Goal: Information Seeking & Learning: Learn about a topic

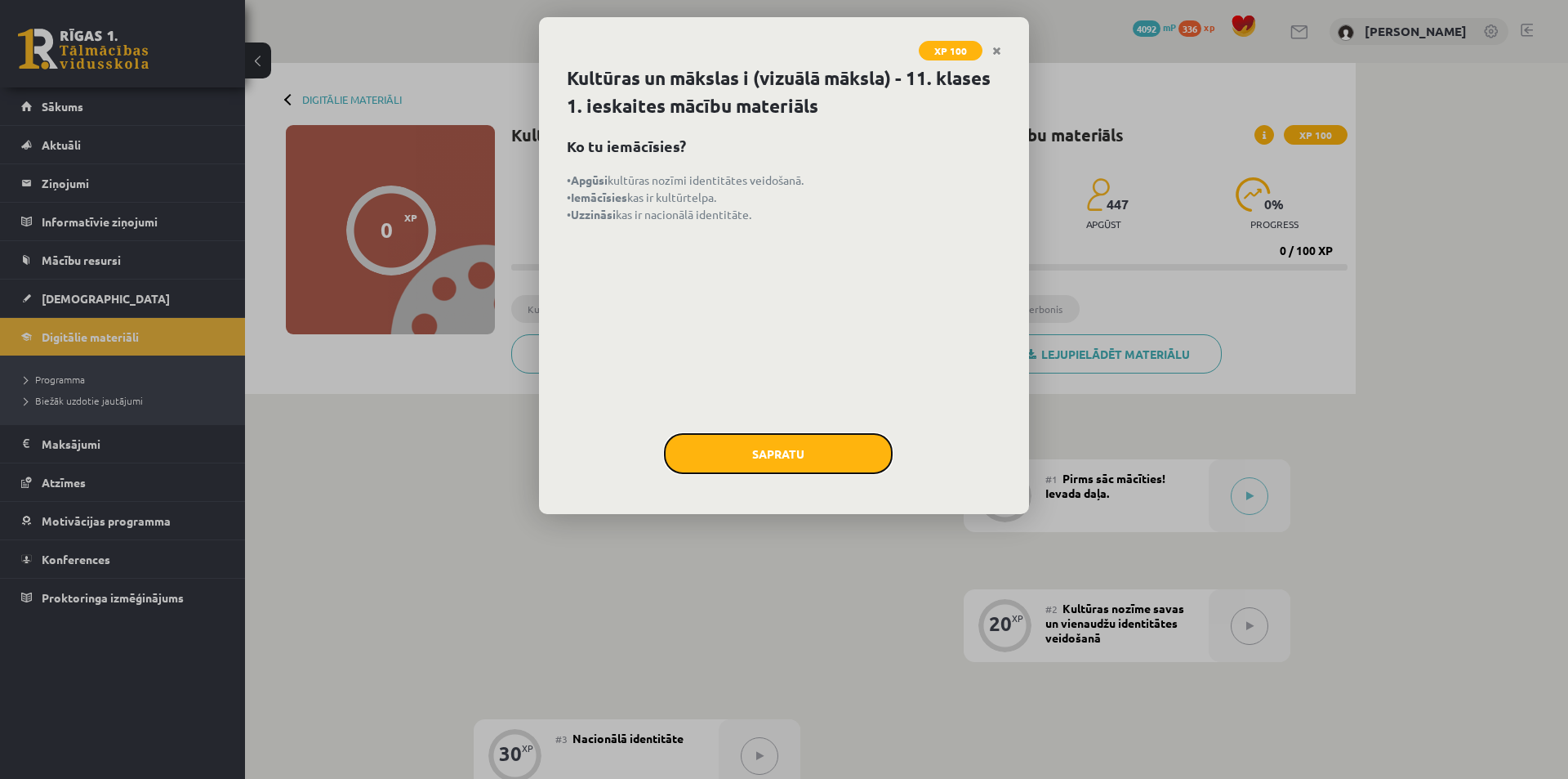
click at [829, 455] on button "Sapratu" at bounding box center [778, 453] width 229 height 41
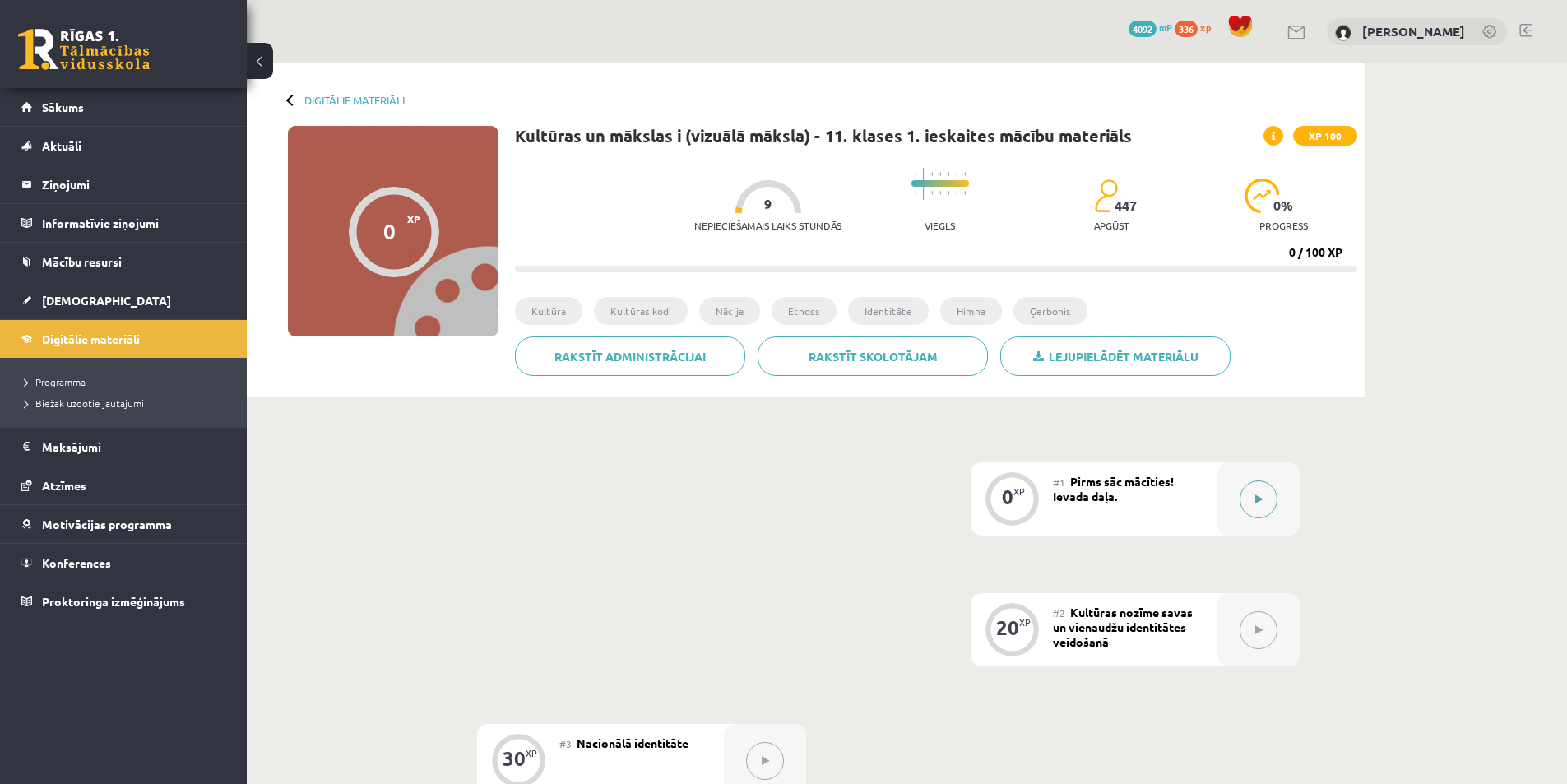
click at [1237, 493] on div at bounding box center [1259, 499] width 82 height 74
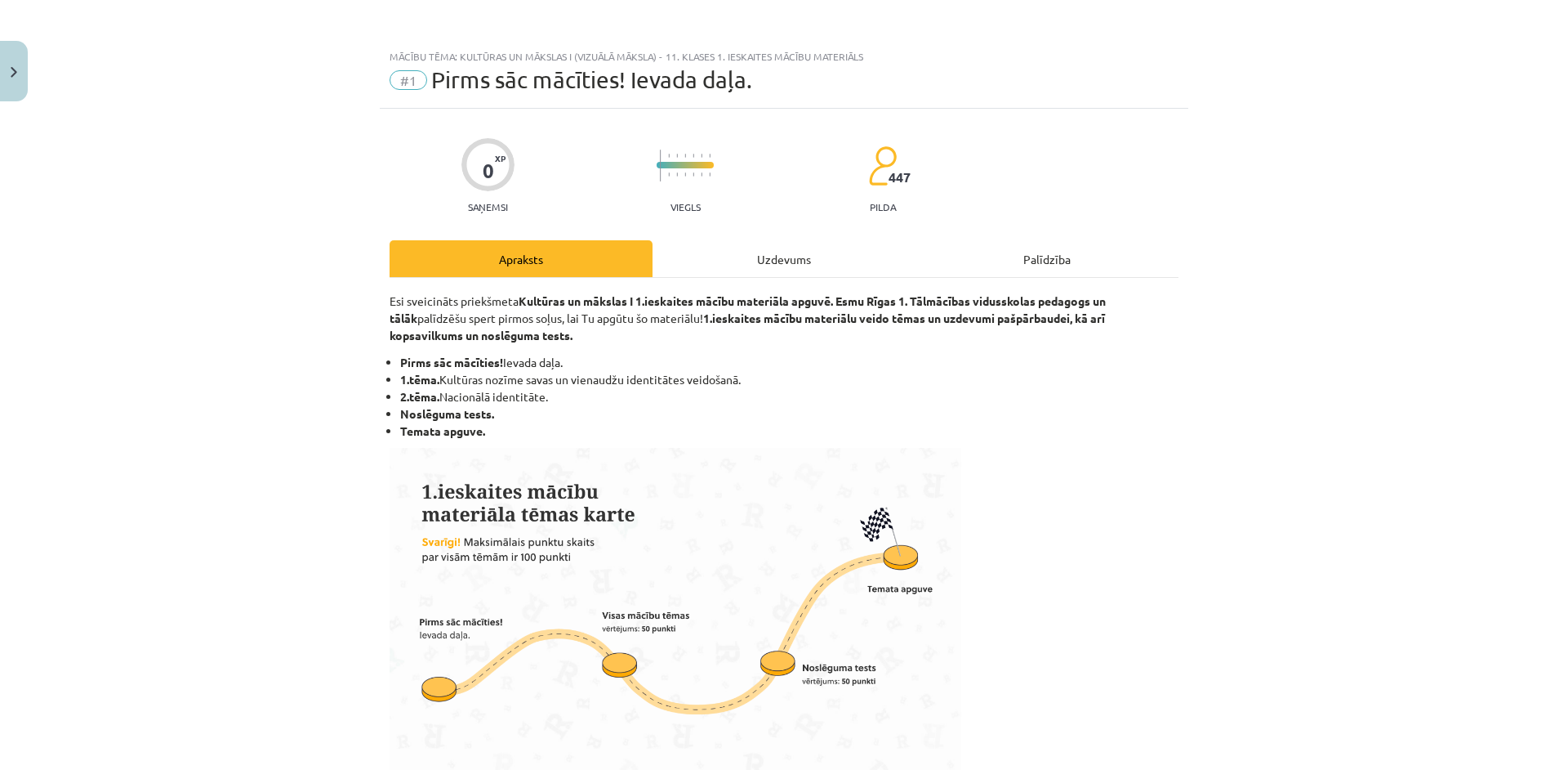
scroll to position [409, 0]
click at [756, 259] on div "Uzdevums" at bounding box center [784, 258] width 263 height 37
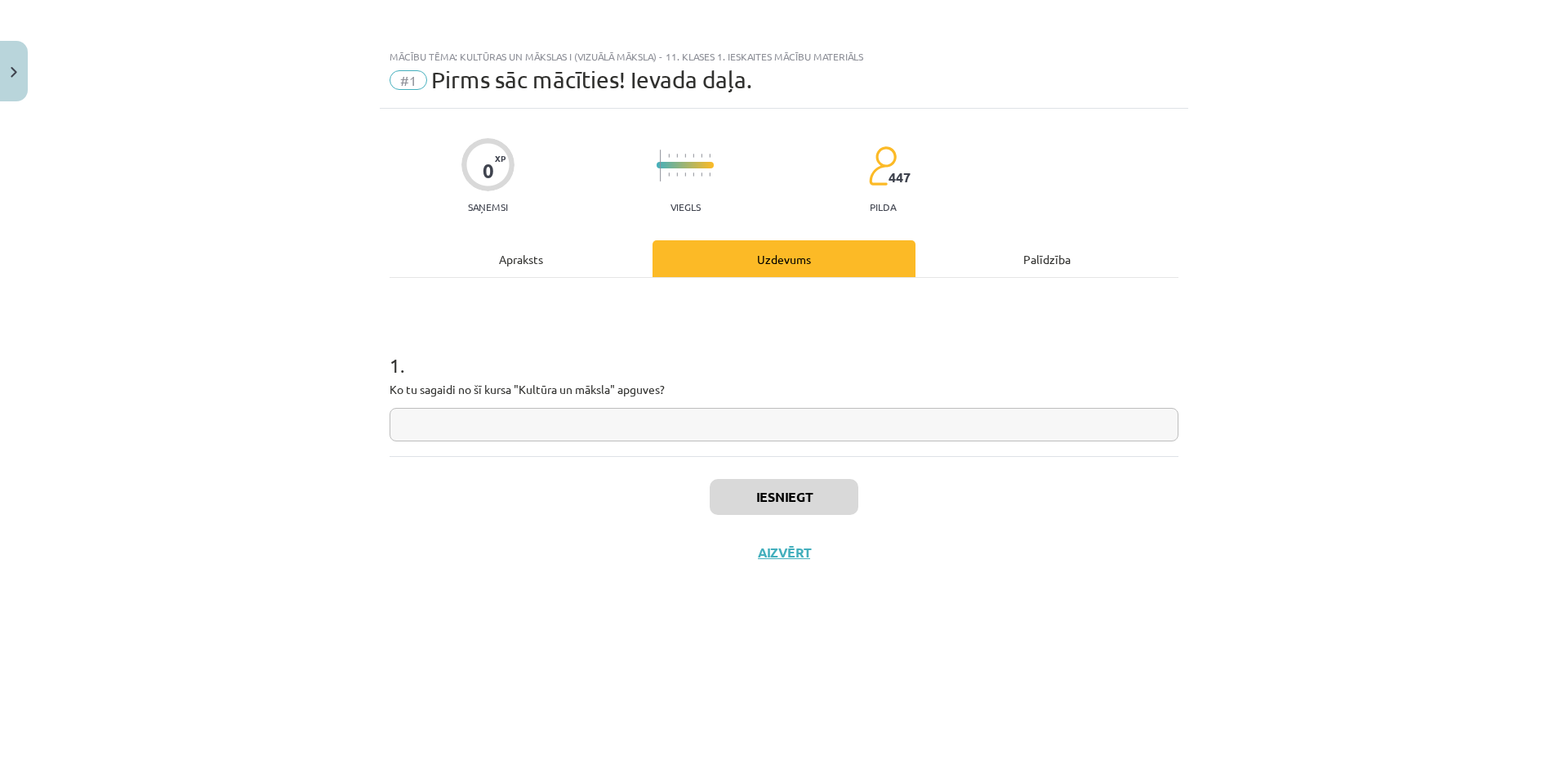
scroll to position [0, 0]
click at [528, 267] on div "Apraksts" at bounding box center [521, 258] width 263 height 37
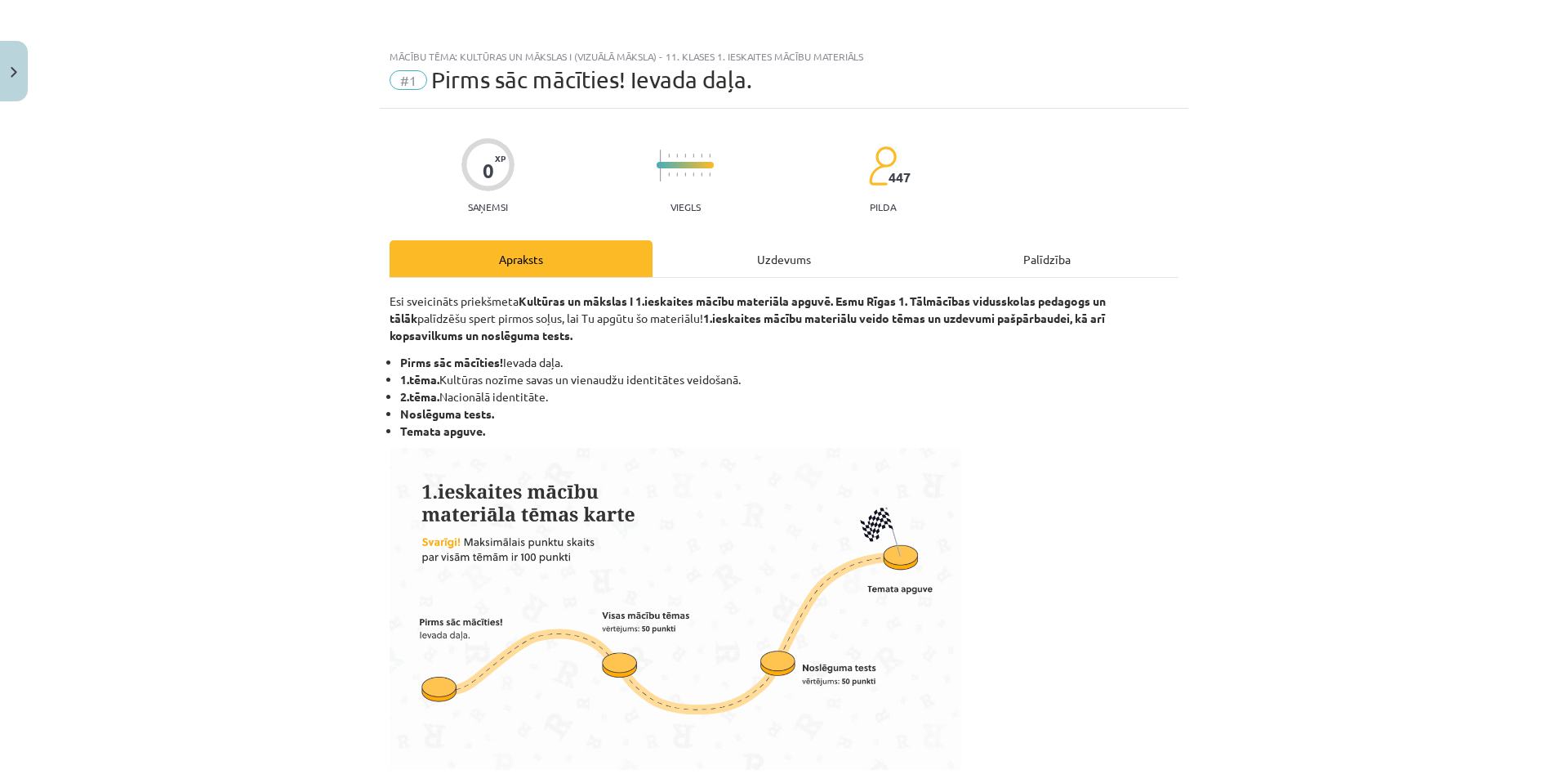
scroll to position [712, 0]
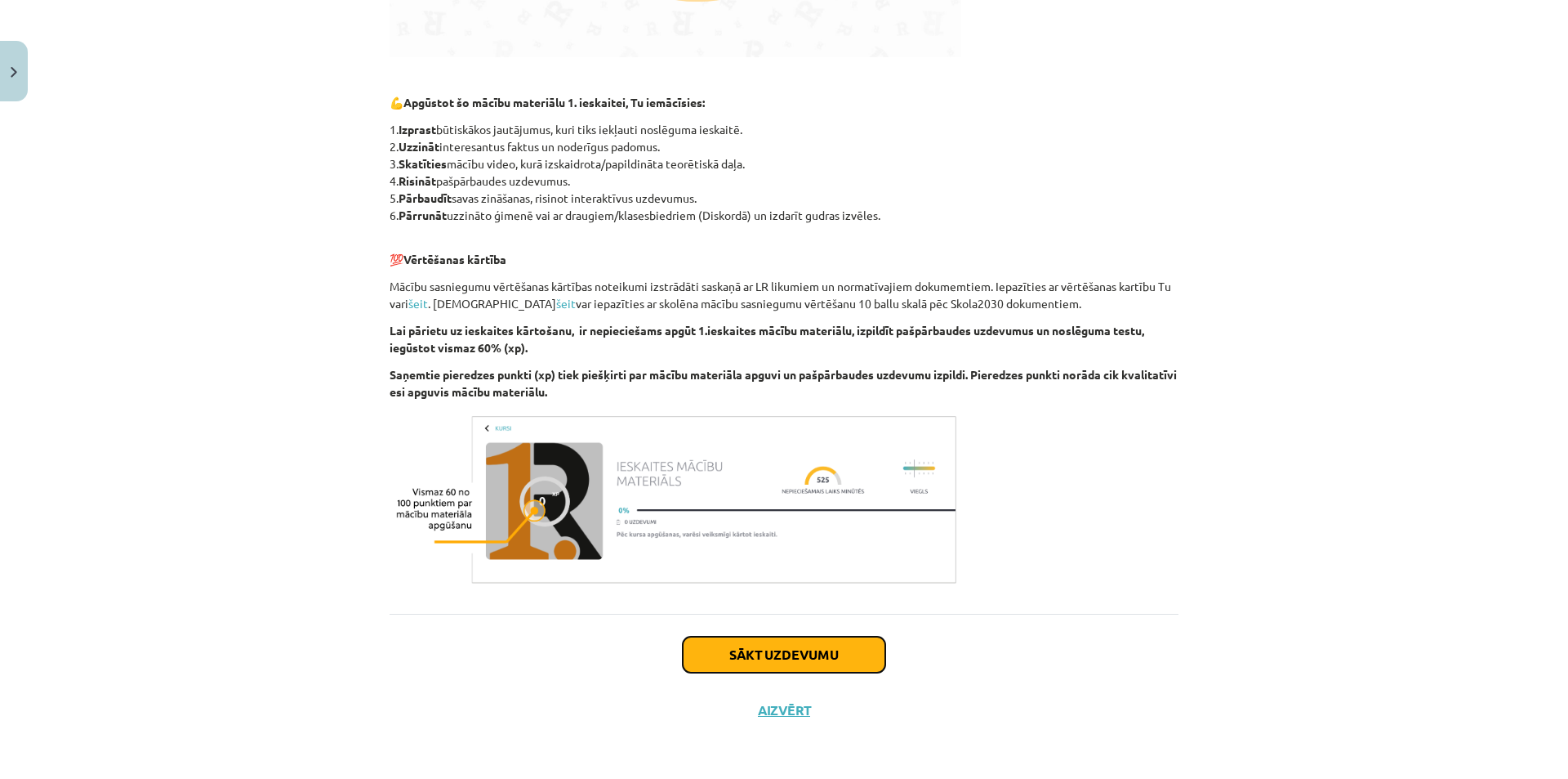
click at [729, 649] on button "Sākt uzdevumu" at bounding box center [784, 654] width 203 height 36
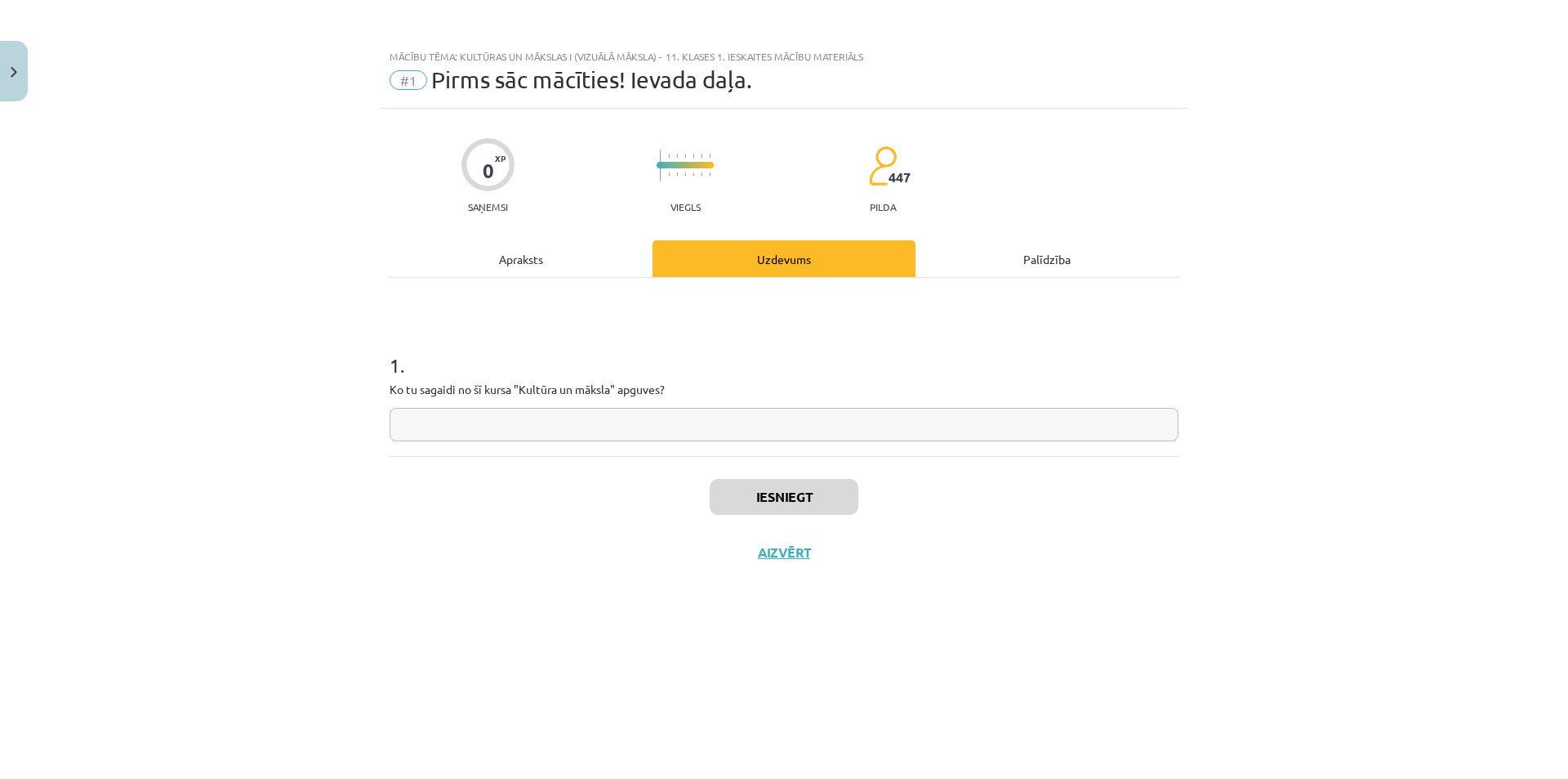
scroll to position [0, 0]
click at [649, 440] on input "text" at bounding box center [784, 424] width 789 height 34
type input "*"
click at [847, 491] on button "Iesniegt" at bounding box center [784, 496] width 149 height 36
click at [784, 556] on button "Nākamā nodarbība" at bounding box center [784, 563] width 160 height 37
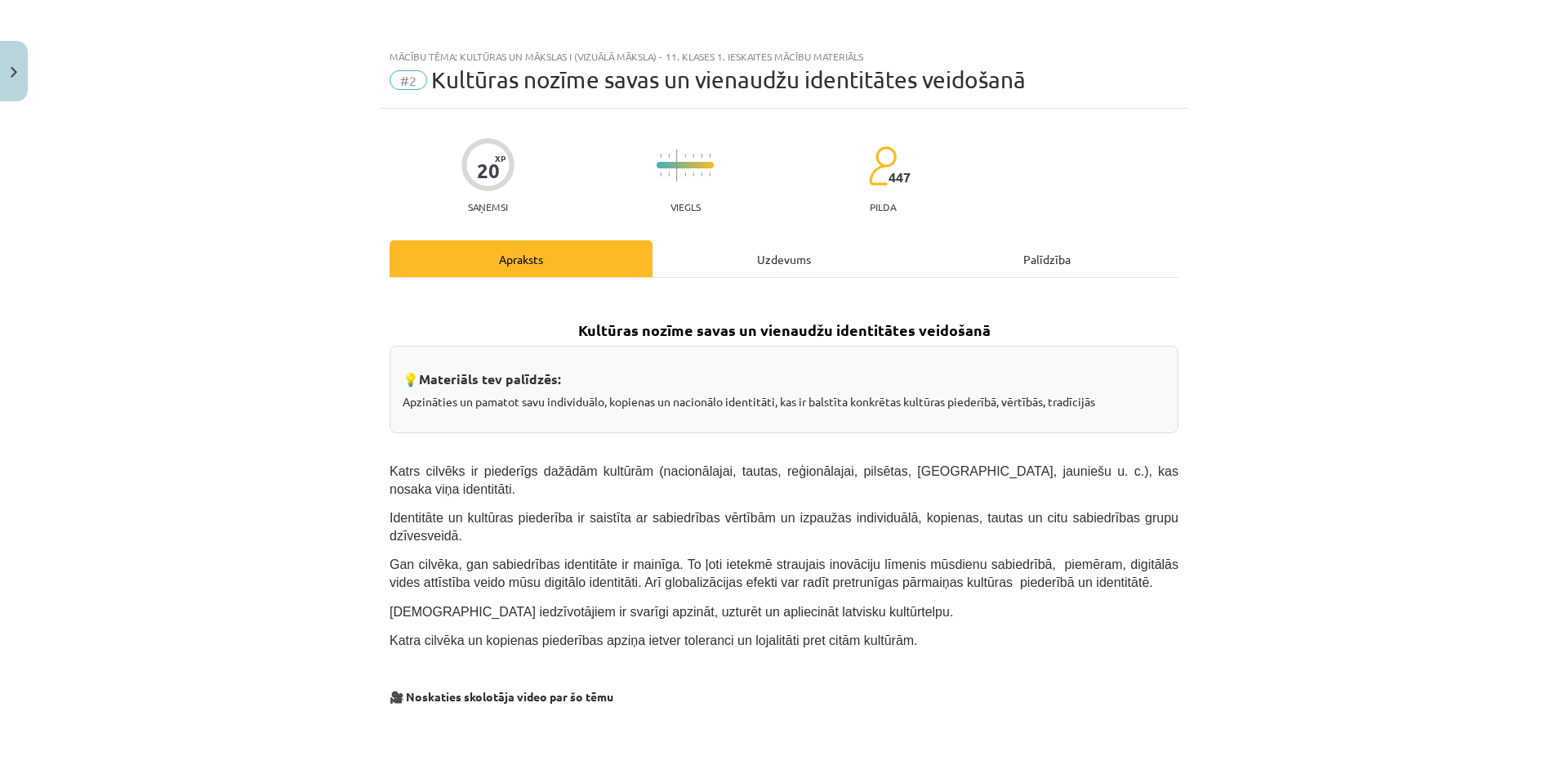
click at [772, 253] on div "Uzdevums" at bounding box center [784, 258] width 263 height 37
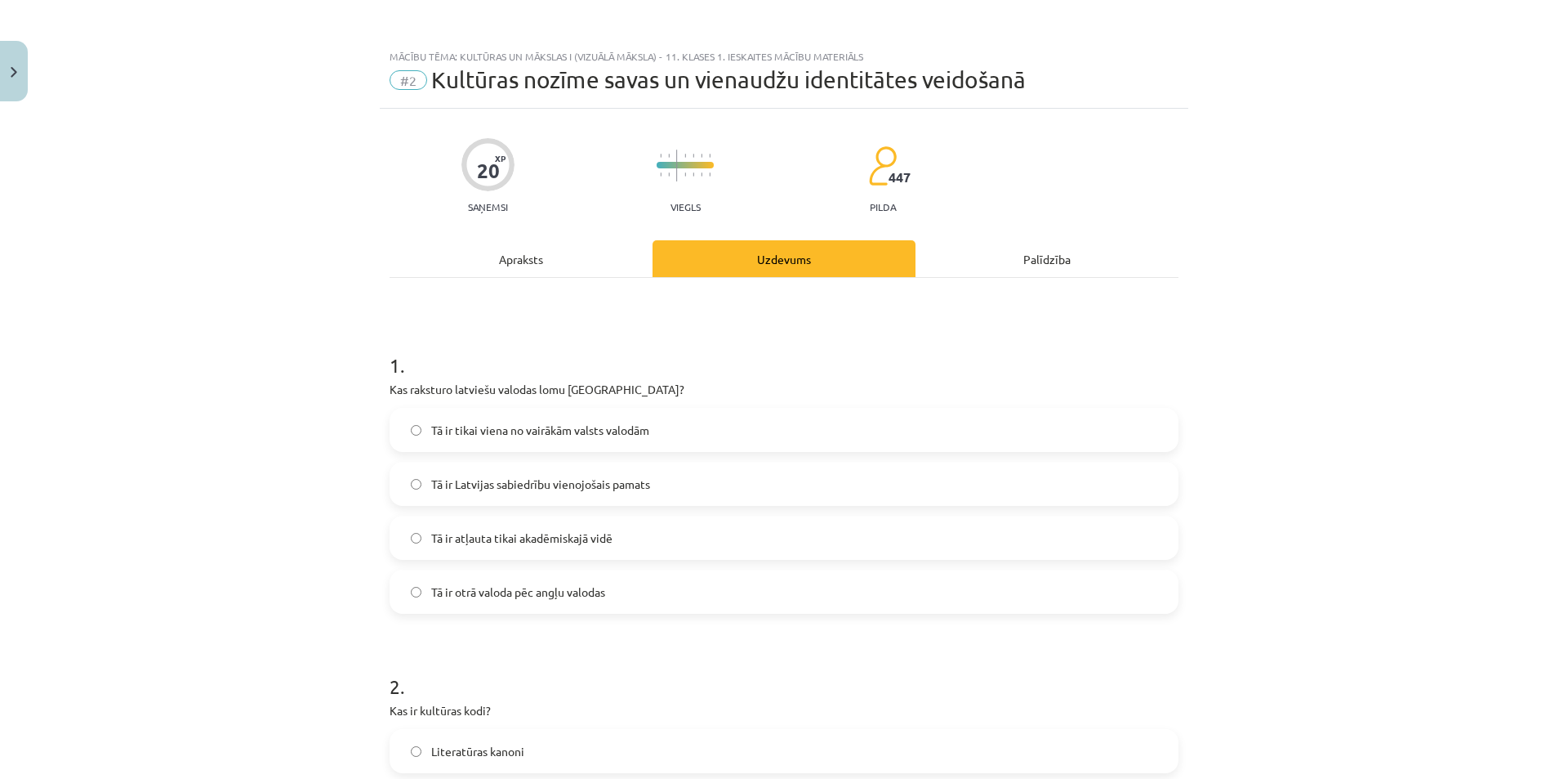
scroll to position [41, 0]
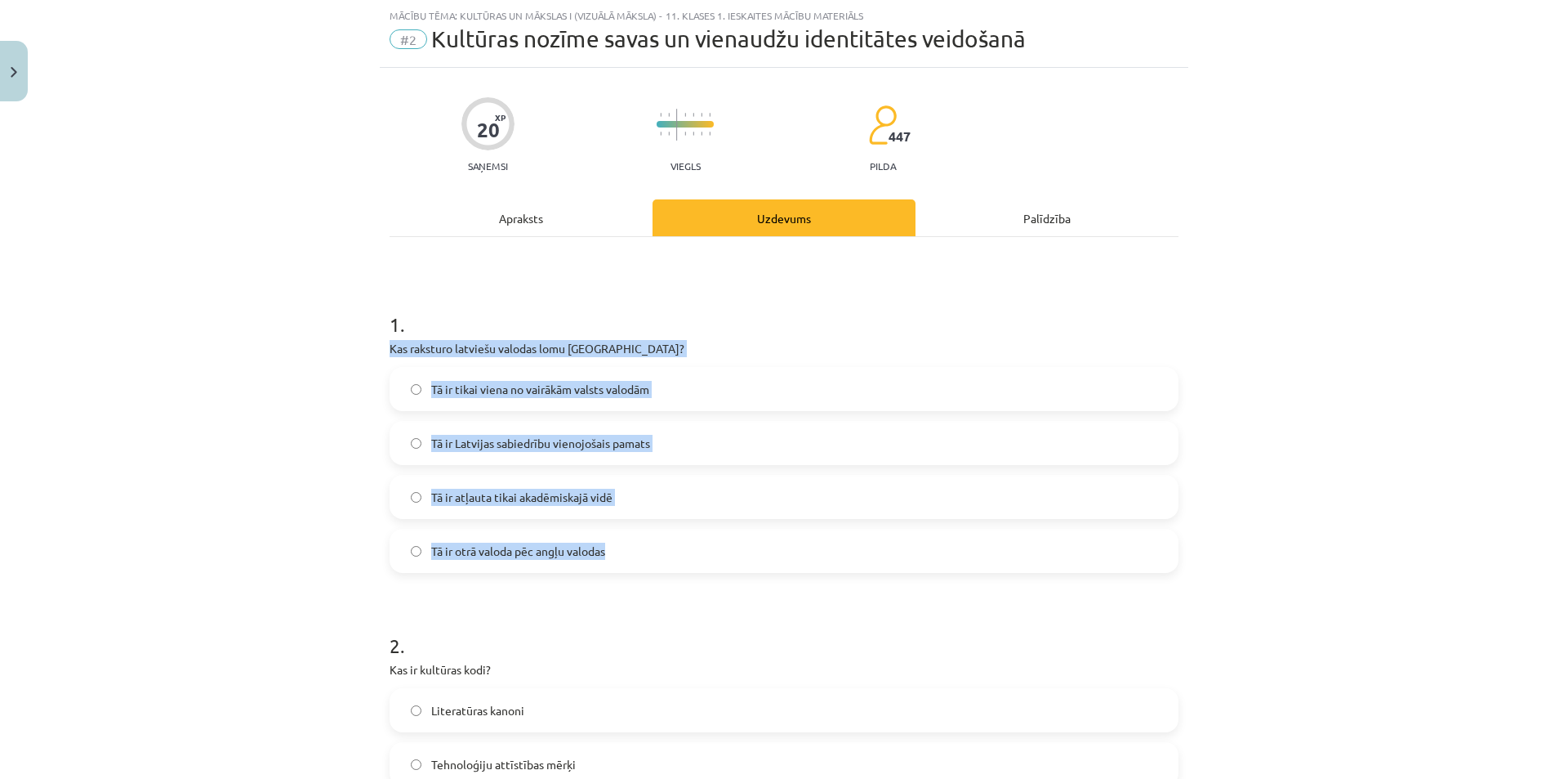
drag, startPoint x: 410, startPoint y: 355, endPoint x: 697, endPoint y: 549, distance: 346.4
click at [697, 549] on div "Mācību tēma: Kultūras un mākslas i (vizuālā māksla) - 11. klases 1. ieskaites m…" at bounding box center [784, 390] width 1568 height 779
copy div "Kas raksturo latviešu valodas lomu Latvijā? Tā ir tikai viena no vairākām valst…"
click at [202, 489] on div "Mācību tēma: Kultūras un mākslas i (vizuālā māksla) - 11. klases 1. ieskaites m…" at bounding box center [784, 390] width 1568 height 779
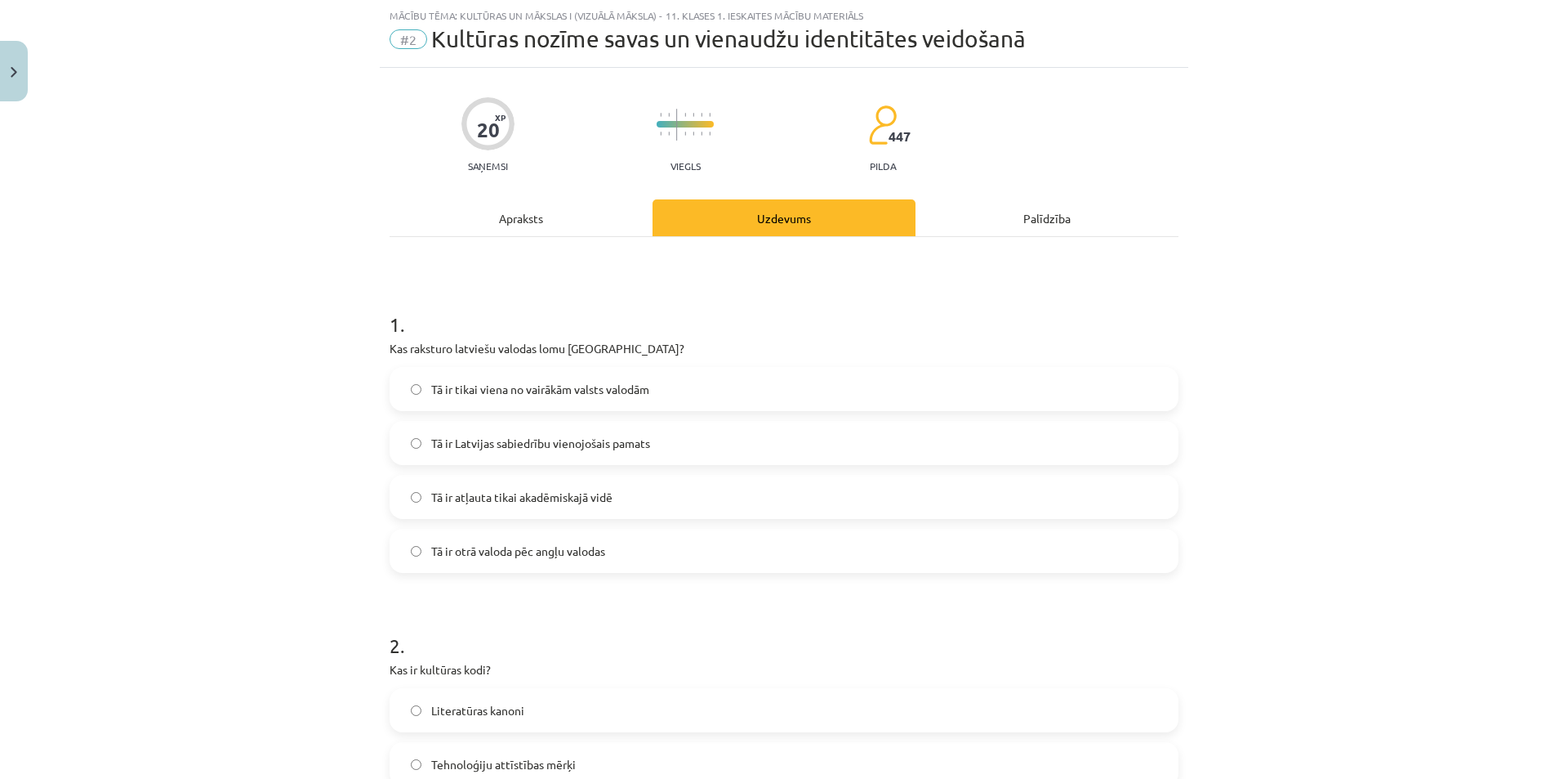
click at [492, 436] on span "Tā ir Latvijas sabiedrību vienojošais pamats" at bounding box center [541, 443] width 219 height 17
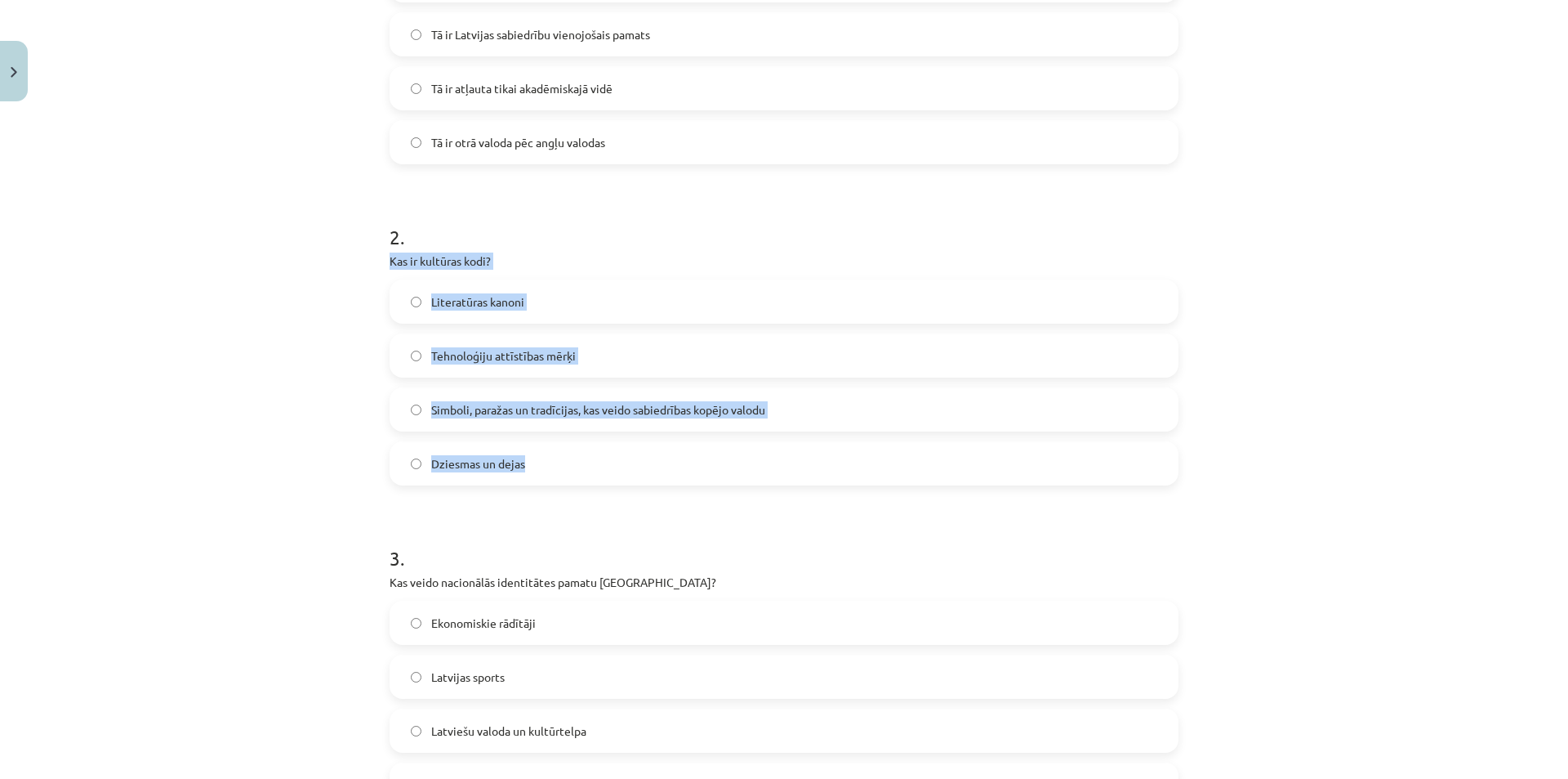
drag, startPoint x: 380, startPoint y: 257, endPoint x: 568, endPoint y: 446, distance: 266.6
click at [568, 446] on div "20 XP Saņemsi Viegls 447 pilda Apraksts Uzdevums Palīdzība 1 . Kas raksturo lat…" at bounding box center [784, 468] width 808 height 1617
copy div "Kas ir kultūras kodi? Literatūras kanoni Tehnoloģiju attīstības mērķi Simboli, …"
click at [278, 455] on div "Mācību tēma: Kultūras un mākslas i (vizuālā māksla) - 11. klases 1. ieskaites m…" at bounding box center [784, 390] width 1568 height 779
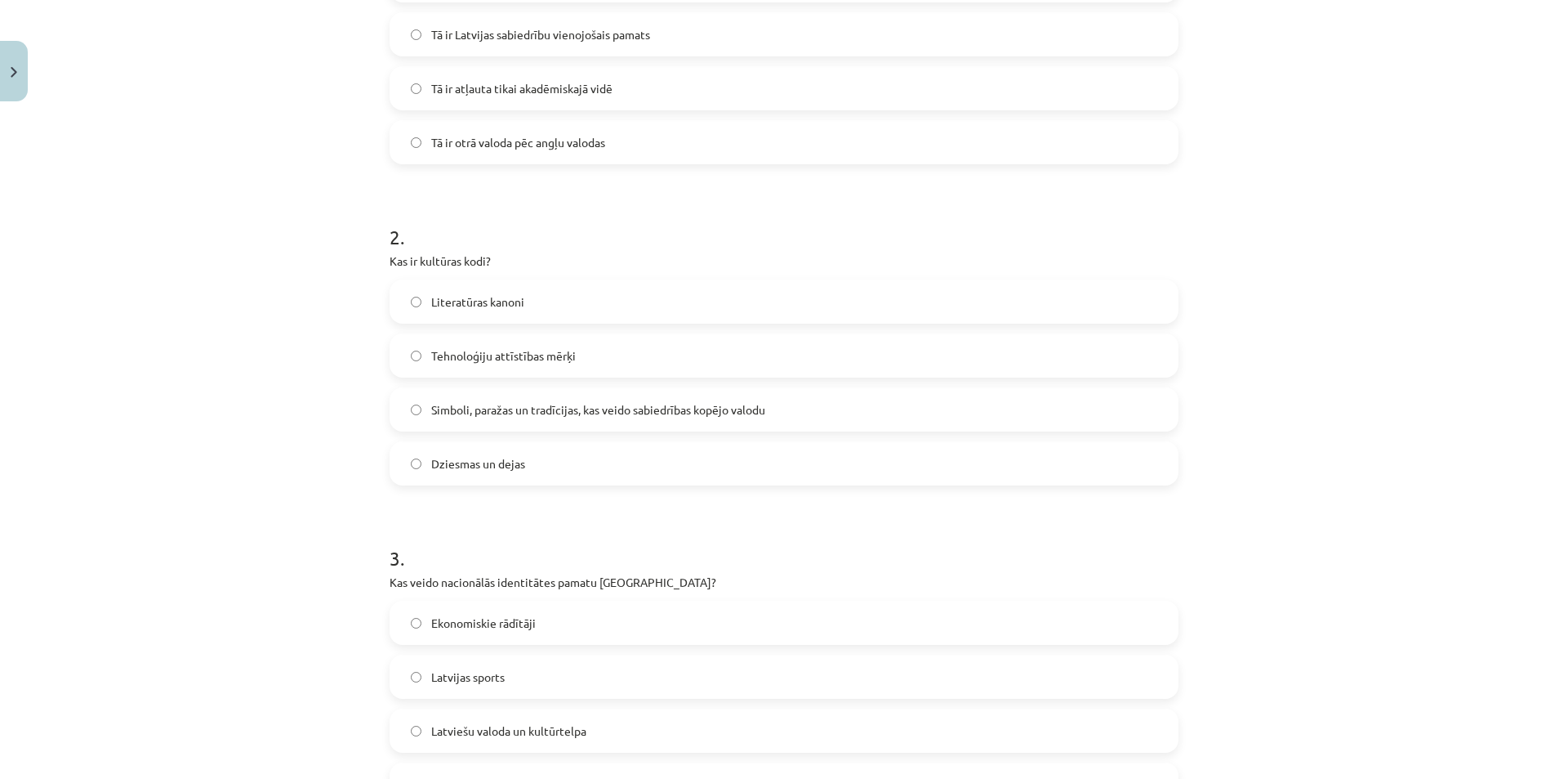
click at [467, 401] on span "Simboli, paražas un tradīcijas, kas veido sabiedrības kopējo valodu" at bounding box center [598, 409] width 334 height 17
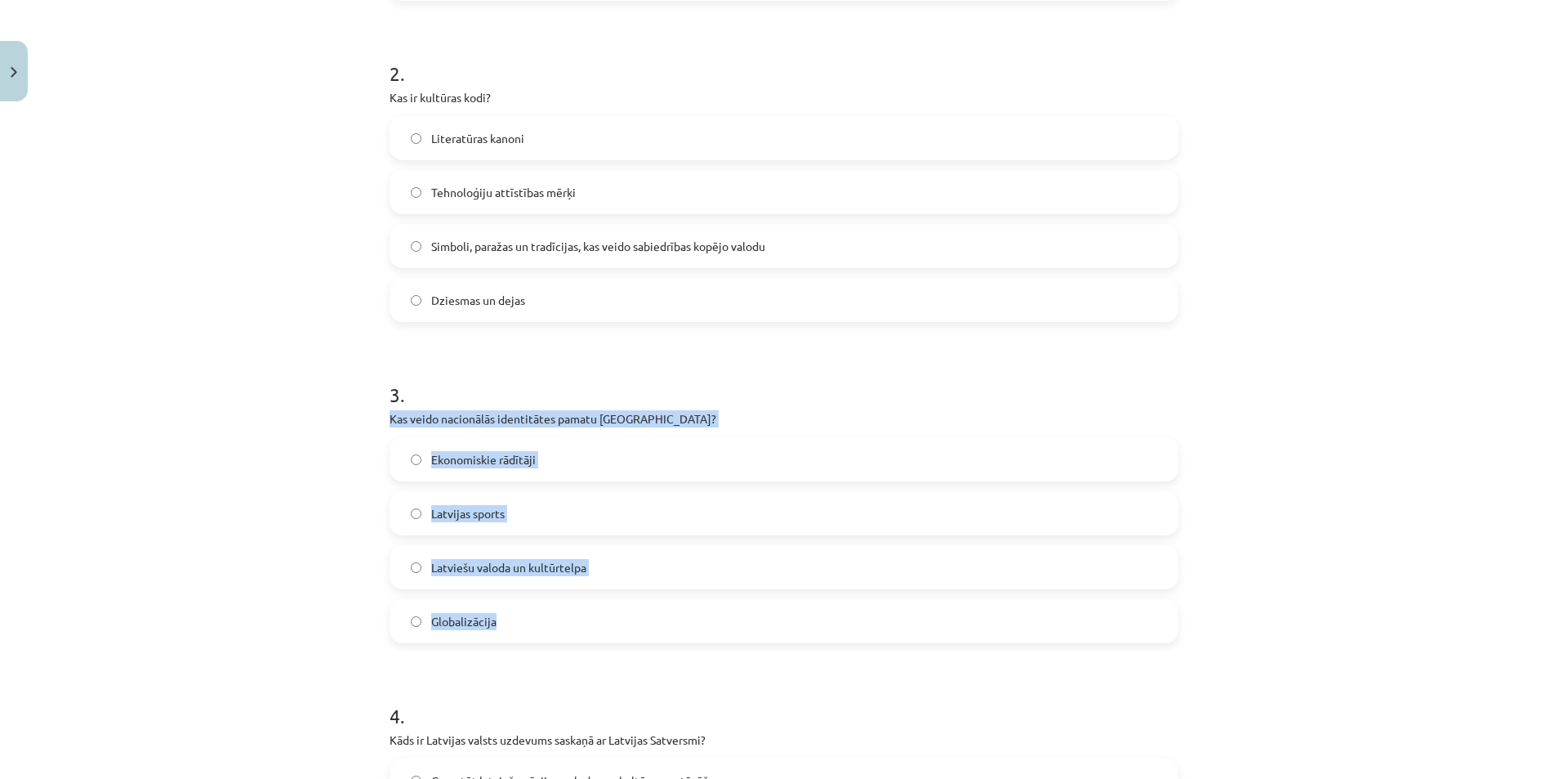
drag, startPoint x: 375, startPoint y: 411, endPoint x: 576, endPoint y: 596, distance: 273.2
click at [576, 596] on div "20 XP Saņemsi Viegls 447 pilda Apraksts Uzdevums Palīdzība 1 . Kas raksturo lat…" at bounding box center [784, 304] width 808 height 1617
copy div "Kas veido nacionālās identitātes pamatu Latvijā? Ekonomiskie rādītāji Latvijas …"
click at [237, 423] on div "Mācību tēma: Kultūras un mākslas i (vizuālā māksla) - 11. klases 1. ieskaites m…" at bounding box center [784, 390] width 1568 height 779
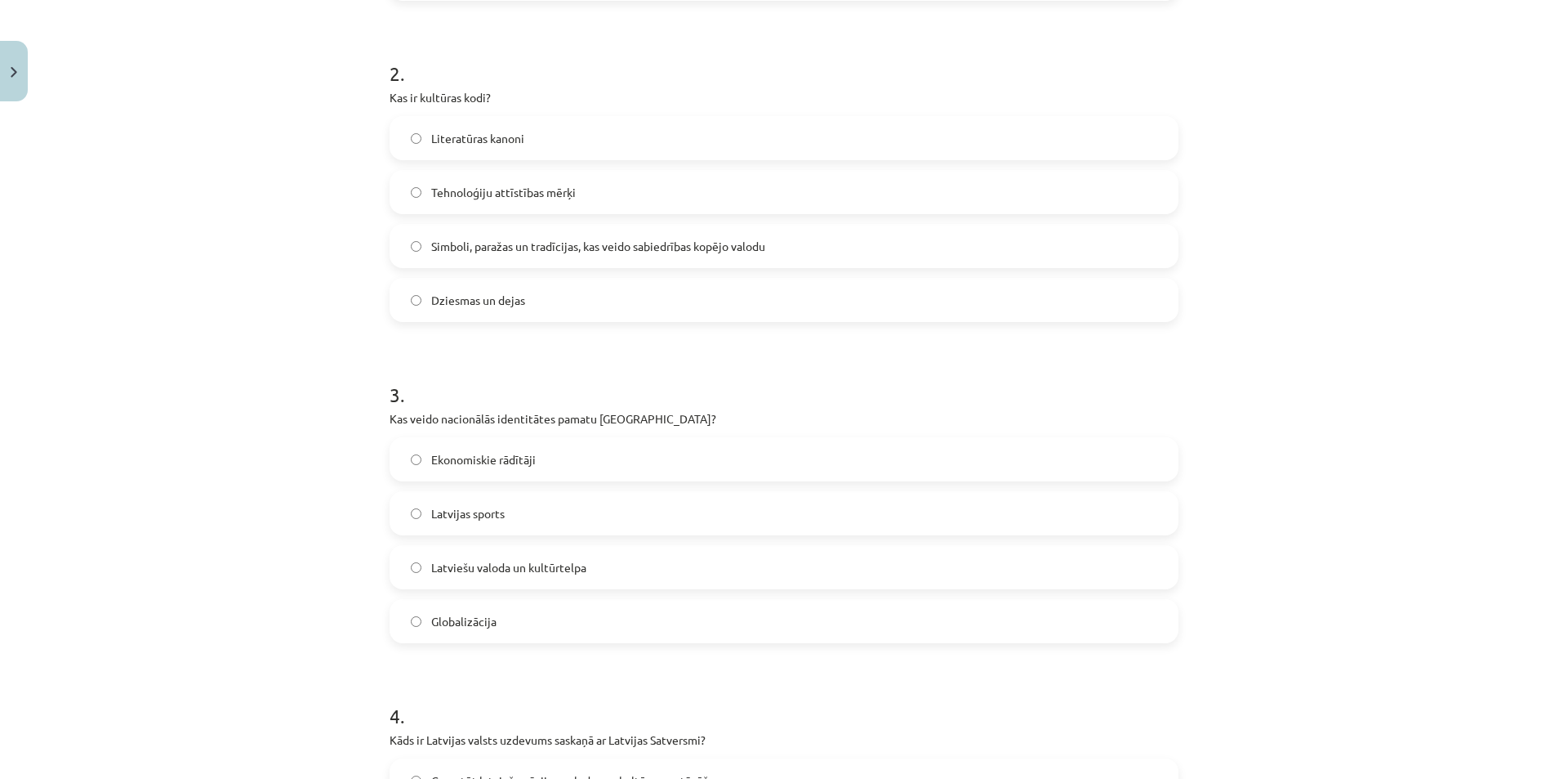
drag, startPoint x: 502, startPoint y: 575, endPoint x: 448, endPoint y: 524, distance: 74.3
click at [502, 574] on span "Latviešu valoda un kultūrtelpa" at bounding box center [508, 568] width 156 height 17
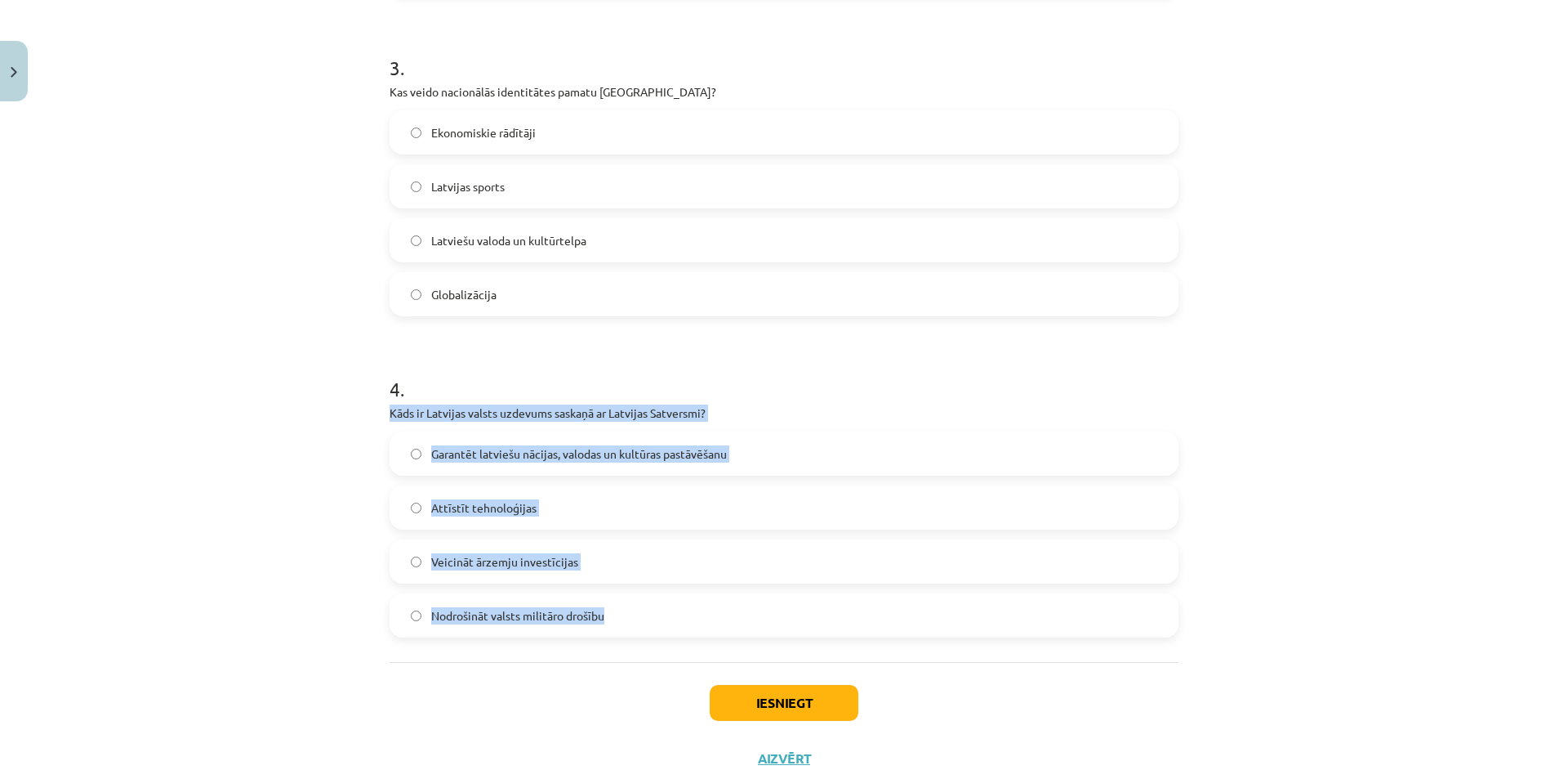
drag, startPoint x: 375, startPoint y: 404, endPoint x: 658, endPoint y: 623, distance: 357.8
copy div "Kāds ir Latvijas valsts uzdevums saskaņā ar Latvijas Satversmi? Garantēt latvie…"
click at [318, 576] on div "Mācību tēma: Kultūras un mākslas i (vizuālā māksla) - 11. klases 1. ieskaites m…" at bounding box center [784, 390] width 1568 height 779
click at [505, 443] on label "Garantēt latviešu nācijas, valodas un kultūras pastāvēšanu" at bounding box center [784, 453] width 786 height 41
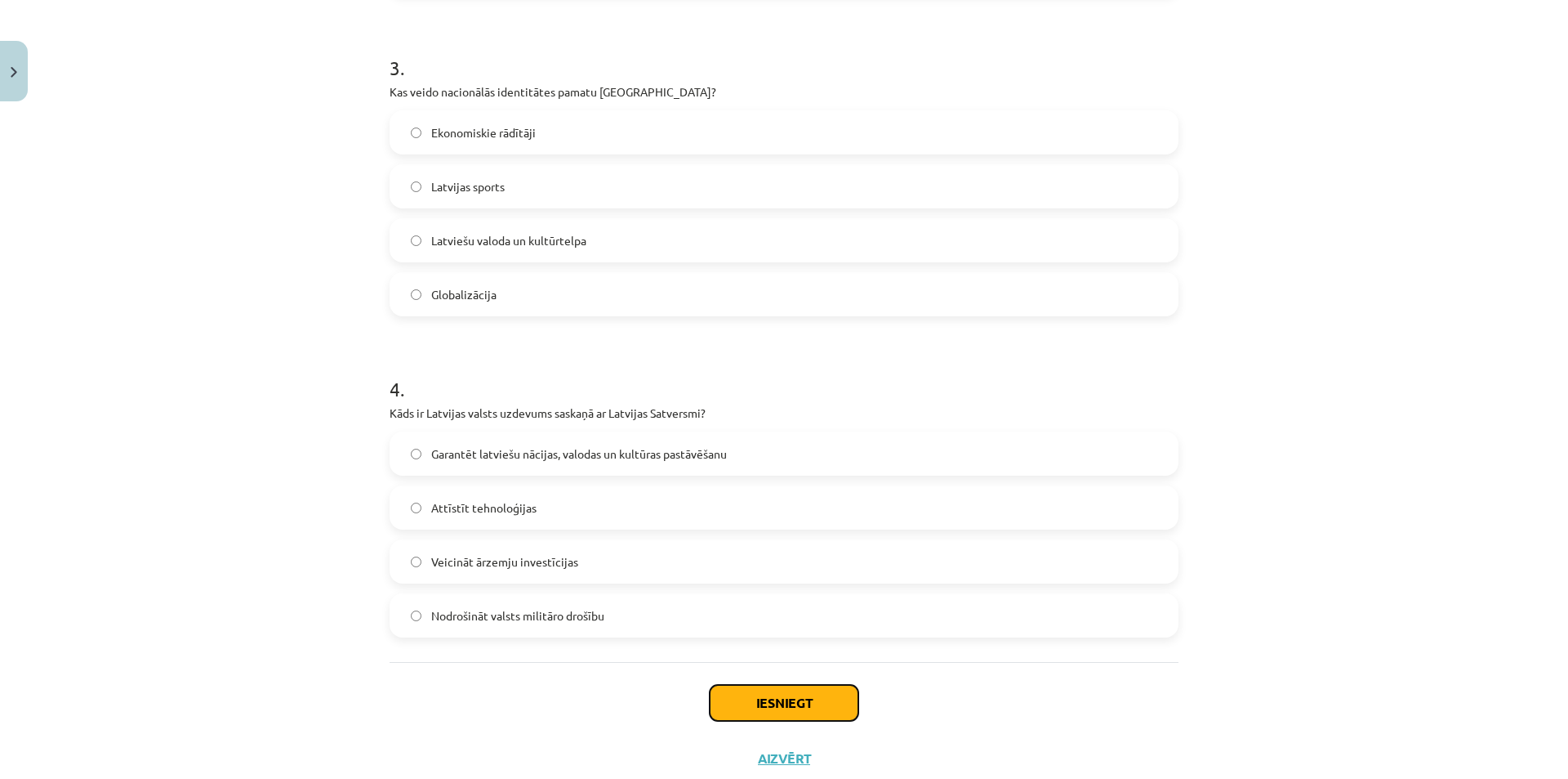
click at [774, 709] on button "Iesniegt" at bounding box center [784, 702] width 149 height 36
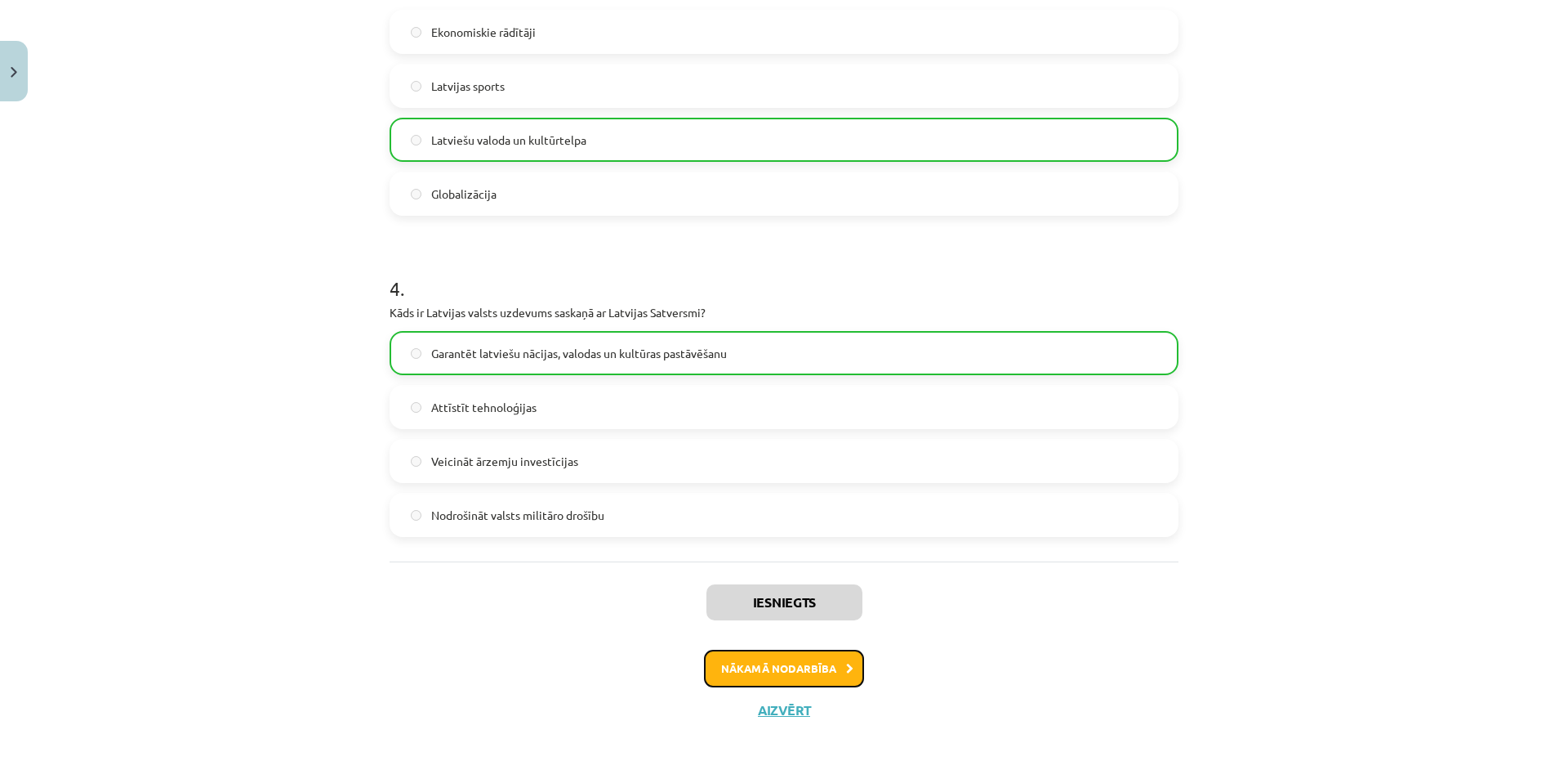
click at [742, 663] on button "Nākamā nodarbība" at bounding box center [784, 668] width 160 height 37
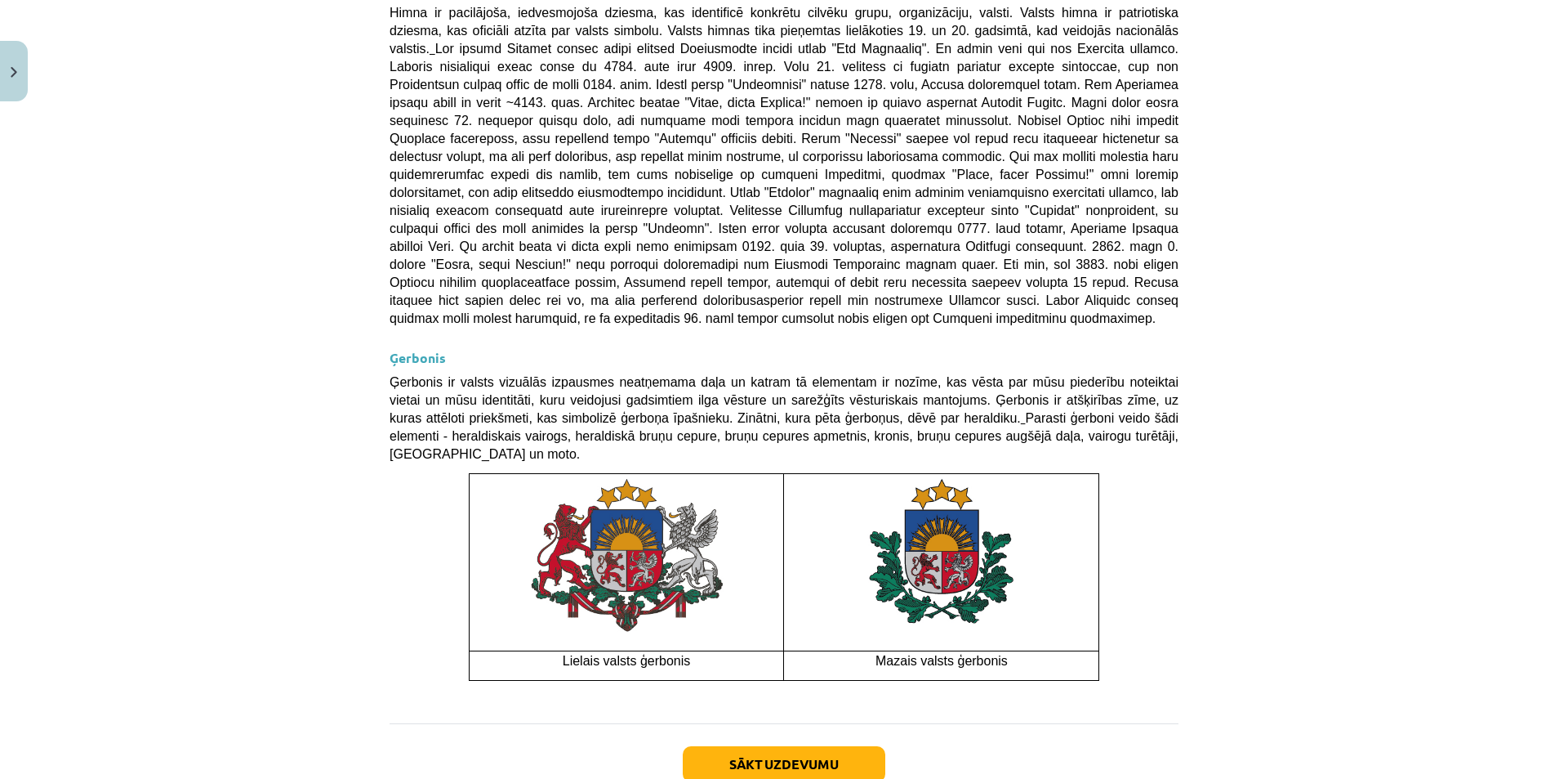
scroll to position [41, 0]
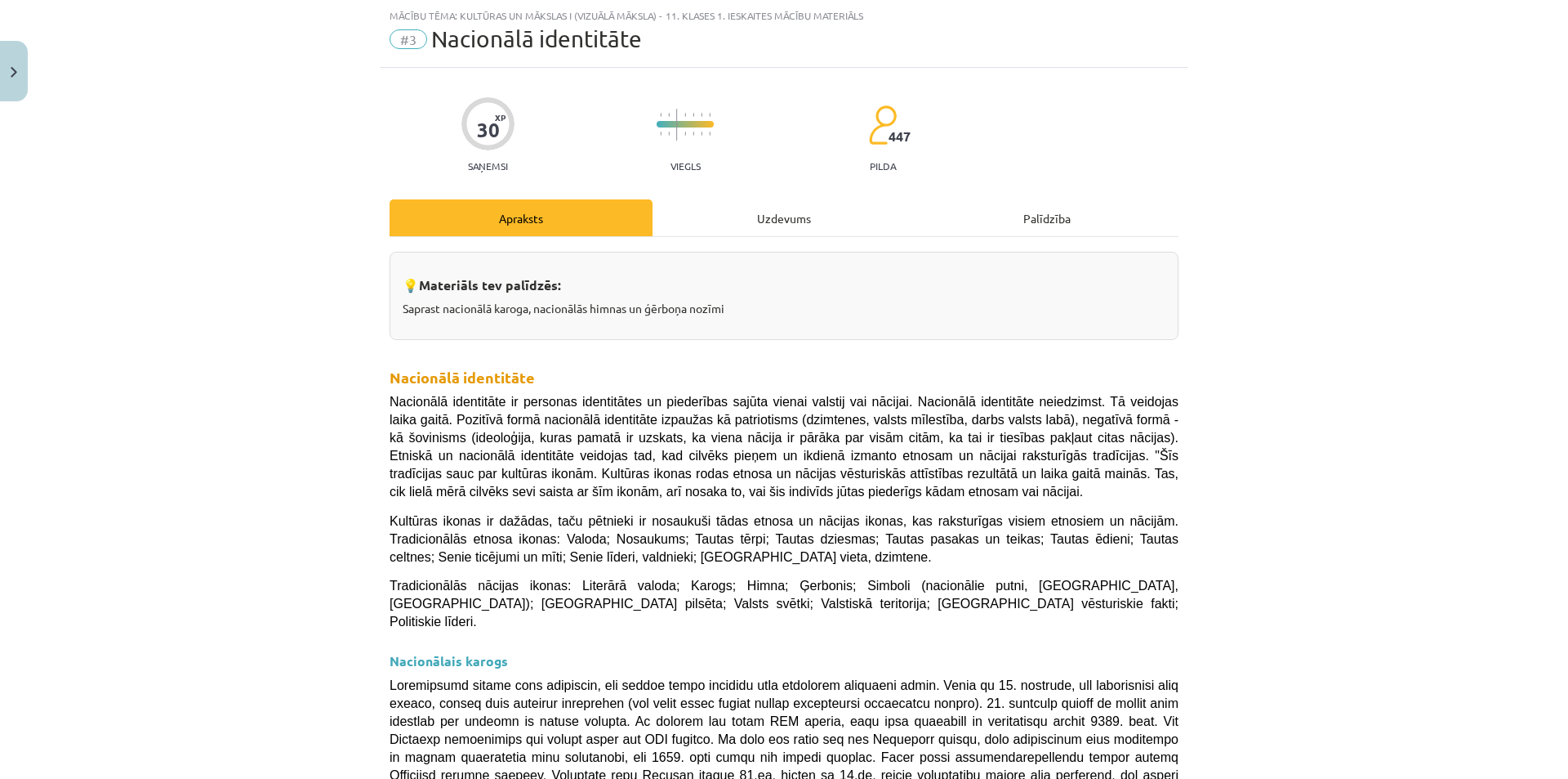
click at [785, 219] on div "Uzdevums" at bounding box center [784, 217] width 263 height 37
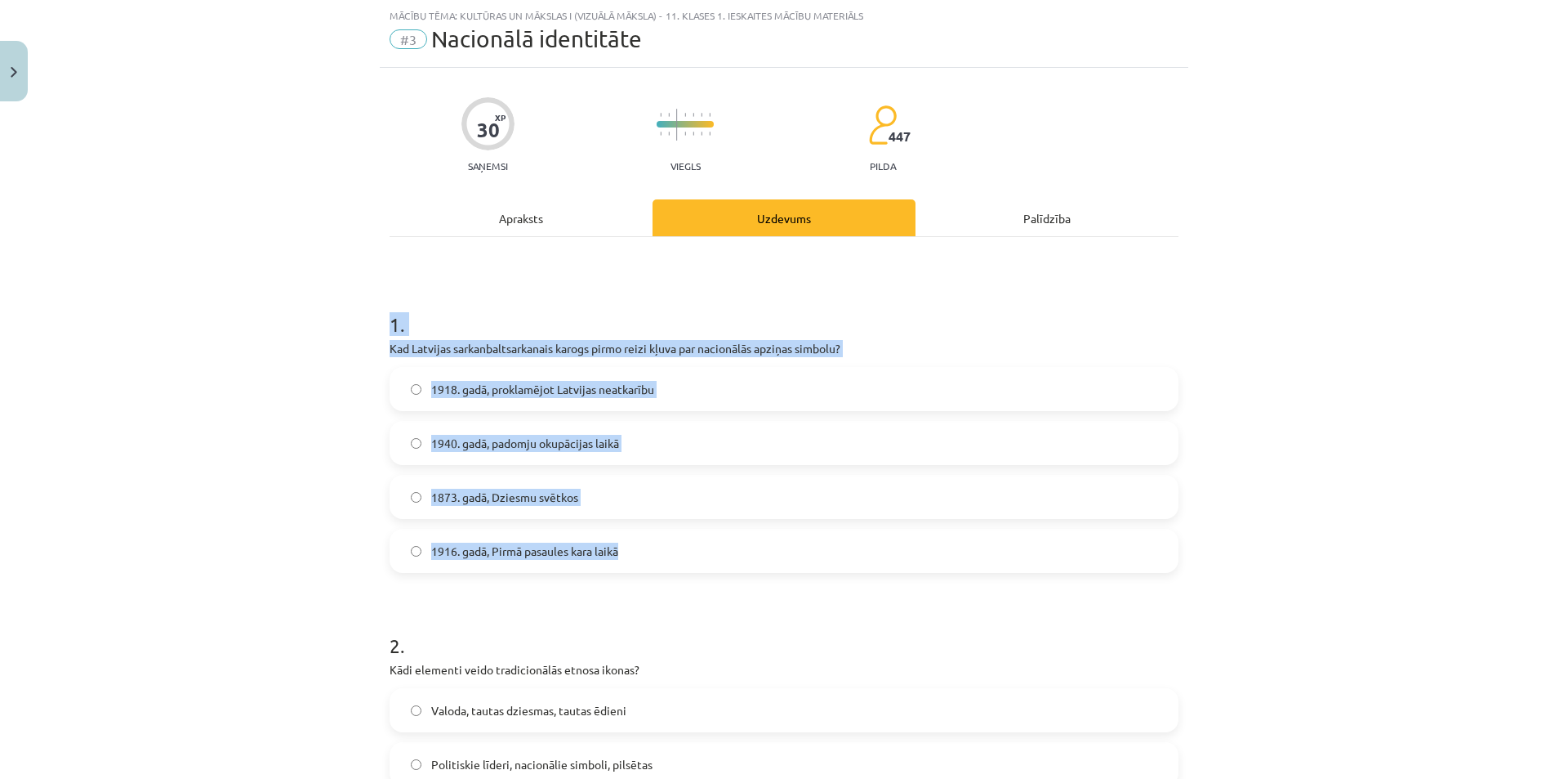
drag, startPoint x: 373, startPoint y: 334, endPoint x: 688, endPoint y: 546, distance: 379.7
click at [688, 546] on div "Mācību tēma: Kultūras un mākslas i (vizuālā māksla) - 11. klases 1. ieskaites m…" at bounding box center [784, 390] width 1568 height 779
copy div "1 . Kad Latvijas sarkanbaltsarkanais karogs pirmo reizi kļuva par nacionālās ap…"
click at [535, 391] on span "1918. gadā, proklamējot Latvijas neatkarību" at bounding box center [542, 390] width 223 height 17
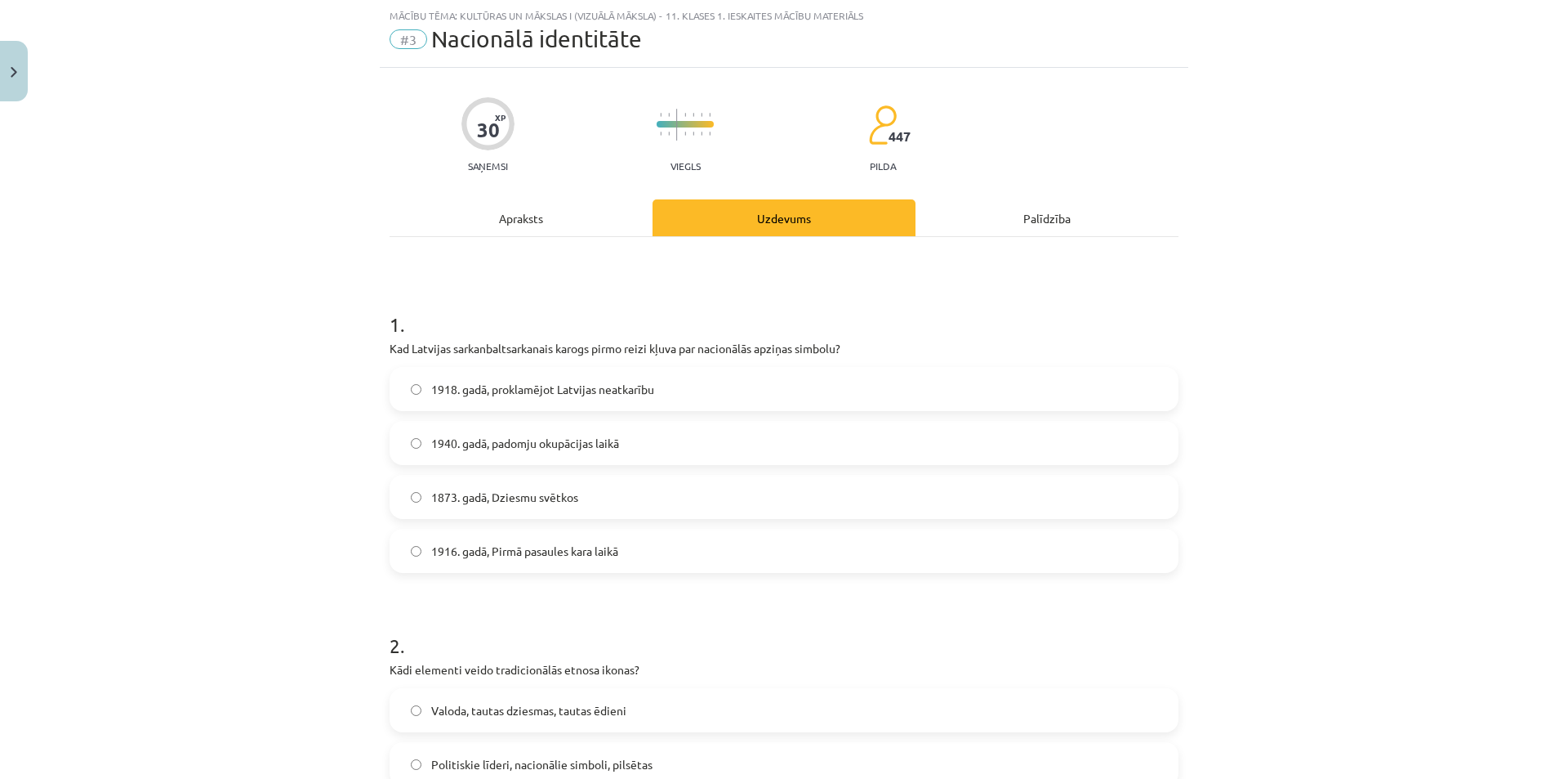
scroll to position [204, 0]
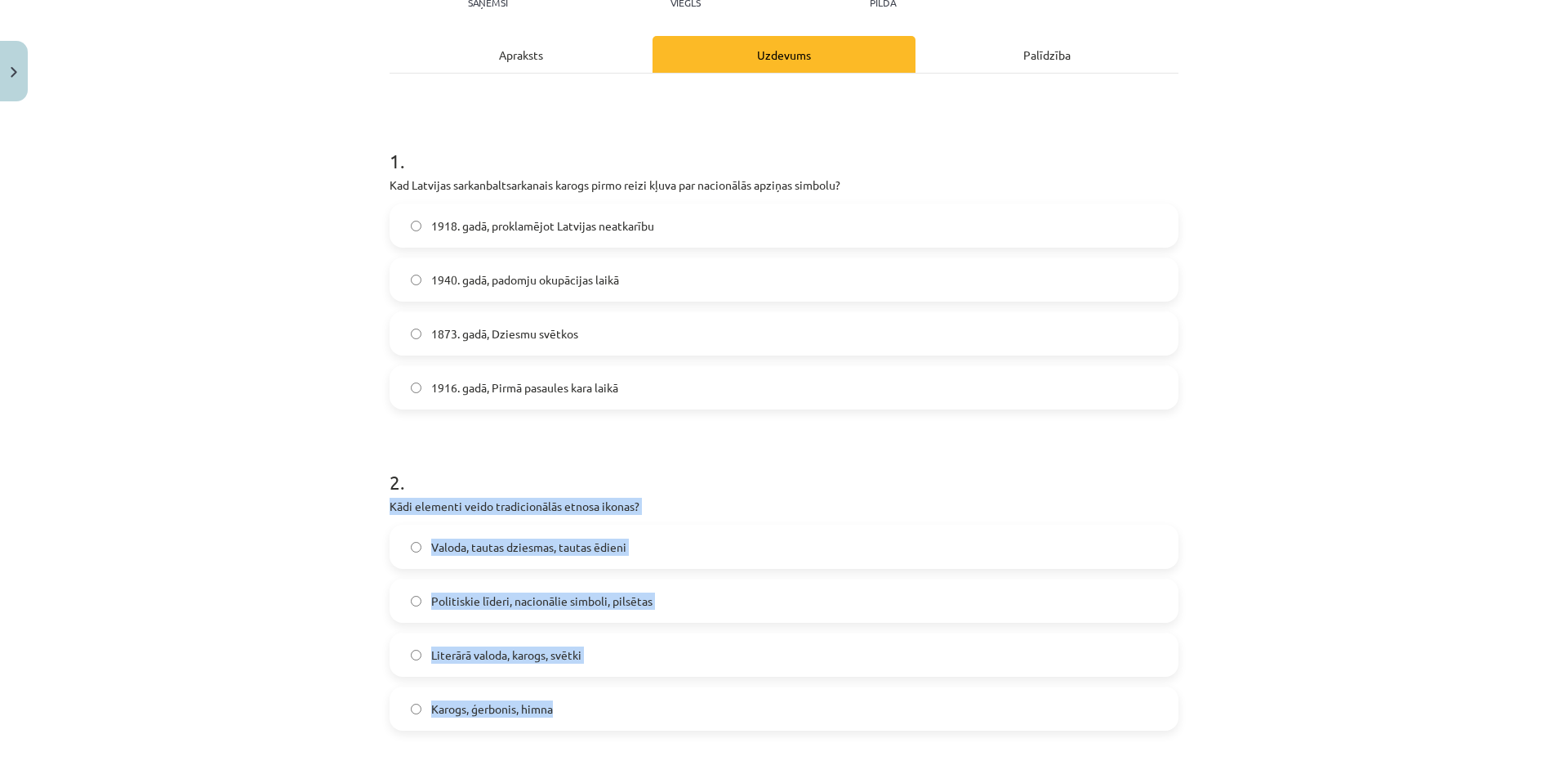
drag, startPoint x: 374, startPoint y: 503, endPoint x: 667, endPoint y: 717, distance: 362.8
copy div "Kādi elementi veido tradicionālās etnosa ikonas? Valoda, tautas dziesmas, tauta…"
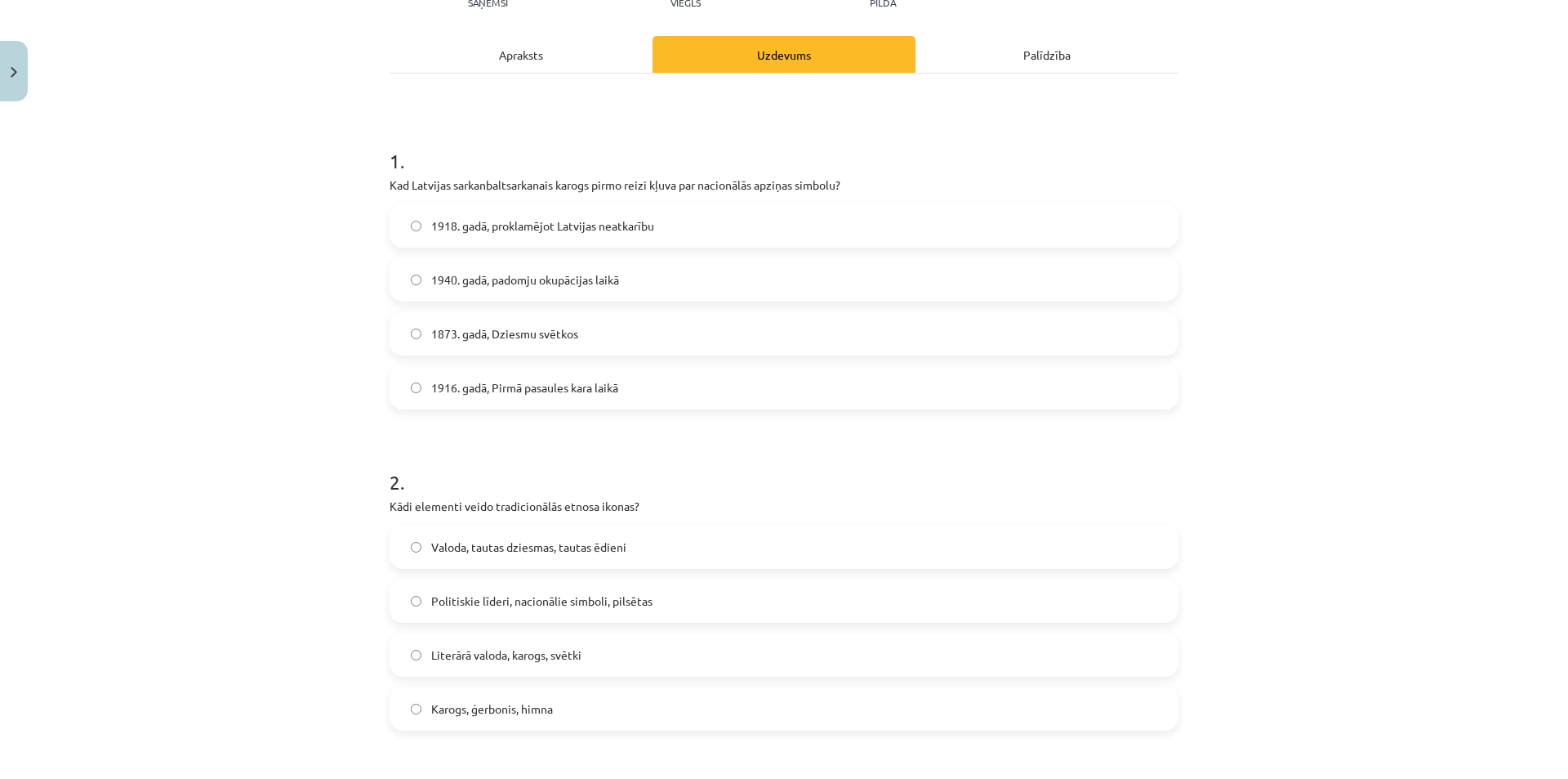
click at [231, 469] on div "Mācību tēma: Kultūras un mākslas i (vizuālā māksla) - 11. klases 1. ieskaites m…" at bounding box center [784, 390] width 1568 height 779
click at [539, 548] on span "Valoda, tautas dziesmas, tautas ēdieni" at bounding box center [528, 547] width 196 height 17
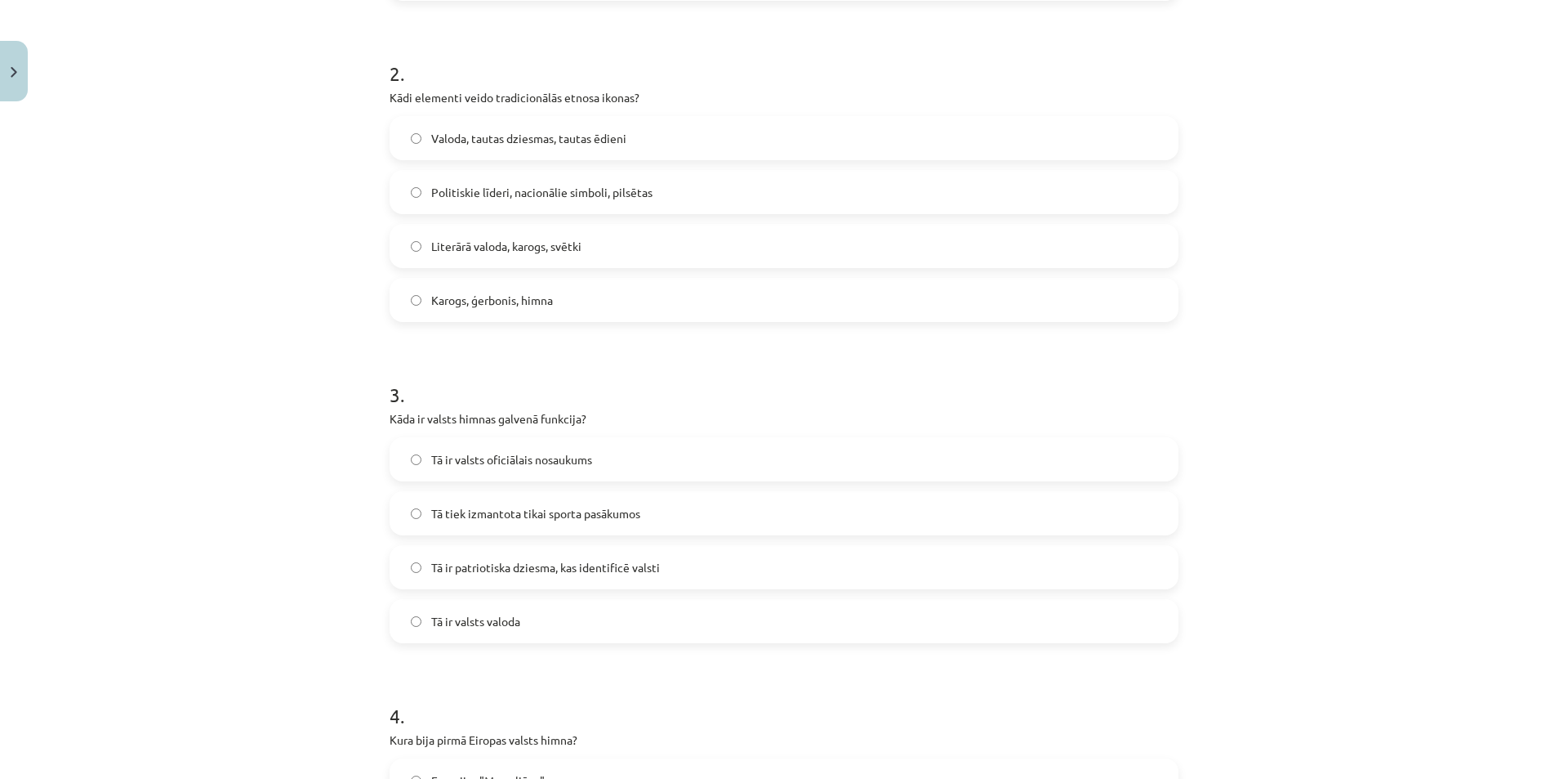
scroll to position [695, 0]
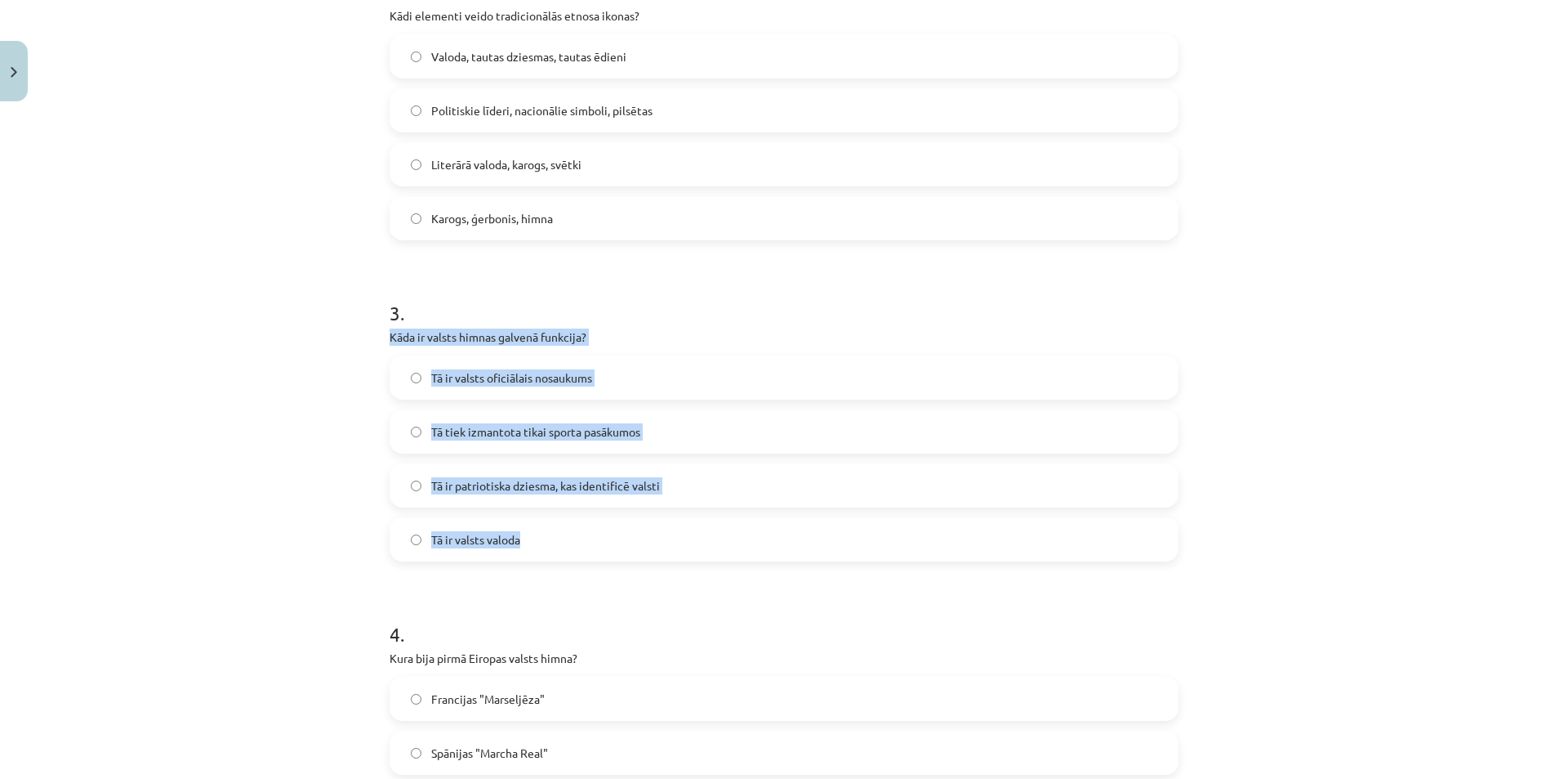
drag, startPoint x: 440, startPoint y: 376, endPoint x: 566, endPoint y: 516, distance: 188.4
click at [566, 516] on div "3 . Kāda ir valsts himnas galvenā funkcija? Tā ir valsts oficiālais nosaukums T…" at bounding box center [784, 417] width 789 height 289
copy div "Kāda ir valsts himnas galvenā funkcija? Tā ir valsts oficiālais nosaukums Tā ti…"
click at [517, 500] on label "Tā ir patriotiska dziesma, kas identificē valsti" at bounding box center [784, 485] width 786 height 41
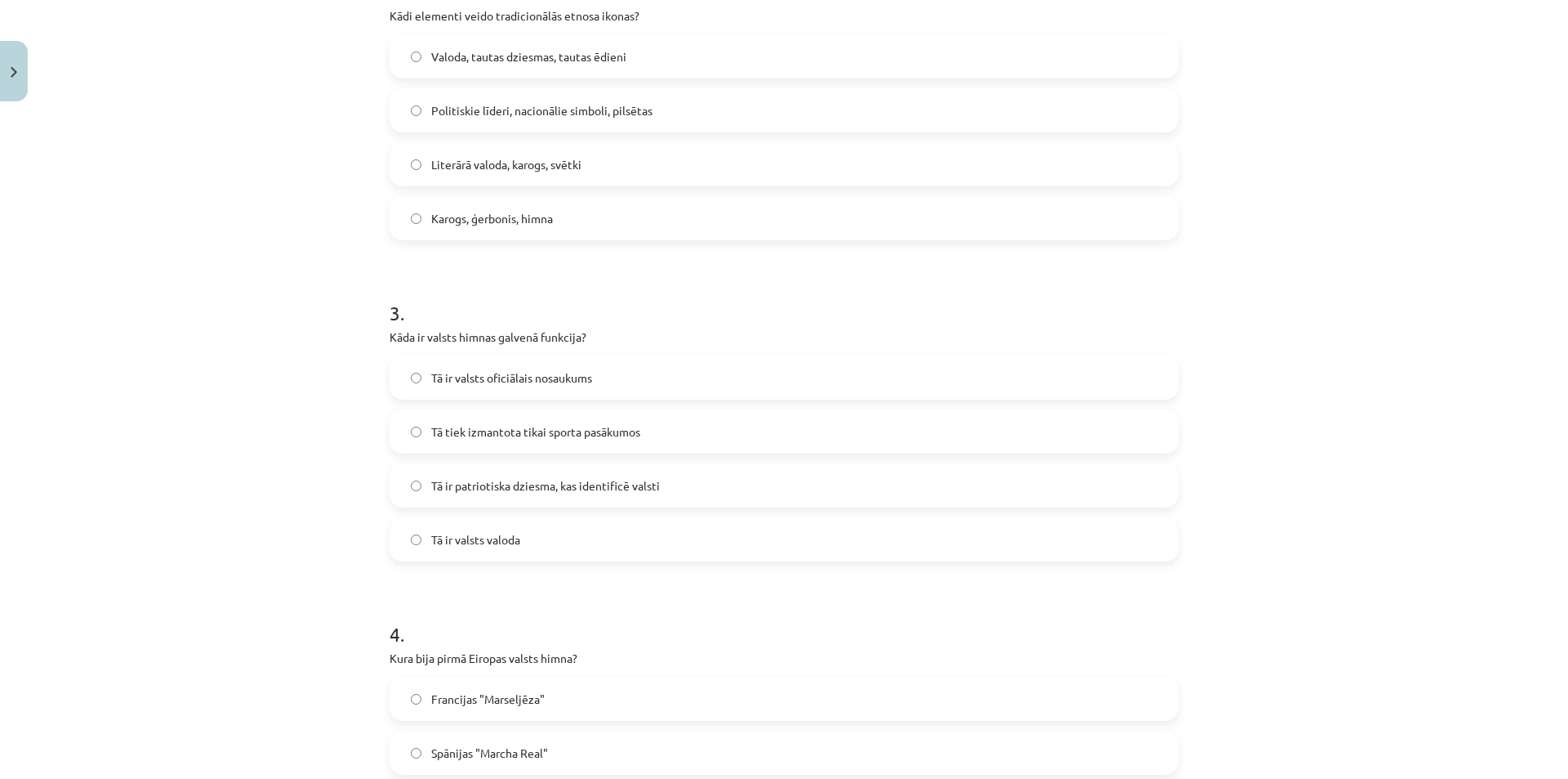
scroll to position [858, 0]
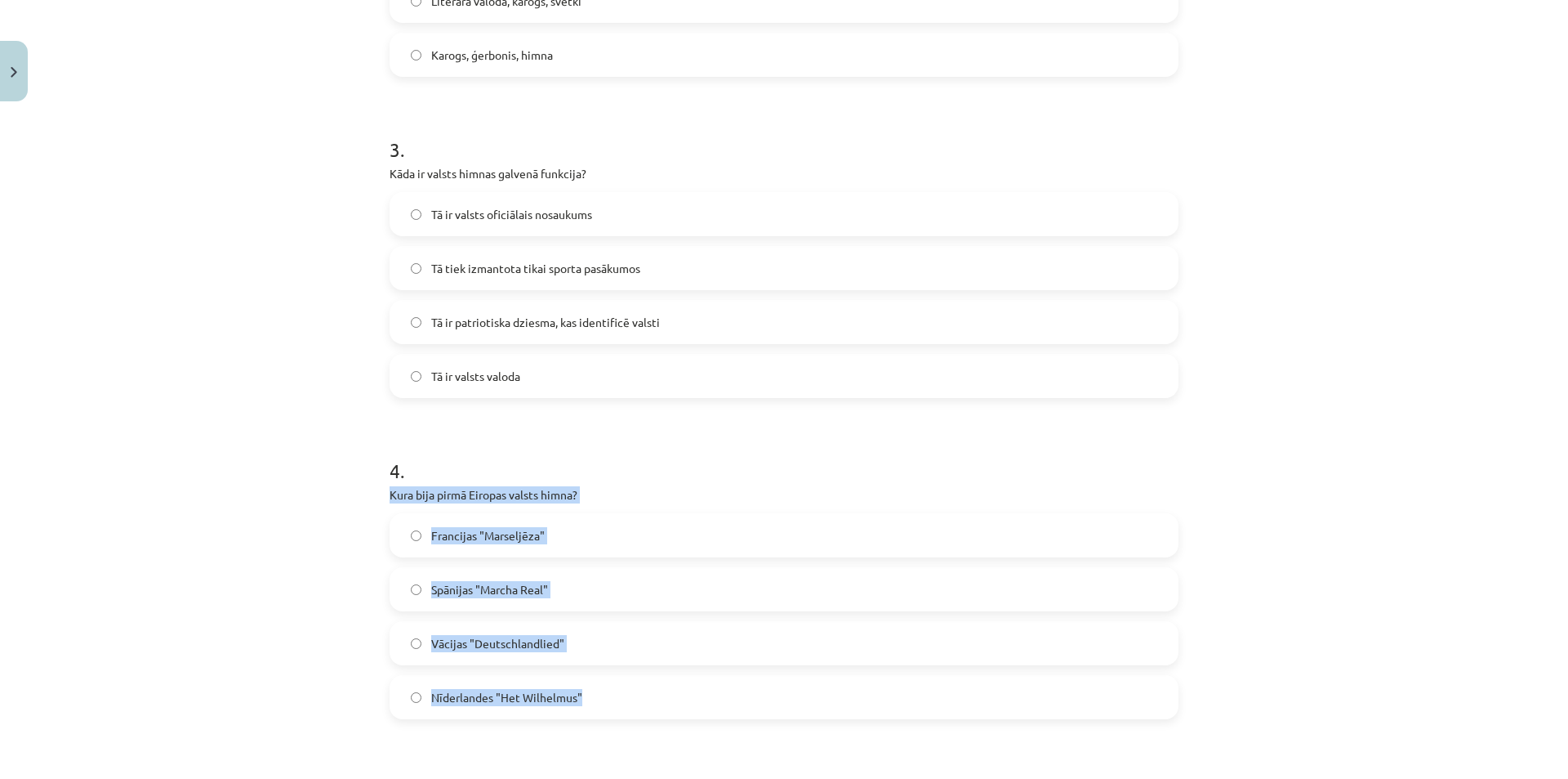
drag, startPoint x: 393, startPoint y: 496, endPoint x: 654, endPoint y: 688, distance: 324.0
click at [654, 688] on div "4 . Kura bija pirmā Eiropas valsts himna? Francijas "Marseljēza" Spānijas "Marc…" at bounding box center [784, 575] width 789 height 289
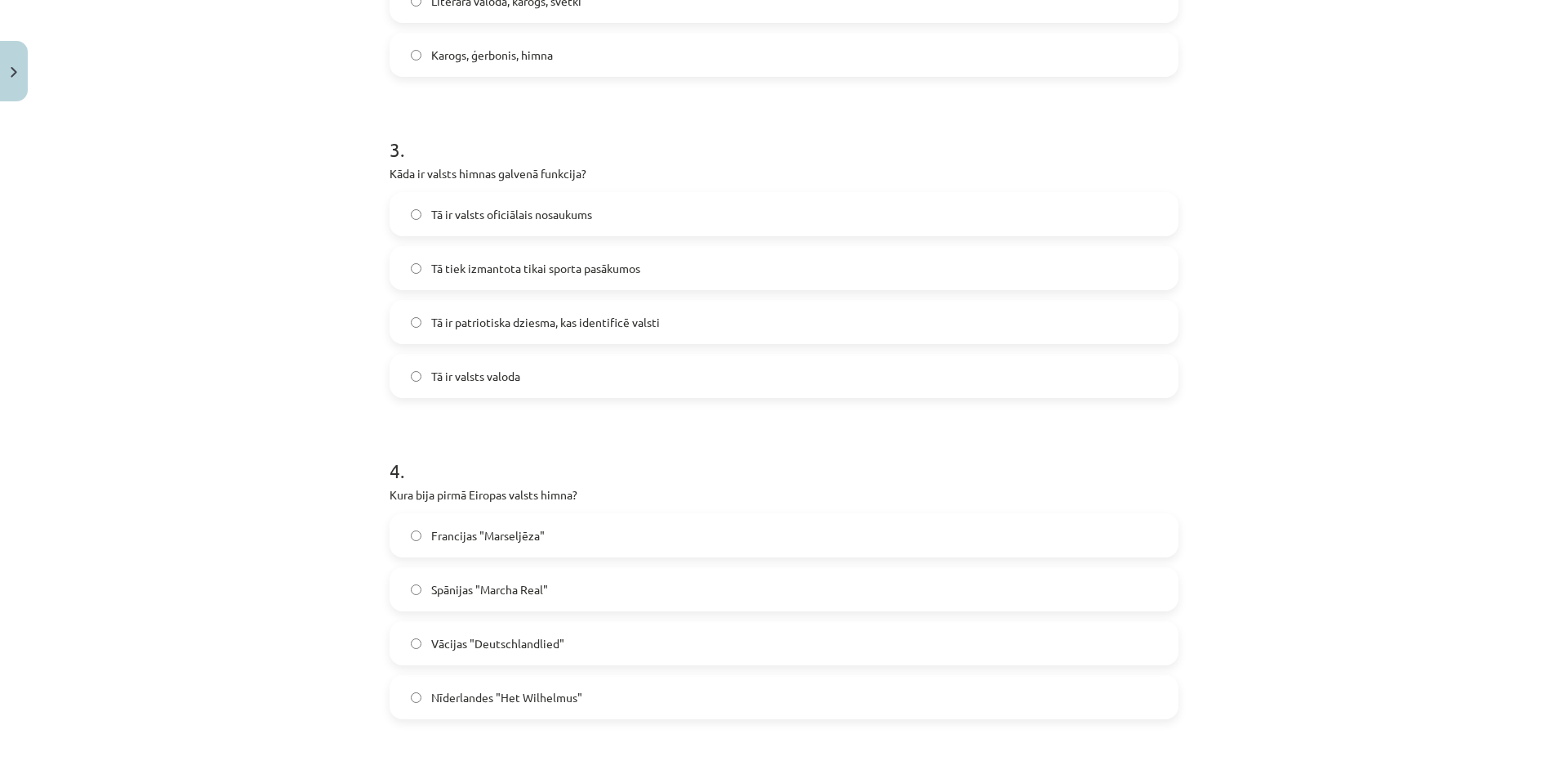
click at [189, 459] on div "Mācību tēma: Kultūras un mākslas i (vizuālā māksla) - 11. klases 1. ieskaites m…" at bounding box center [784, 390] width 1568 height 779
click at [511, 694] on span "Nīderlandes "Het Wilhelmus"" at bounding box center [507, 697] width 151 height 17
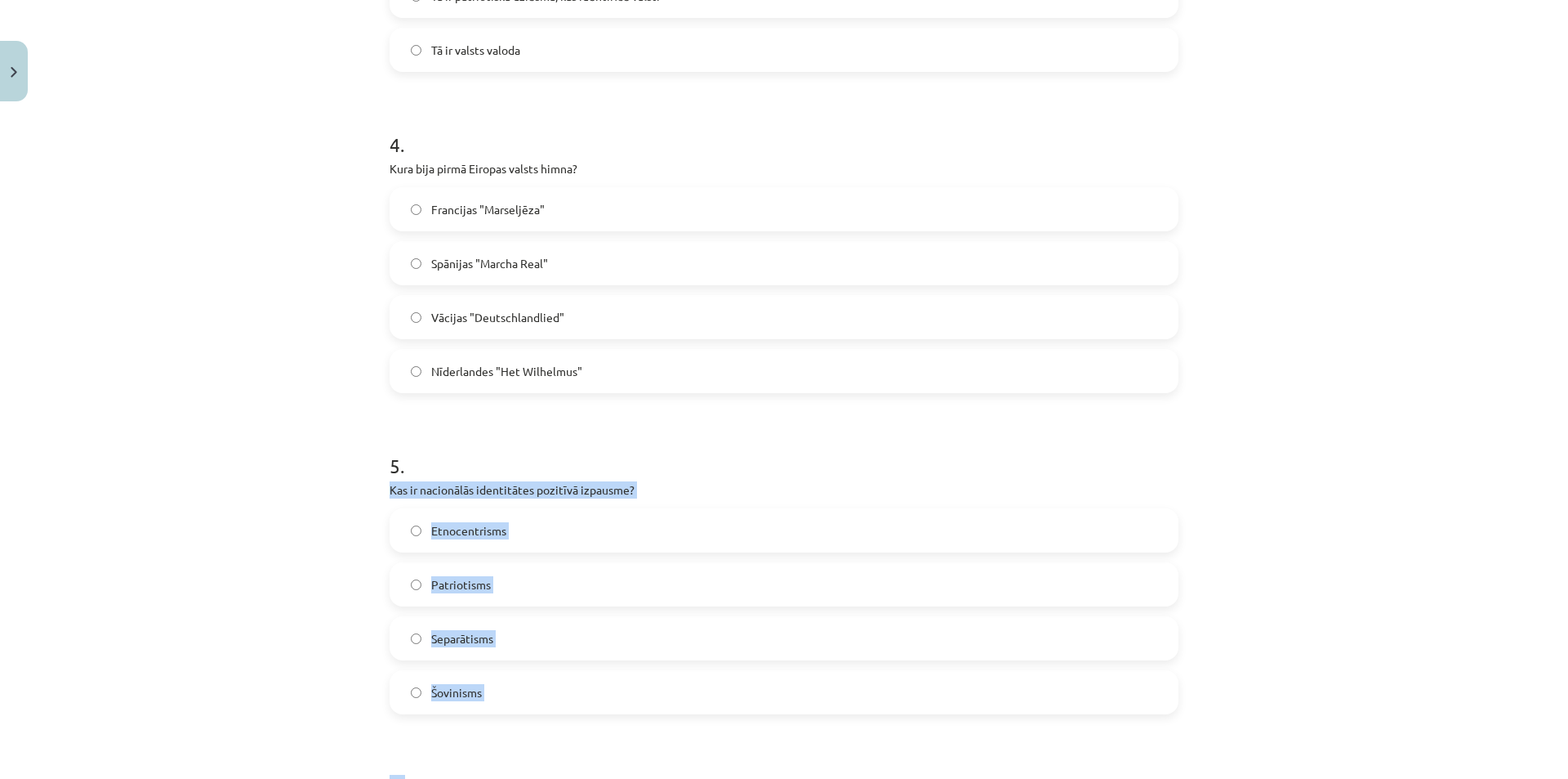
scroll to position [1191, 0]
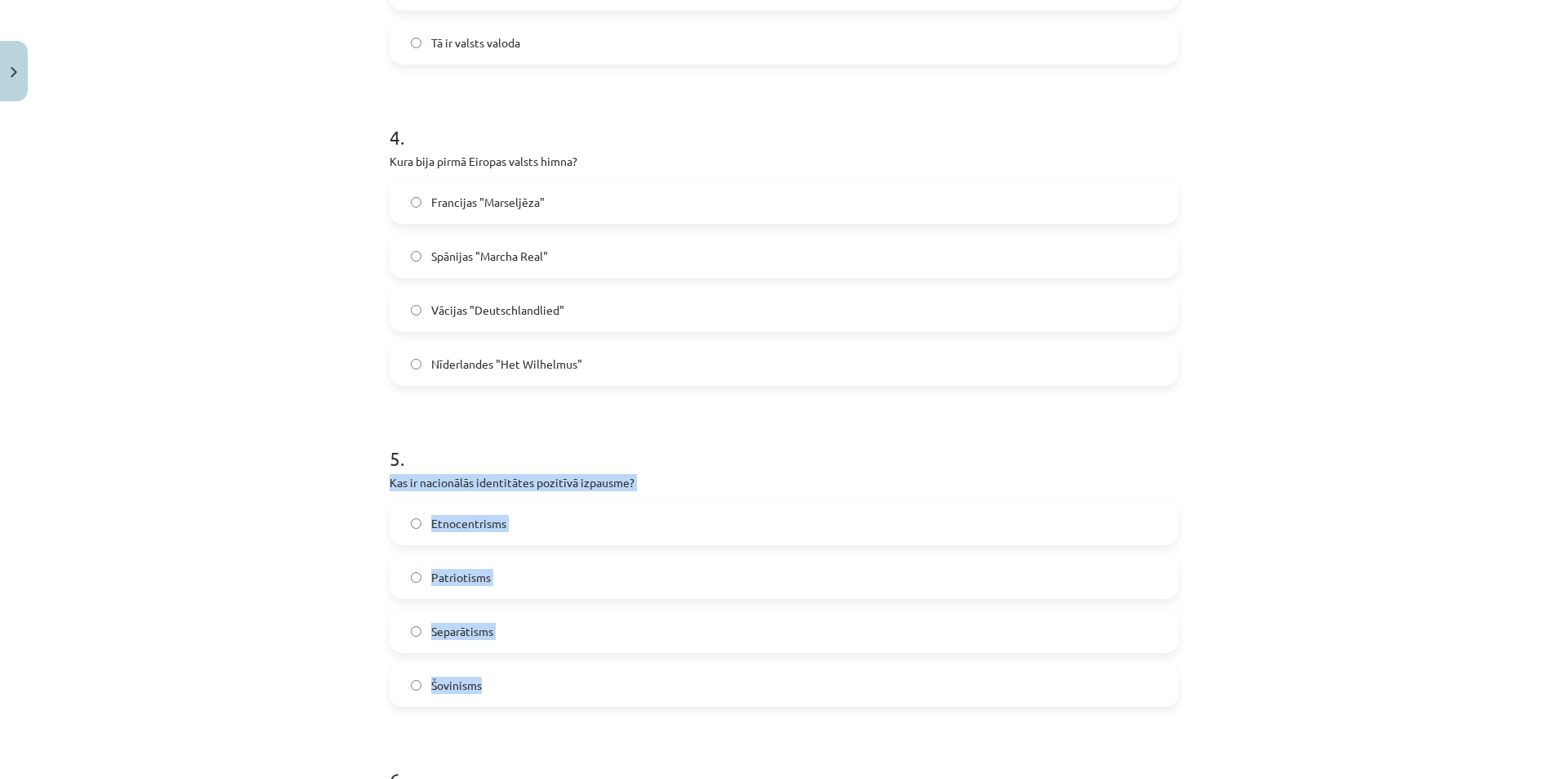
drag, startPoint x: 383, startPoint y: 569, endPoint x: 532, endPoint y: 666, distance: 177.8
click at [562, 690] on div "5 . Kas ir nacionālās identitātes pozitīvā izpausme? Etnocentrisms Patriotisms …" at bounding box center [784, 563] width 789 height 289
copy div "Kas ir nacionālās identitātes pozitīvā izpausme? Etnocentrisms Patriotisms Sepa…"
click at [239, 565] on div "Mācību tēma: Kultūras un mākslas i (vizuālā māksla) - 11. klases 1. ieskaites m…" at bounding box center [784, 390] width 1568 height 779
click at [445, 573] on span "Patriotisms" at bounding box center [461, 577] width 60 height 17
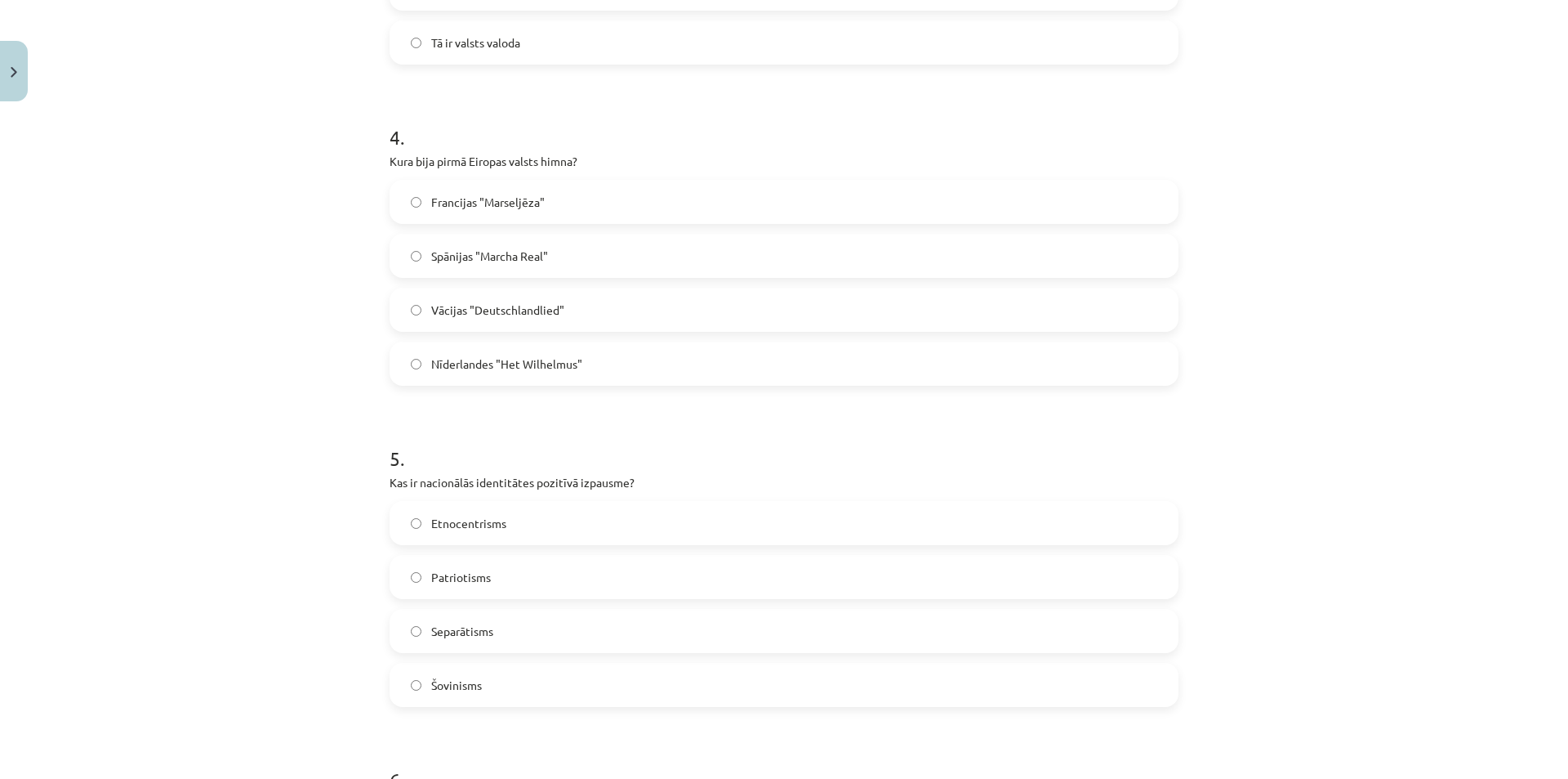
scroll to position [1518, 0]
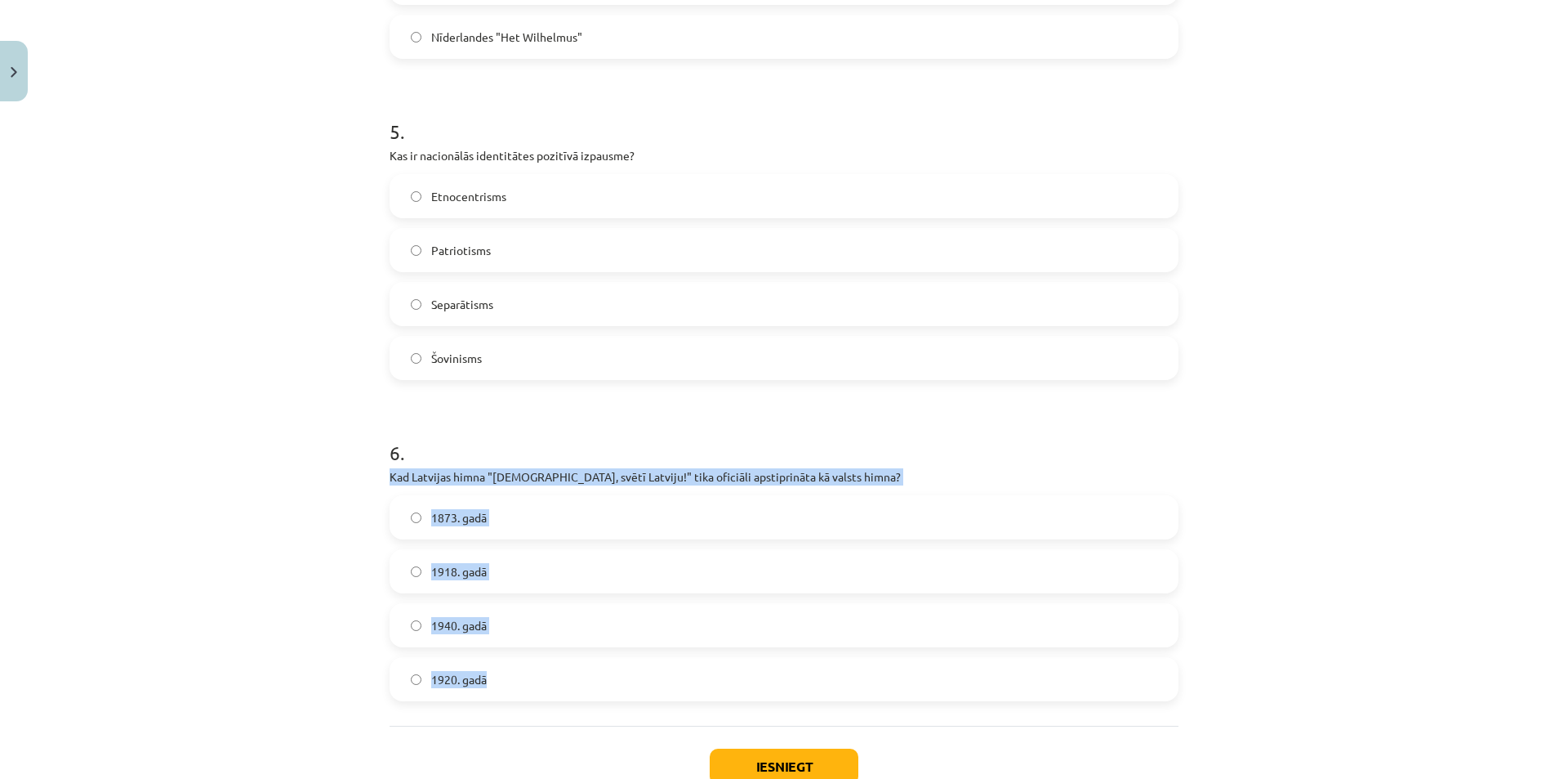
drag, startPoint x: 382, startPoint y: 468, endPoint x: 548, endPoint y: 668, distance: 259.9
copy div "Kad Latvijas himna "Dievs, svētī Latviju!" tika oficiāli apstiprināta kā valsts…"
click at [486, 669] on label "1920. gadā" at bounding box center [784, 678] width 786 height 41
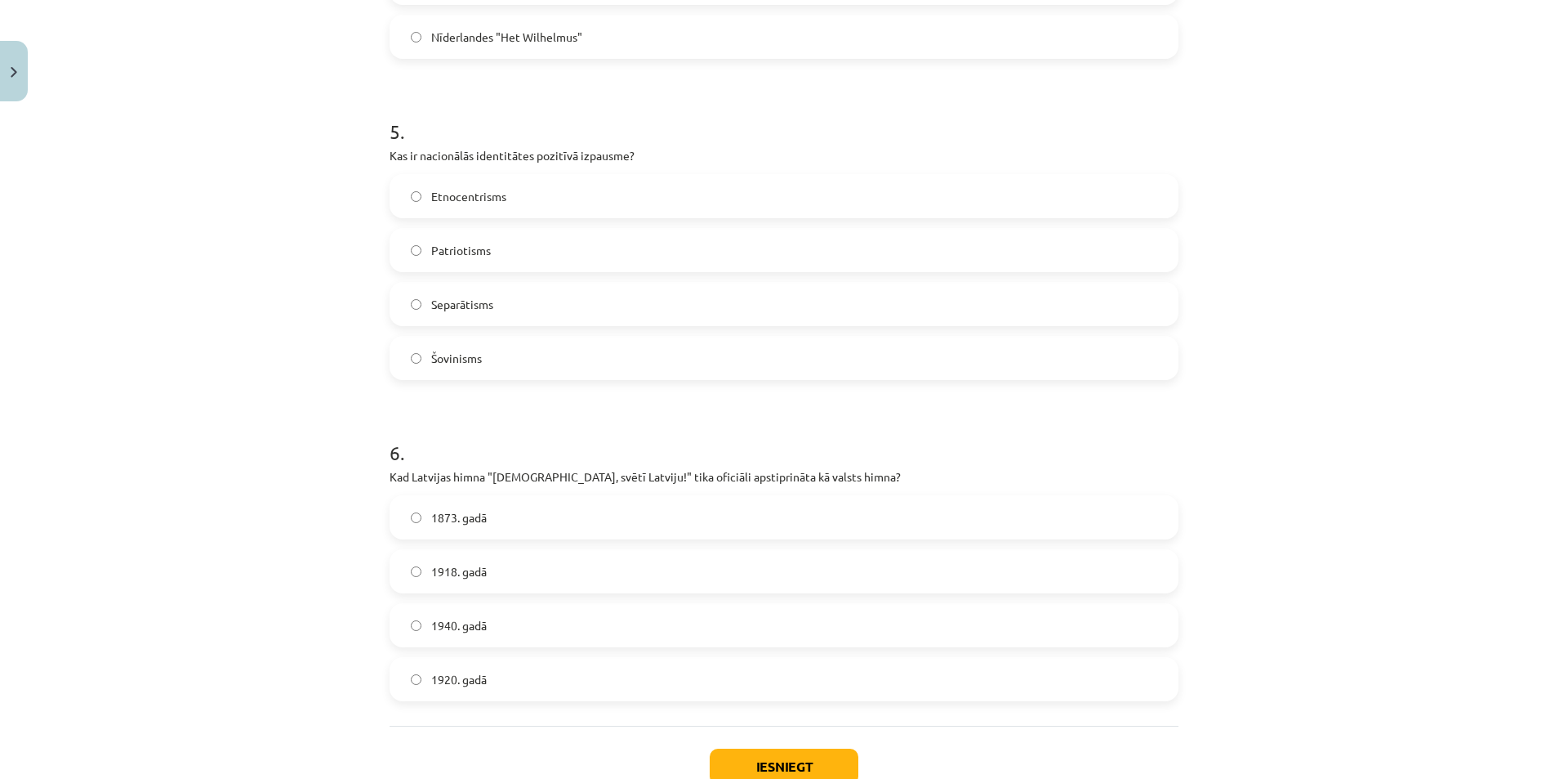
scroll to position [1630, 0]
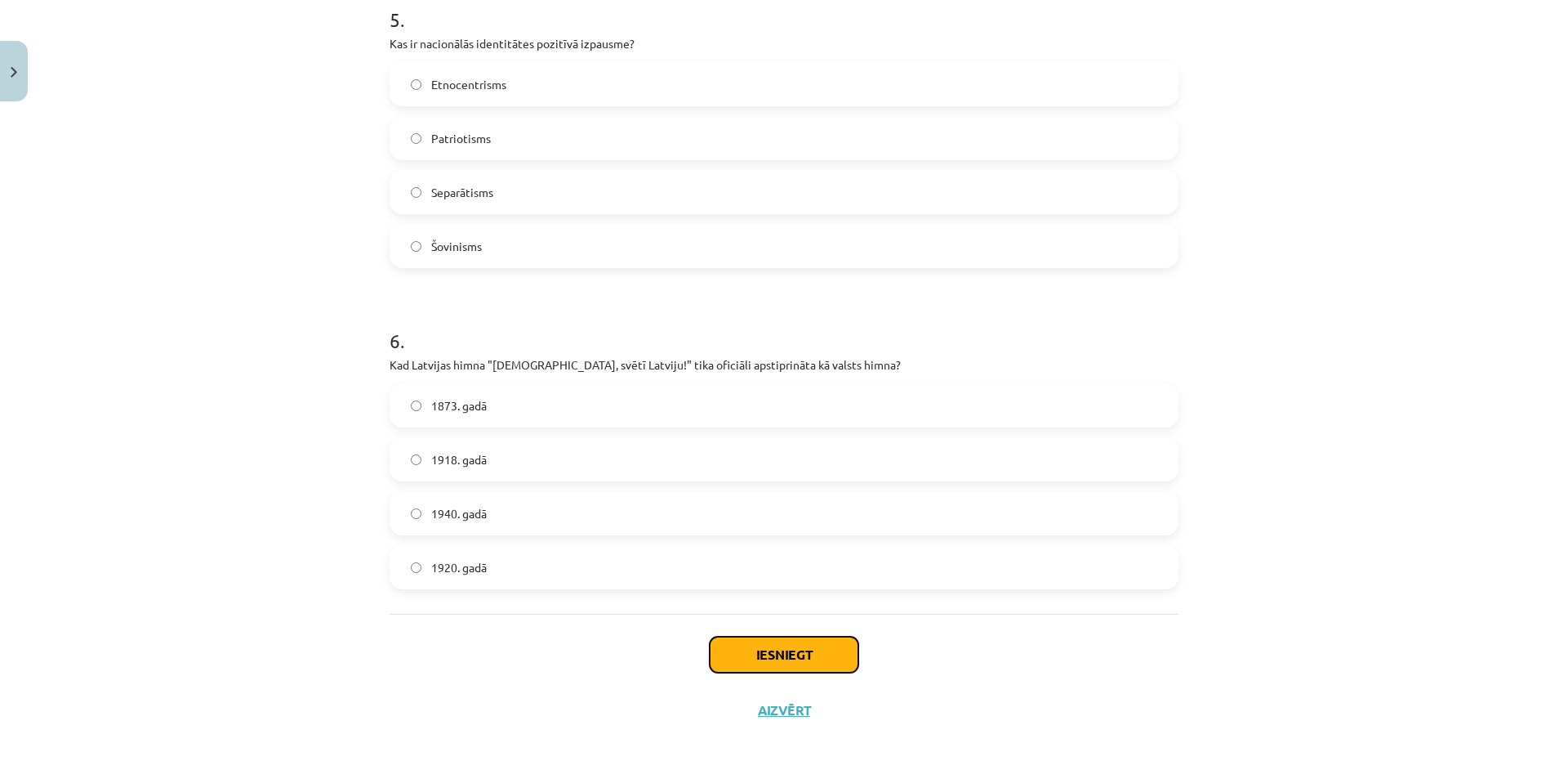
click at [742, 645] on button "Iesniegt" at bounding box center [784, 654] width 149 height 36
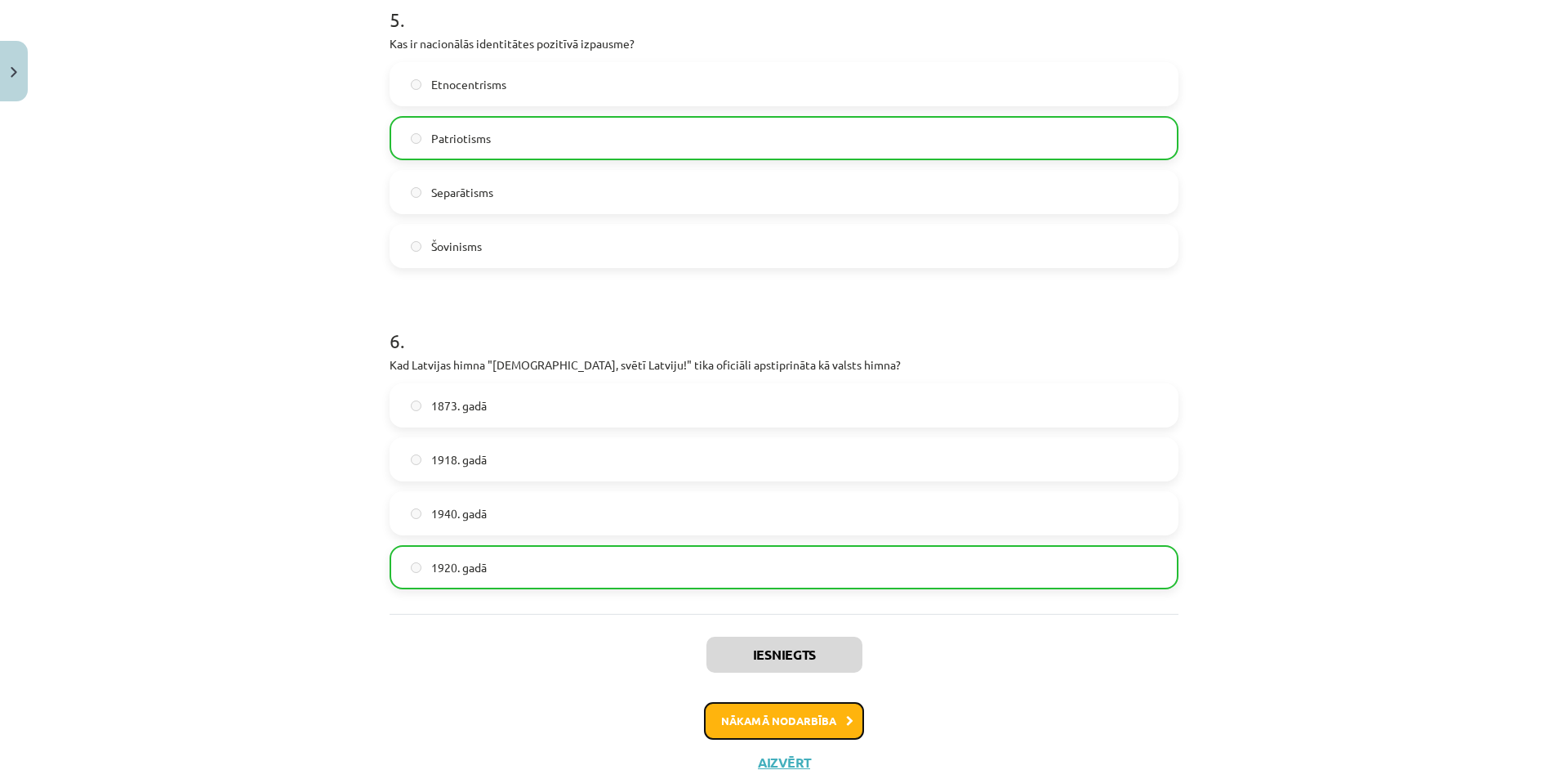
click at [821, 726] on button "Nākamā nodarbība" at bounding box center [784, 720] width 160 height 37
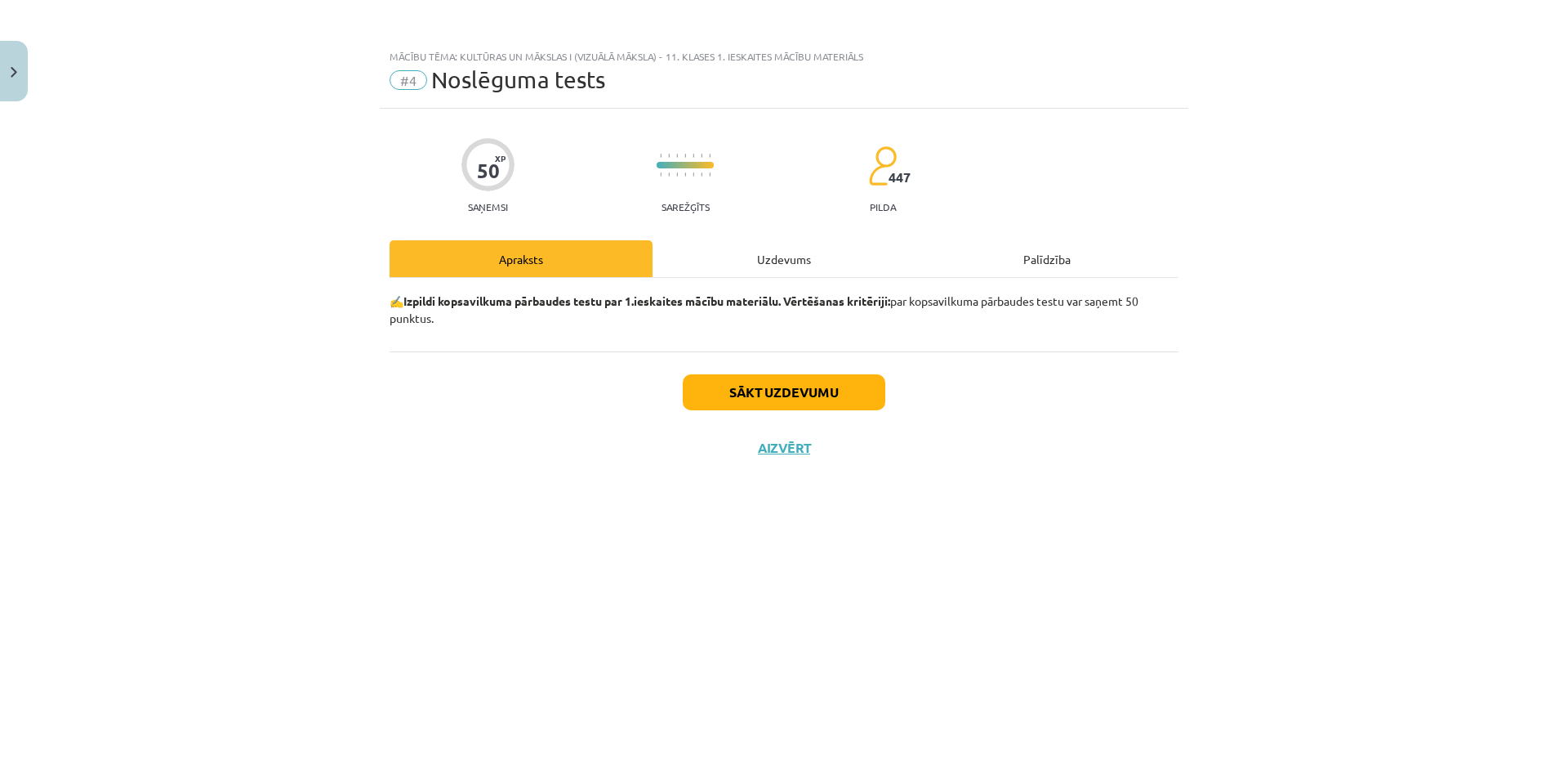
click at [894, 406] on div "Sākt uzdevumu Aizvērt" at bounding box center [784, 409] width 789 height 115
click at [826, 372] on div "Sākt uzdevumu Aizvērt" at bounding box center [784, 409] width 789 height 115
click at [821, 376] on button "Sākt uzdevumu" at bounding box center [784, 391] width 203 height 36
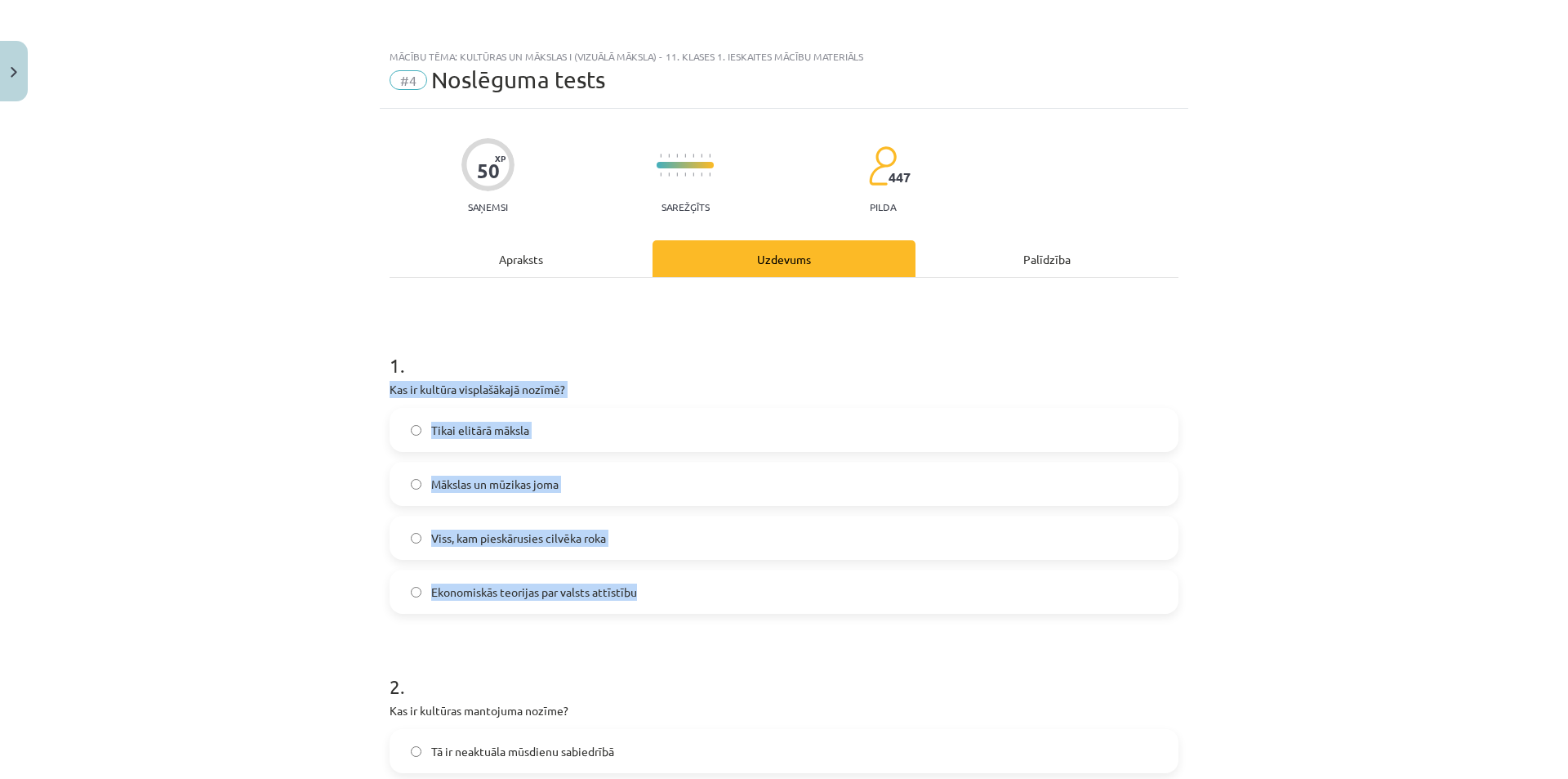
drag, startPoint x: 351, startPoint y: 378, endPoint x: 674, endPoint y: 580, distance: 381.0
click at [675, 589] on div "Mācību tēma: Kultūras un mākslas i (vizuālā māksla) - 11. klases 1. ieskaites m…" at bounding box center [784, 390] width 1568 height 779
copy div "Kas ir kultūra visplašākajā nozīmē? Tikai elitārā māksla Mākslas un mūzikas jom…"
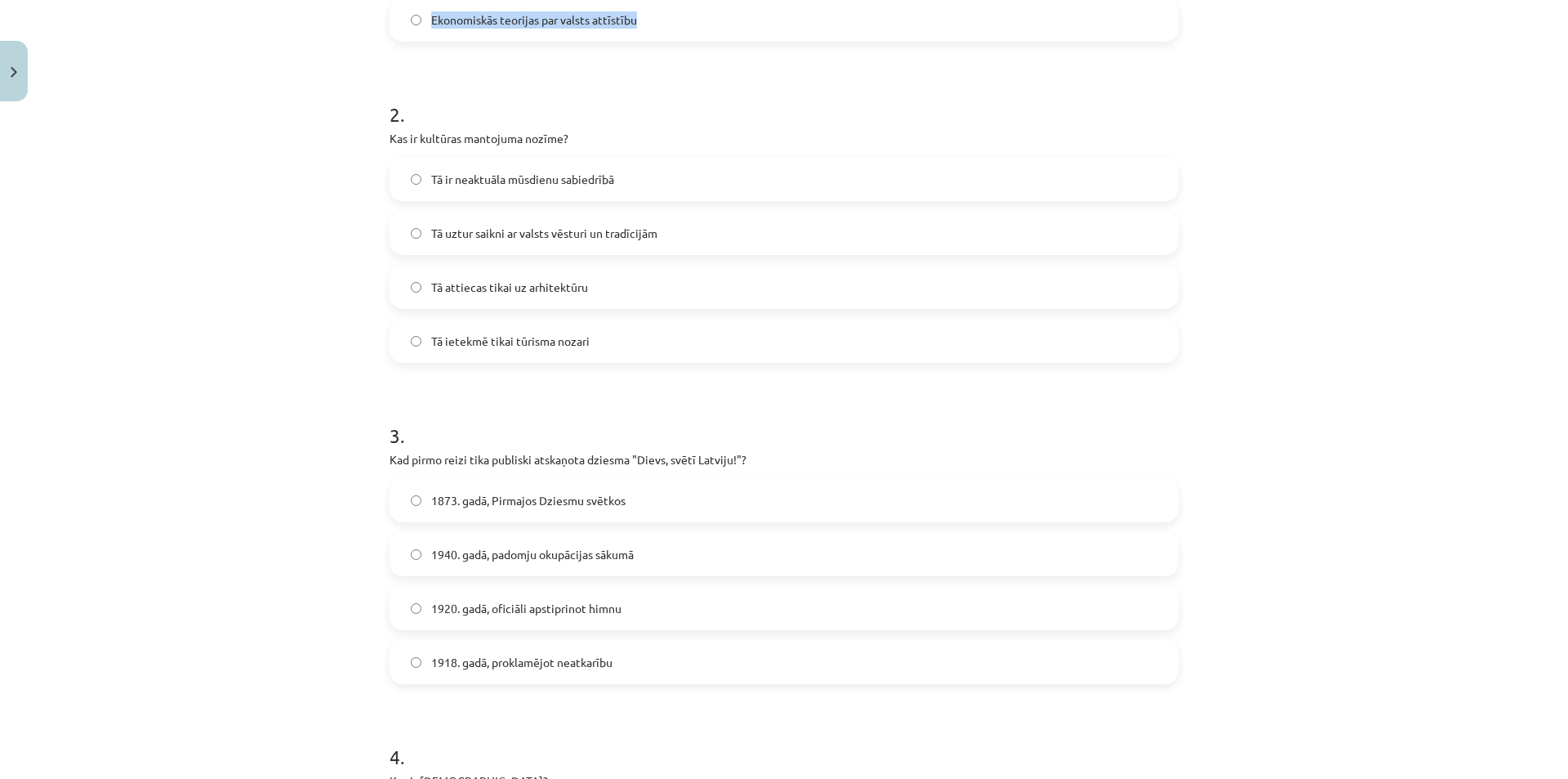
scroll to position [163, 0]
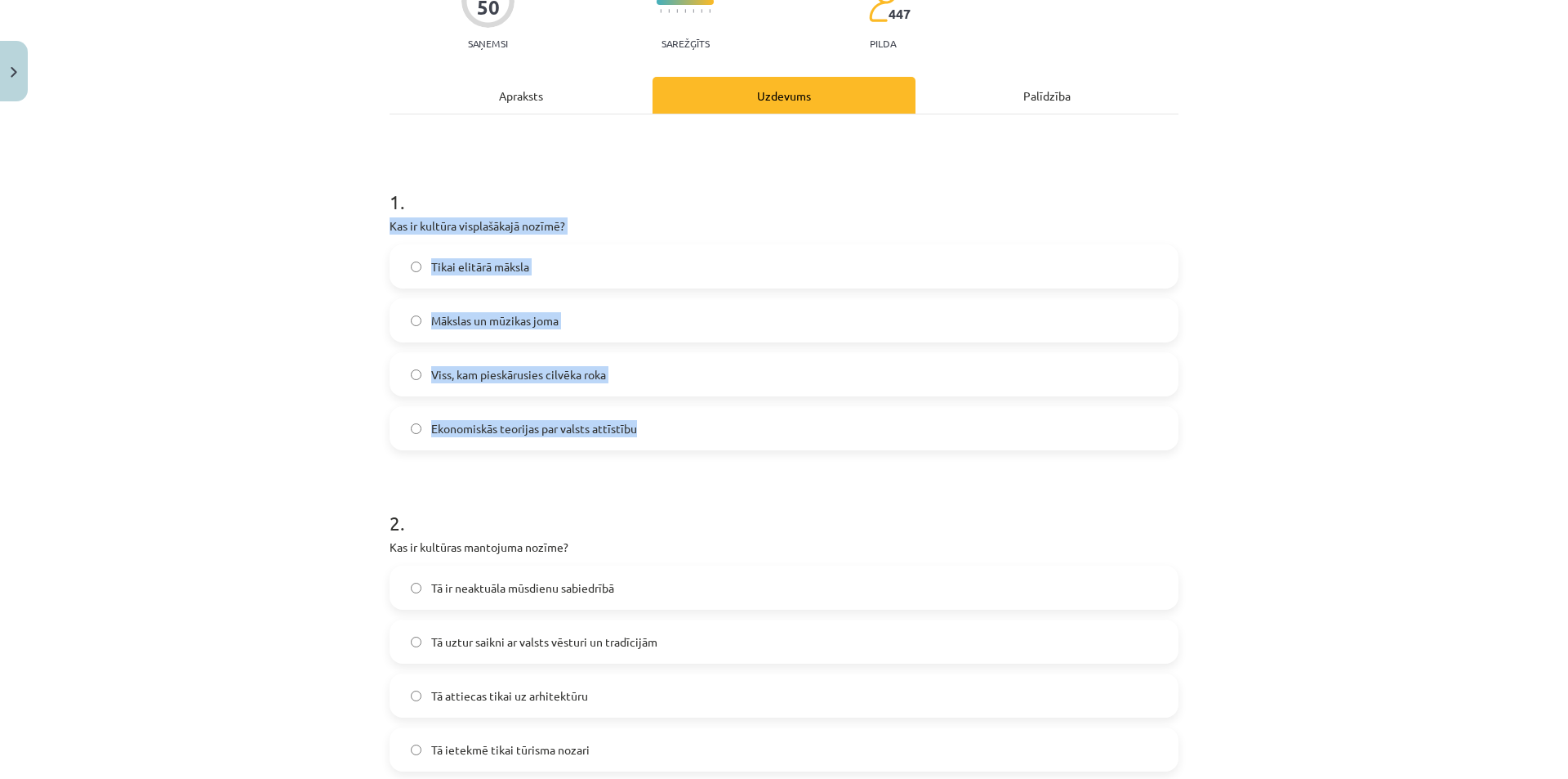
click at [507, 366] on span "Viss, kam pieskārusies cilvēka roka" at bounding box center [518, 375] width 175 height 17
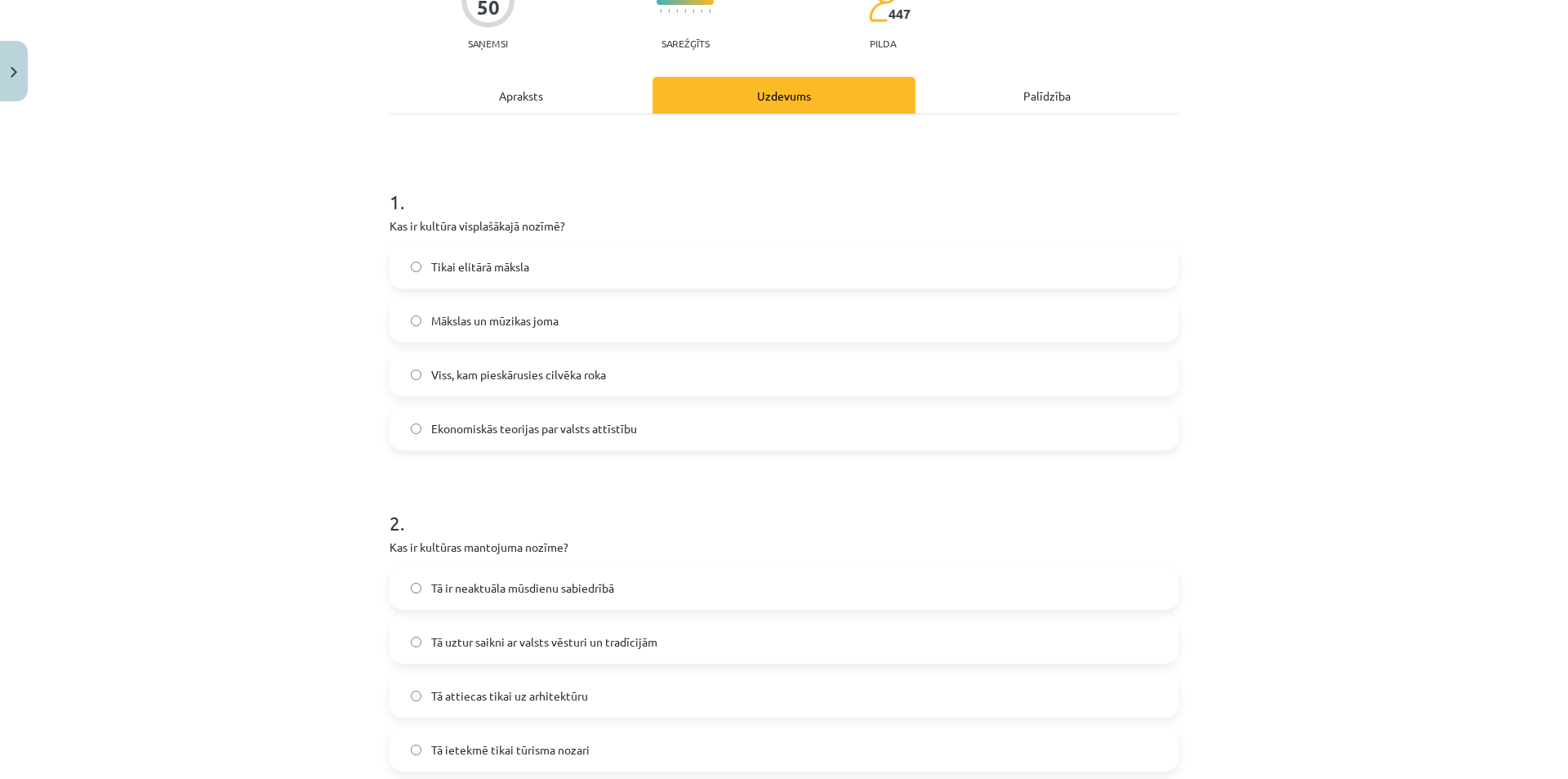
scroll to position [409, 0]
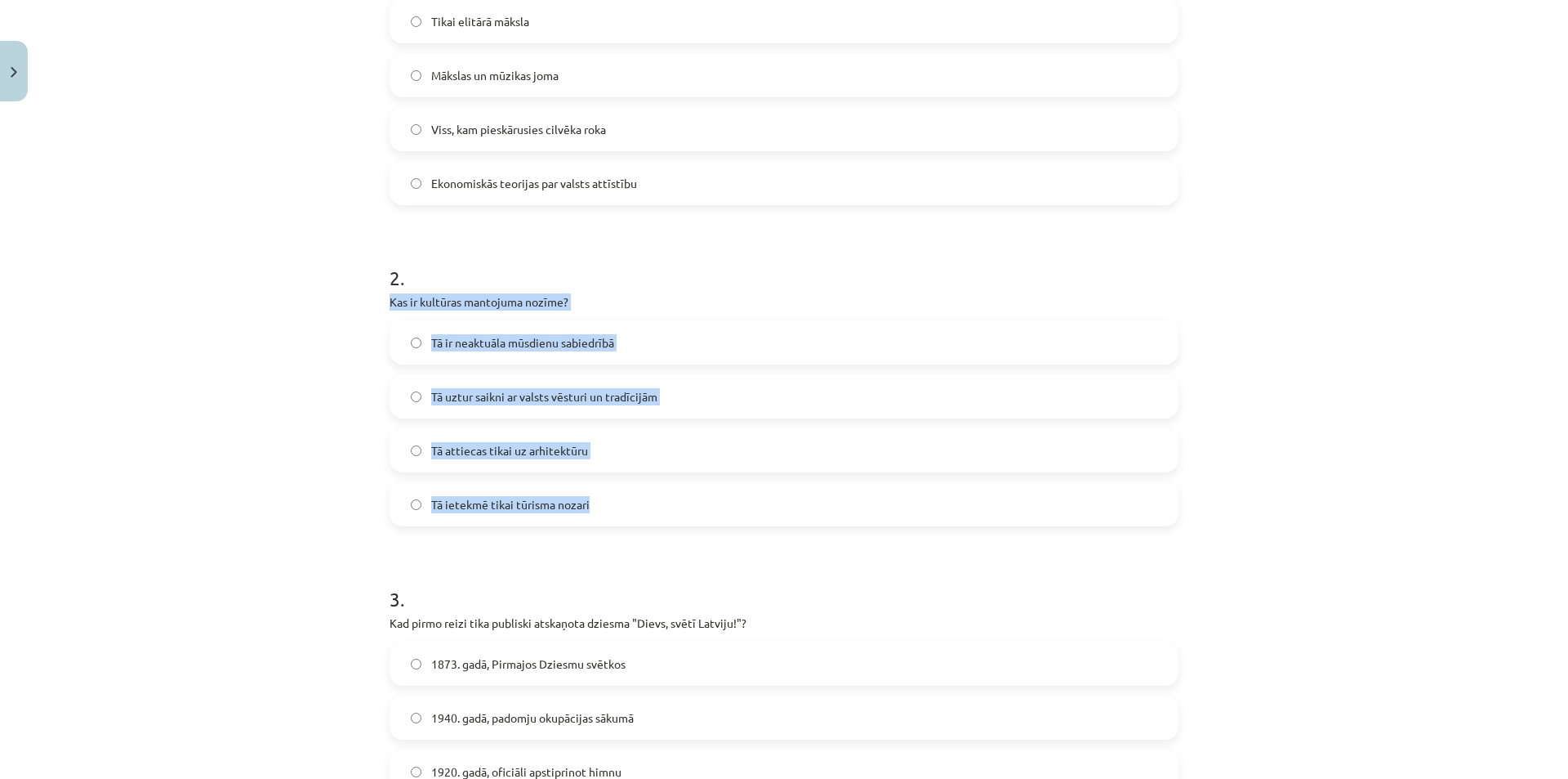
drag, startPoint x: 380, startPoint y: 303, endPoint x: 626, endPoint y: 493, distance: 310.8
click at [442, 401] on span "Tā uztur saikni ar valsts vēsturi un tradīcijām" at bounding box center [544, 396] width 226 height 17
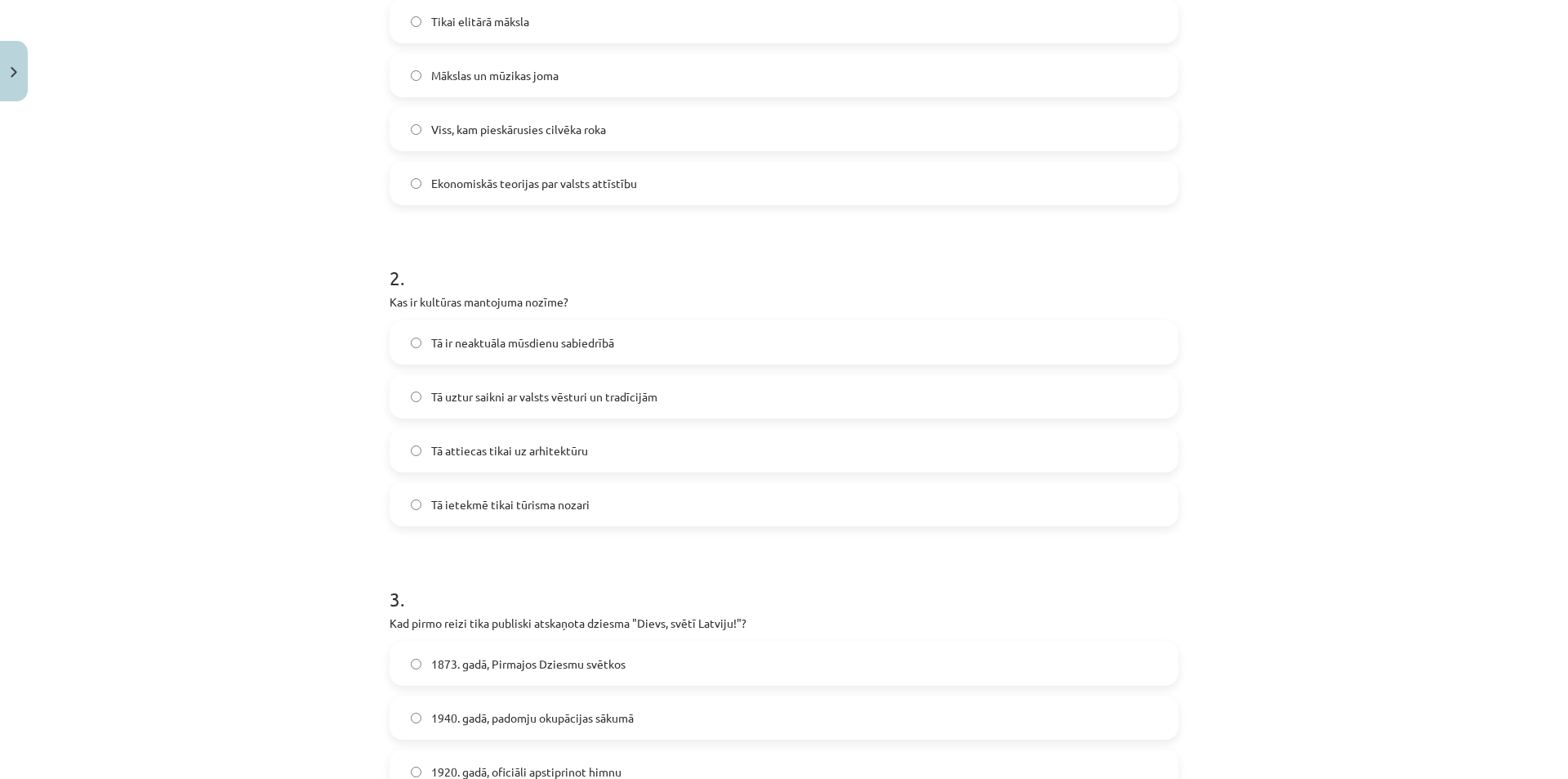
scroll to position [654, 0]
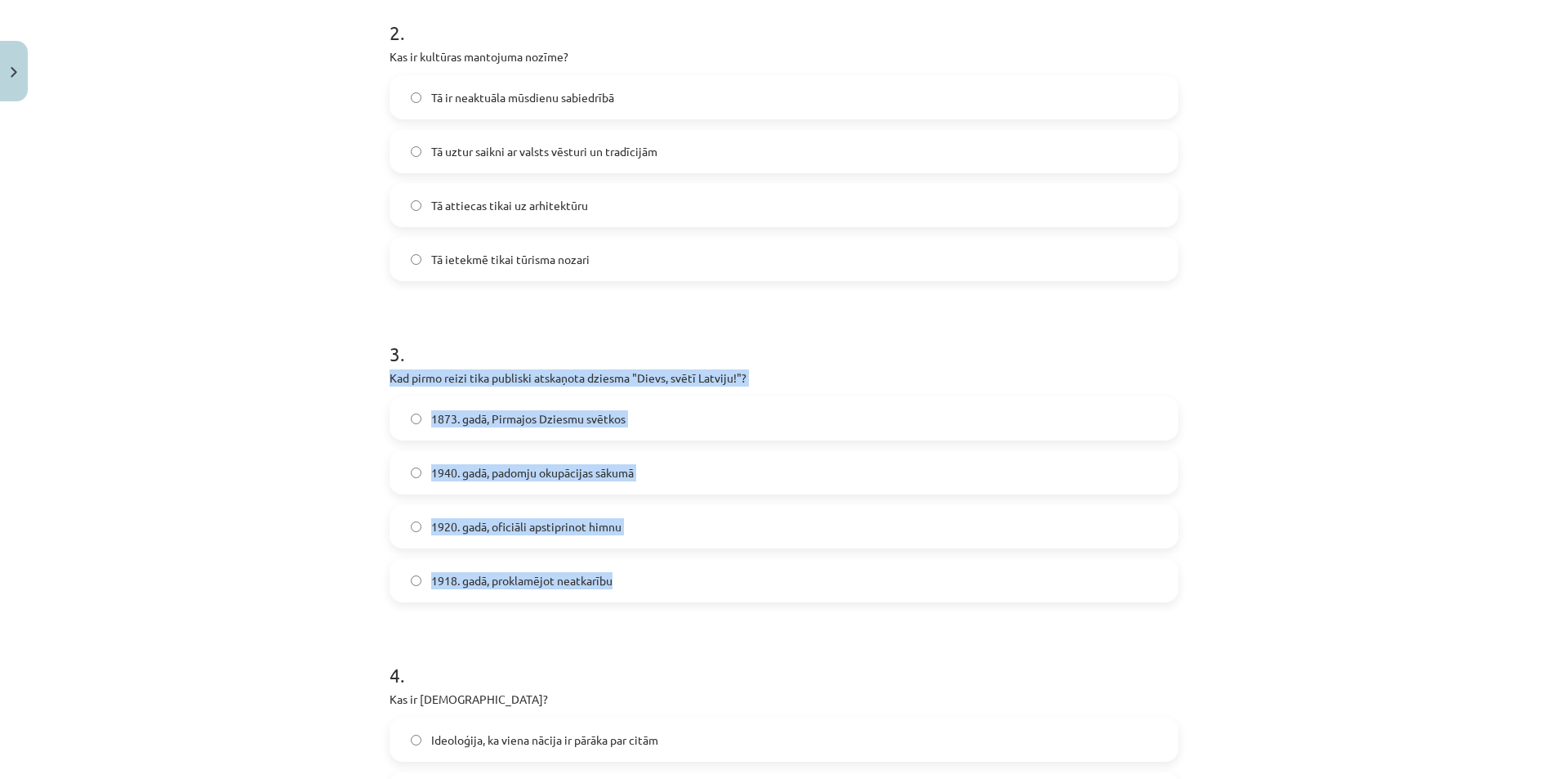
drag, startPoint x: 380, startPoint y: 369, endPoint x: 647, endPoint y: 572, distance: 335.4
drag, startPoint x: 515, startPoint y: 411, endPoint x: 503, endPoint y: 417, distance: 13.4
click at [514, 411] on span "1873. gadā, Pirmajos Dziesmu svētkos" at bounding box center [528, 419] width 195 height 17
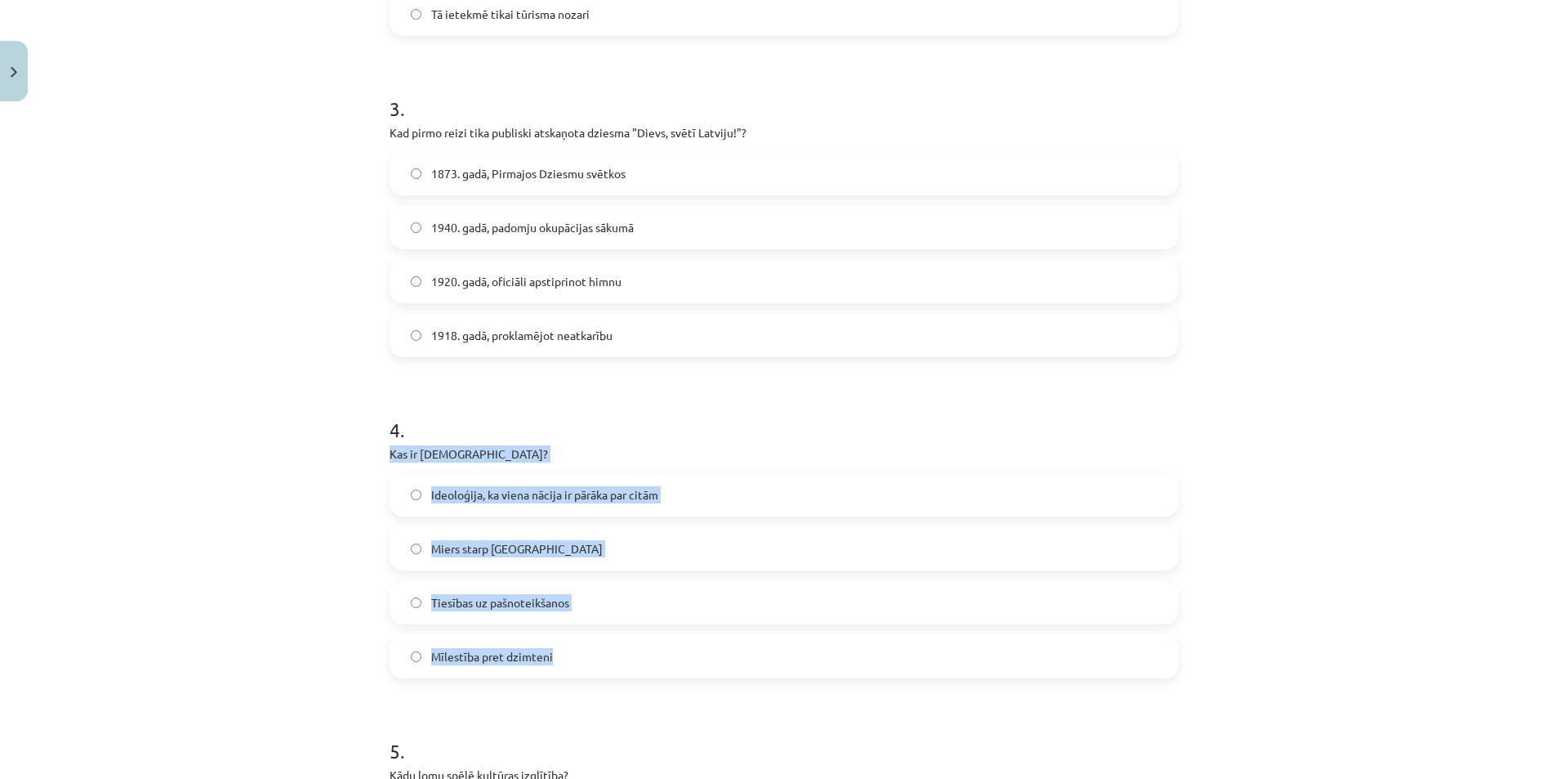
drag, startPoint x: 380, startPoint y: 455, endPoint x: 649, endPoint y: 656, distance: 335.8
click at [649, 656] on div "Mācību tēma: Kultūras un mākslas i (vizuālā māksla) - 11. klases 1. ieskaites m…" at bounding box center [784, 390] width 1568 height 779
click at [320, 518] on div "Mācību tēma: Kultūras un mākslas i (vizuālā māksla) - 11. klases 1. ieskaites m…" at bounding box center [784, 390] width 1568 height 779
click at [455, 478] on label "Ideoloģija, ka viena nācija ir pārāka par citām" at bounding box center [784, 494] width 786 height 41
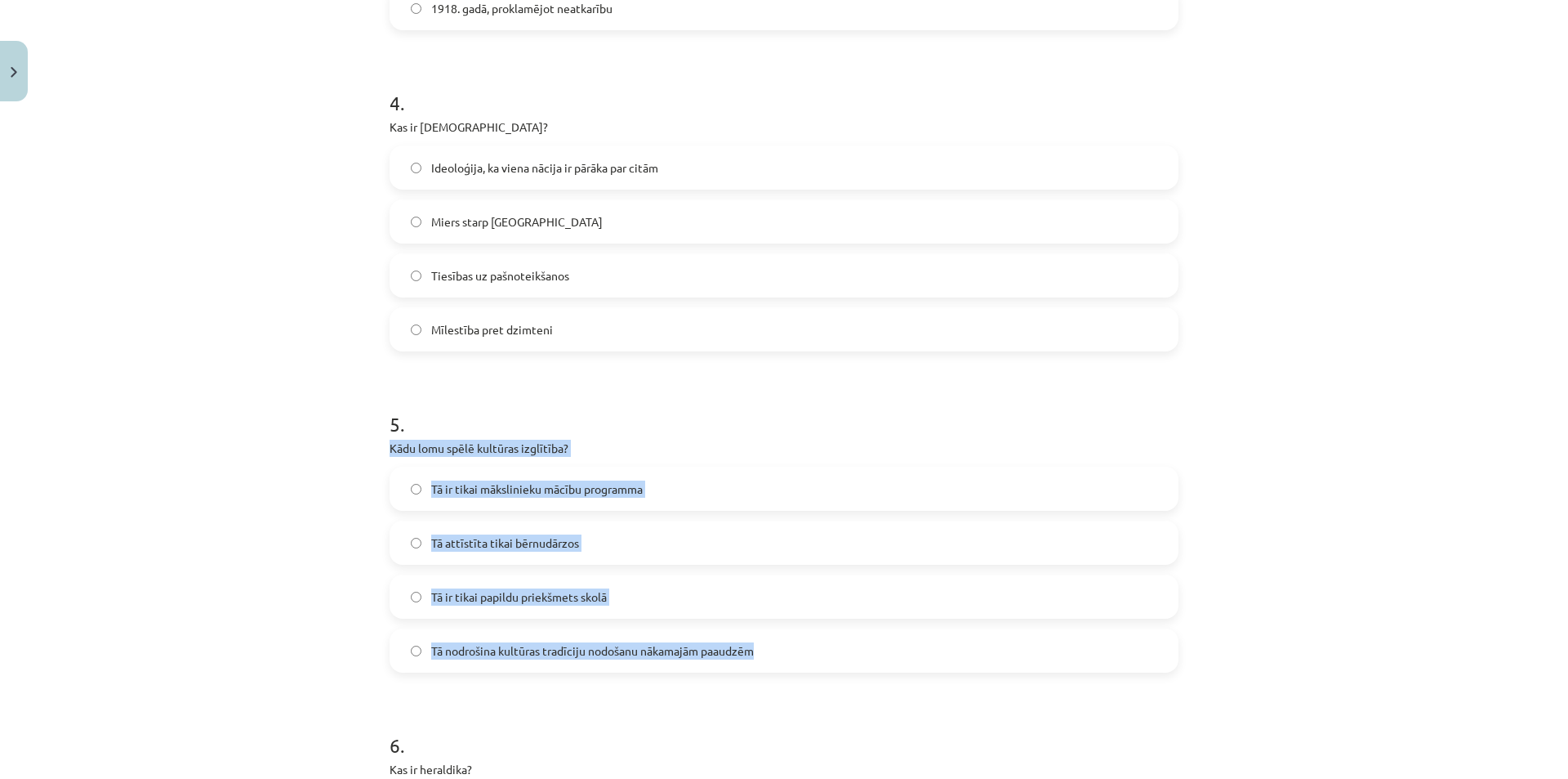
drag, startPoint x: 377, startPoint y: 441, endPoint x: 820, endPoint y: 660, distance: 494.2
click at [821, 663] on div "50 XP Saņemsi Sarežģīts 447 pilda Apraksts Uzdevums Palīdzība 1 . Kas ir kultūr…" at bounding box center [784, 655] width 808 height 3544
drag, startPoint x: 508, startPoint y: 644, endPoint x: 424, endPoint y: 576, distance: 108.1
click at [508, 643] on span "Tā nodrošina kultūras tradīciju nodošanu nākamajām paaudzēm" at bounding box center [592, 651] width 322 height 17
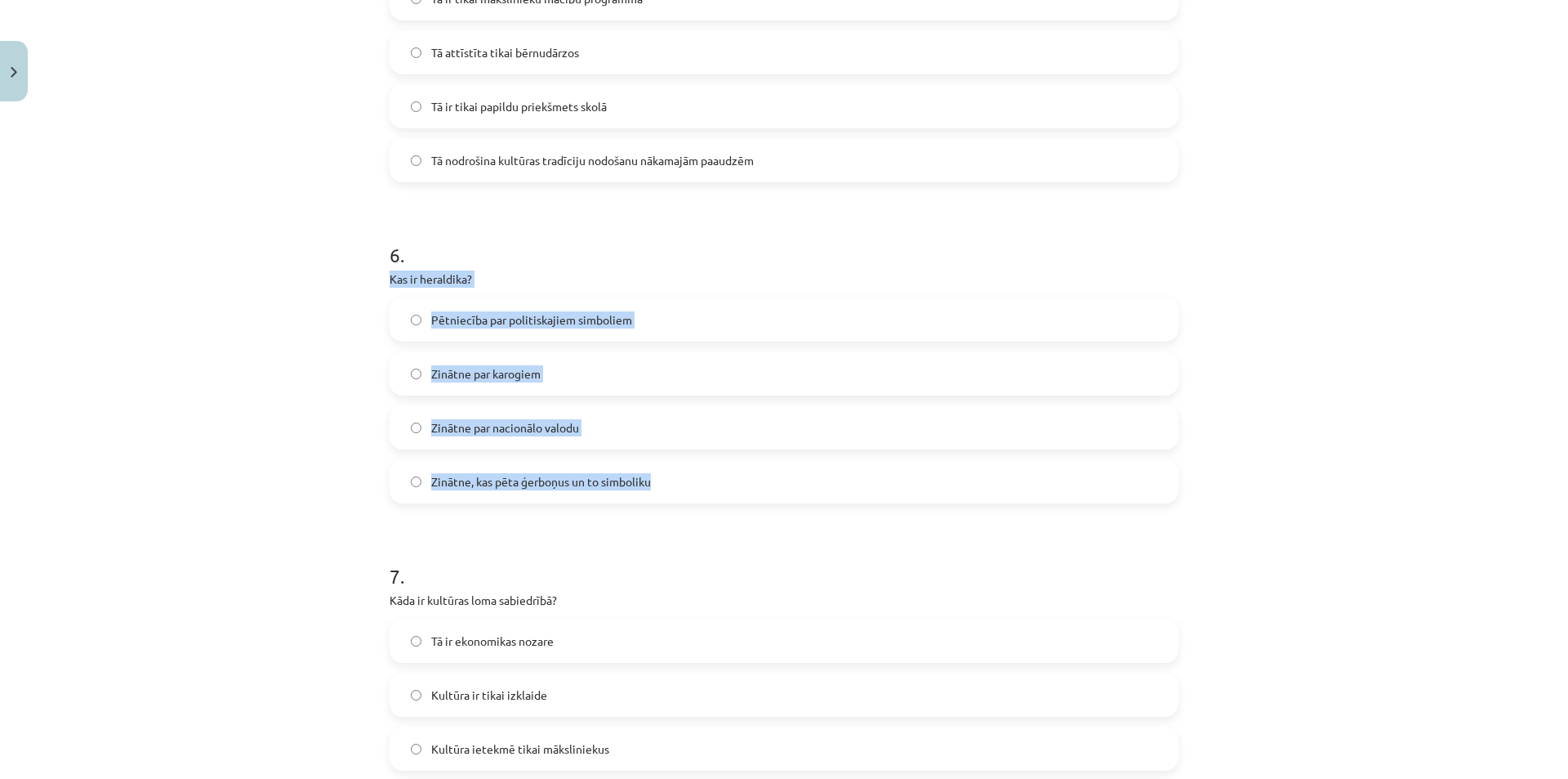
drag, startPoint x: 387, startPoint y: 278, endPoint x: 658, endPoint y: 483, distance: 339.8
click at [658, 483] on div "6 . Kas ir heraldika? Pētniecība par politiskajiem simboliem Zinātne par karogi…" at bounding box center [784, 359] width 789 height 289
click at [502, 480] on span "Zinātne, kas pēta ģerboņus un to simboliku" at bounding box center [541, 482] width 220 height 17
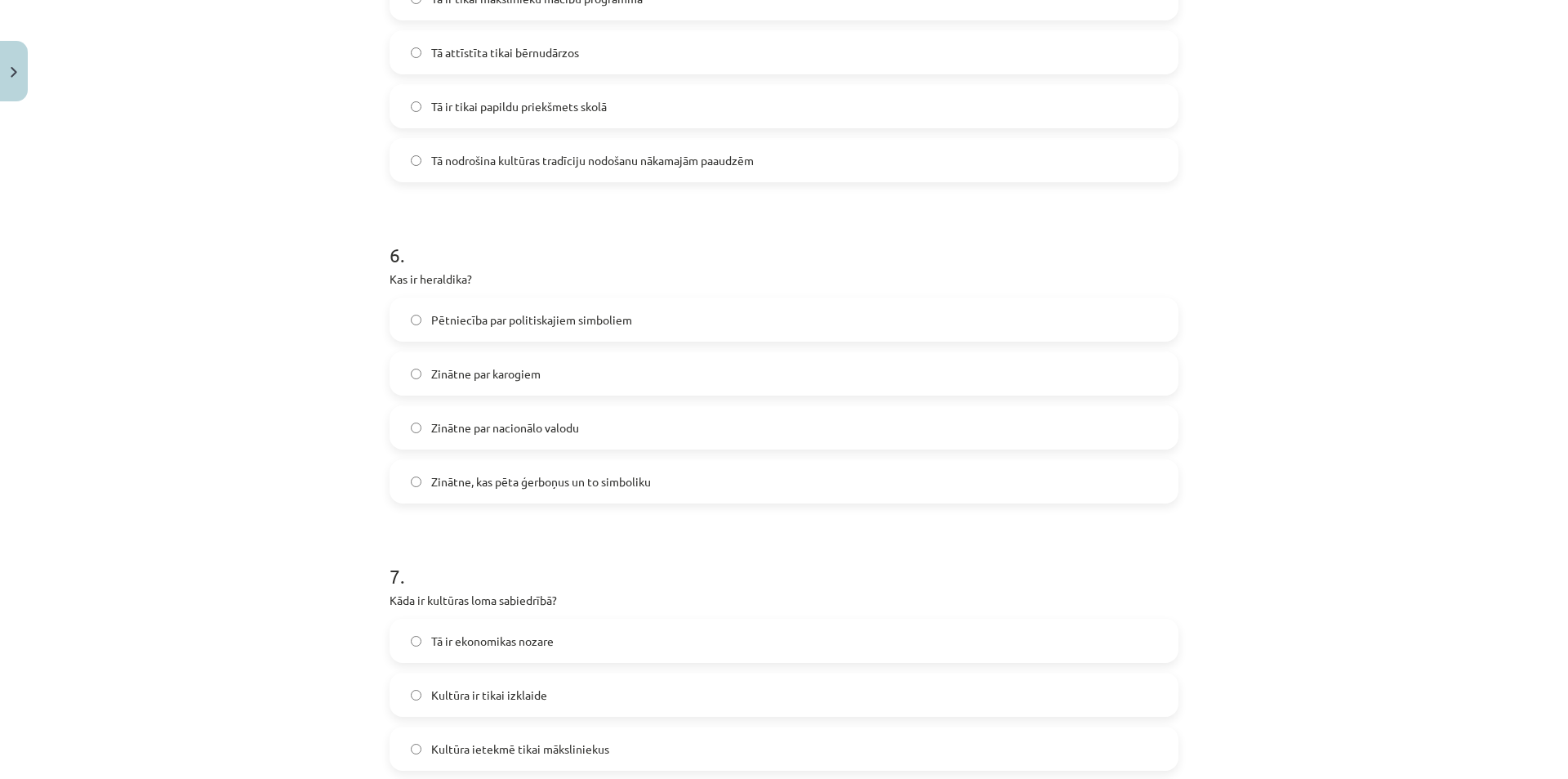
scroll to position [1879, 0]
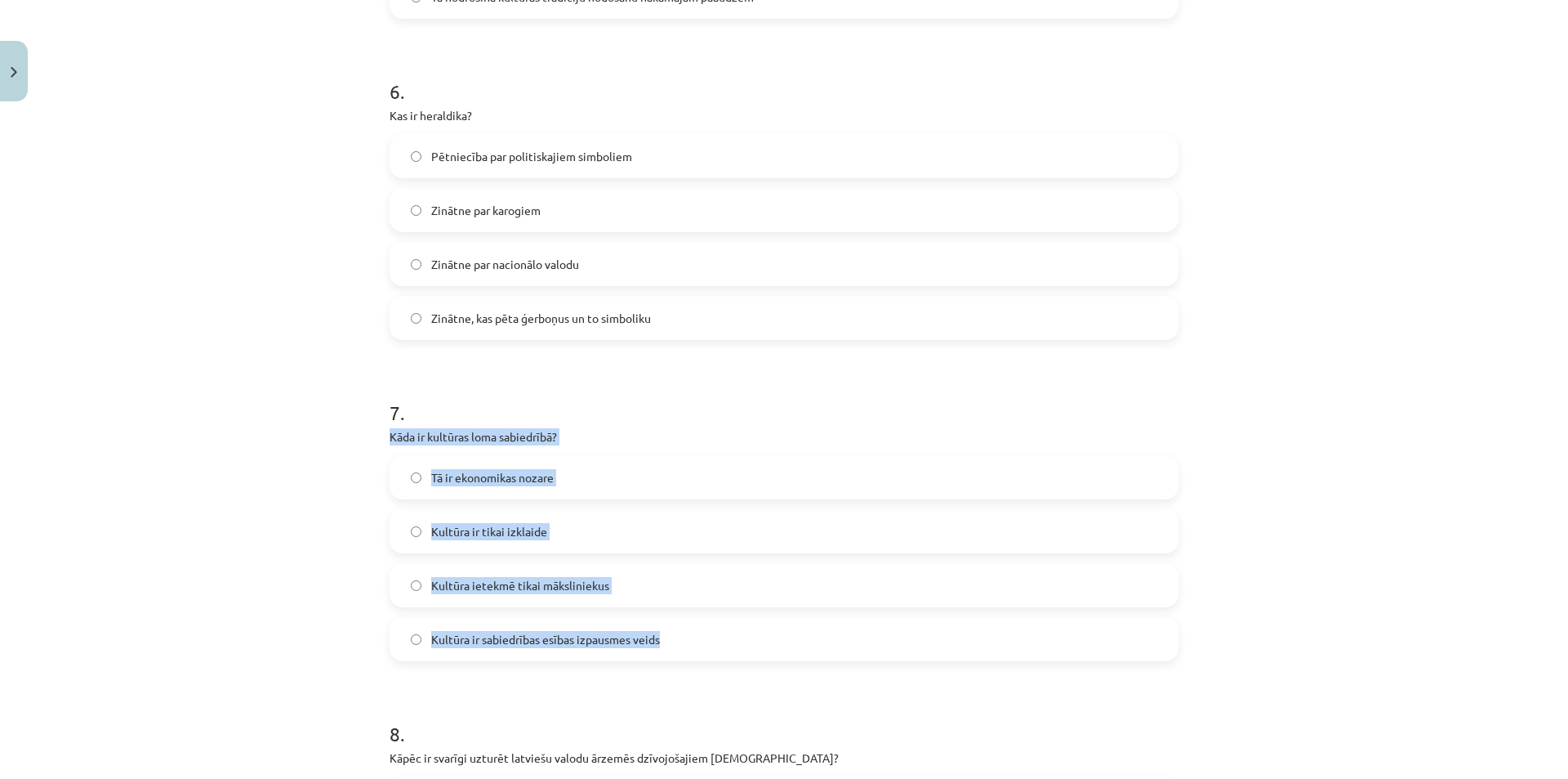
drag, startPoint x: 443, startPoint y: 473, endPoint x: 741, endPoint y: 432, distance: 300.8
click at [682, 653] on div "50 XP Saņemsi Sarežģīts 447 pilda Apraksts Uzdevums Palīdzība 1 . Kas ir kultūr…" at bounding box center [784, 2] width 808 height 3544
click at [516, 629] on label "Kultūra ir sabiedrības esības izpausmes veids" at bounding box center [784, 638] width 786 height 41
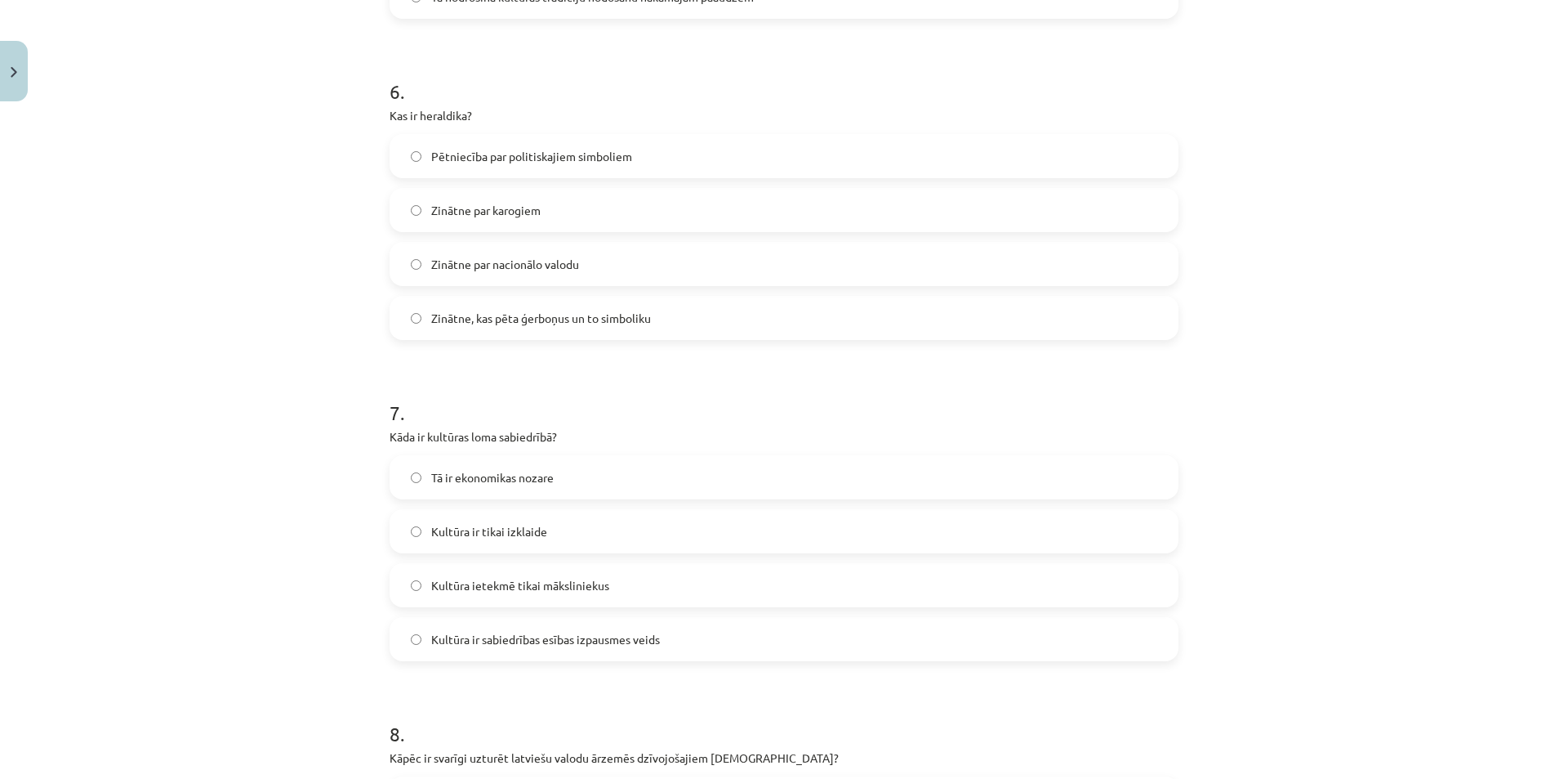
scroll to position [2124, 0]
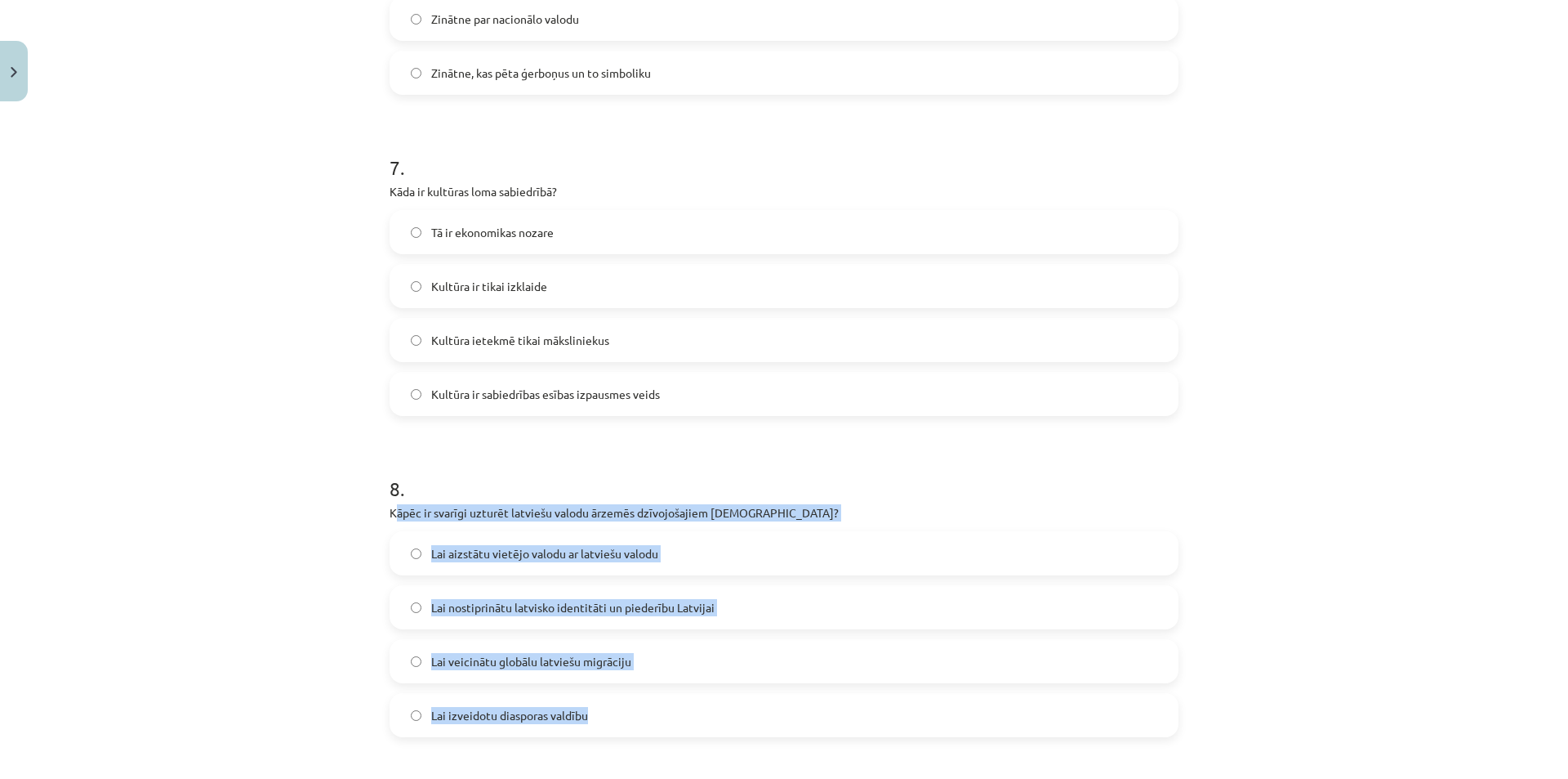
drag, startPoint x: 407, startPoint y: 539, endPoint x: 628, endPoint y: 616, distance: 234.0
click at [645, 728] on div "8 . Kāpēc ir svarīgi uzturēt latviešu valodu ārzemēs dzīvojošajiem latviešiem? …" at bounding box center [784, 593] width 789 height 289
click at [494, 596] on label "Lai nostiprinātu latvisko identitāti un piederību Latvijai" at bounding box center [784, 607] width 786 height 41
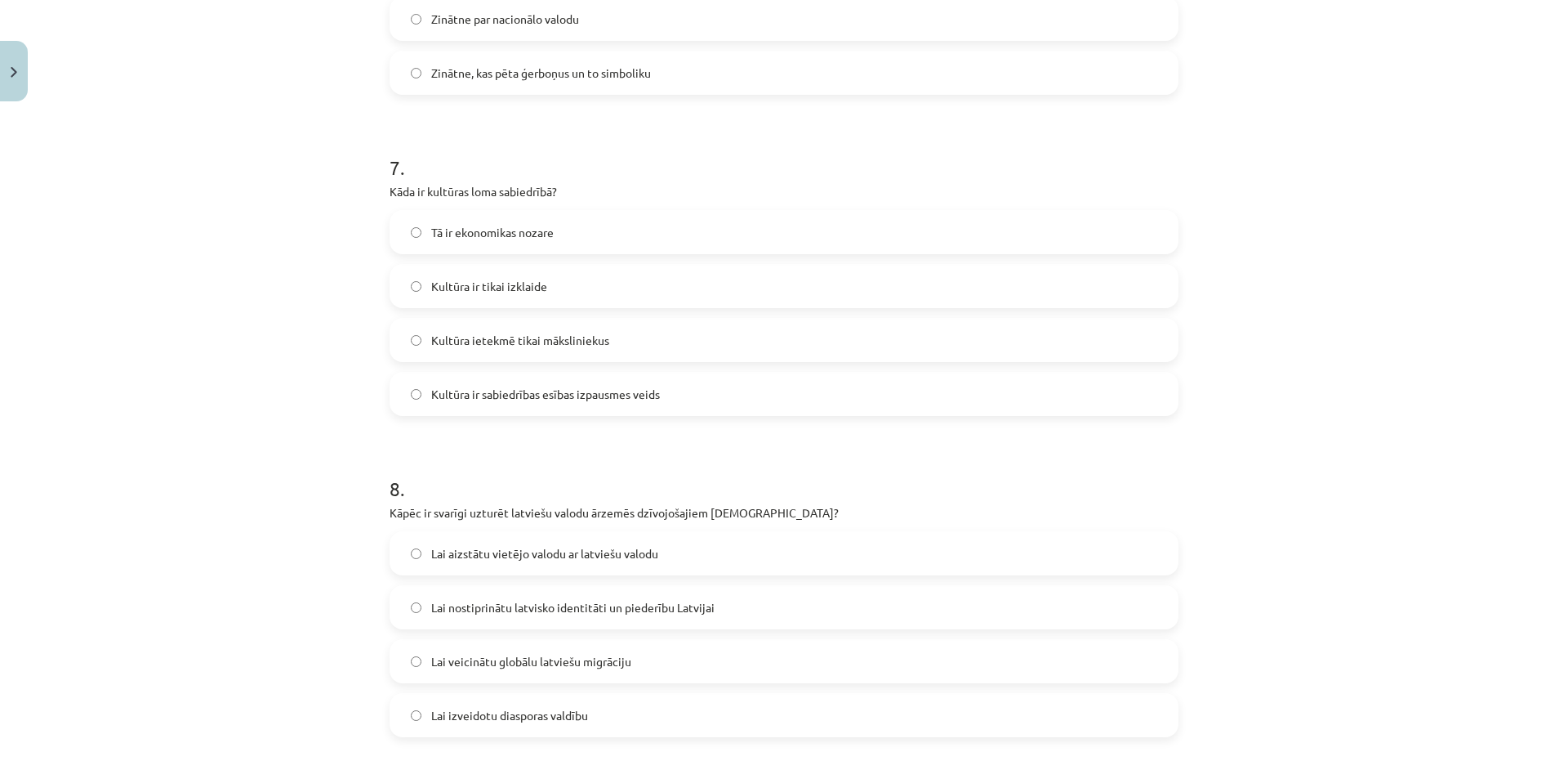
scroll to position [2451, 0]
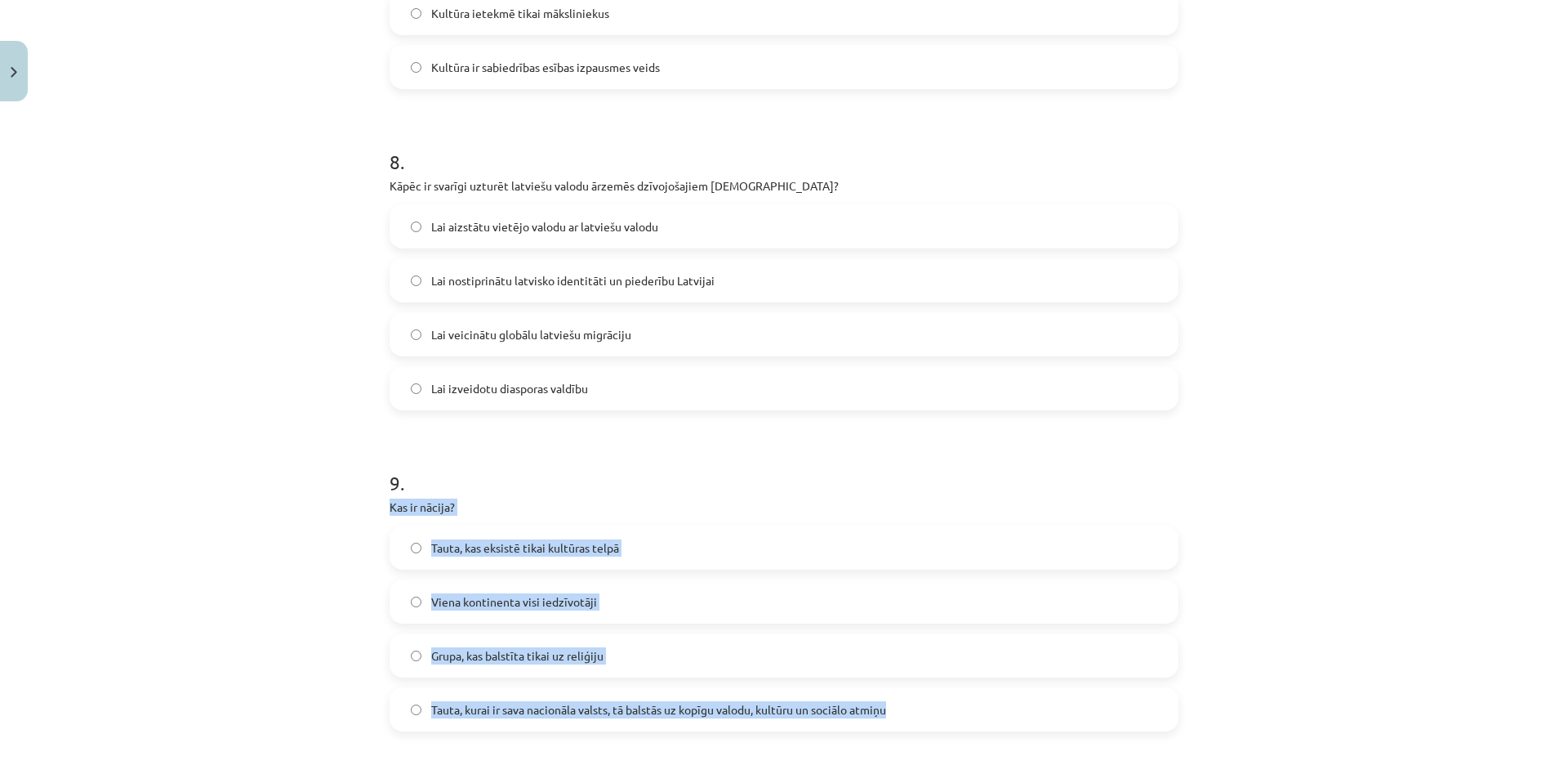
drag, startPoint x: 383, startPoint y: 501, endPoint x: 872, endPoint y: 706, distance: 530.2
click at [874, 726] on div "9 . Kas ir nācija? Tauta, kas eksistē tikai kultūras telpā Viena kontinenta vis…" at bounding box center [784, 587] width 789 height 289
click at [210, 506] on div "Mācību tēma: Kultūras un mākslas i (vizuālā māksla) - 11. klases 1. ieskaites m…" at bounding box center [784, 390] width 1568 height 779
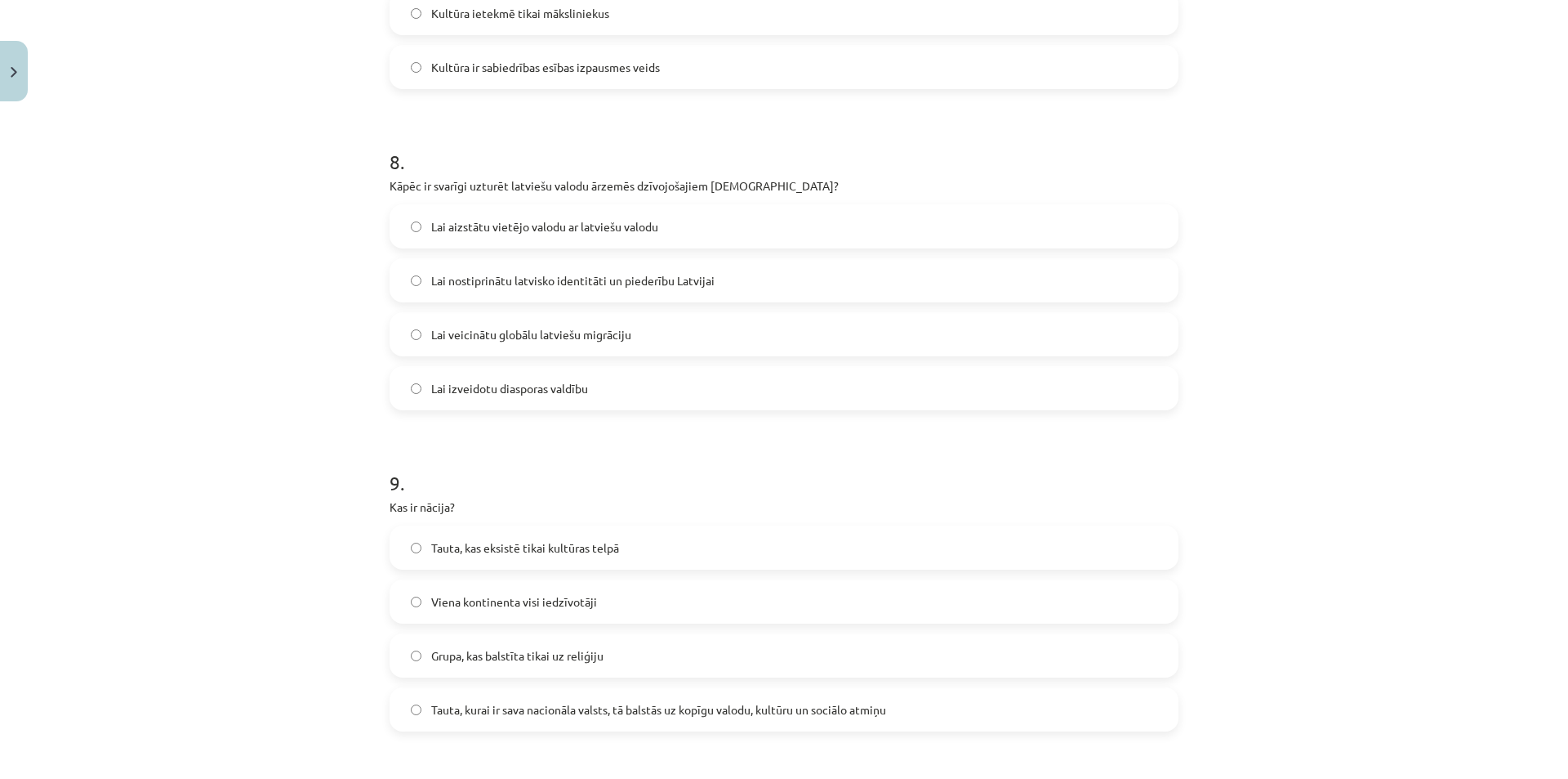
scroll to position [2614, 0]
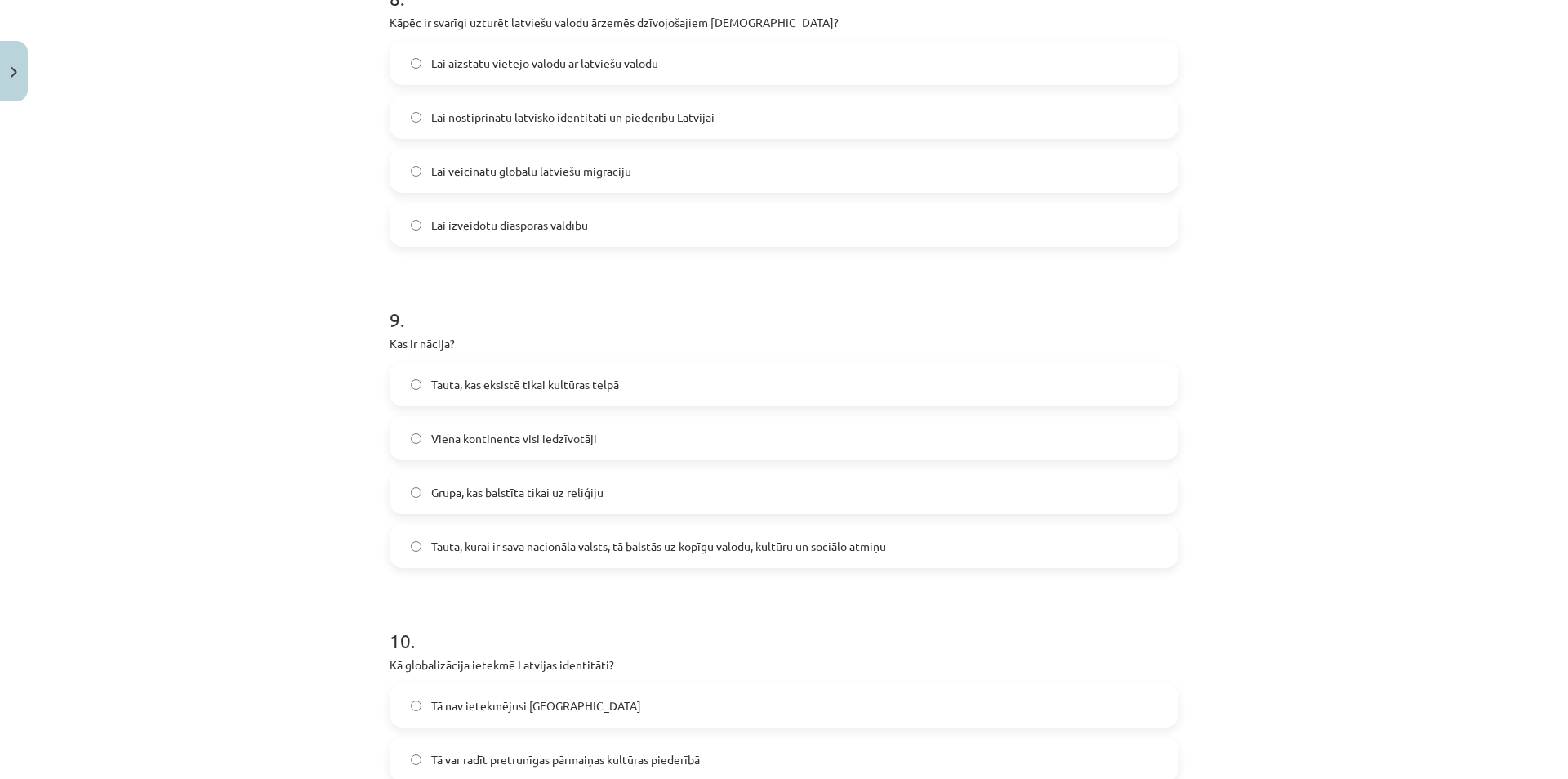
click at [495, 537] on span "Tauta, kurai ir sava nacionāla valsts, tā balstās uz kopīgu valodu, kultūru un …" at bounding box center [658, 546] width 455 height 17
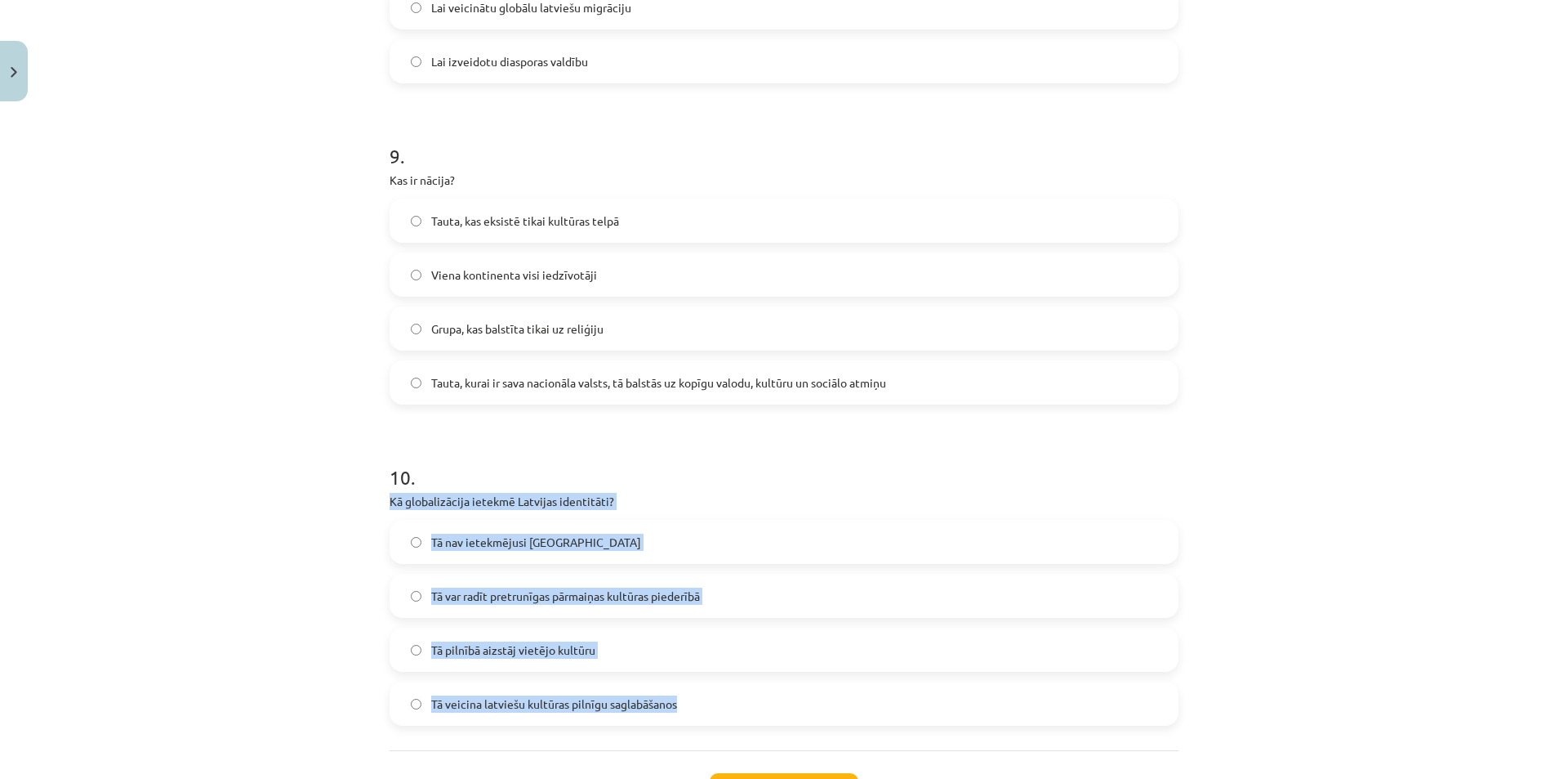
drag, startPoint x: 375, startPoint y: 504, endPoint x: 699, endPoint y: 685, distance: 371.1
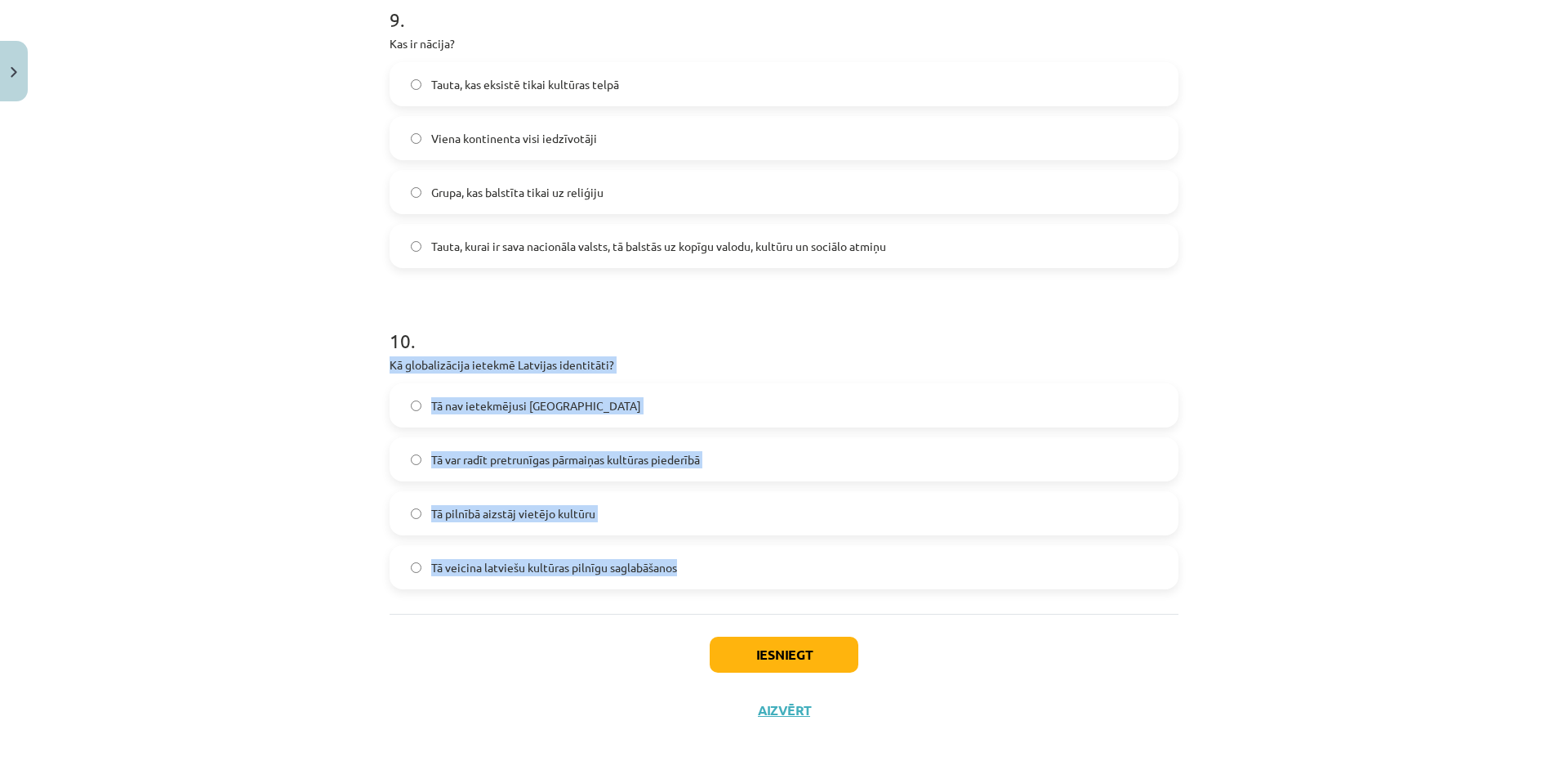
click at [279, 513] on div "Mācību tēma: Kultūras un mākslas i (vizuālā māksla) - 11. klases 1. ieskaites m…" at bounding box center [784, 390] width 1568 height 779
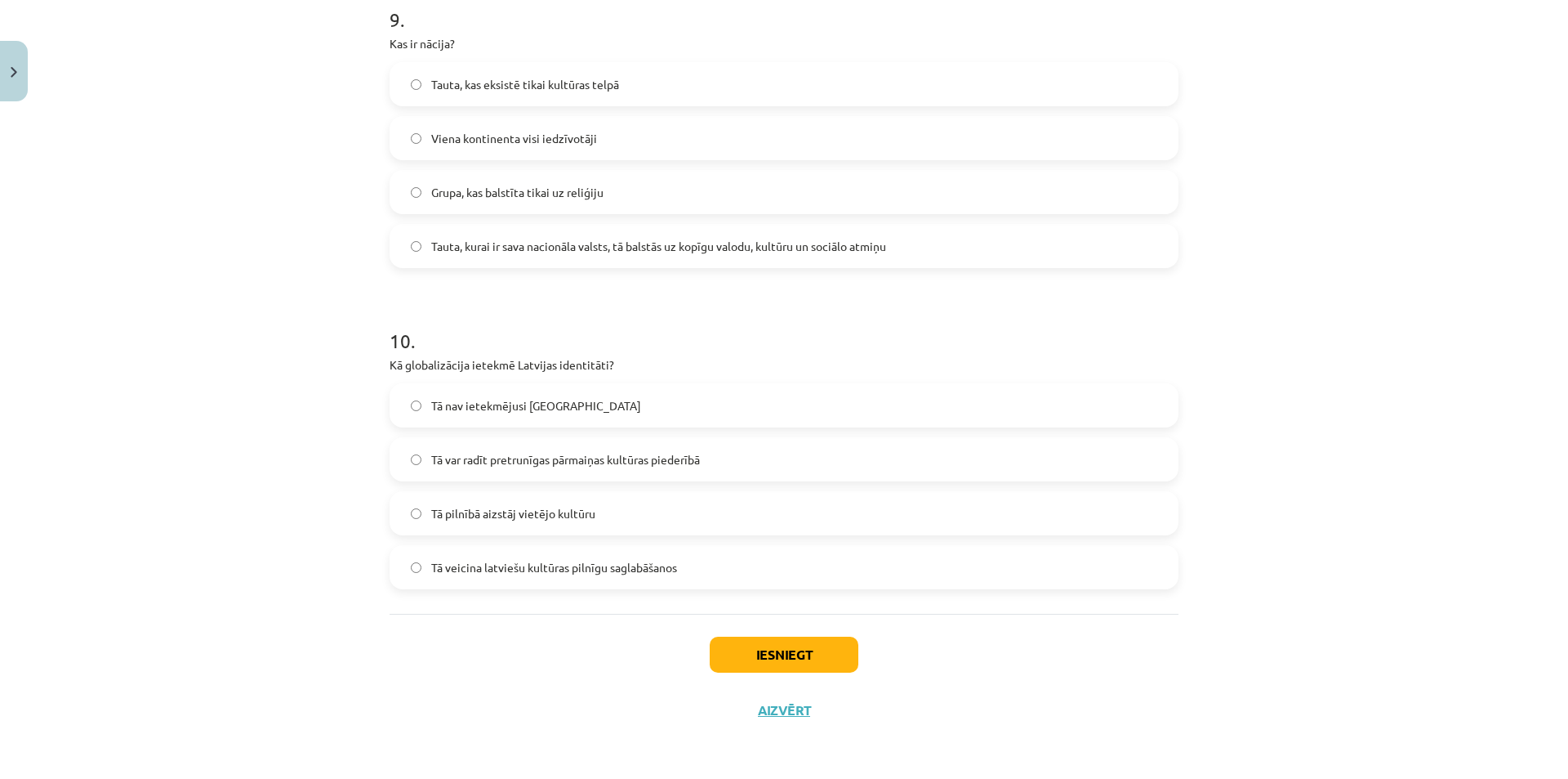
click at [525, 441] on label "Tā var radīt pretrunīgas pārmaiņas kultūras piederībā" at bounding box center [784, 459] width 786 height 41
click at [761, 665] on button "Iesniegt" at bounding box center [784, 654] width 149 height 36
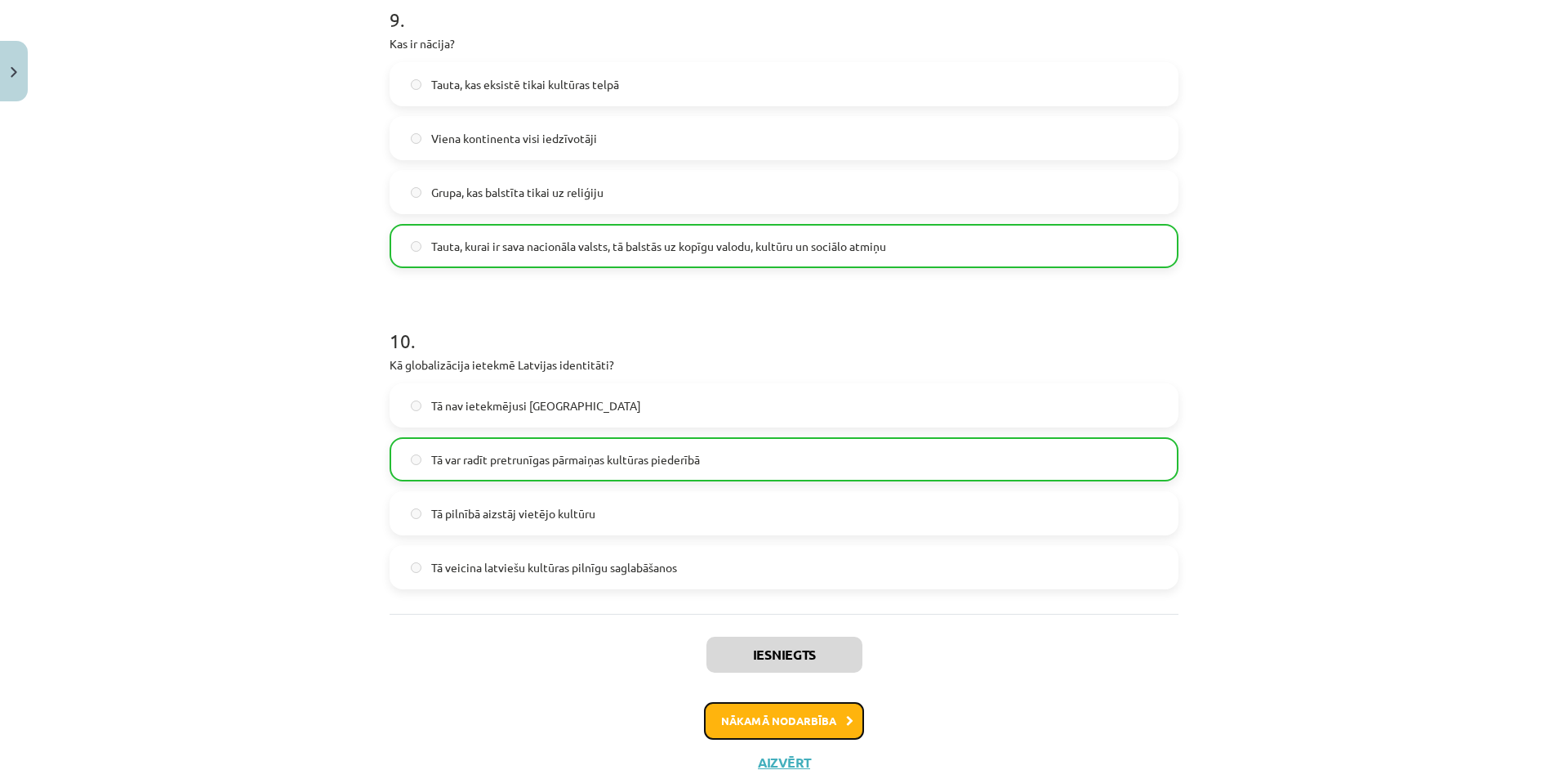
click at [734, 714] on button "Nākamā nodarbība" at bounding box center [784, 720] width 160 height 37
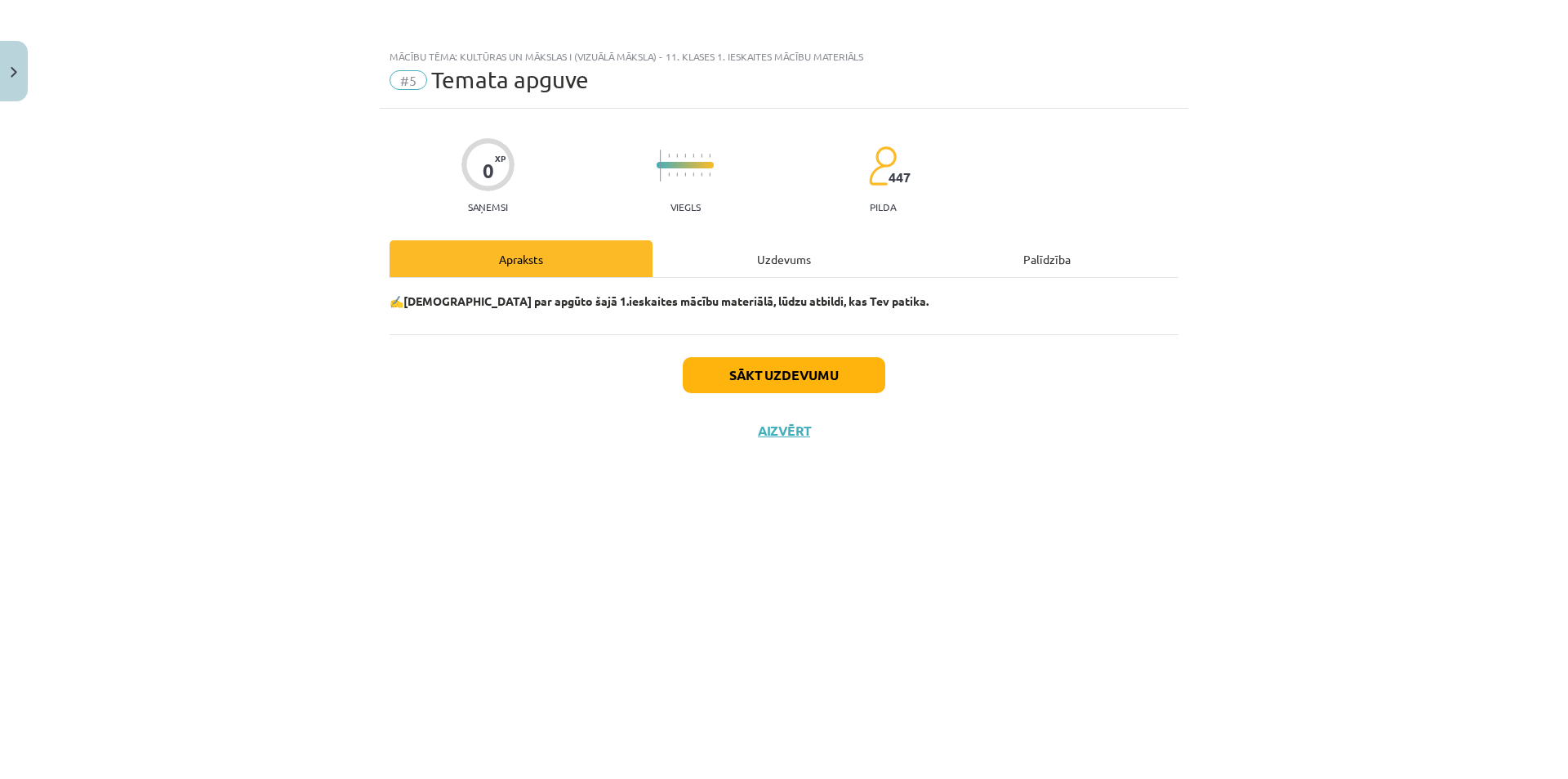
scroll to position [0, 0]
click at [796, 264] on div "Uzdevums" at bounding box center [784, 258] width 263 height 37
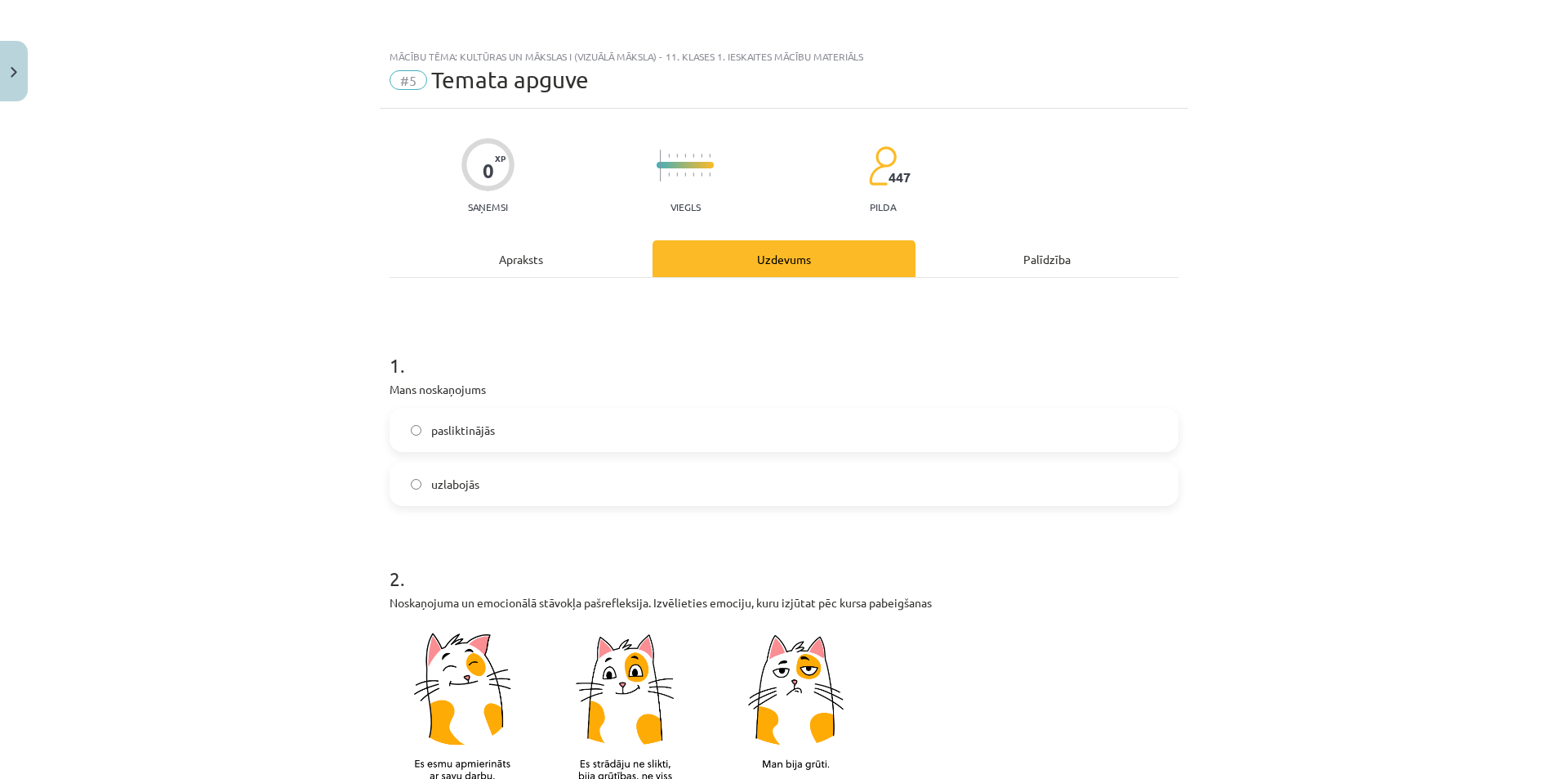
click at [422, 476] on label "uzlabojās" at bounding box center [784, 483] width 786 height 41
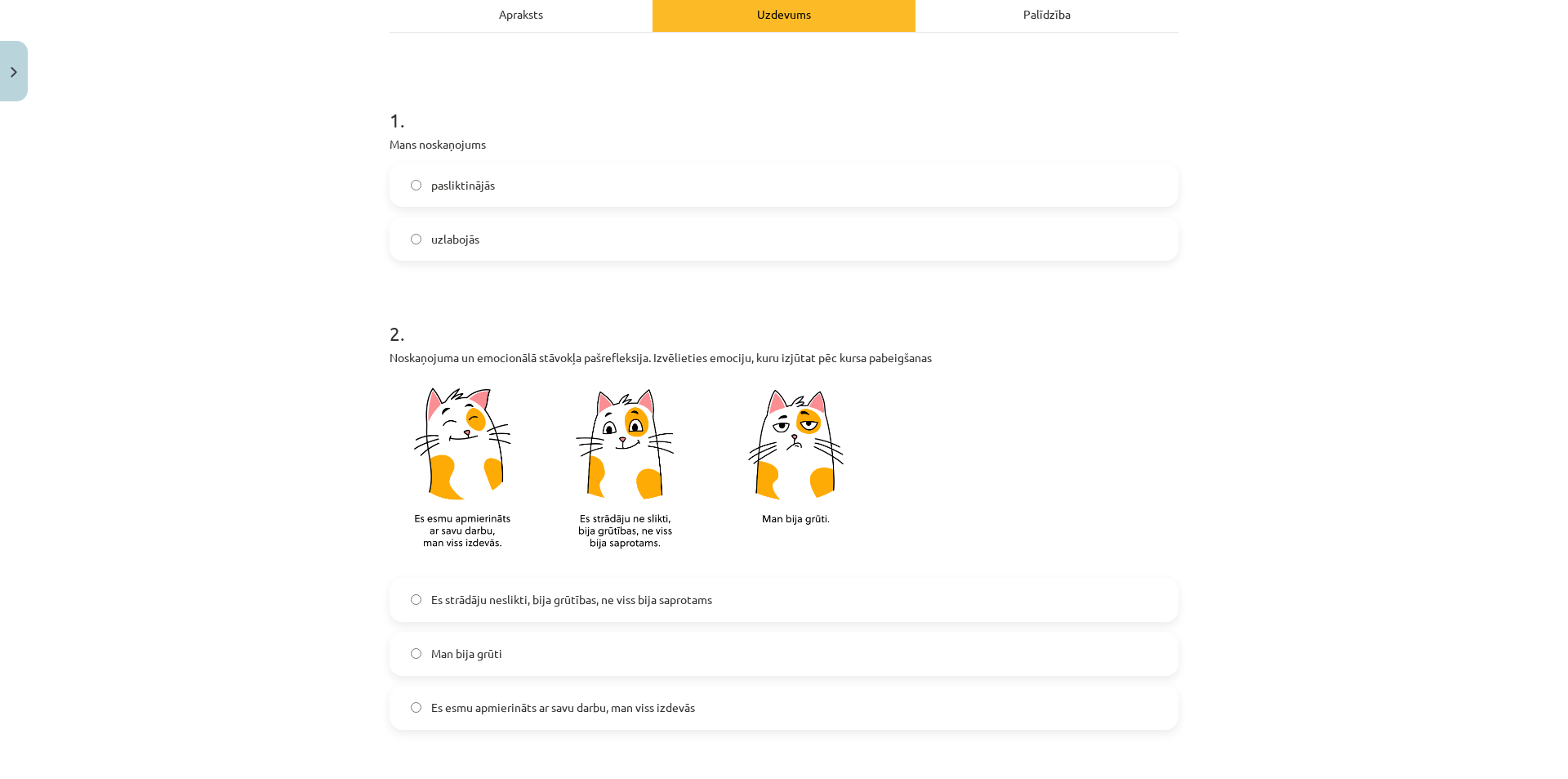
drag, startPoint x: 510, startPoint y: 616, endPoint x: 375, endPoint y: 582, distance: 139.2
click at [509, 615] on label "Es strādāju neslikti, bija grūtības, ne viss bija saprotams" at bounding box center [784, 599] width 786 height 41
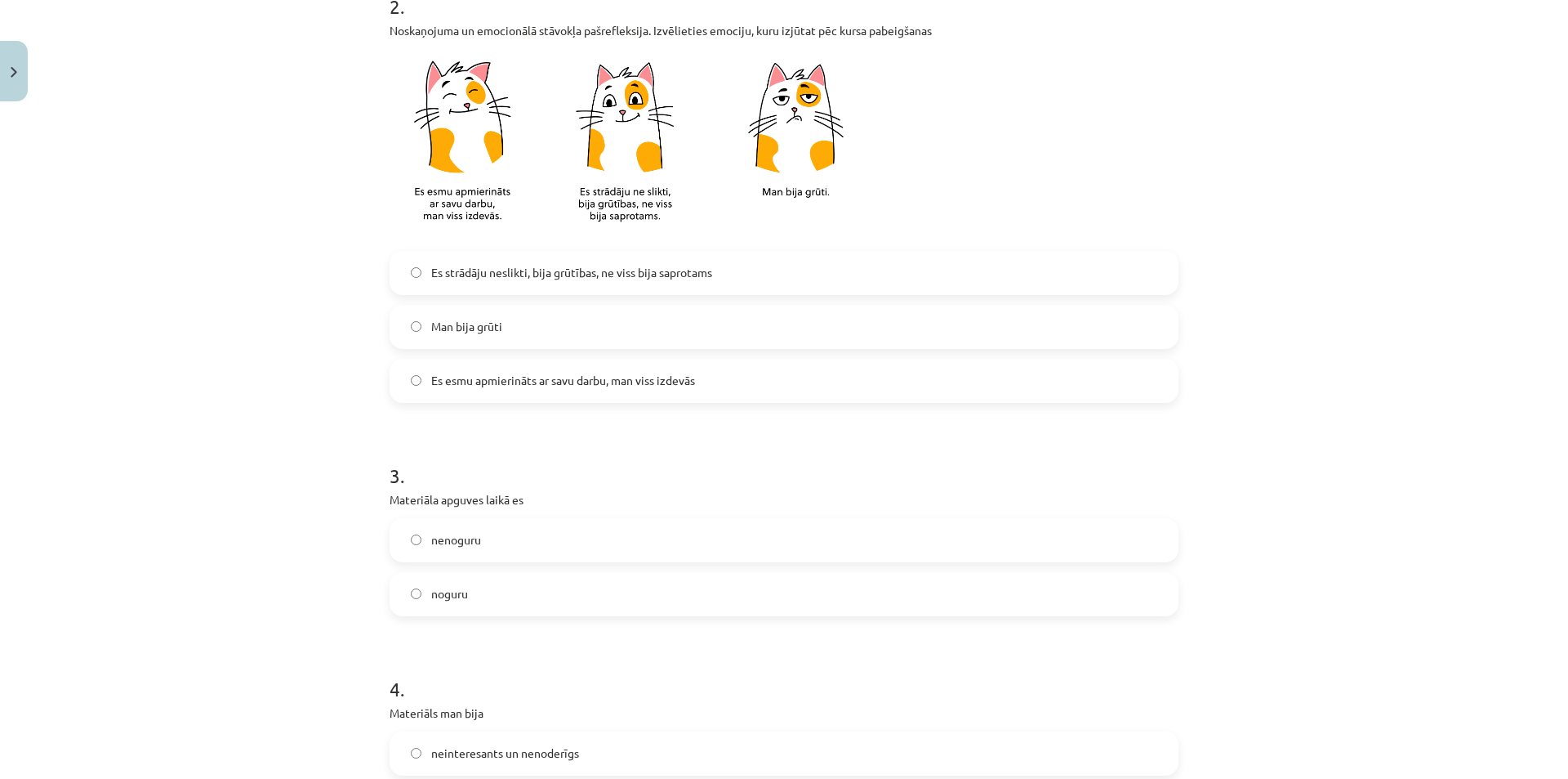
click at [482, 596] on label "noguru" at bounding box center [784, 594] width 786 height 41
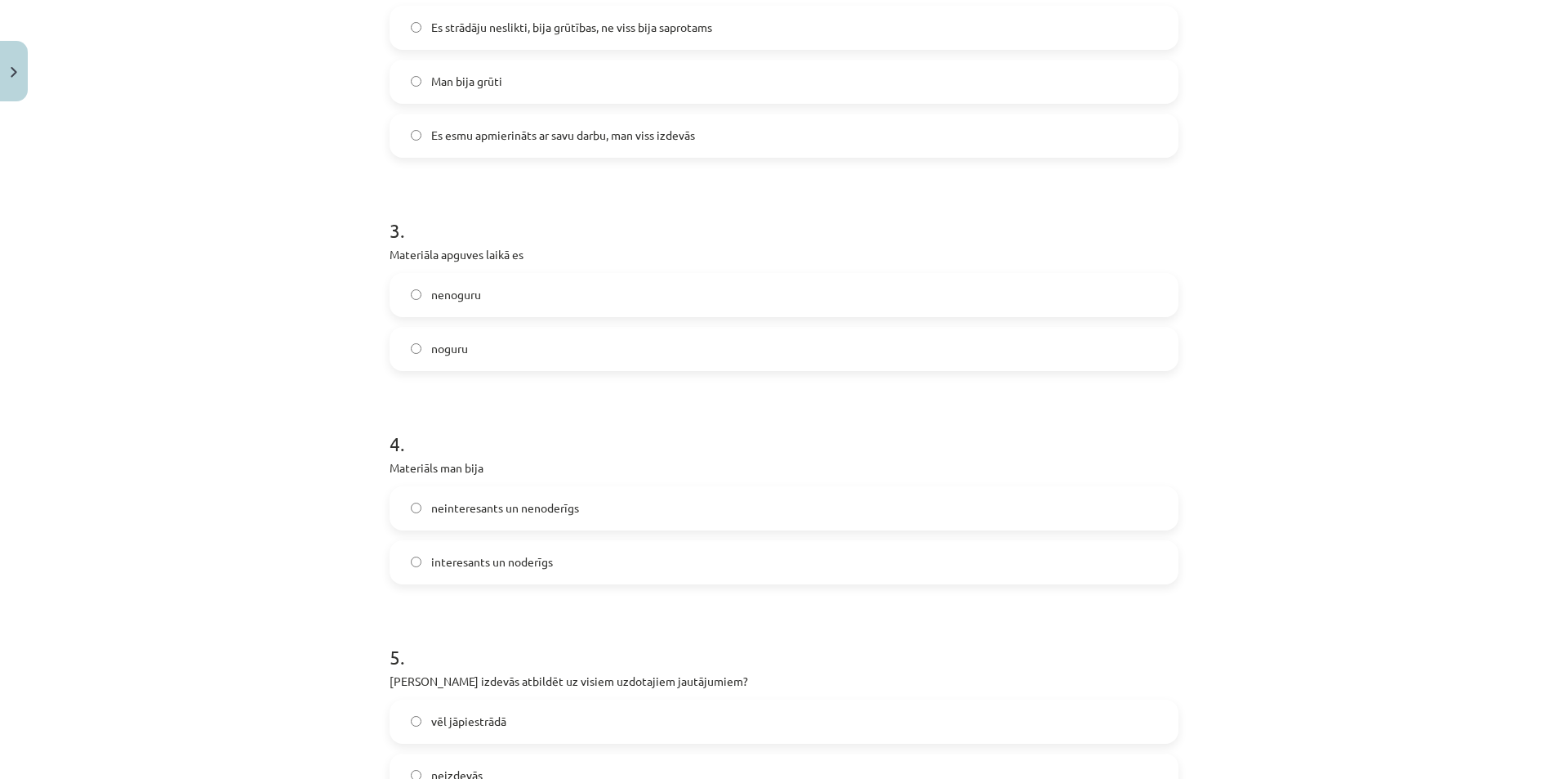
click at [535, 563] on span "interesants un noderīgs" at bounding box center [492, 562] width 122 height 17
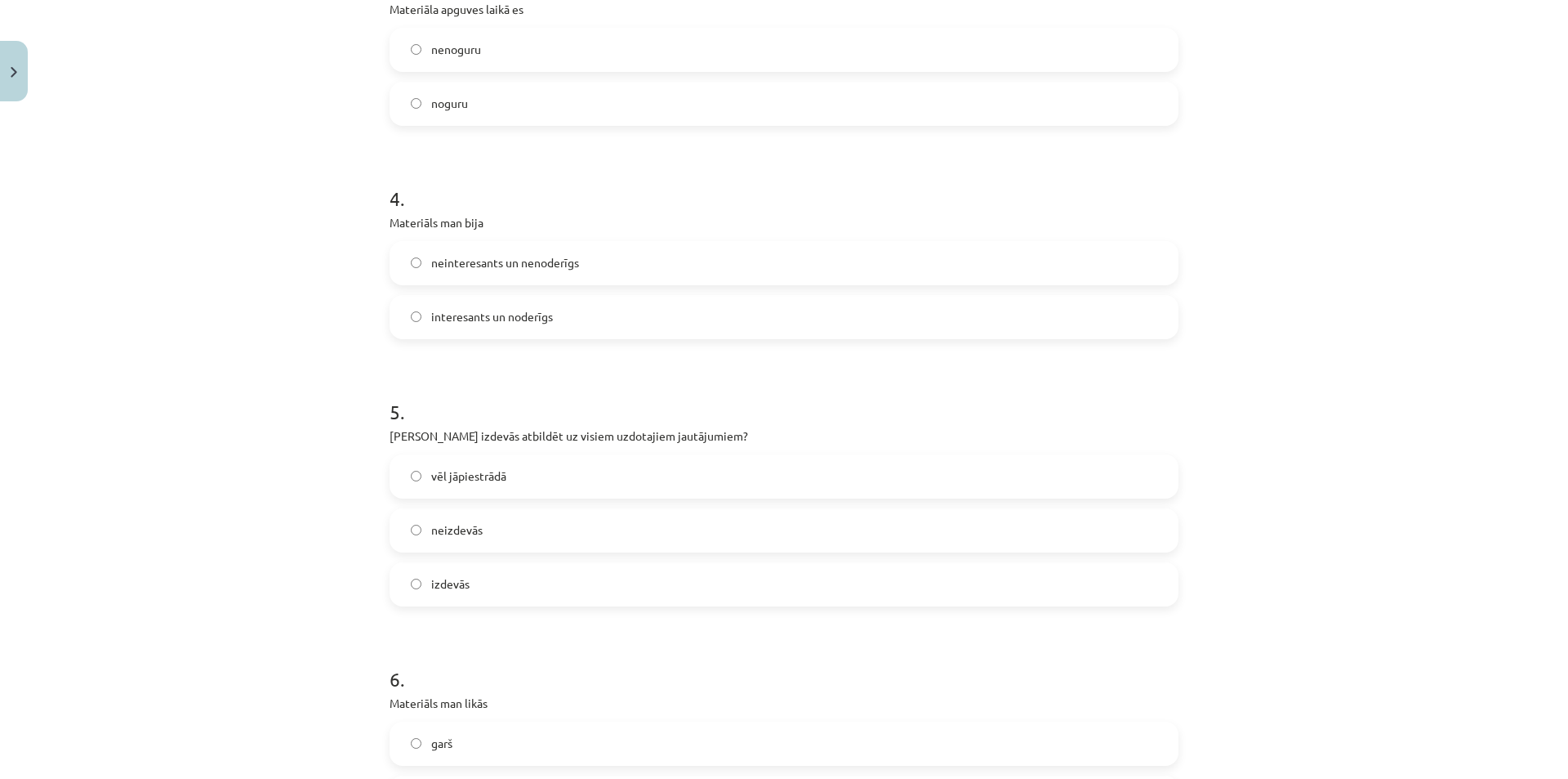
click at [475, 482] on span "vēl jāpiestrādā" at bounding box center [468, 476] width 75 height 17
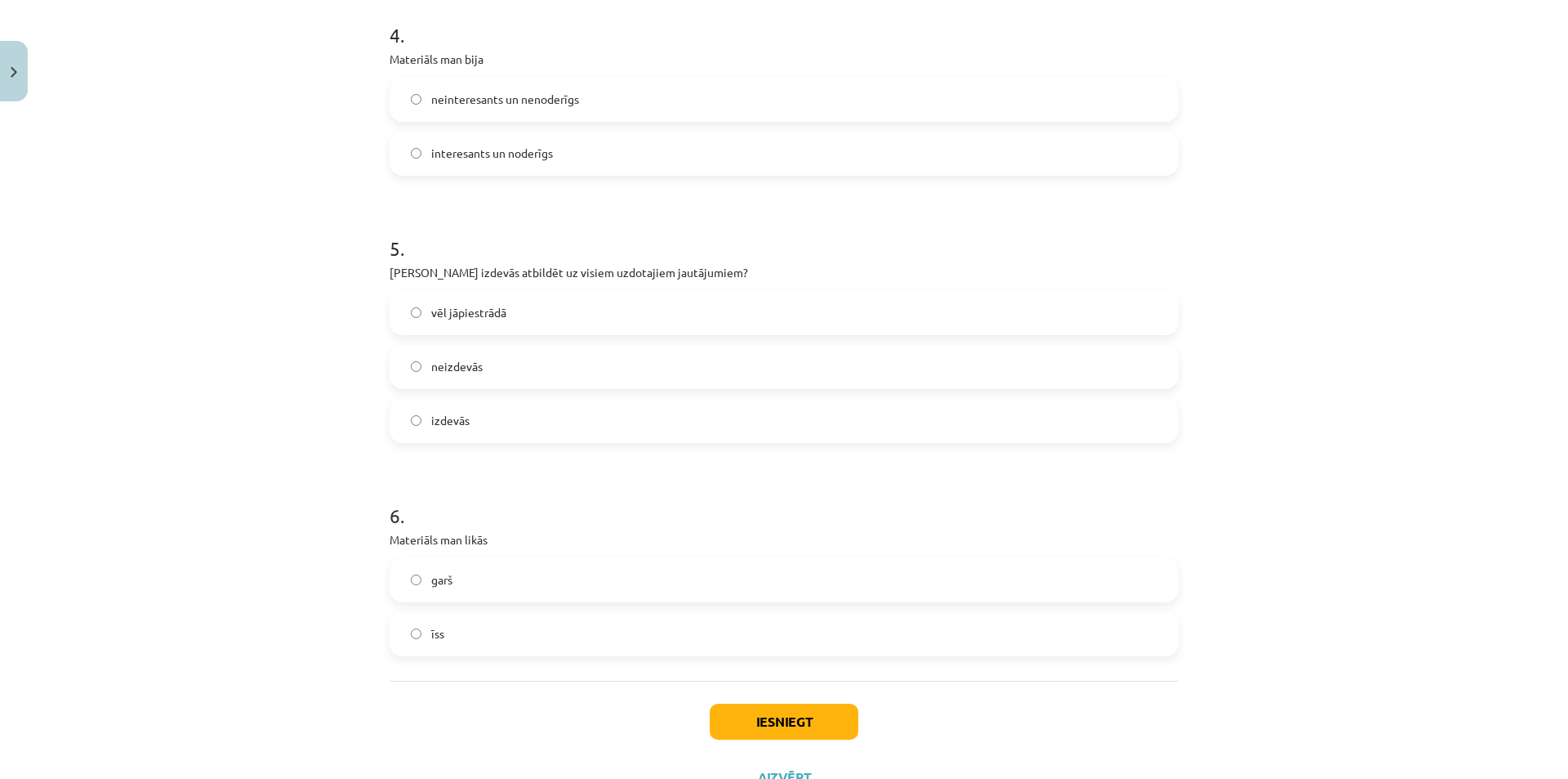
click at [468, 583] on label "garš" at bounding box center [784, 580] width 786 height 41
click at [781, 720] on button "Iesniegt" at bounding box center [784, 721] width 149 height 36
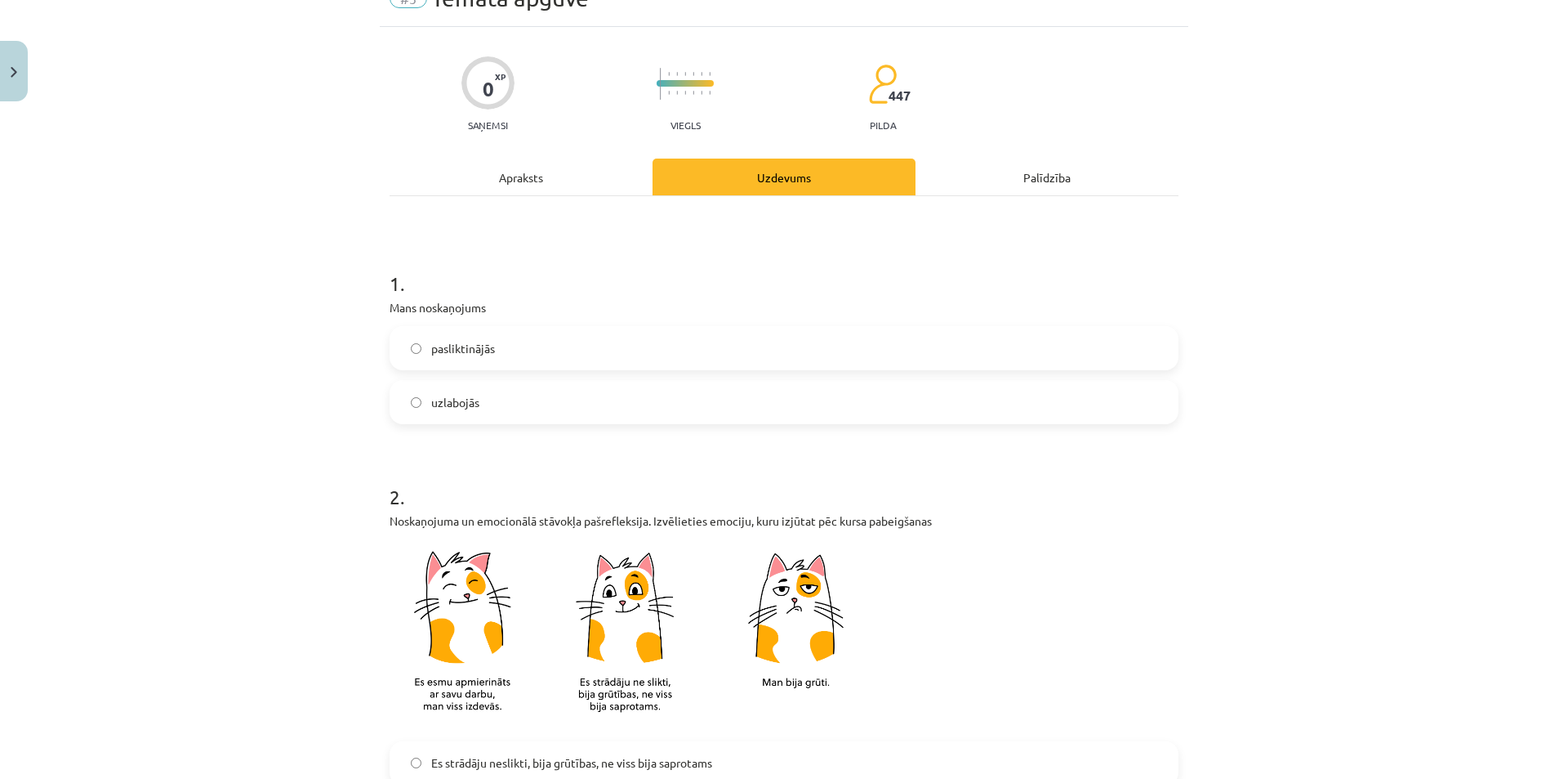
scroll to position [0, 0]
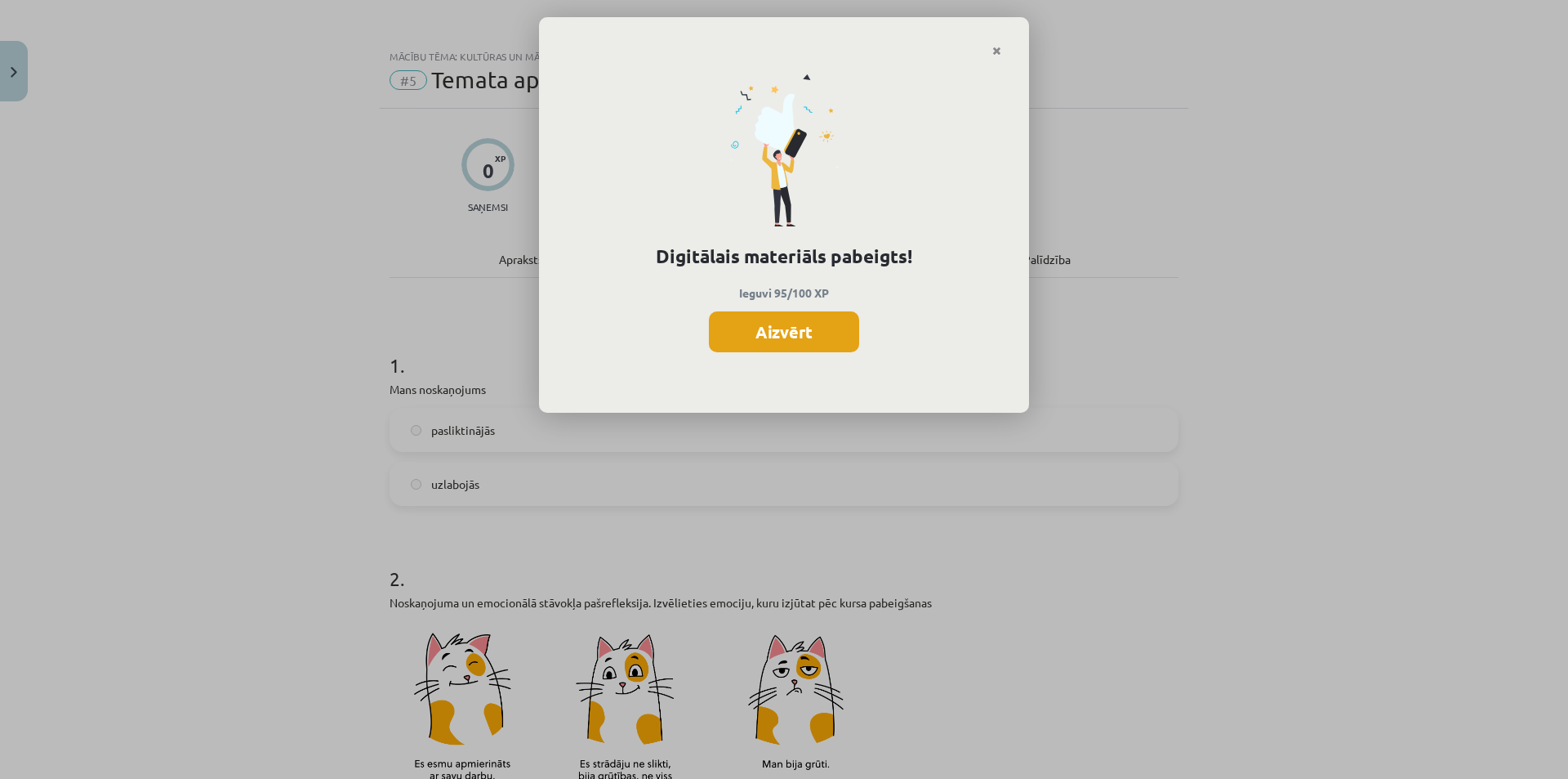
click at [794, 340] on button "Aizvērt" at bounding box center [784, 331] width 150 height 41
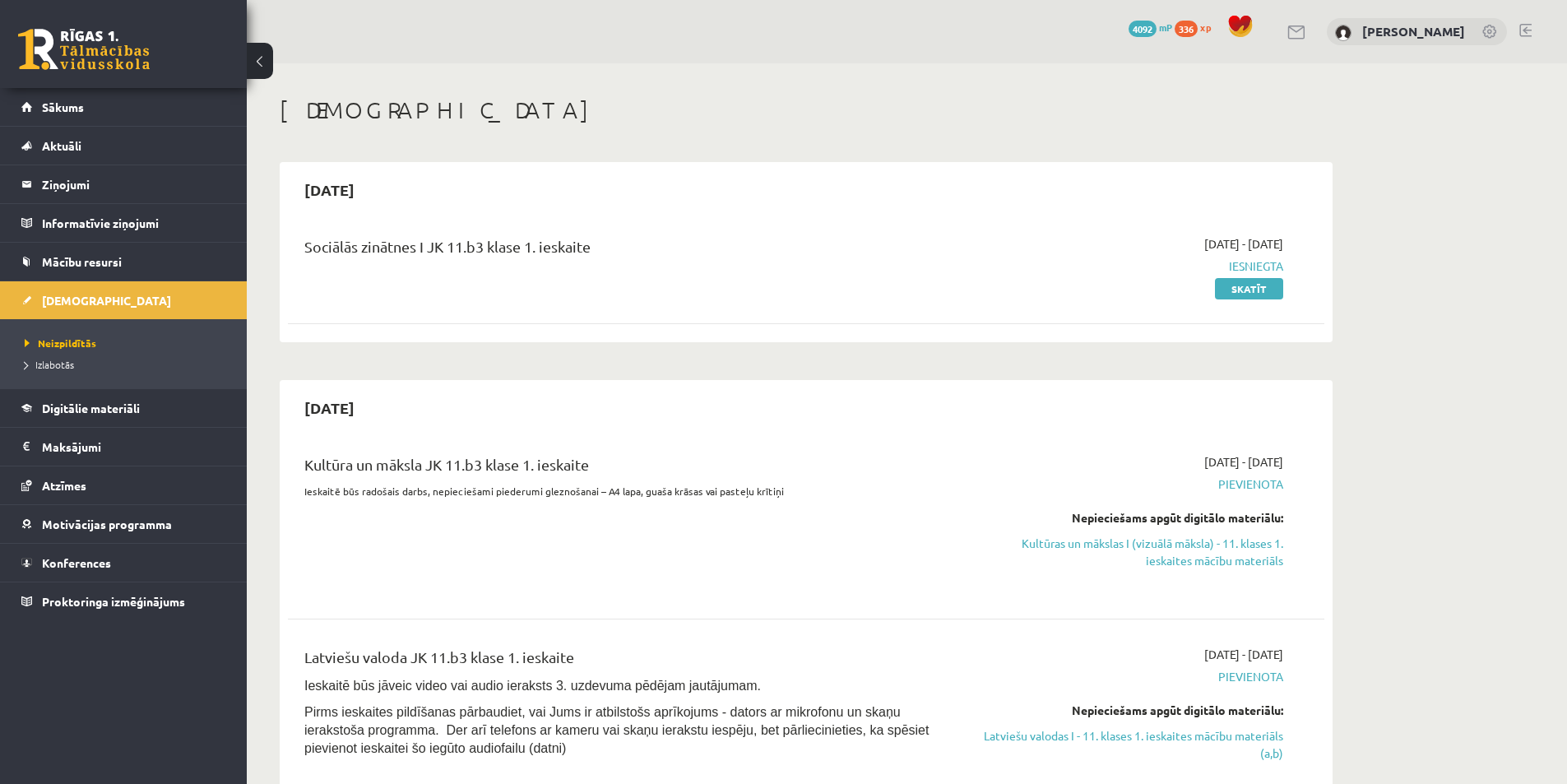
scroll to position [164, 0]
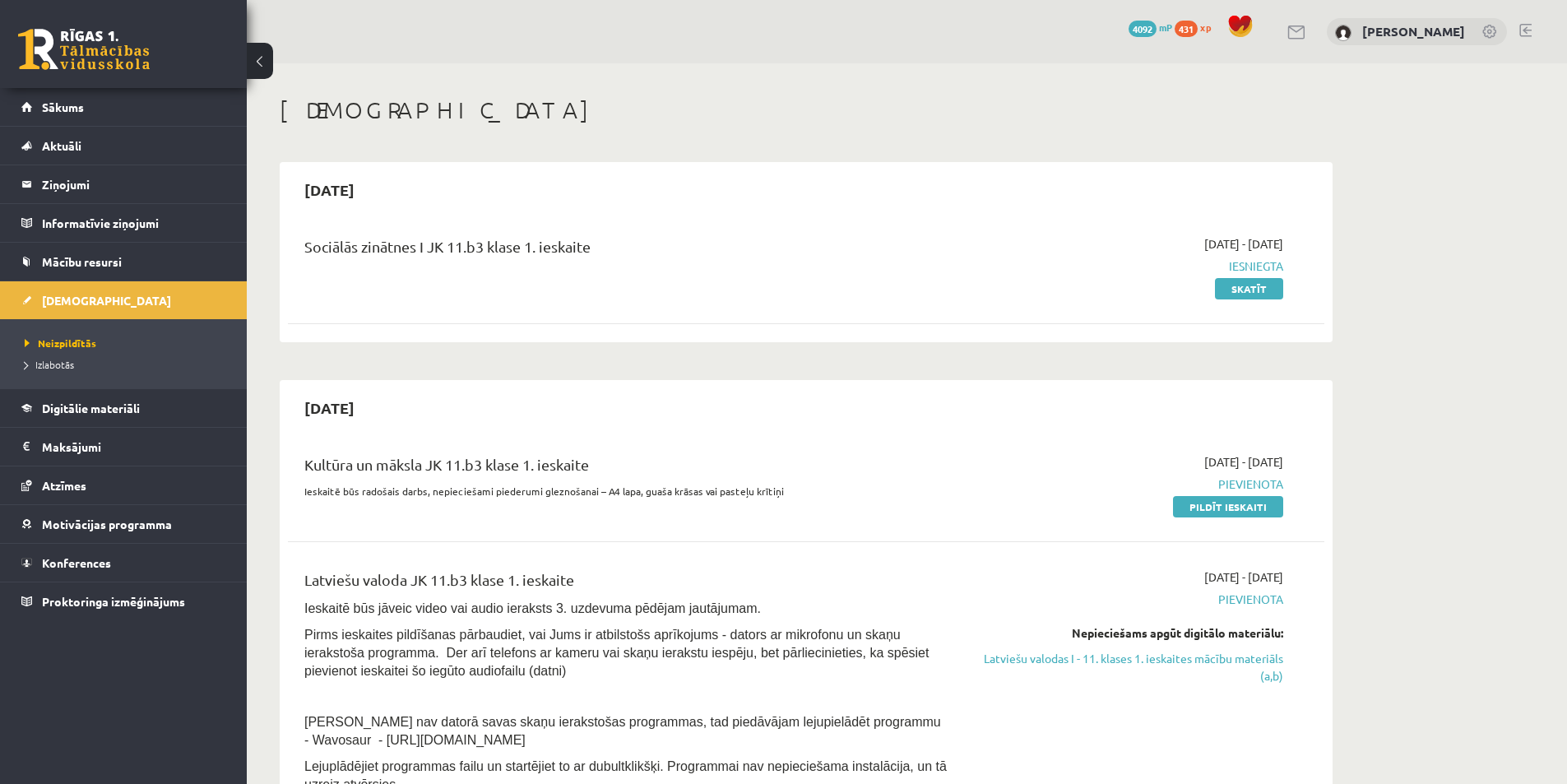
scroll to position [164, 0]
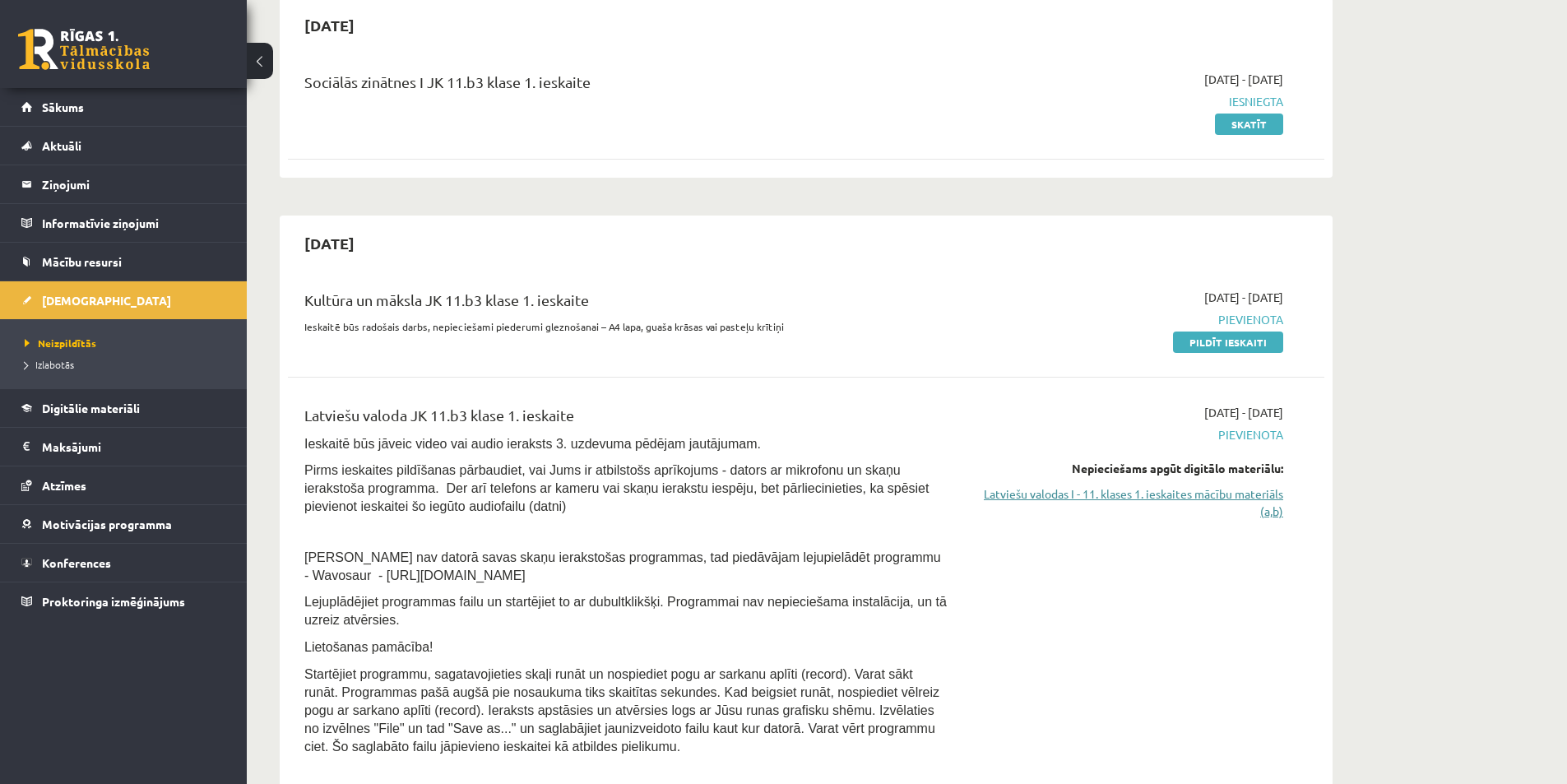
click at [1027, 489] on link "Latviešu valodas I - 11. klases 1. ieskaites mācību materiāls (a,b)" at bounding box center [1128, 501] width 310 height 34
click at [1098, 496] on link "Latviešu valodas I - 11. klases 1. ieskaites mācību materiāls (a,b)" at bounding box center [1128, 501] width 310 height 34
click at [1118, 498] on link "Latviešu valodas I - 11. klases 1. ieskaites mācību materiāls (a,b)" at bounding box center [1128, 501] width 310 height 34
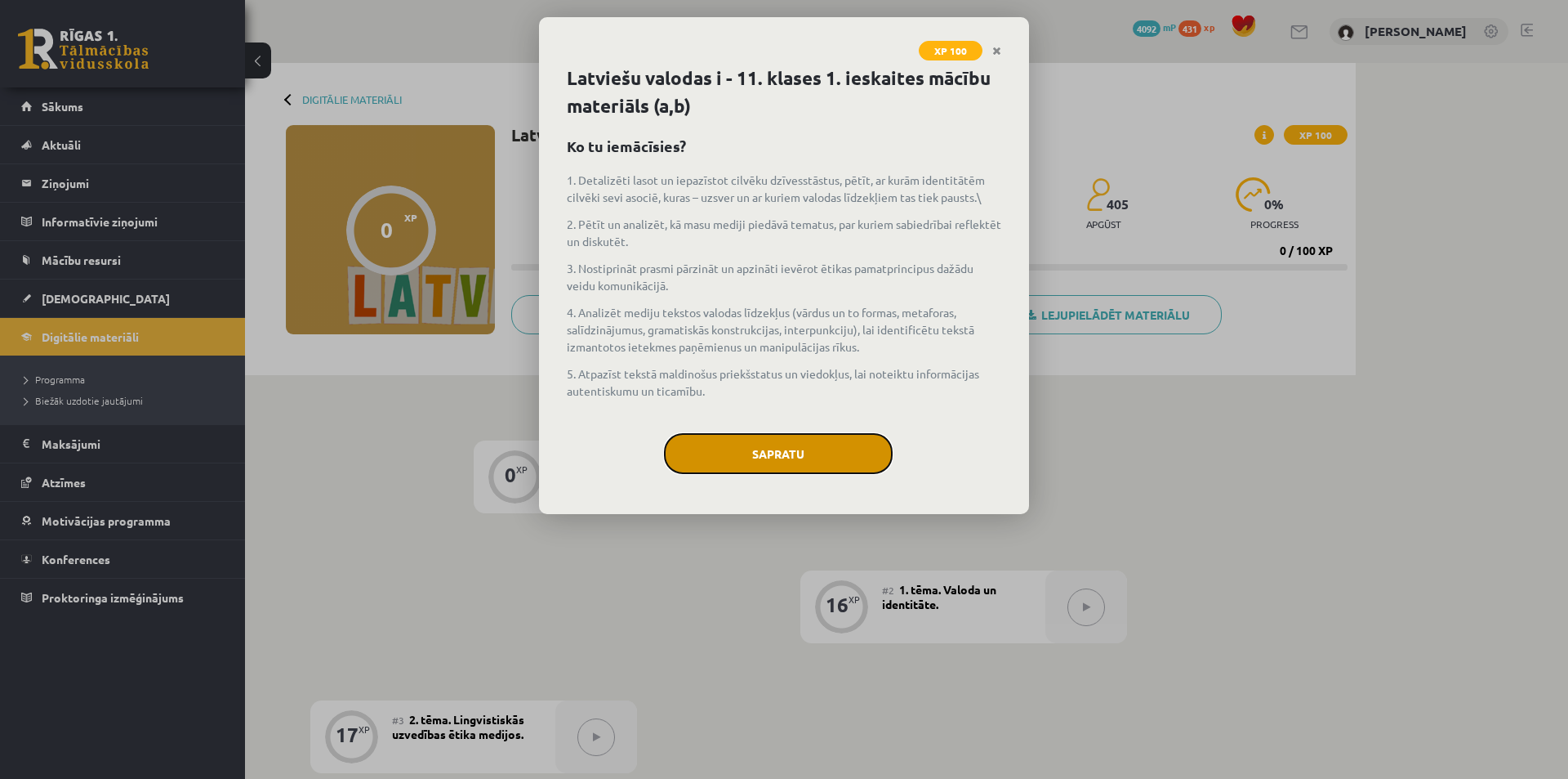
click at [767, 450] on button "Sapratu" at bounding box center [778, 453] width 229 height 41
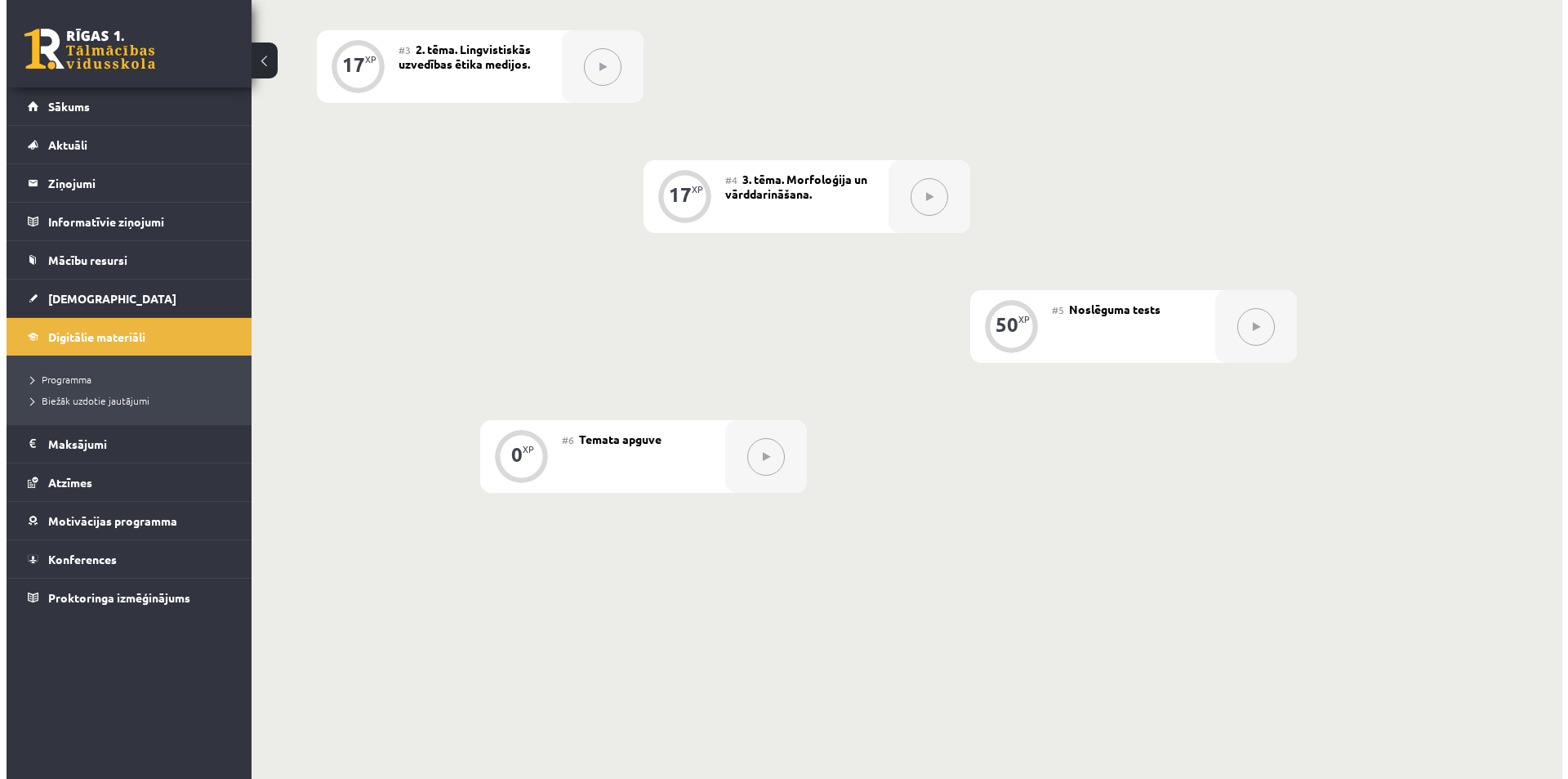
scroll to position [98, 0]
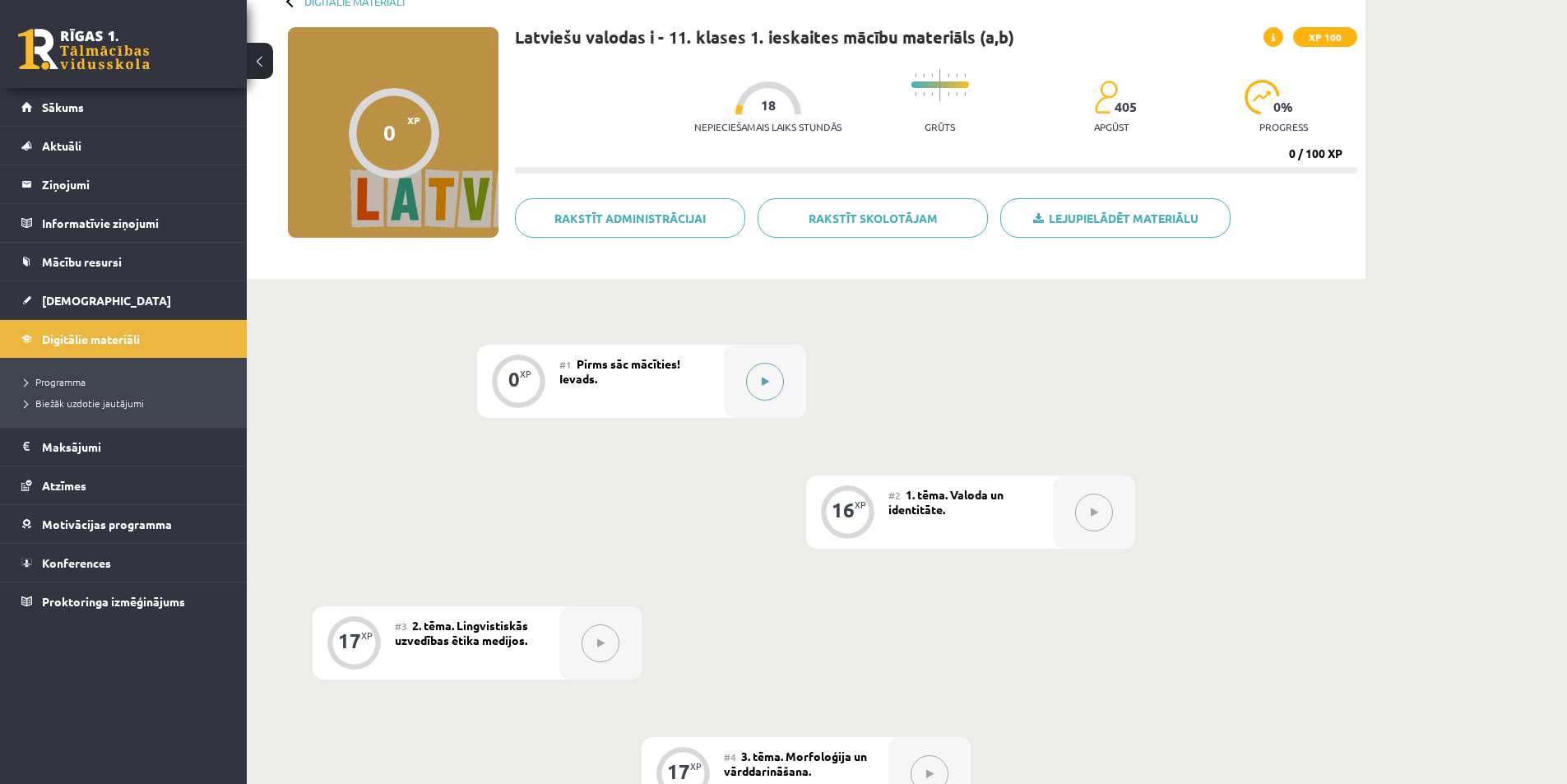
click at [767, 376] on icon at bounding box center [765, 381] width 7 height 10
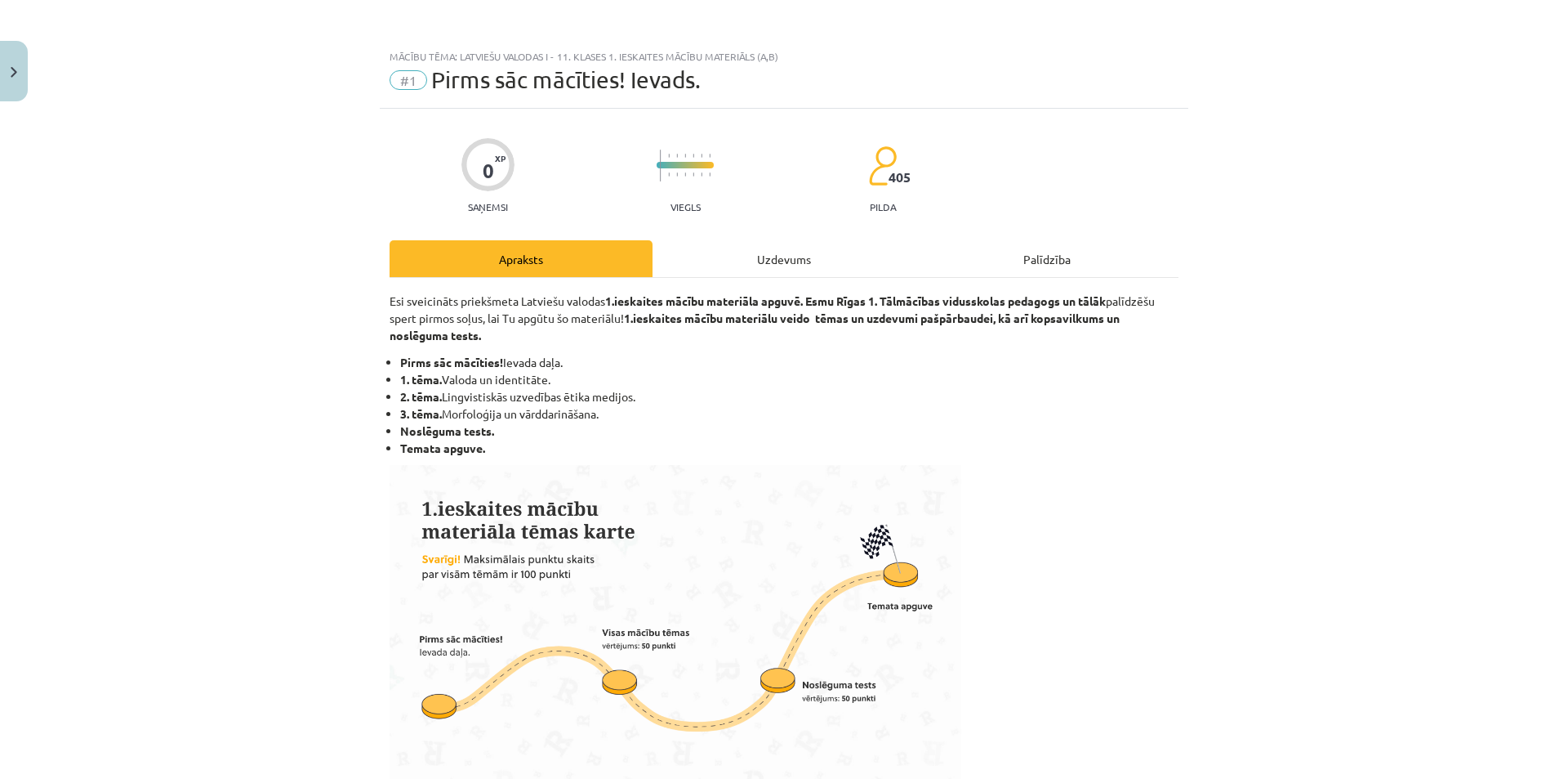
click at [808, 258] on div "Uzdevums" at bounding box center [784, 258] width 263 height 37
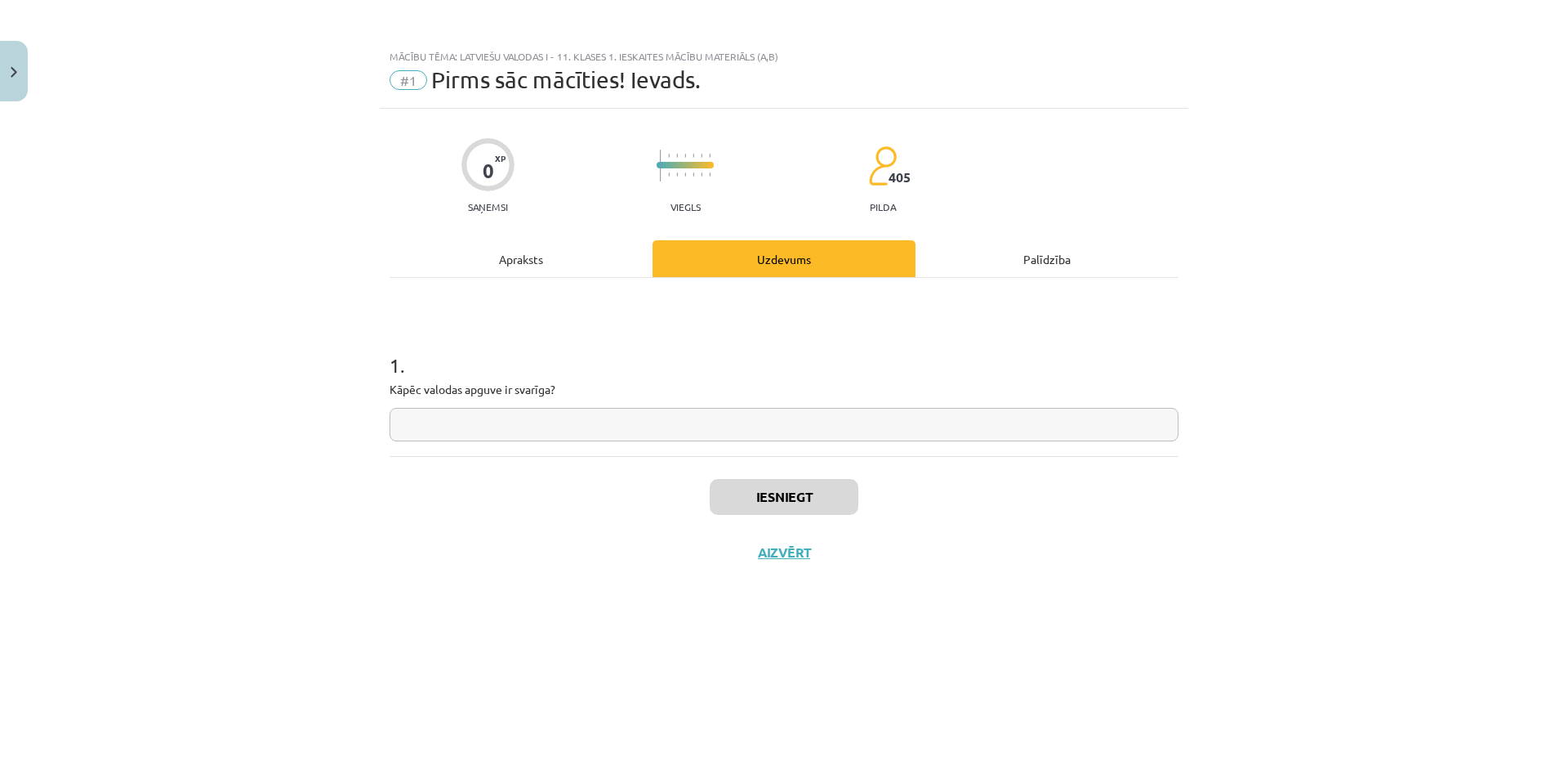
click at [773, 450] on div "1 . Kāpēc valodas apguve ir svarīga?" at bounding box center [784, 367] width 789 height 178
click at [771, 448] on div "1 . Kāpēc valodas apguve ir svarīga?" at bounding box center [784, 367] width 789 height 178
click at [764, 440] on input "text" at bounding box center [784, 424] width 789 height 34
type input "*"
click at [801, 500] on button "Iesniegt" at bounding box center [784, 496] width 149 height 36
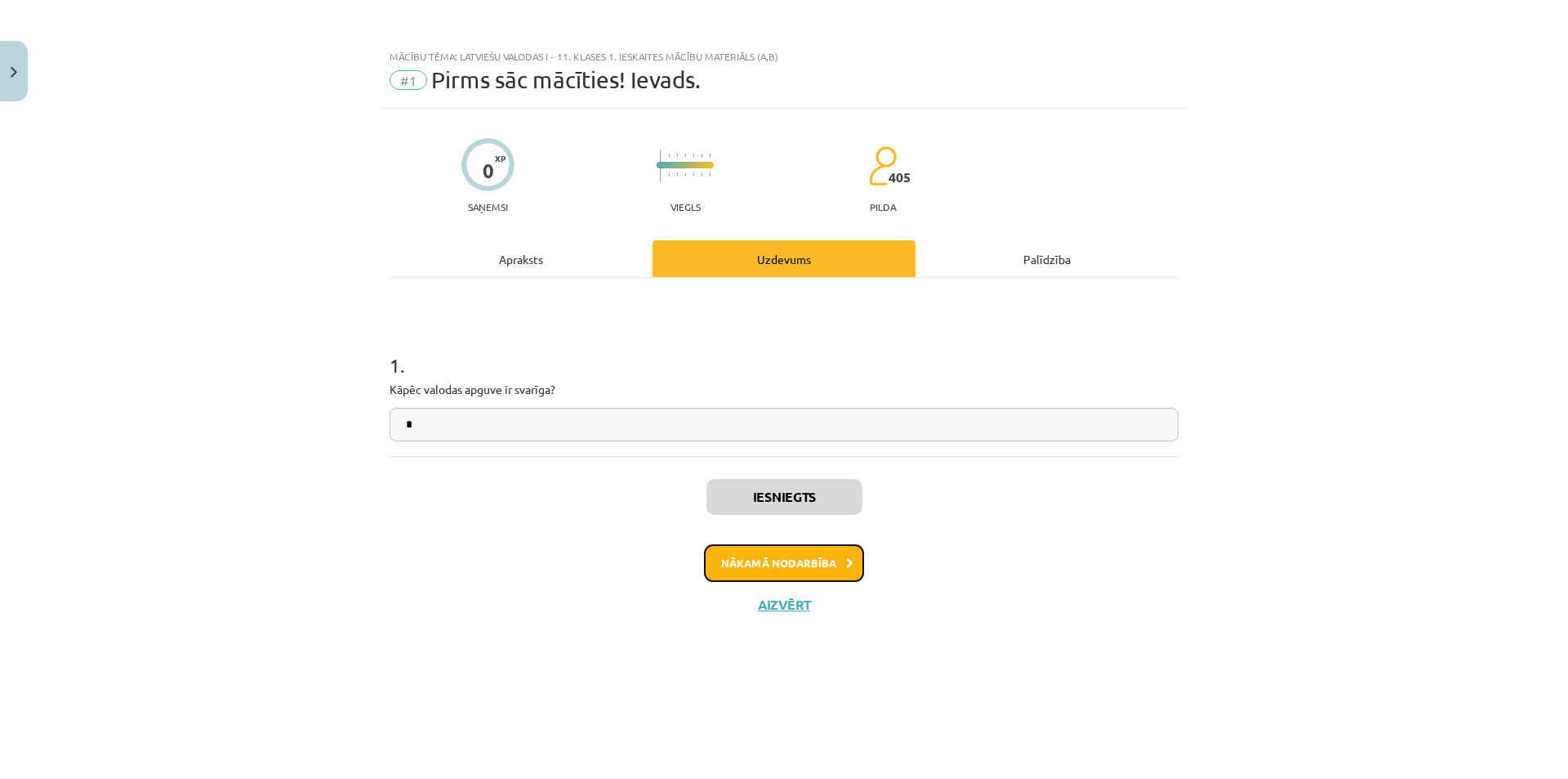
click at [757, 562] on button "Nākamā nodarbība" at bounding box center [784, 563] width 160 height 37
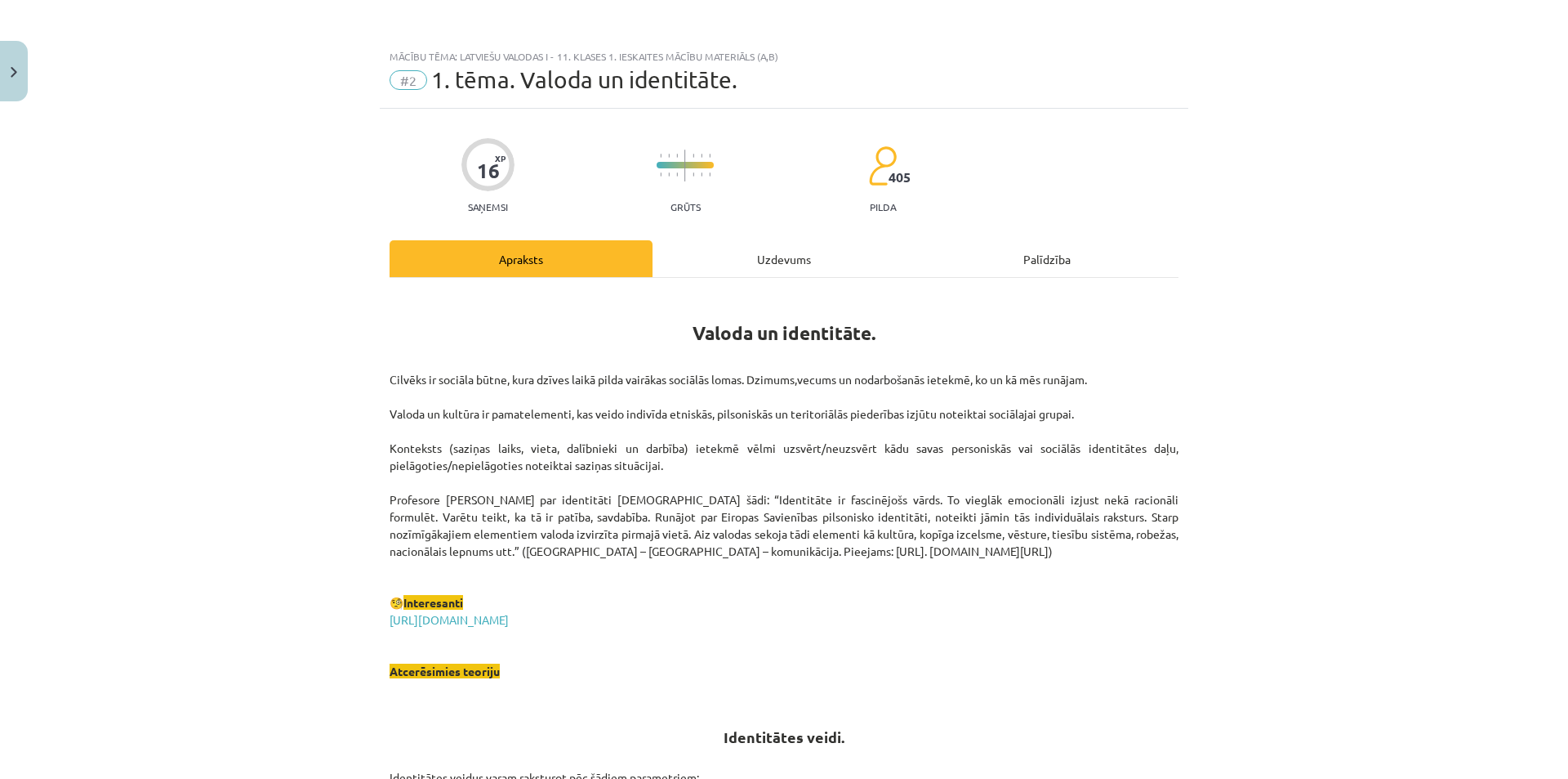
click at [749, 268] on div "Uzdevums" at bounding box center [784, 258] width 263 height 37
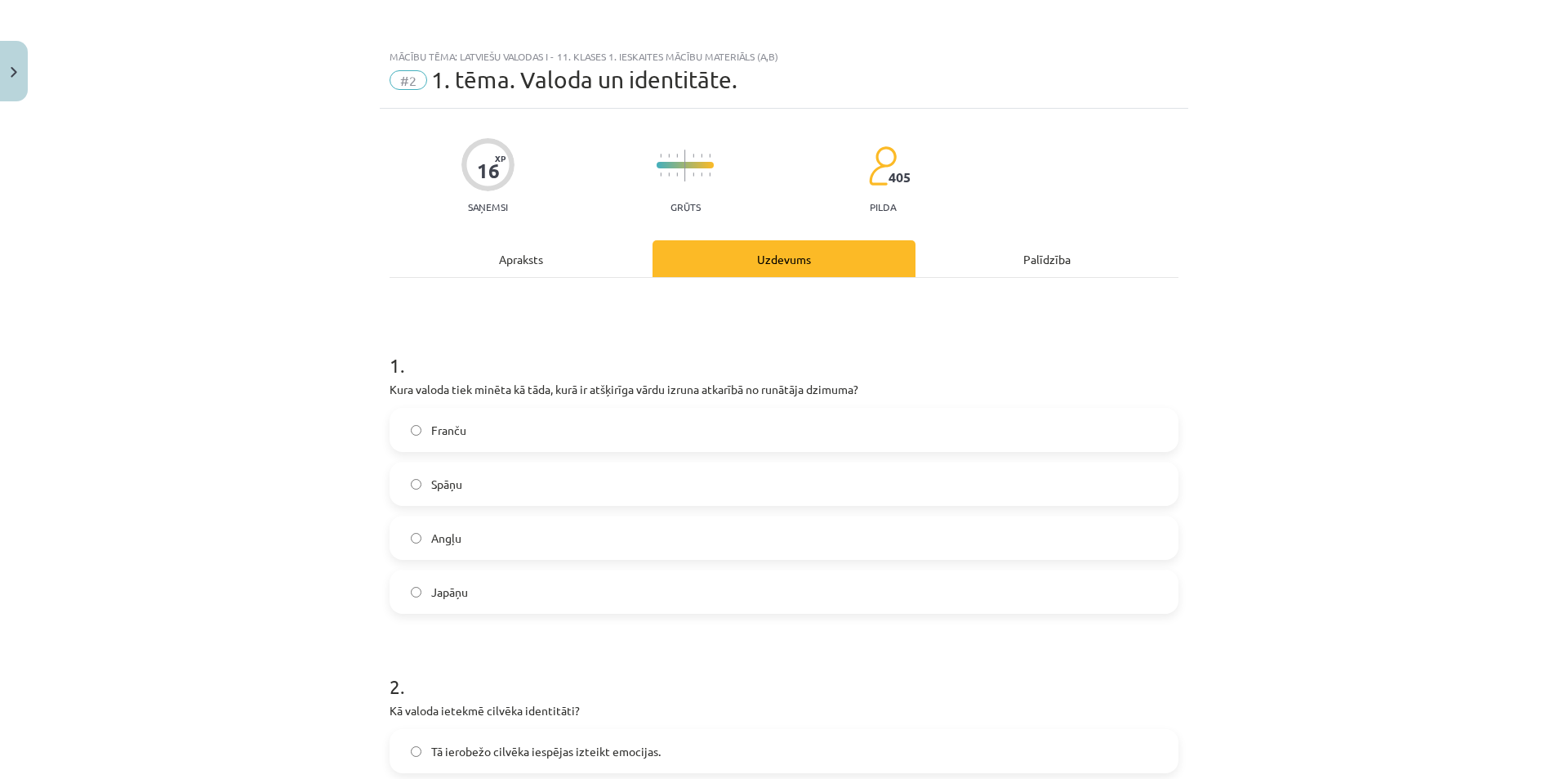
scroll to position [41, 0]
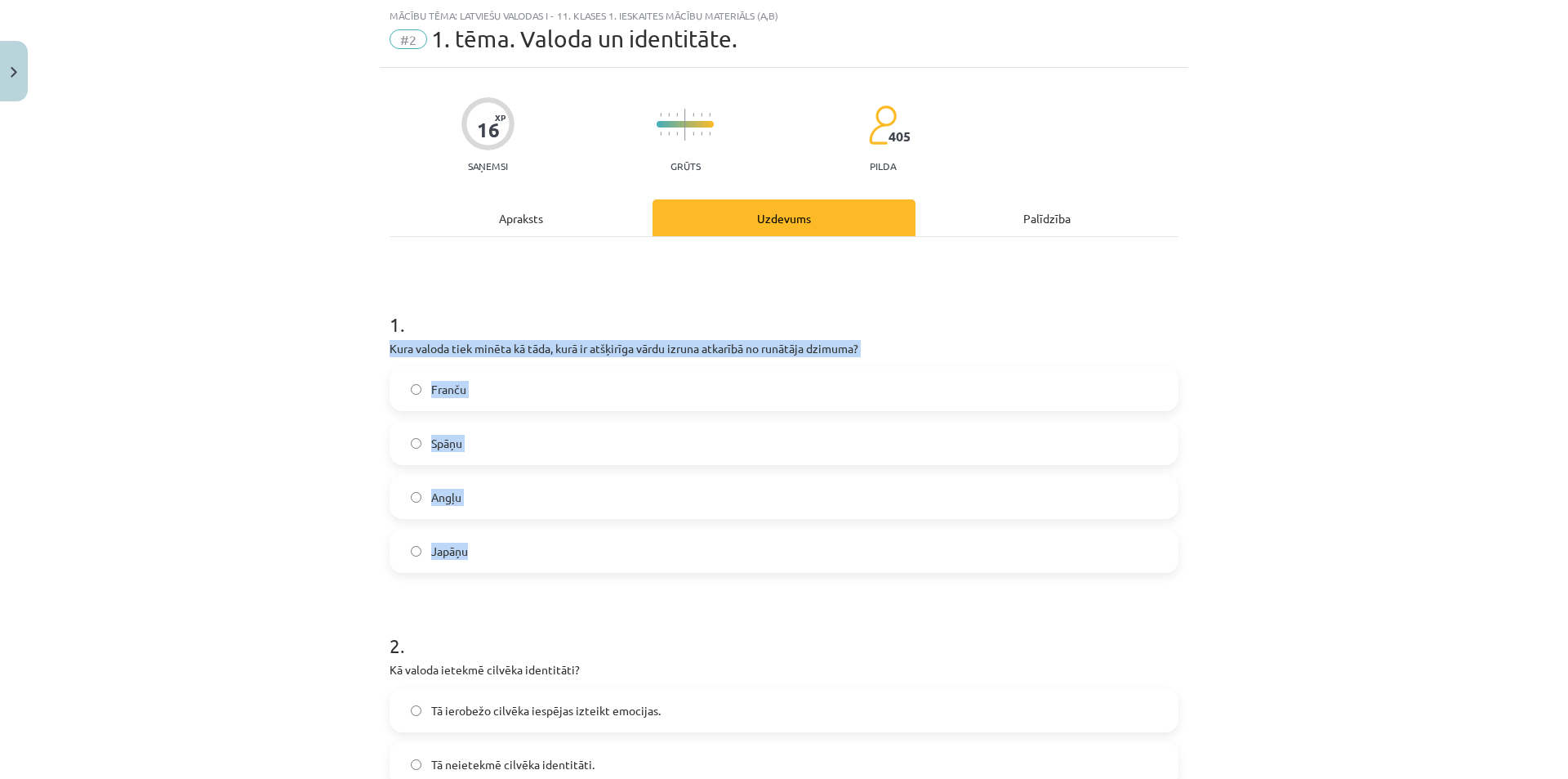
drag, startPoint x: 389, startPoint y: 346, endPoint x: 570, endPoint y: 536, distance: 262.4
click at [570, 536] on div "Mācību tēma: Latviešu valodas i - 11. klases 1. ieskaites mācību materiāls (a,b…" at bounding box center [784, 390] width 1568 height 779
copy div "Kura valoda tiek minēta kā tāda, kurā ir atšķirīga vārdu izruna atkarībā no run…"
click at [502, 548] on label "Japāņu" at bounding box center [784, 550] width 786 height 41
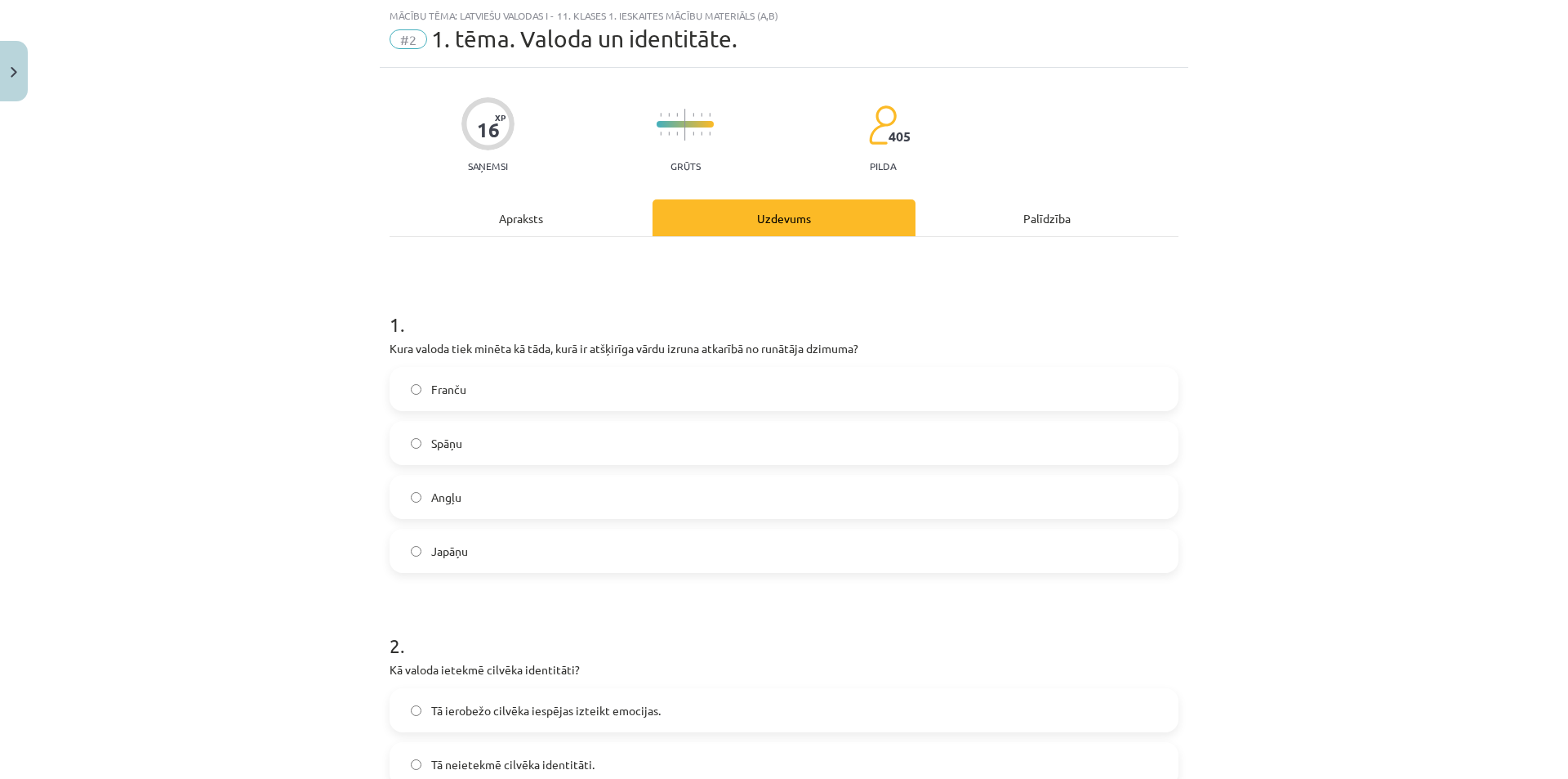
scroll to position [286, 0]
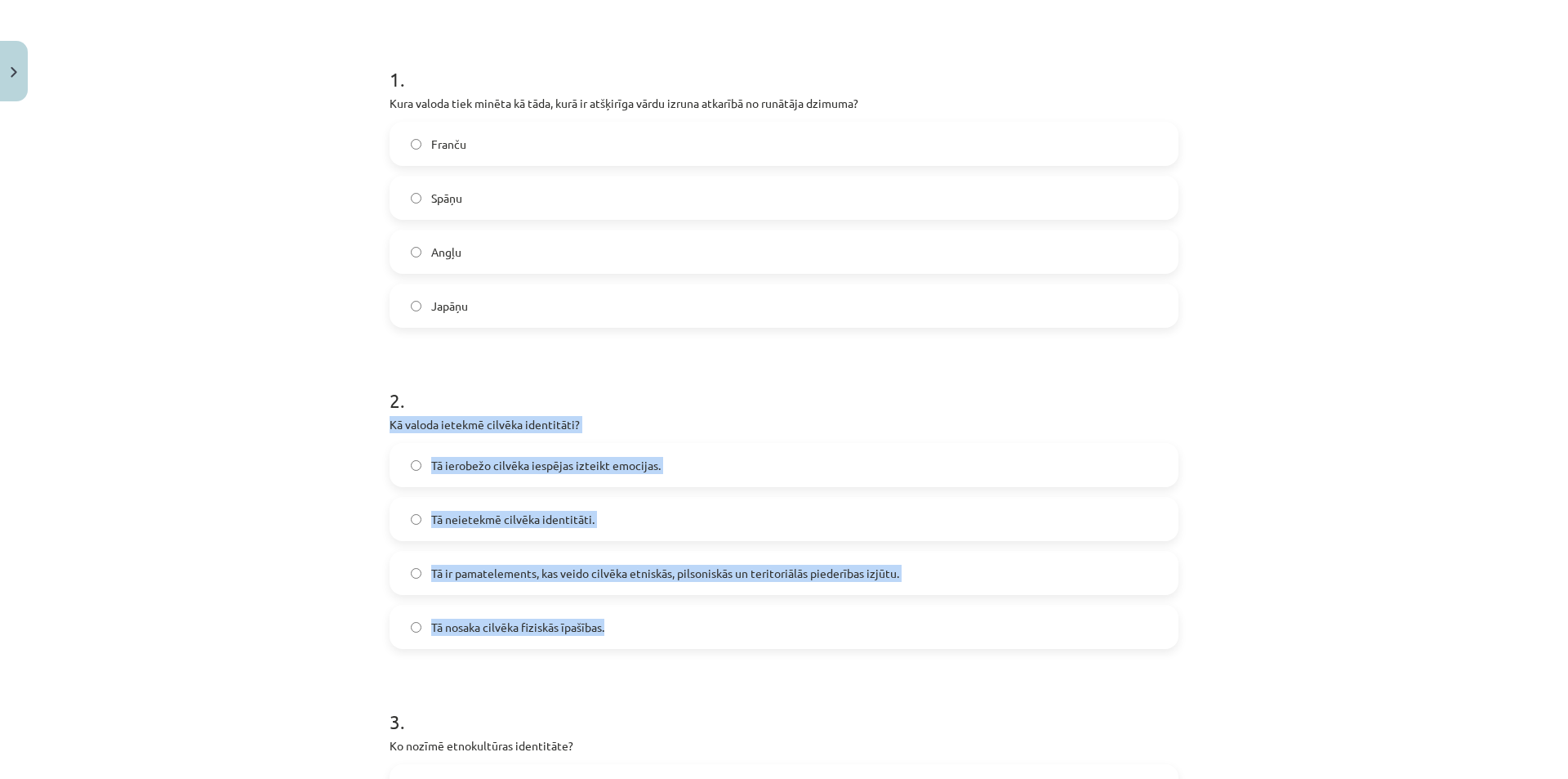
drag, startPoint x: 383, startPoint y: 415, endPoint x: 711, endPoint y: 479, distance: 334.2
click at [724, 627] on div "2 . Kā valoda ietekmē cilvēka identitāti? Tā ierobežo cilvēka iespējas izteikt …" at bounding box center [784, 504] width 789 height 289
click at [243, 491] on div "Mācību tēma: Latviešu valodas i - 11. klases 1. ieskaites mācību materiāls (a,b…" at bounding box center [784, 390] width 1568 height 779
click at [468, 594] on div "Tā ir pamatelements, kas veido cilvēka etniskās, pilsoniskās un teritoriālās pi…" at bounding box center [784, 572] width 789 height 44
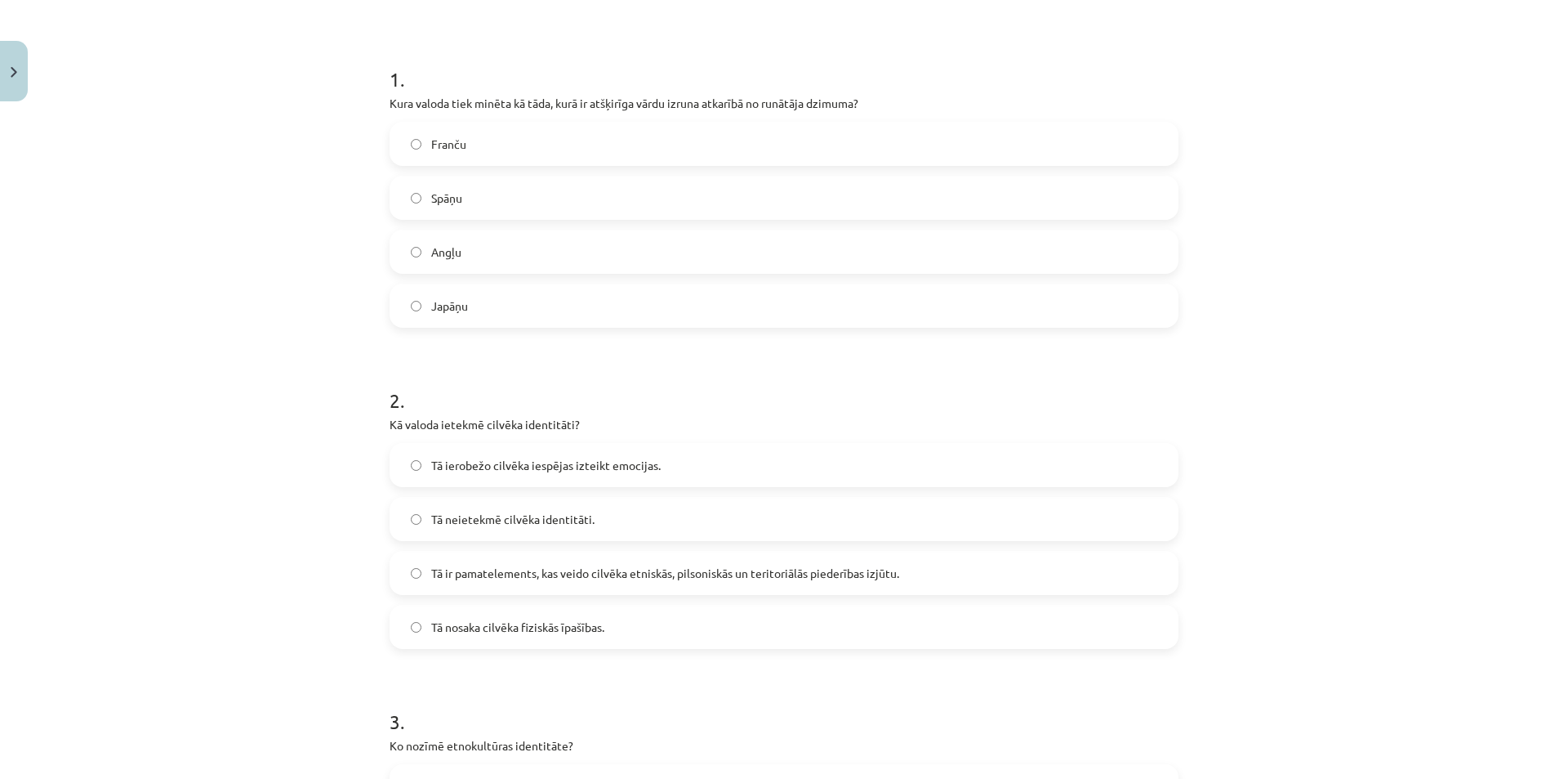
scroll to position [531, 0]
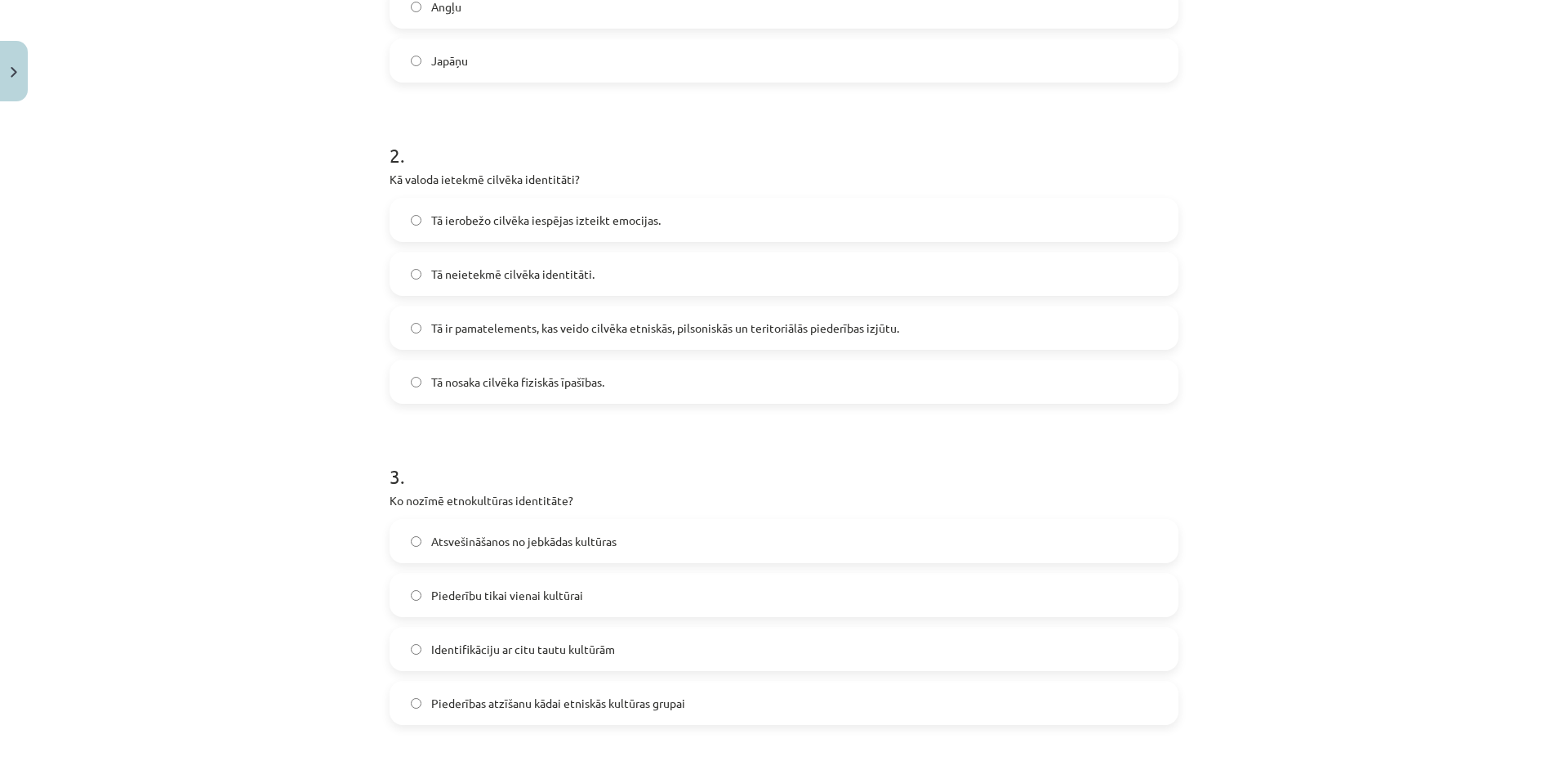
click at [483, 317] on label "Tā ir pamatelements, kas veido cilvēka etniskās, pilsoniskās un teritoriālās pi…" at bounding box center [784, 327] width 786 height 41
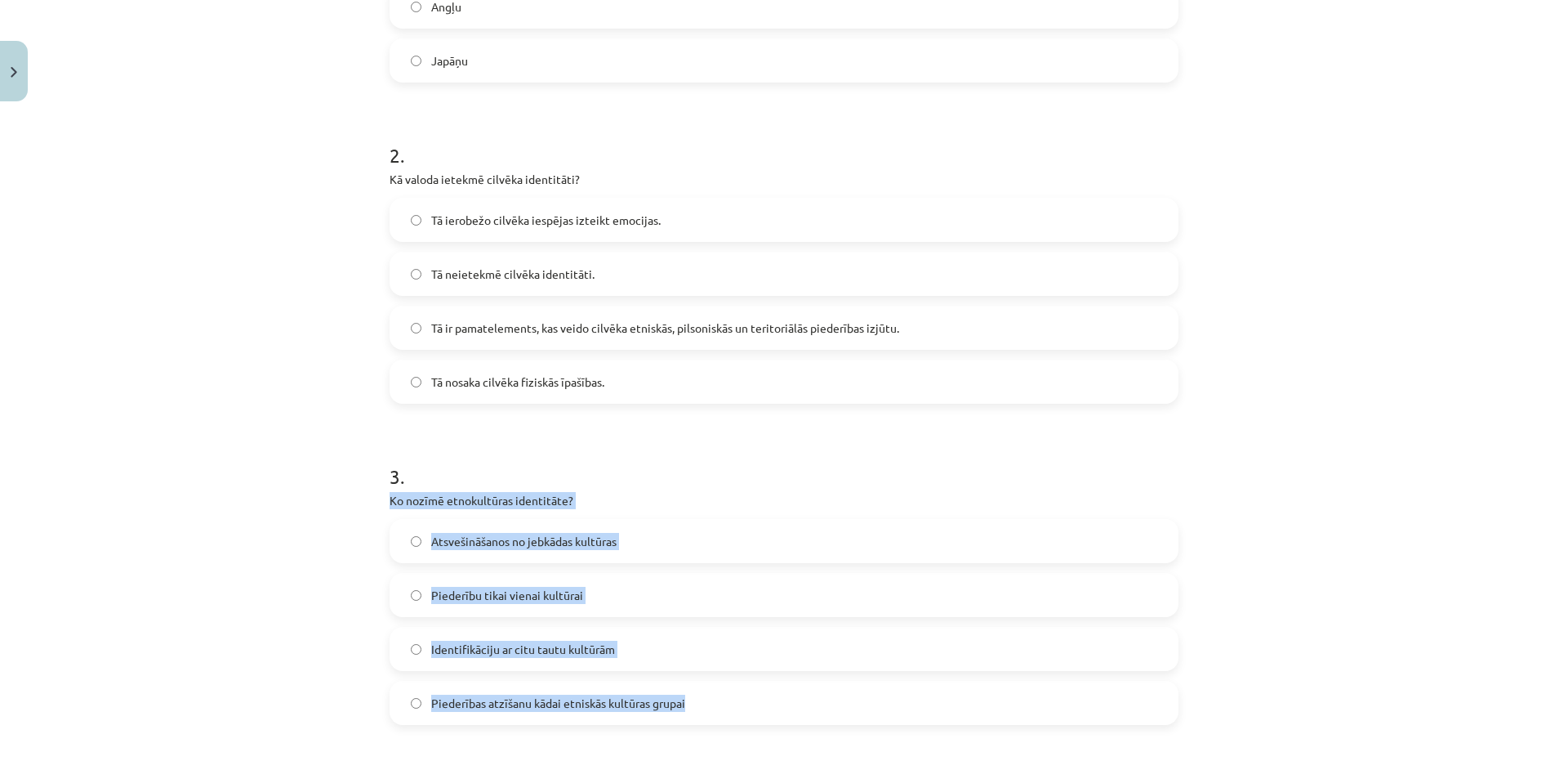
drag, startPoint x: 375, startPoint y: 496, endPoint x: 719, endPoint y: 492, distance: 344.0
click at [758, 716] on div "Mācību tēma: Latviešu valodas i - 11. klases 1. ieskaites mācību materiāls (a,b…" at bounding box center [784, 390] width 1568 height 779
copy div "Ko nozīmē etnokultūras identitāte? Atsvešināšanos no jebkādas kultūras Piederīb…"
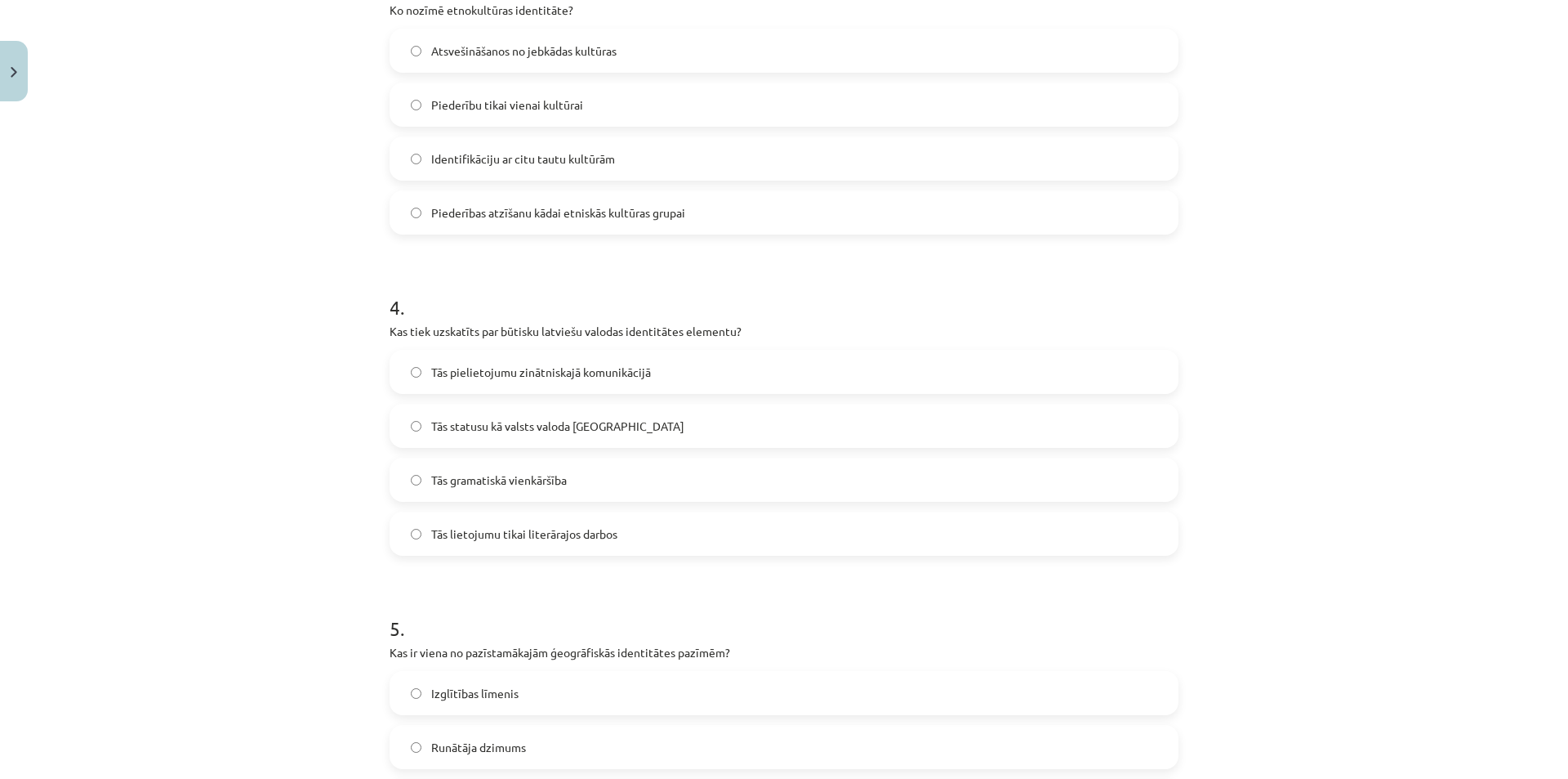
click at [247, 370] on div "Mācību tēma: Latviešu valodas i - 11. klases 1. ieskaites mācību materiāls (a,b…" at bounding box center [784, 390] width 1568 height 779
click at [439, 210] on span "Piederības atzīšanu kādai etniskās kultūras grupai" at bounding box center [558, 213] width 254 height 17
click at [530, 220] on span "Piederības atzīšanu kādai etniskās kultūras grupai" at bounding box center [558, 213] width 254 height 17
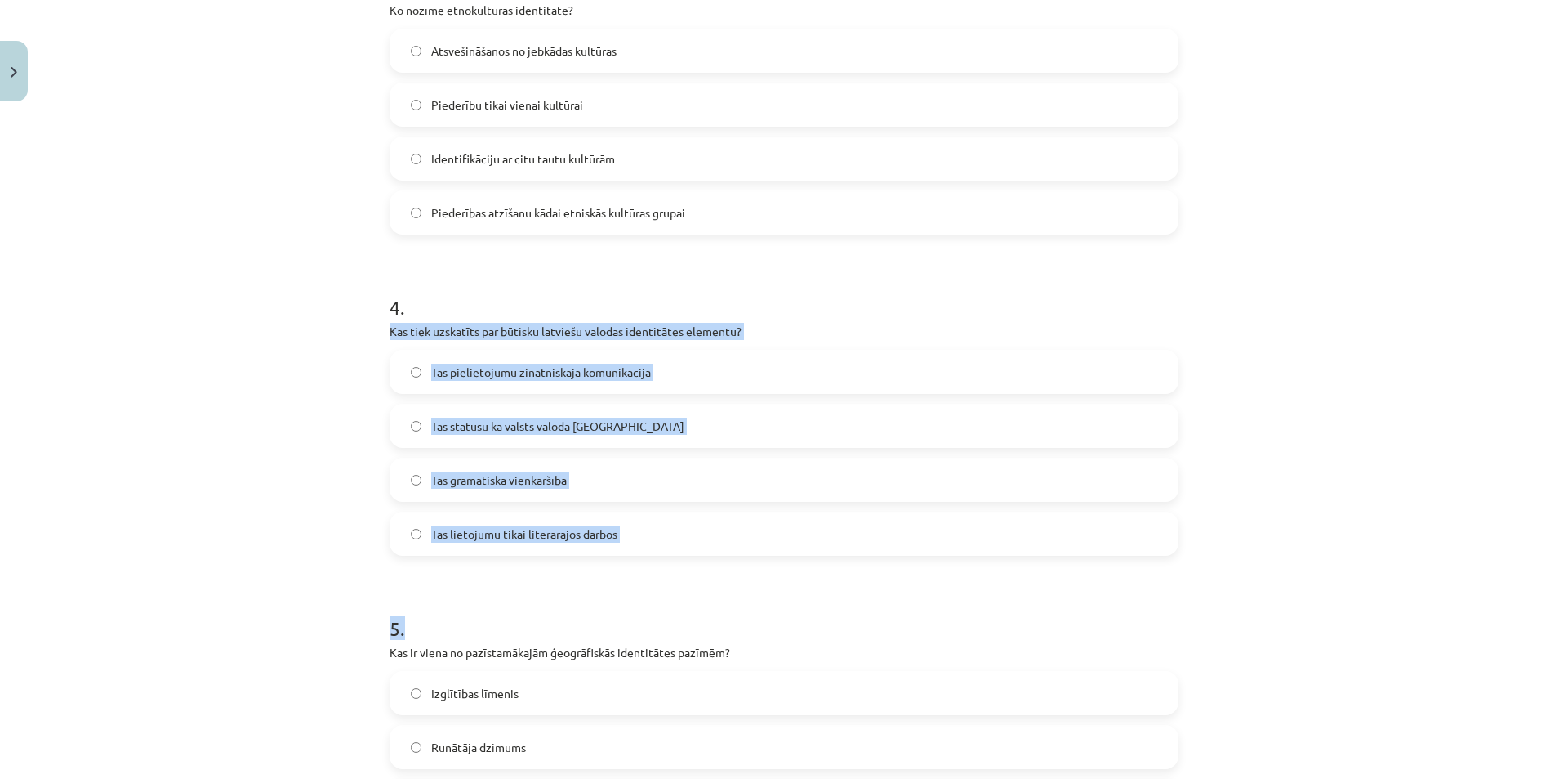
drag, startPoint x: 398, startPoint y: 346, endPoint x: 612, endPoint y: 574, distance: 312.7
click at [612, 574] on div "16 XP Saņemsi Grūts 405 pilda Apraksts Uzdevums Palīdzība 1 . Kura valoda tiek …" at bounding box center [784, 56] width 808 height 1938
copy form "Kas tiek uzskatīts par būtisku latviešu valodas identitātes elementu? Tās pieli…"
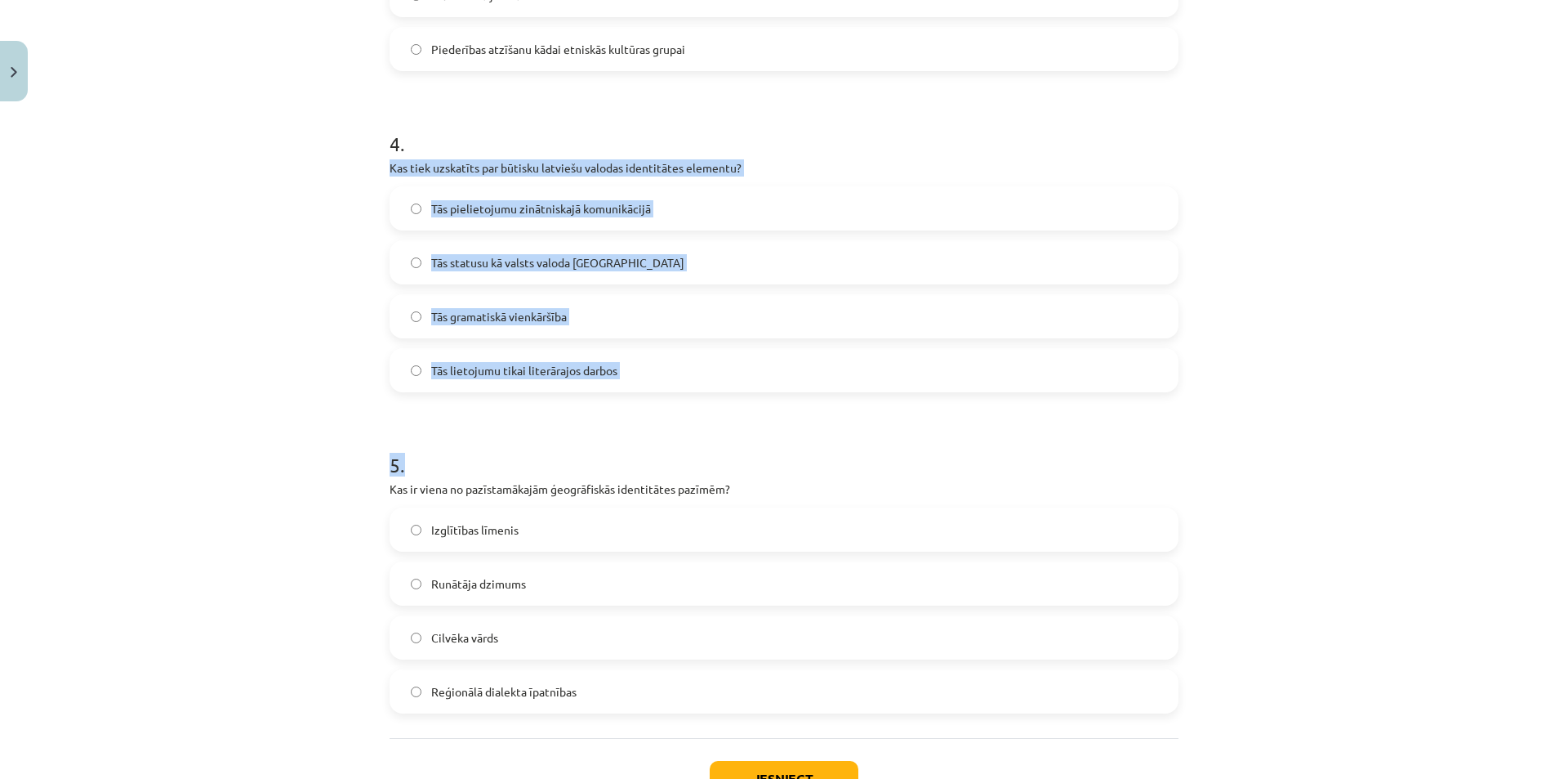
click at [483, 264] on span "Tās statusu kā valsts valoda Latvijā" at bounding box center [557, 263] width 253 height 17
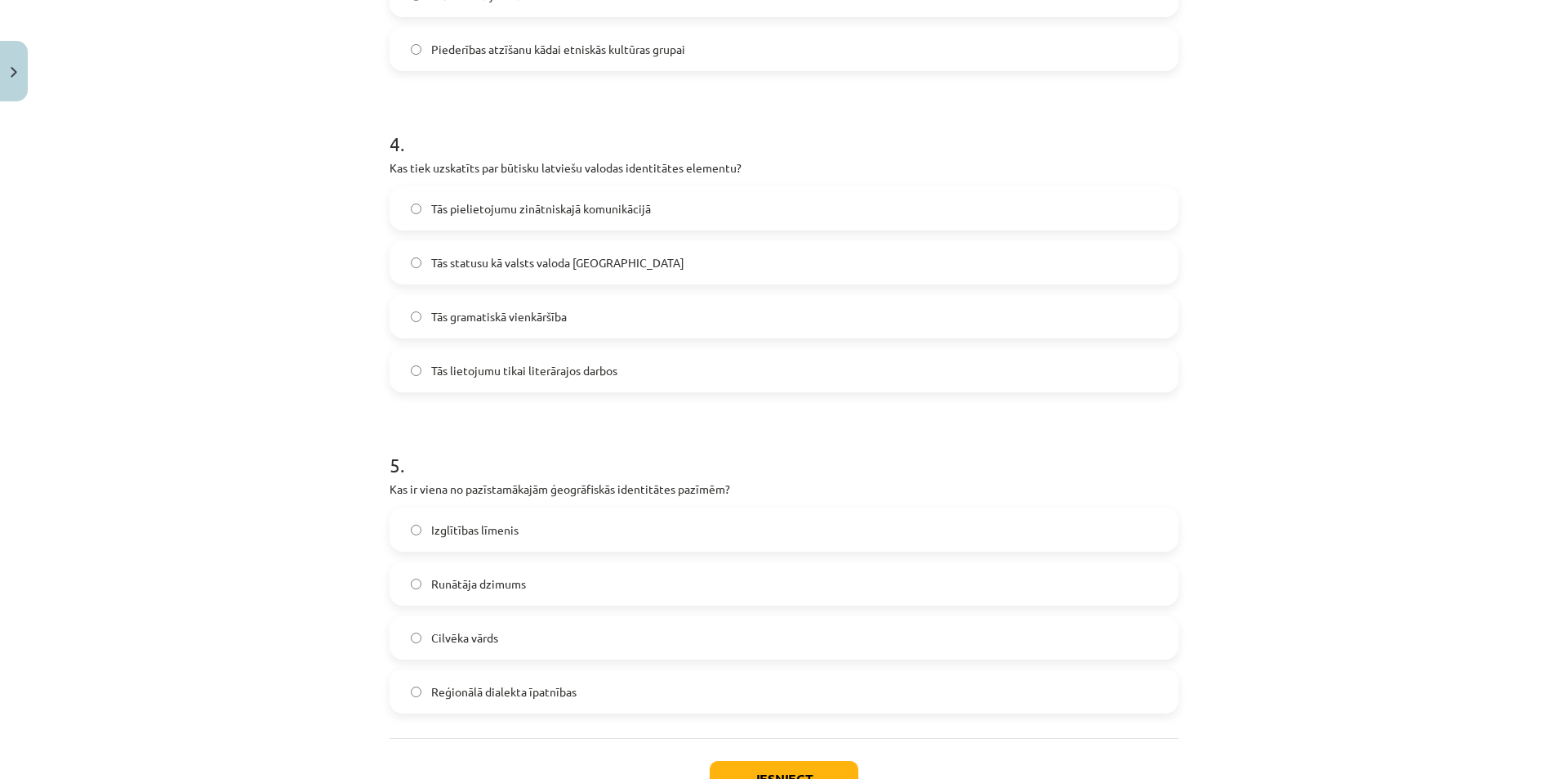
scroll to position [1308, 0]
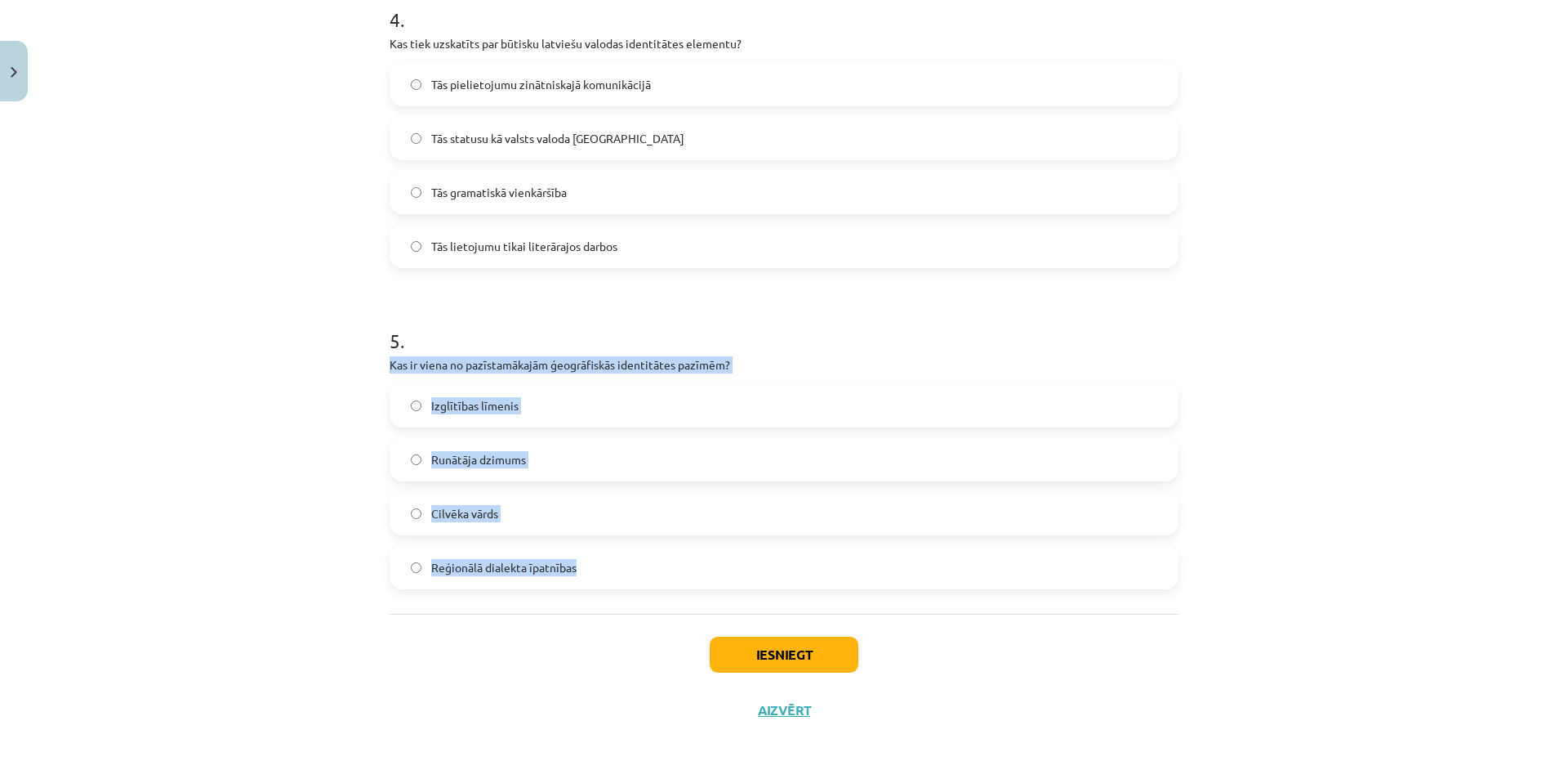
drag, startPoint x: 387, startPoint y: 359, endPoint x: 638, endPoint y: 603, distance: 350.1
copy div "Kas ir viena no pazīstamākajām ģeogrāfiskās identitātes pazīmēm? Izglītības līm…"
click at [248, 414] on div "Mācību tēma: Latviešu valodas i - 11. klases 1. ieskaites mācību materiāls (a,b…" at bounding box center [784, 390] width 1568 height 779
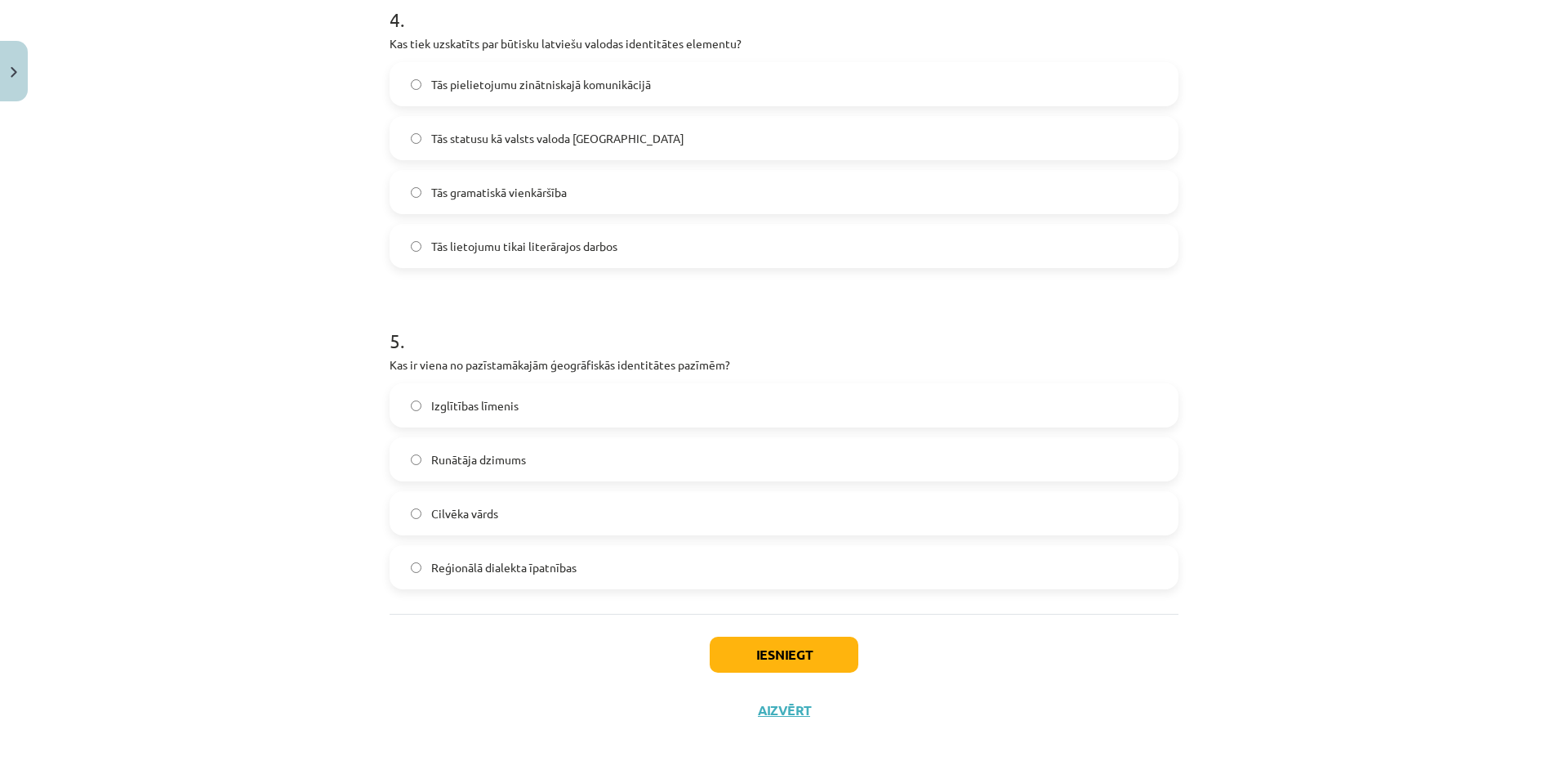
click at [533, 563] on span "Reģionālā dialekta īpatnības" at bounding box center [503, 568] width 145 height 17
click at [821, 647] on button "Iesniegt" at bounding box center [784, 654] width 149 height 36
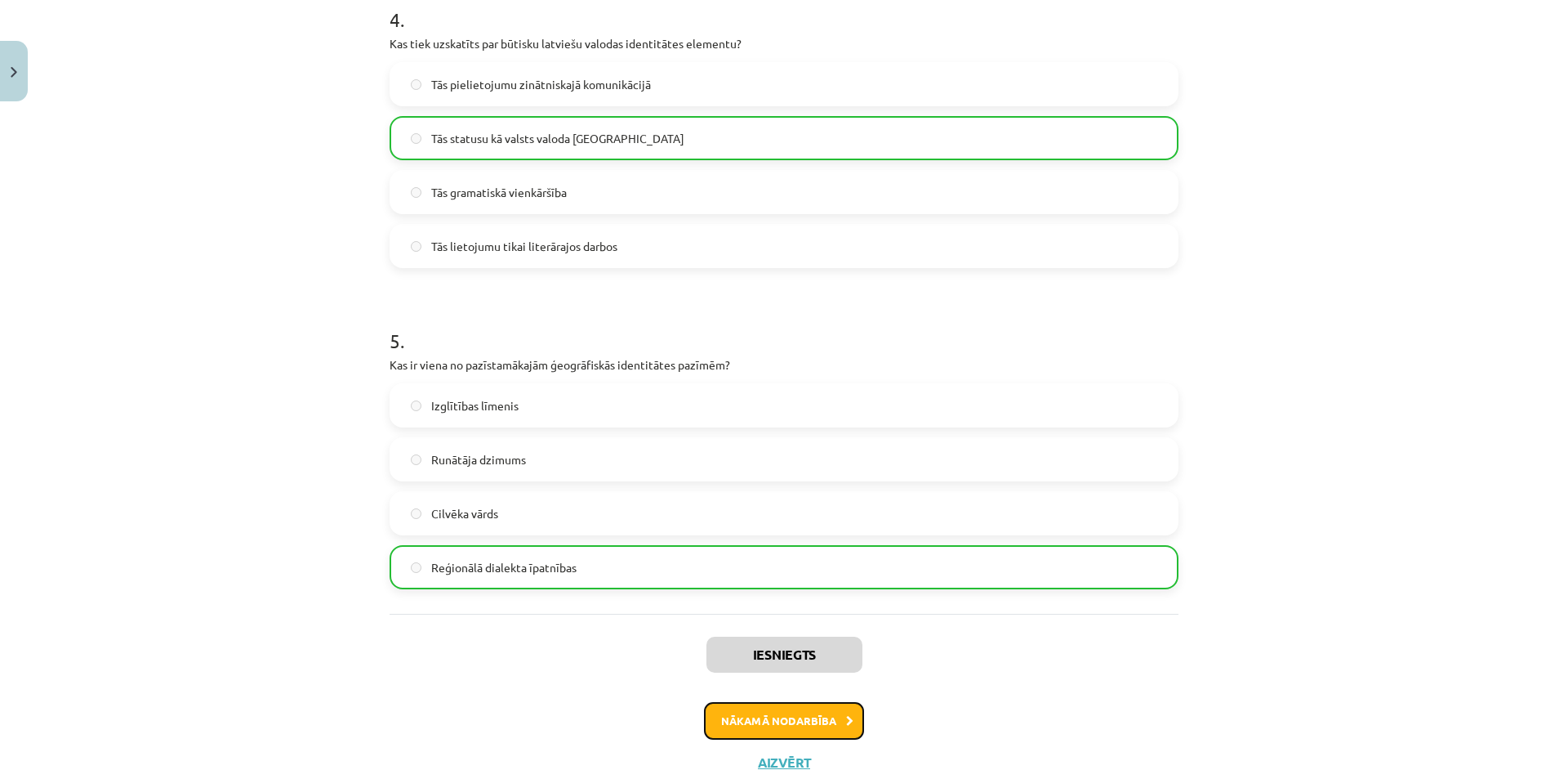
click at [812, 716] on button "Nākamā nodarbība" at bounding box center [784, 720] width 160 height 37
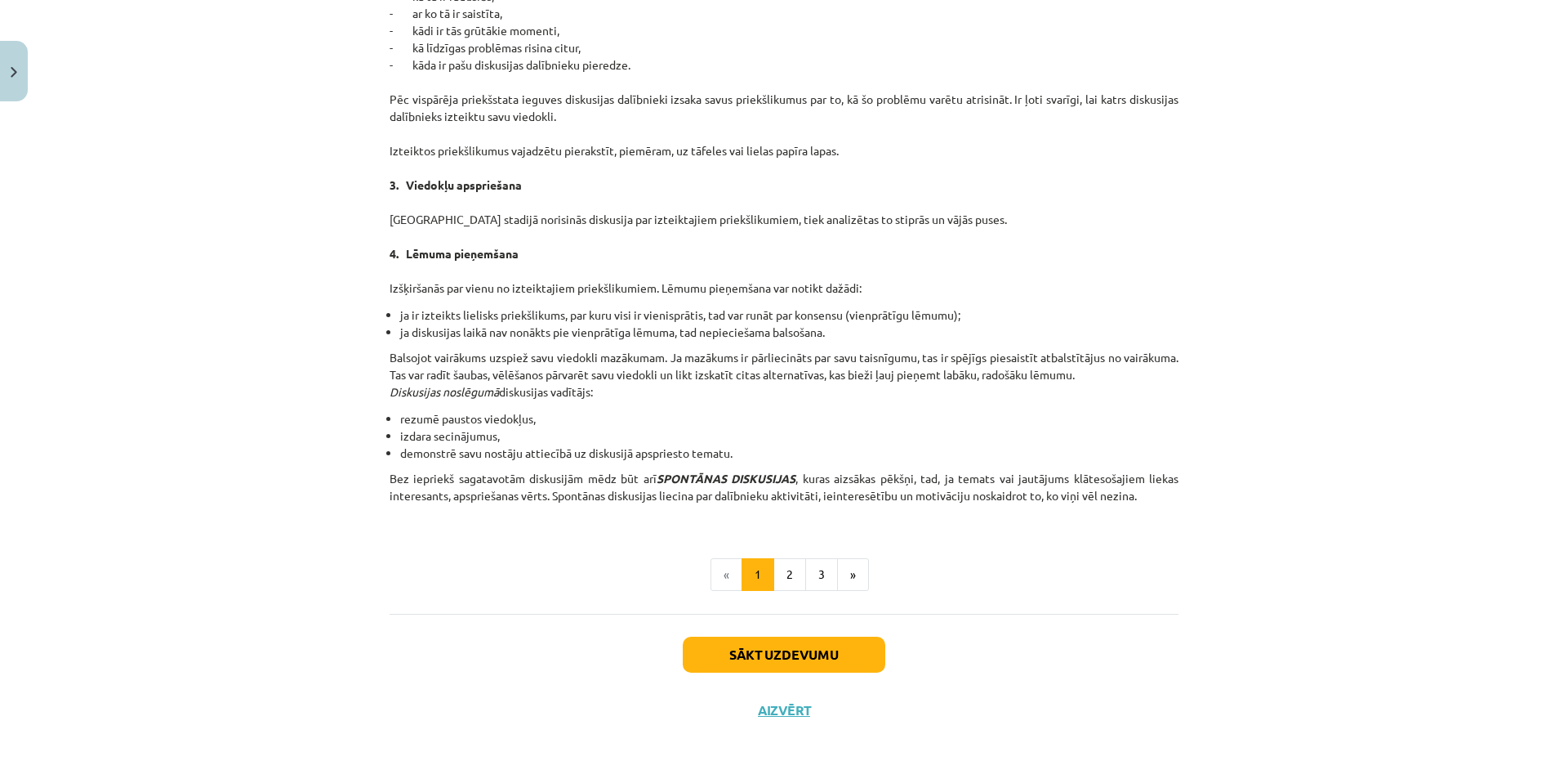
scroll to position [41, 0]
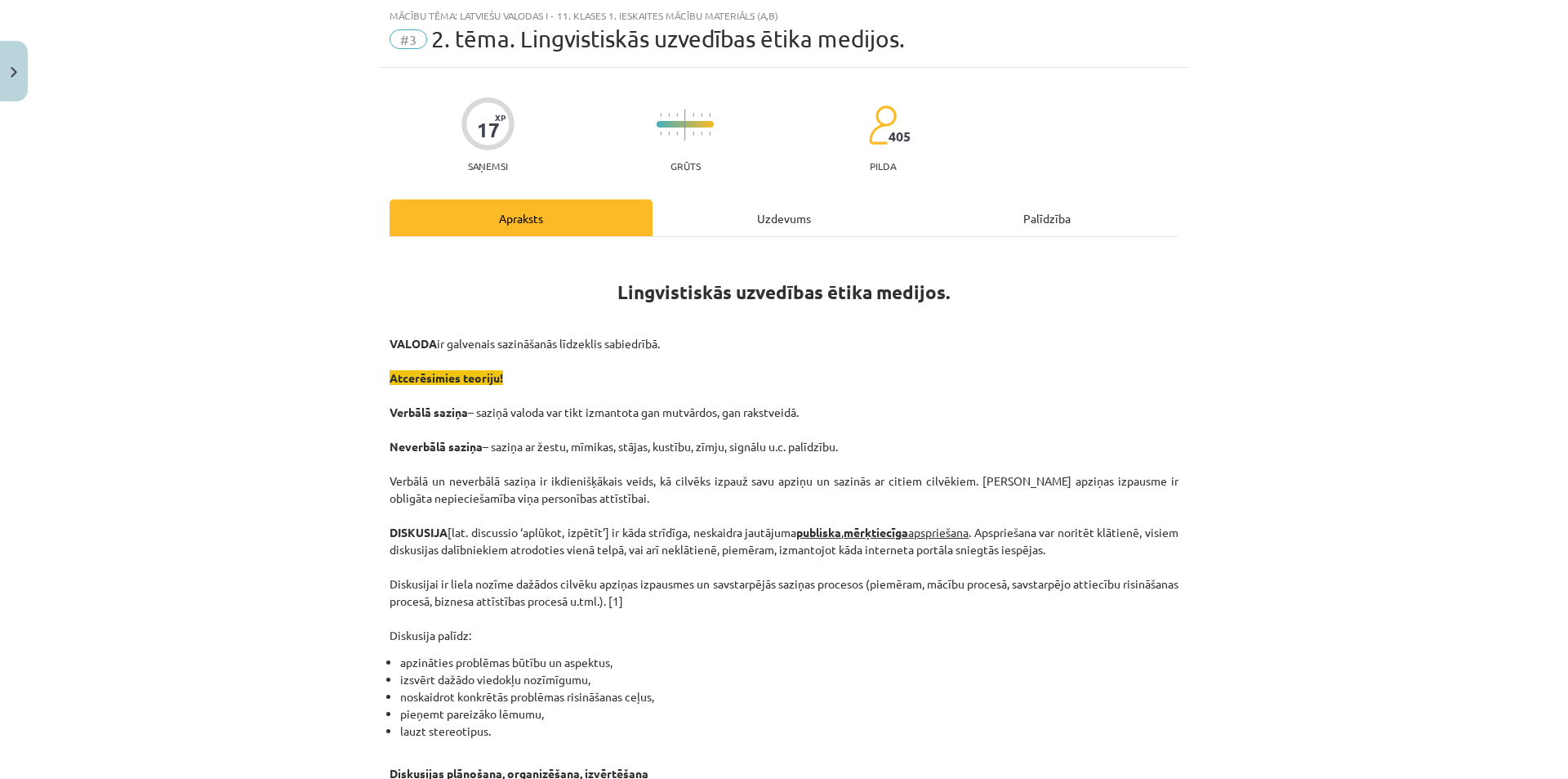
click at [757, 230] on div "Uzdevums" at bounding box center [784, 217] width 263 height 37
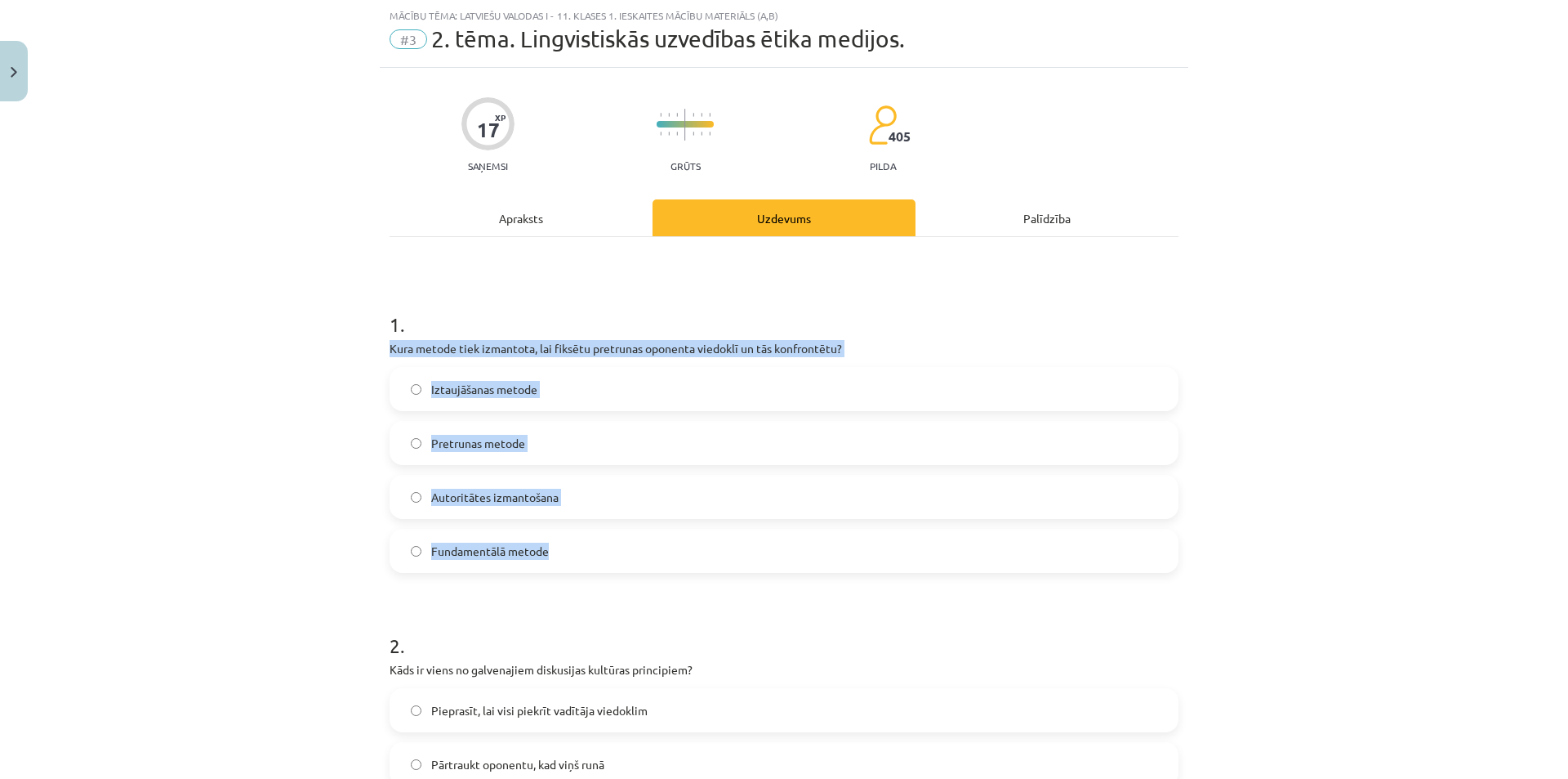
drag, startPoint x: 386, startPoint y: 344, endPoint x: 634, endPoint y: 549, distance: 321.8
copy div "Kura metode tiek izmantota, lai fiksētu pretrunas oponenta viedoklī un tās konf…"
click at [464, 452] on label "Pretrunas metode" at bounding box center [784, 443] width 786 height 41
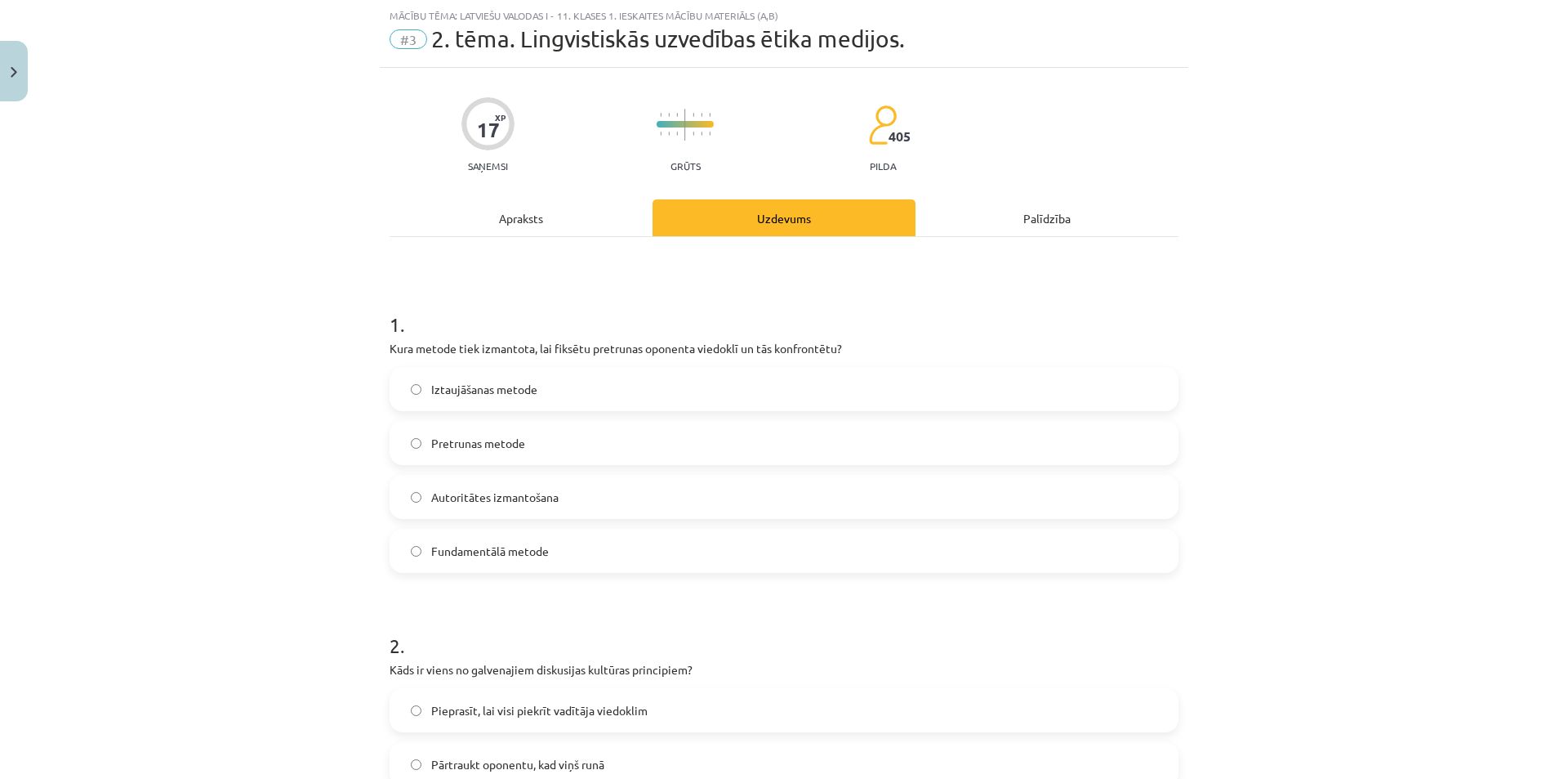
scroll to position [204, 0]
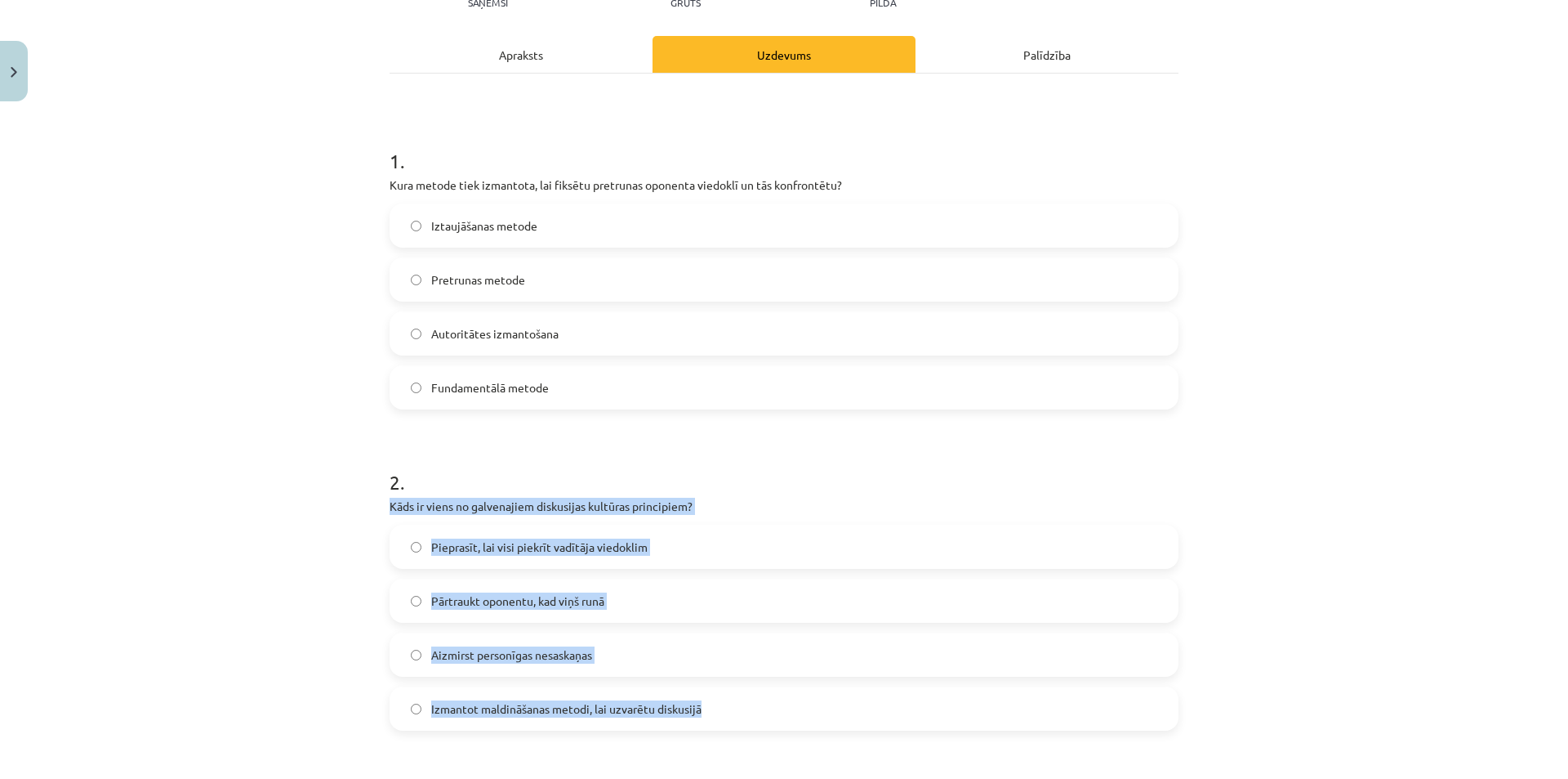
drag, startPoint x: 410, startPoint y: 525, endPoint x: 771, endPoint y: 709, distance: 405.2
click at [771, 710] on div "2 . Kāds ir viens no galvenajiem diskusijas kultūras principiem? Pieprasīt, lai…" at bounding box center [784, 586] width 789 height 289
copy div "Kāds ir viens no galvenajiem diskusijas kultūras principiem? Pieprasīt, lai vis…"
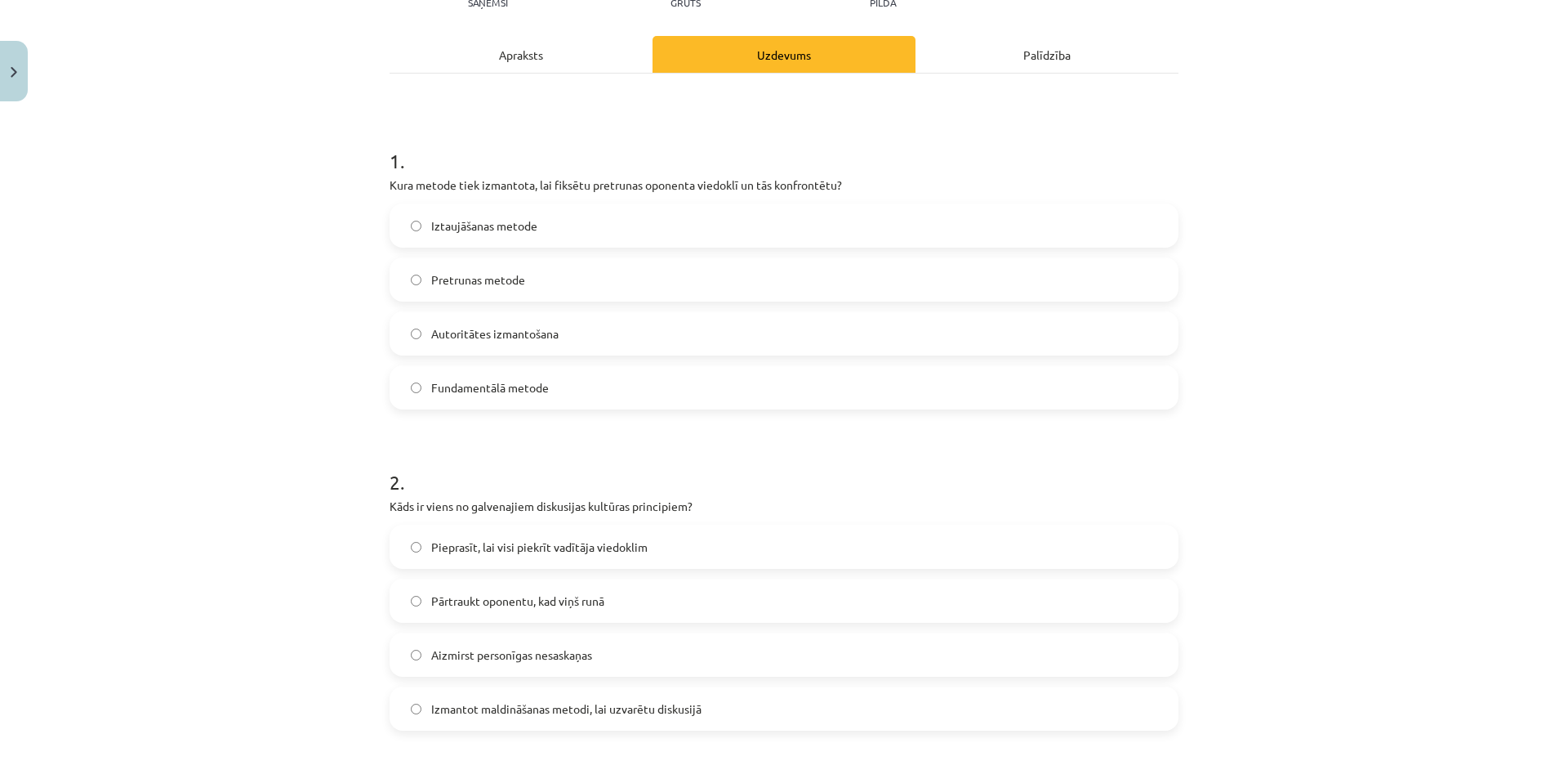
click at [181, 435] on div "Mācību tēma: Latviešu valodas i - 11. klases 1. ieskaites mācību materiāls (a,b…" at bounding box center [784, 390] width 1568 height 779
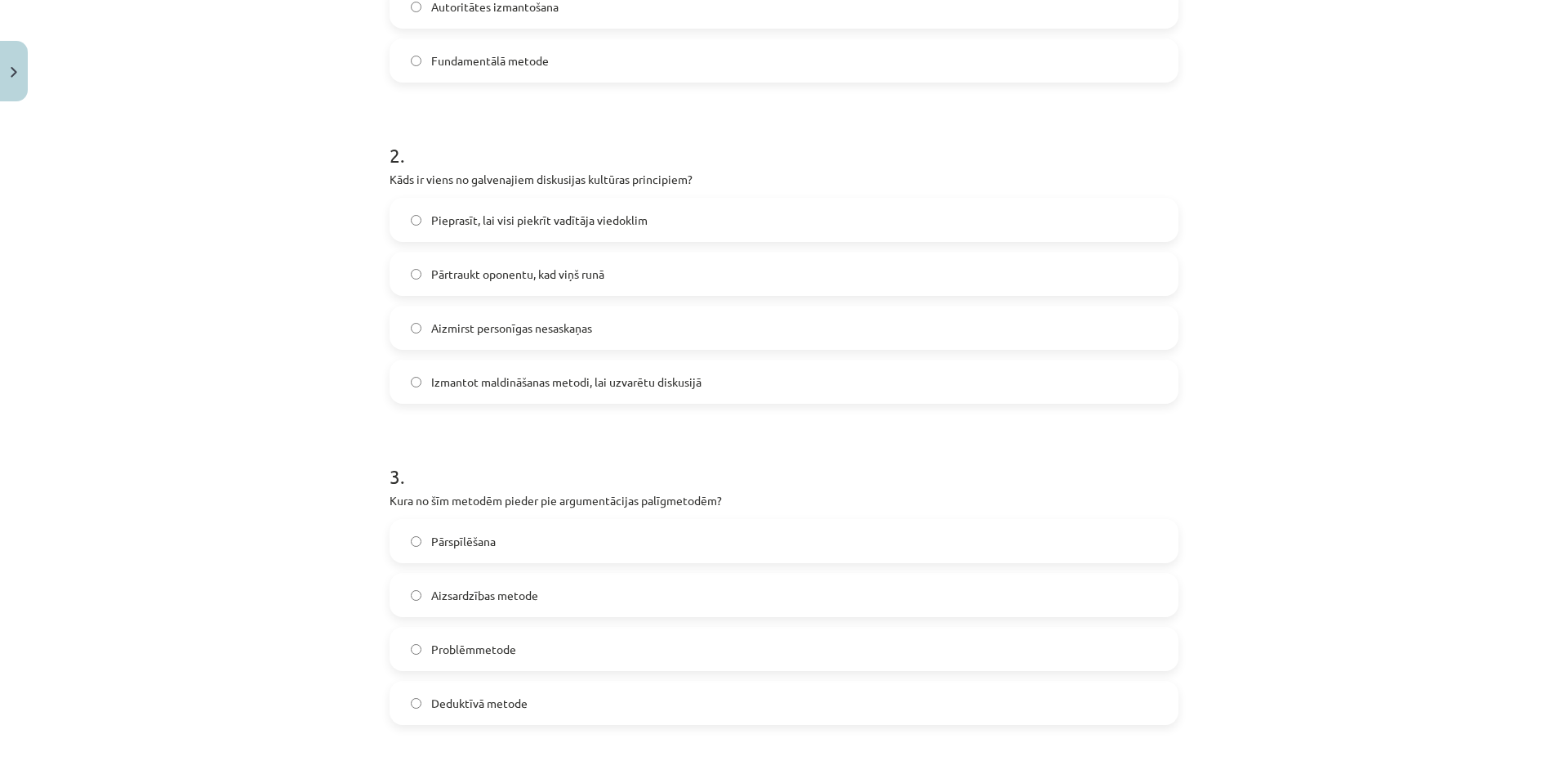
click at [418, 327] on label "Aizmirst personīgas nesaskaņas" at bounding box center [784, 327] width 786 height 41
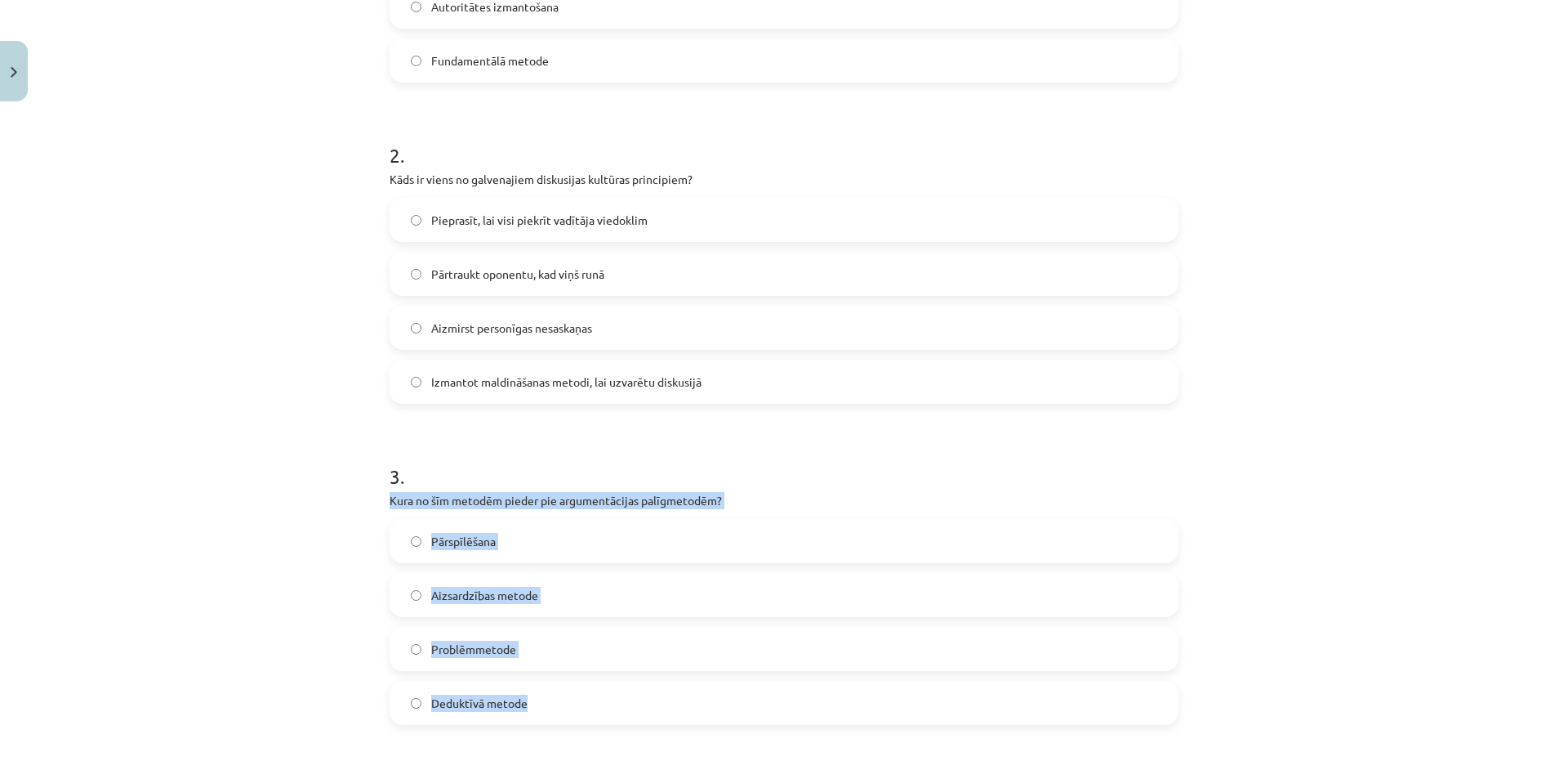
drag, startPoint x: 376, startPoint y: 500, endPoint x: 602, endPoint y: 678, distance: 287.7
click at [602, 678] on div "17 XP Saņemsi Grūts 405 pilda Apraksts Uzdevums Palīdzība 1 . Kura metode tiek …" at bounding box center [784, 546] width 808 height 1938
copy div "Kura no šīm metodēm pieder pie argumentācijas palīgmetodēm? Pārspīlēšana Aizsar…"
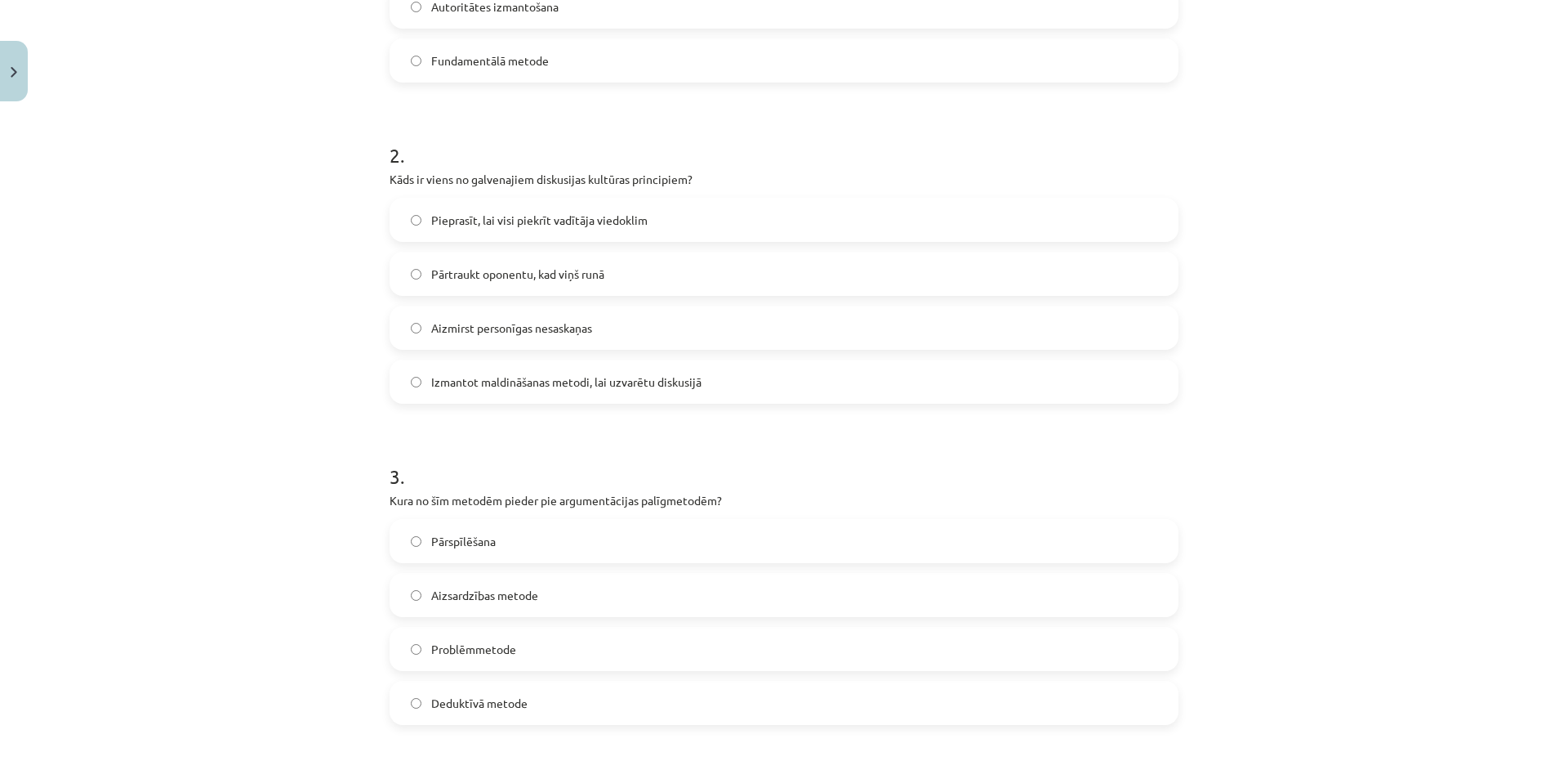
click at [280, 426] on div "Mācību tēma: Latviešu valodas i - 11. klases 1. ieskaites mācību materiāls (a,b…" at bounding box center [784, 390] width 1568 height 779
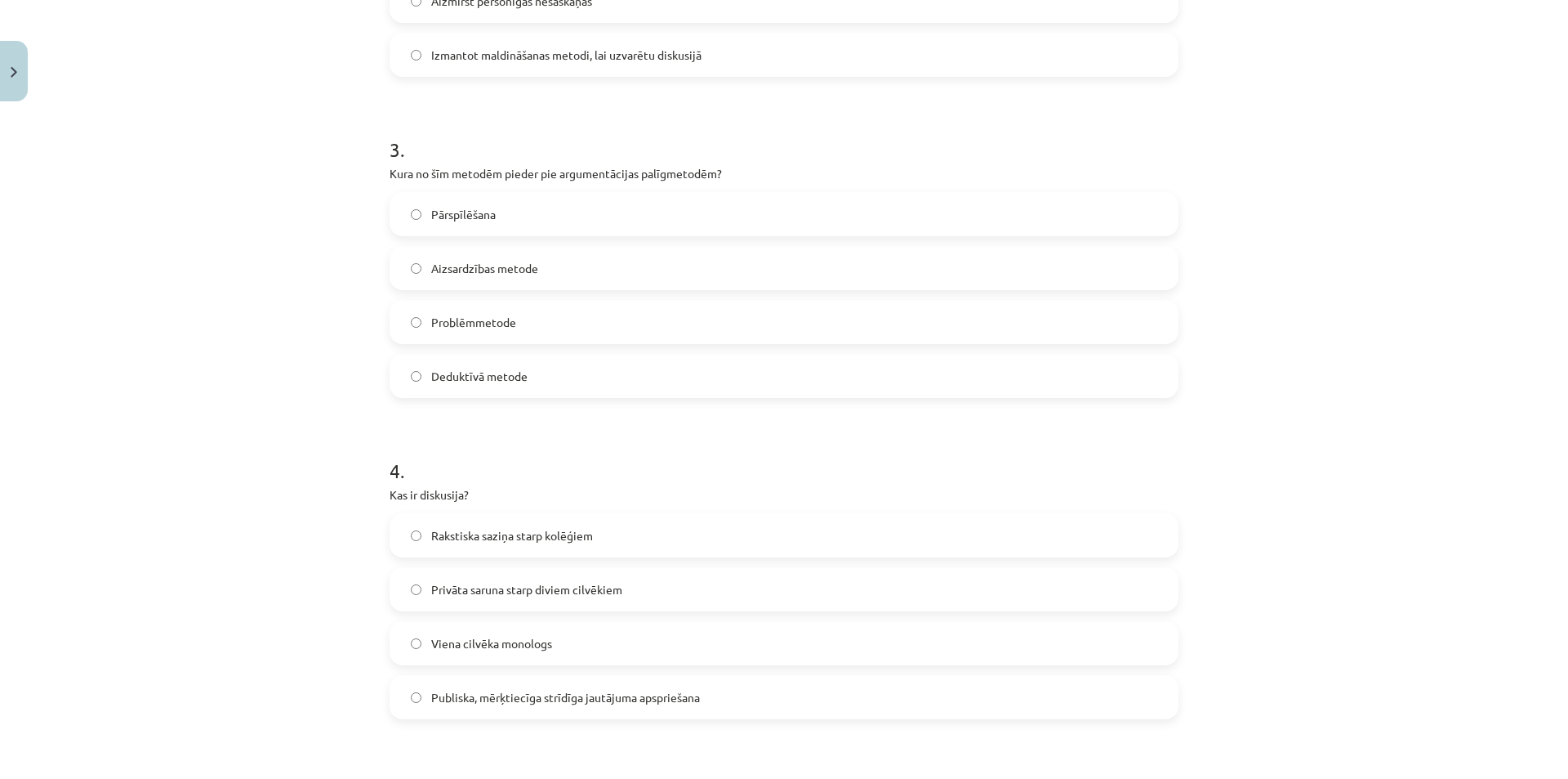
click at [527, 382] on label "Deduktīvā metode" at bounding box center [784, 376] width 786 height 41
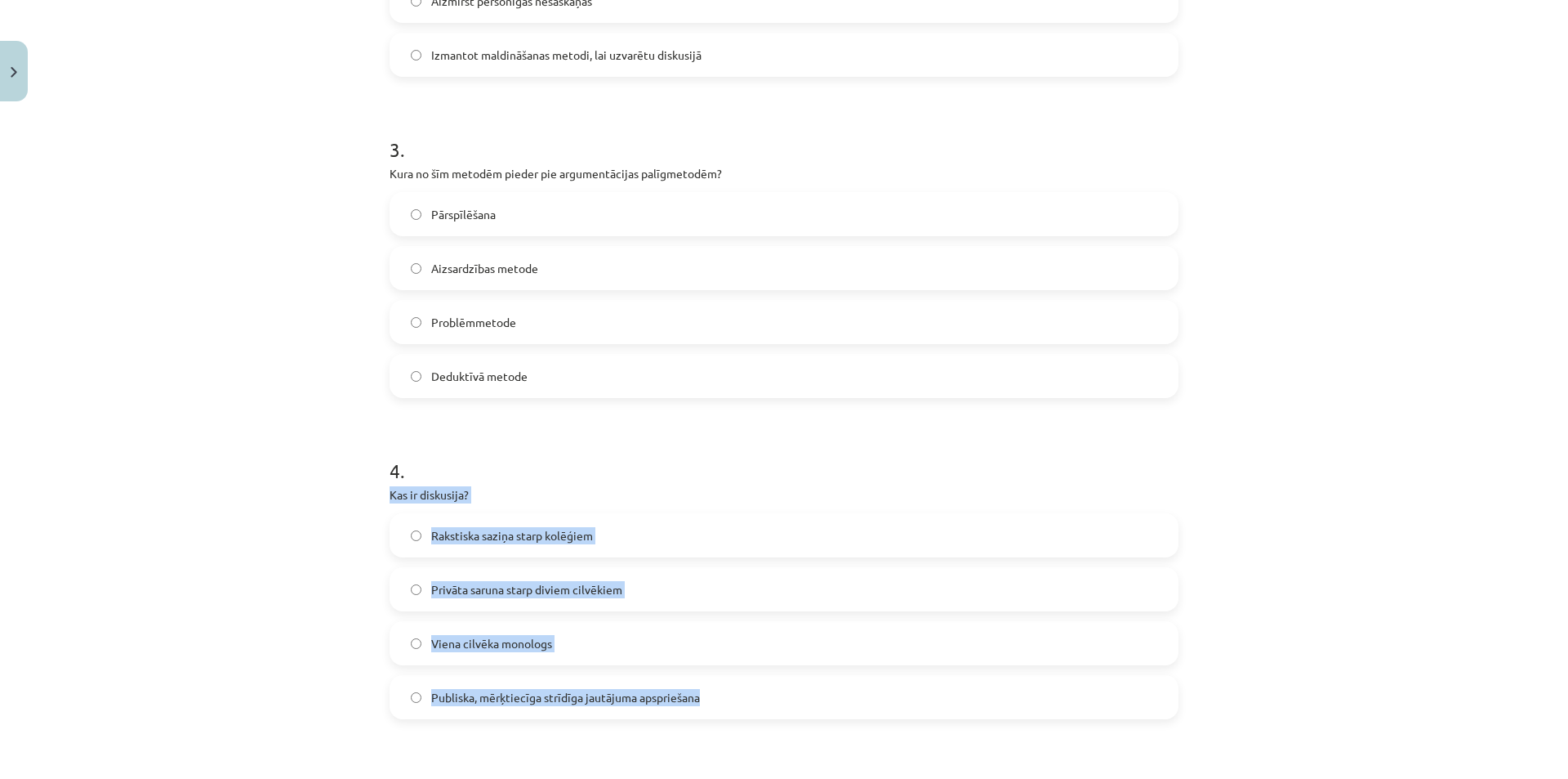
drag, startPoint x: 376, startPoint y: 498, endPoint x: 692, endPoint y: 671, distance: 360.3
click at [747, 709] on div "17 XP Saņemsi Grūts 405 pilda Apraksts Uzdevums Palīdzība 1 . Kura metode tiek …" at bounding box center [784, 219] width 808 height 1938
copy div "Kas ir diskusija? Rakstiska saziņa starp kolēģiem Privāta saruna starp diviem c…"
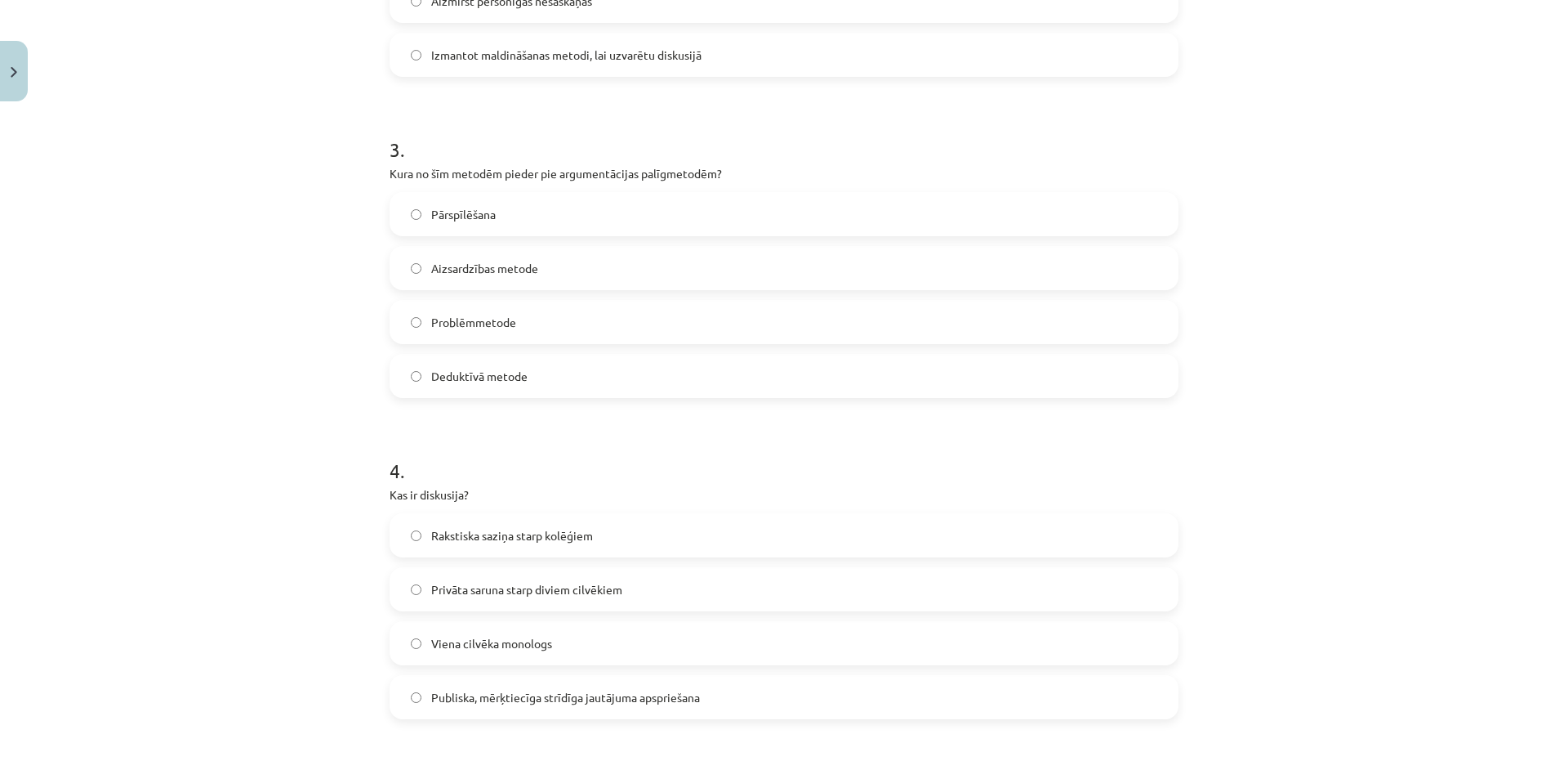
click at [198, 437] on div "Mācību tēma: Latviešu valodas i - 11. klases 1. ieskaites mācību materiāls (a,b…" at bounding box center [784, 390] width 1568 height 779
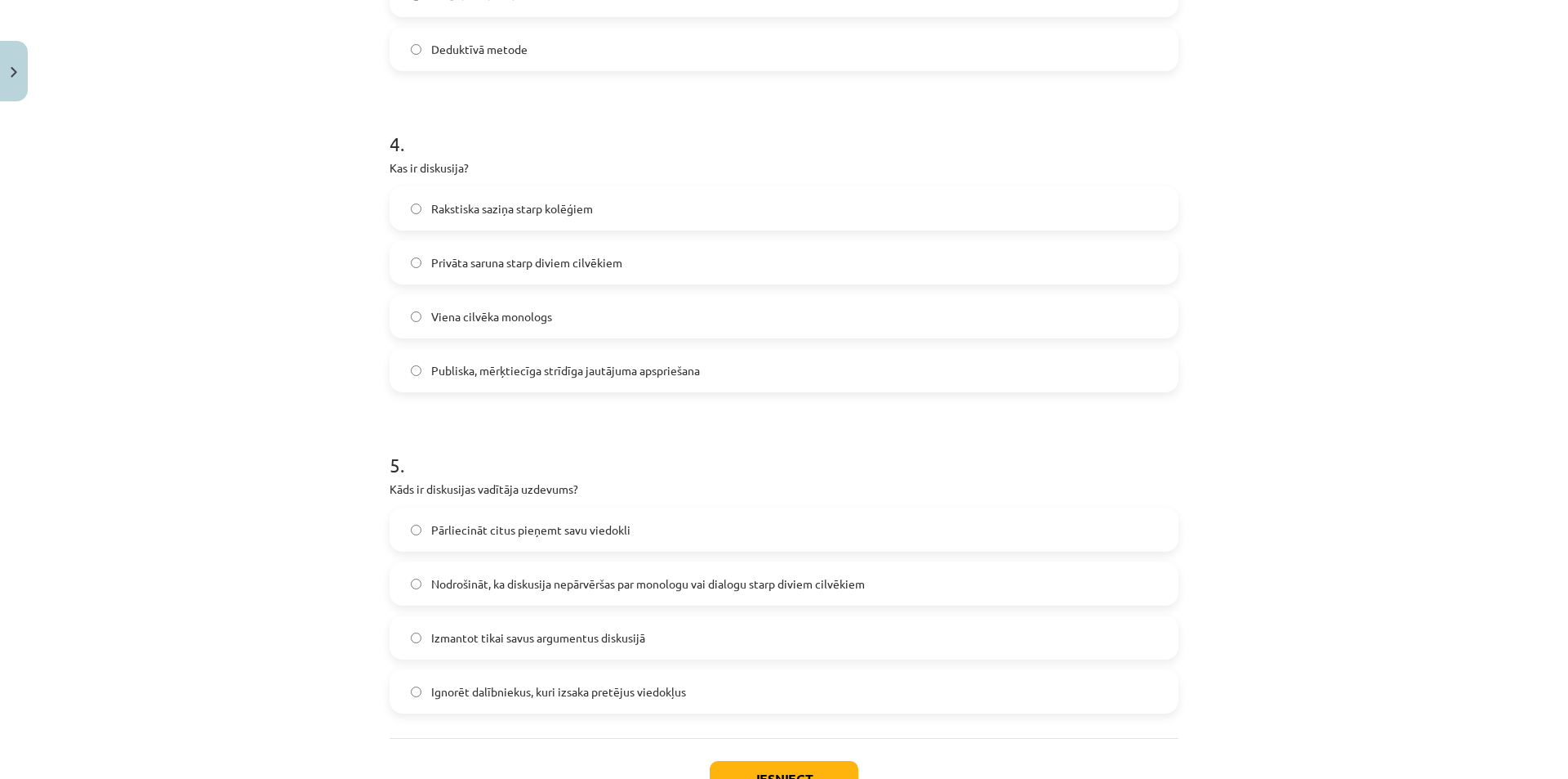
click at [453, 355] on label "Publiska, mērķtiecīga strīdīga jautājuma apspriešana" at bounding box center [784, 370] width 786 height 41
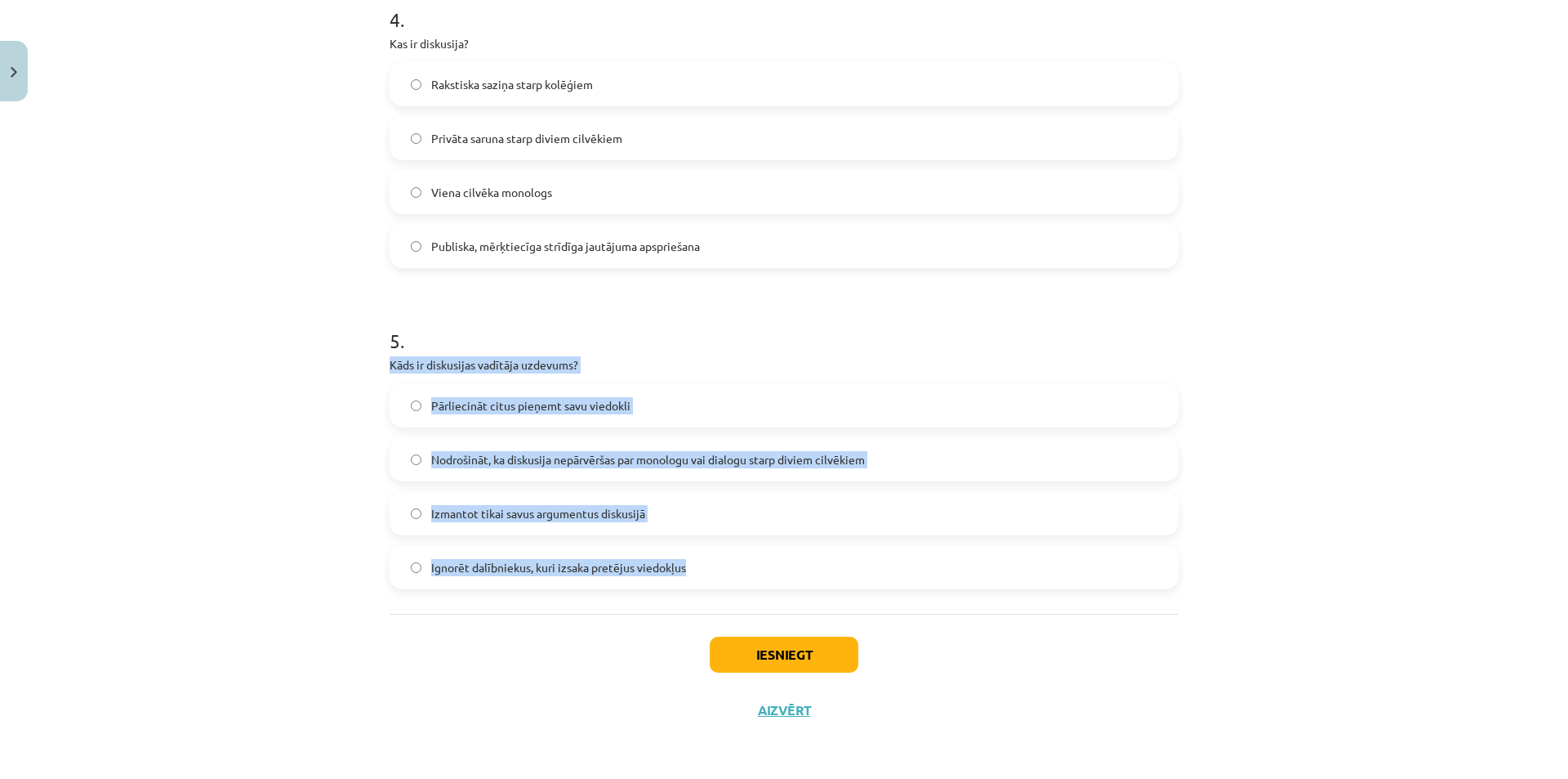
drag, startPoint x: 395, startPoint y: 360, endPoint x: 698, endPoint y: 589, distance: 379.8
copy div "Kāds ir diskusijas vadītāja uzdevums? Pārliecināt citus pieņemt savu viedokli N…"
click at [496, 453] on span "Nodrošināt, ka diskusija nepārvēršas par monologu vai dialogu starp diviem cilv…" at bounding box center [648, 460] width 434 height 17
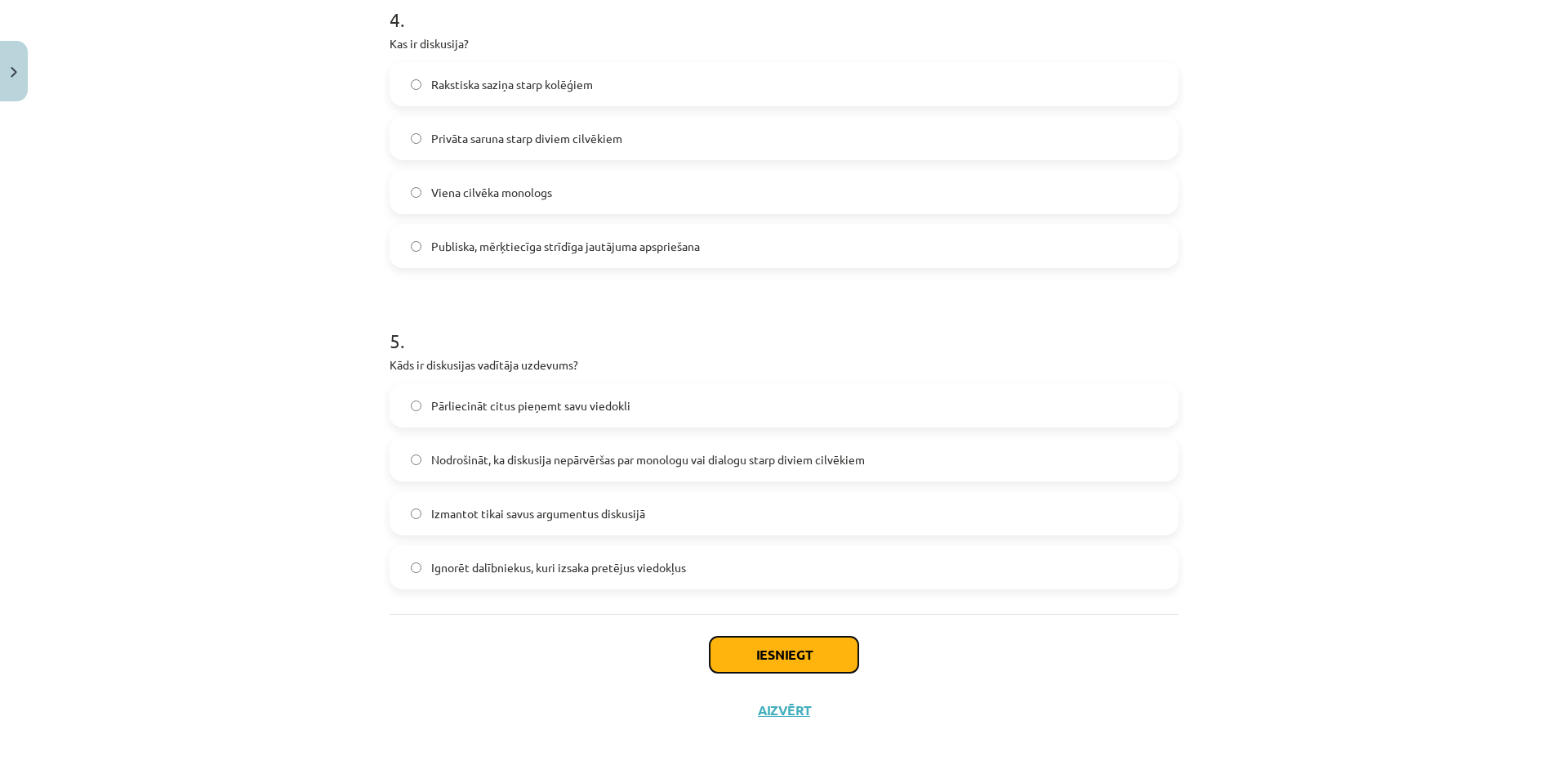
click at [805, 660] on button "Iesniegt" at bounding box center [784, 654] width 149 height 36
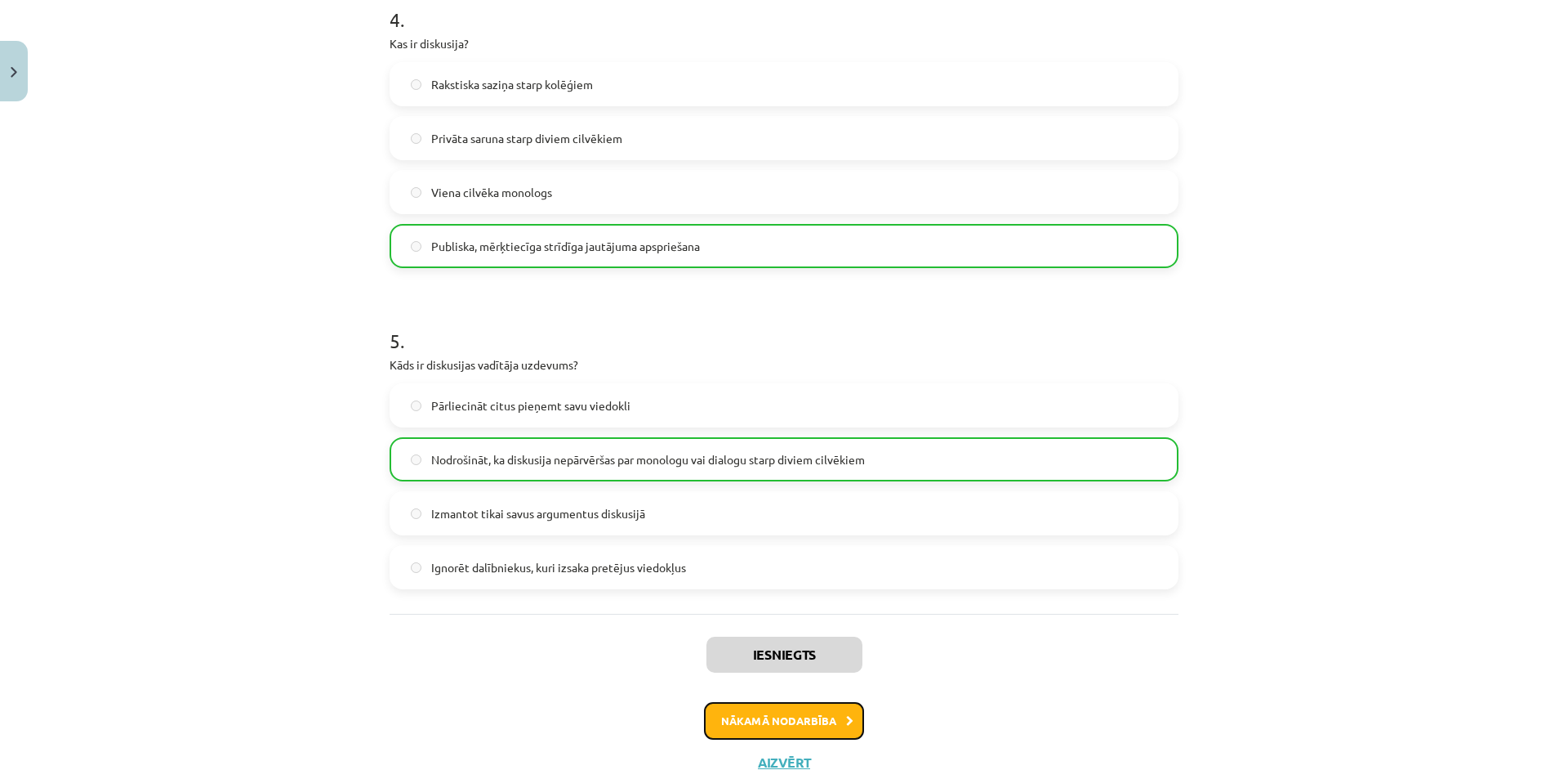
click at [731, 721] on button "Nākamā nodarbība" at bounding box center [784, 720] width 160 height 37
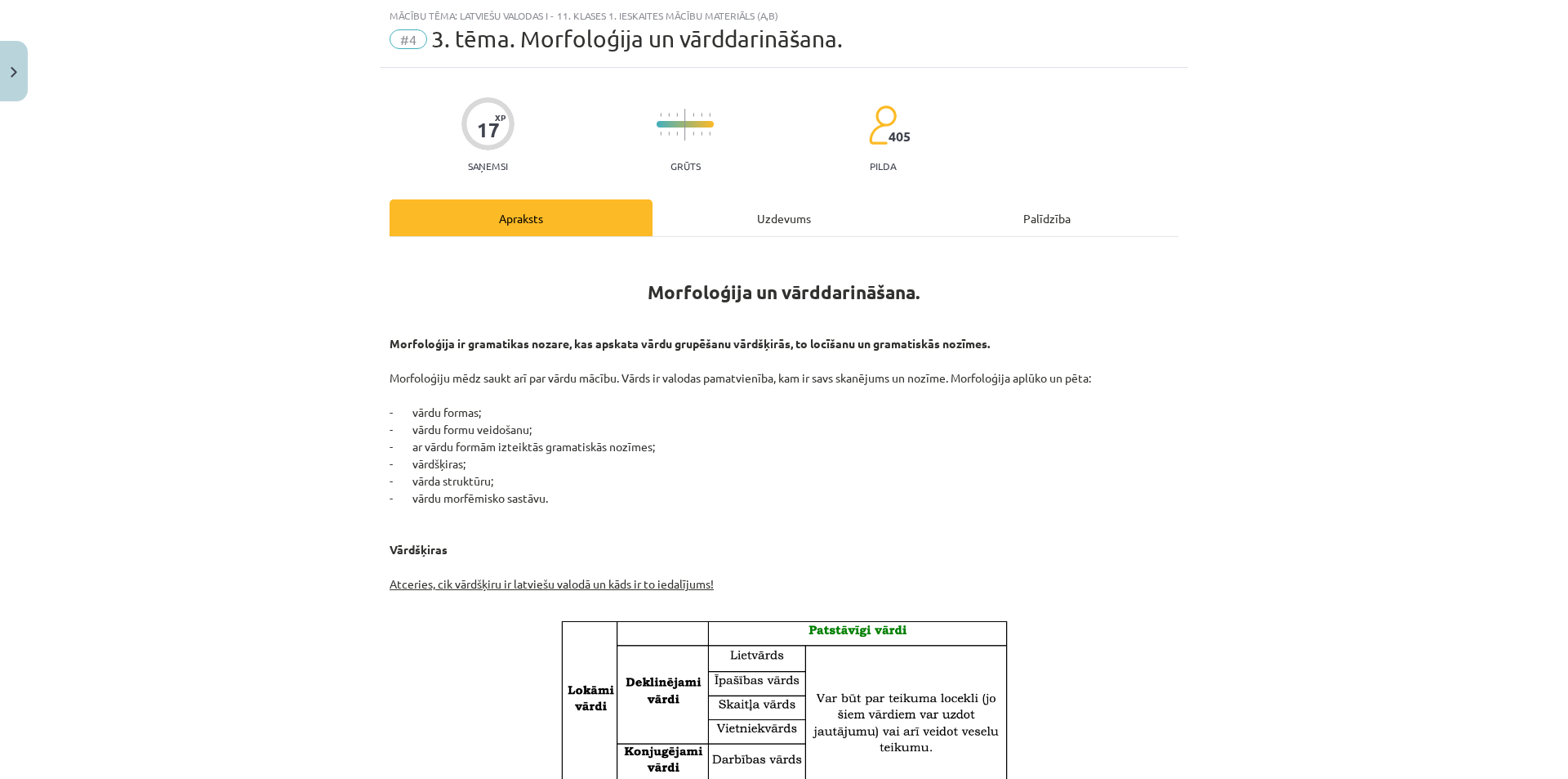
click at [766, 216] on div "Uzdevums" at bounding box center [784, 217] width 263 height 37
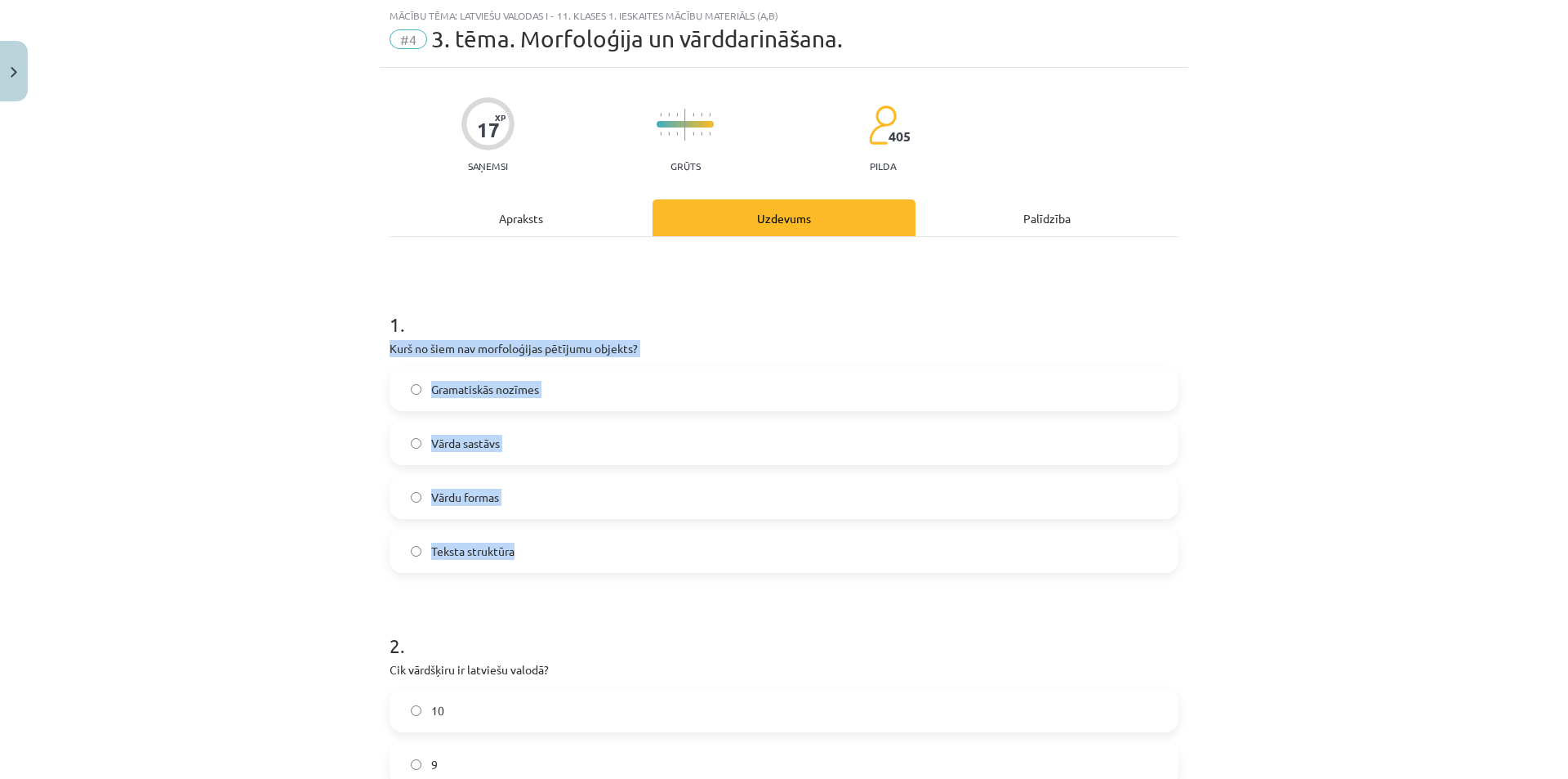
drag, startPoint x: 379, startPoint y: 351, endPoint x: 562, endPoint y: 562, distance: 279.3
click at [562, 562] on div "1 . Kurš no šiem nav morfoloģijas pētījumu objekts? Gramatiskās nozīmes Vārda s…" at bounding box center [784, 429] width 789 height 289
copy div "Kurš no šiem nav morfoloģijas pētījumu objekts? Gramatiskās nozīmes Vārda sastā…"
click at [485, 543] on span "Teksta struktūra" at bounding box center [473, 551] width 83 height 17
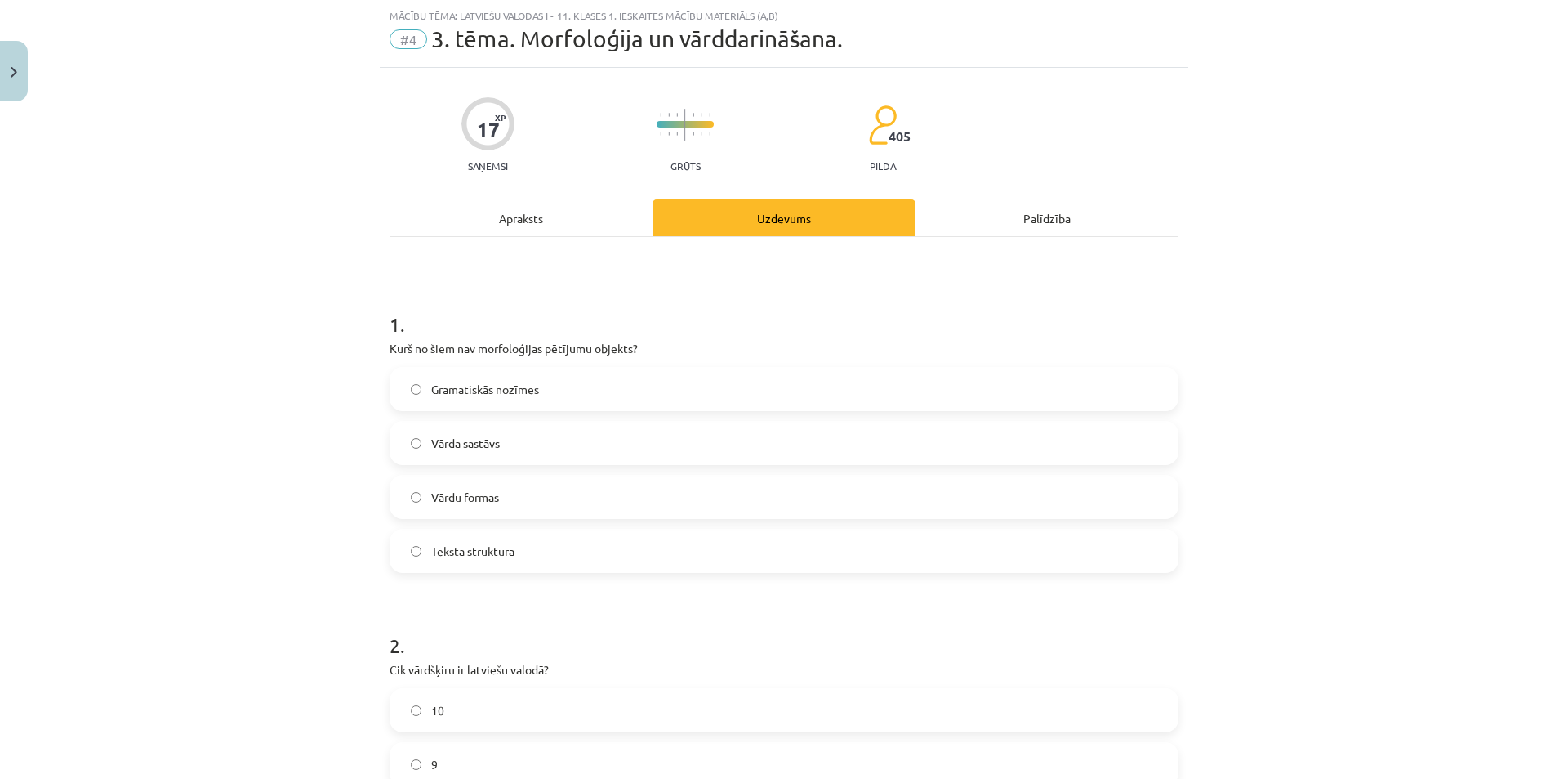
scroll to position [449, 0]
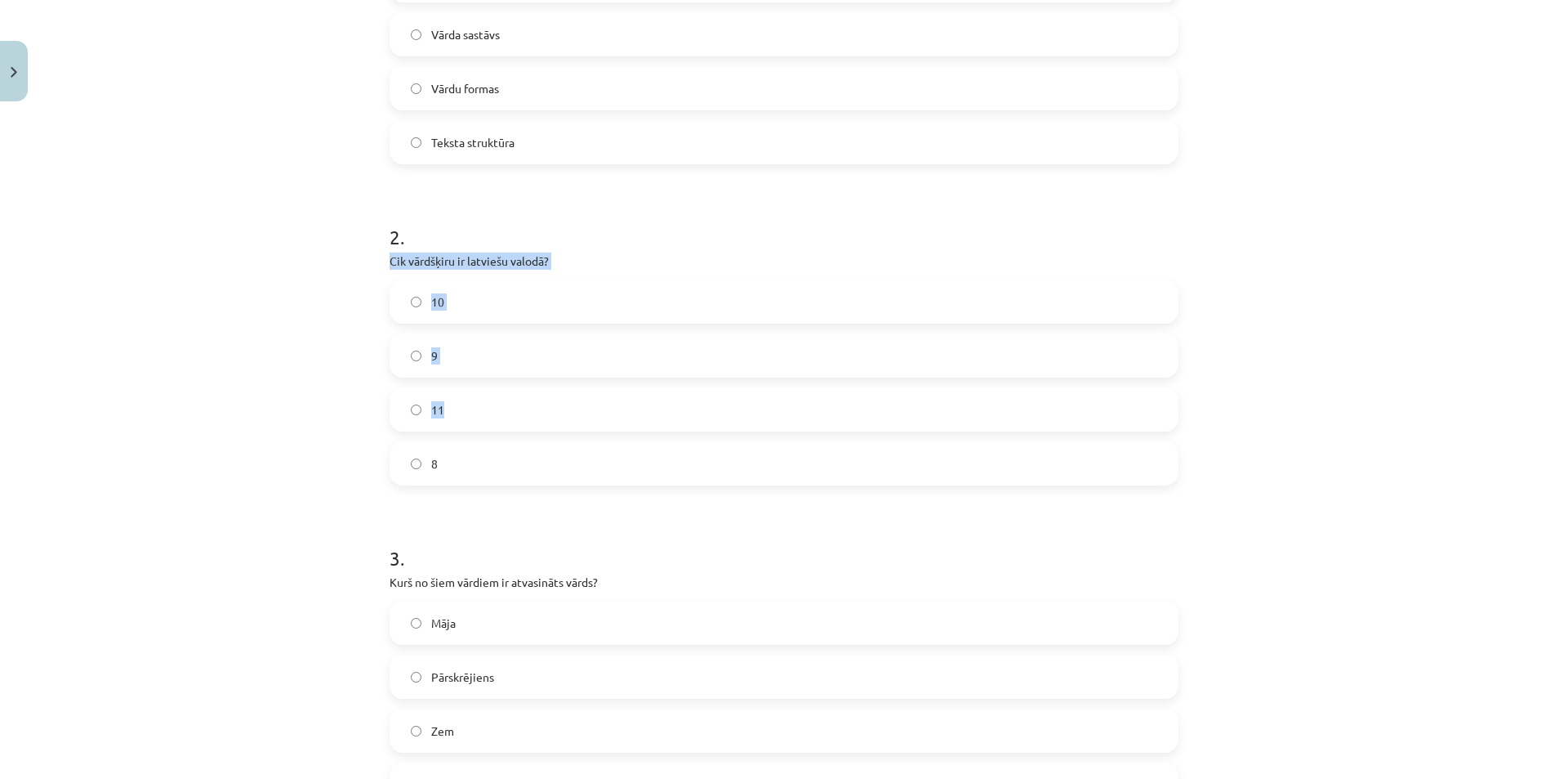
drag, startPoint x: 382, startPoint y: 262, endPoint x: 565, endPoint y: 431, distance: 249.1
click at [565, 431] on div "17 XP Saņemsi Grūts 405 pilda Apraksts Uzdevums Palīdzība 1 . Kurš no šiem nav …" at bounding box center [784, 628] width 808 height 1938
click at [478, 365] on label "9" at bounding box center [784, 355] width 786 height 41
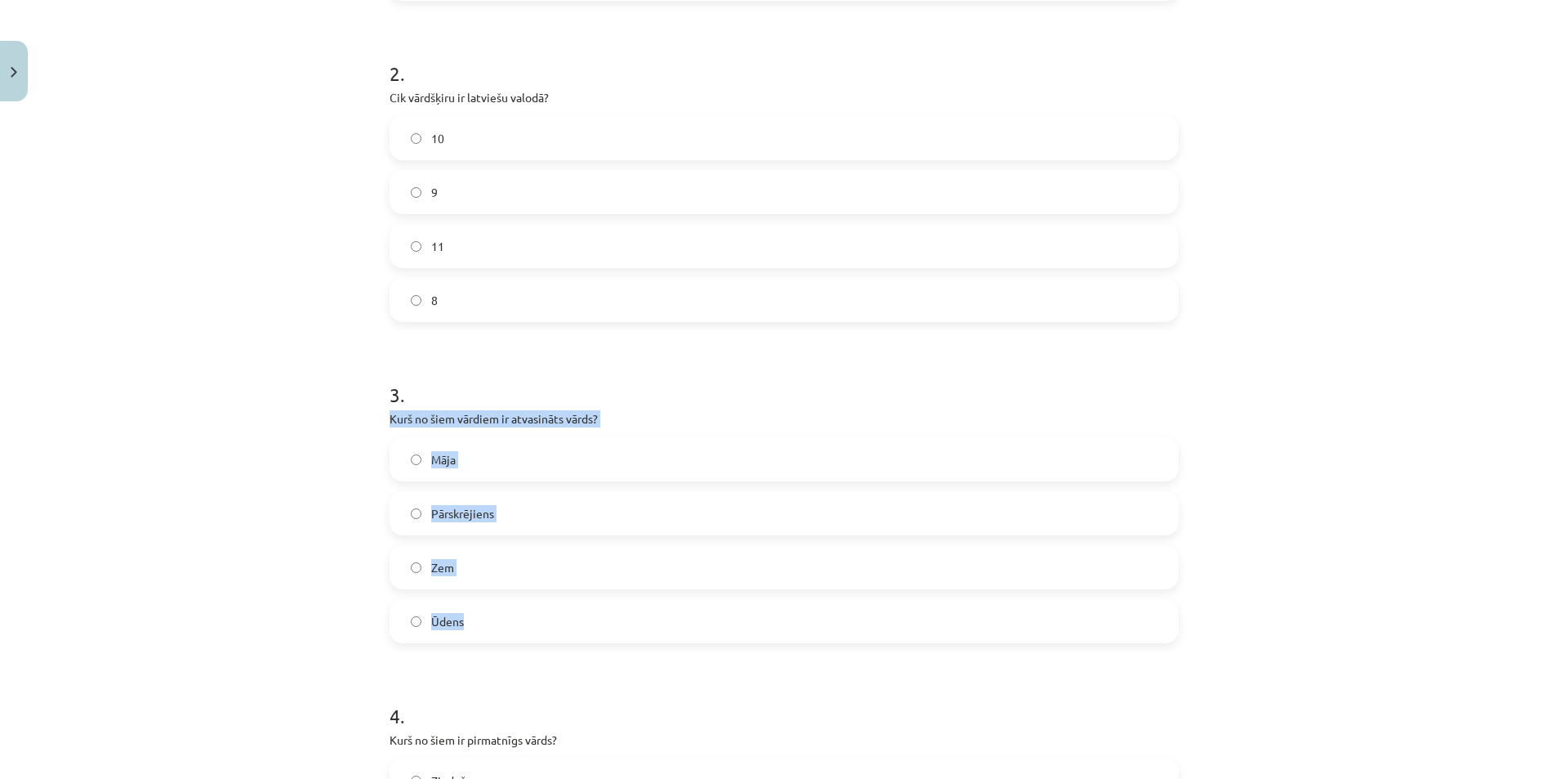
drag, startPoint x: 409, startPoint y: 436, endPoint x: 560, endPoint y: 619, distance: 237.3
click at [559, 622] on div "17 XP Saņemsi Grūts 405 pilda Apraksts Uzdevums Palīdzība 1 . Kurš no šiem nav …" at bounding box center [784, 464] width 808 height 1938
click at [227, 298] on div "Mācību tēma: Latviešu valodas i - 11. klases 1. ieskaites mācību materiāls (a,b…" at bounding box center [784, 390] width 1568 height 779
click at [444, 503] on label "Pārskrējiens" at bounding box center [784, 513] width 786 height 41
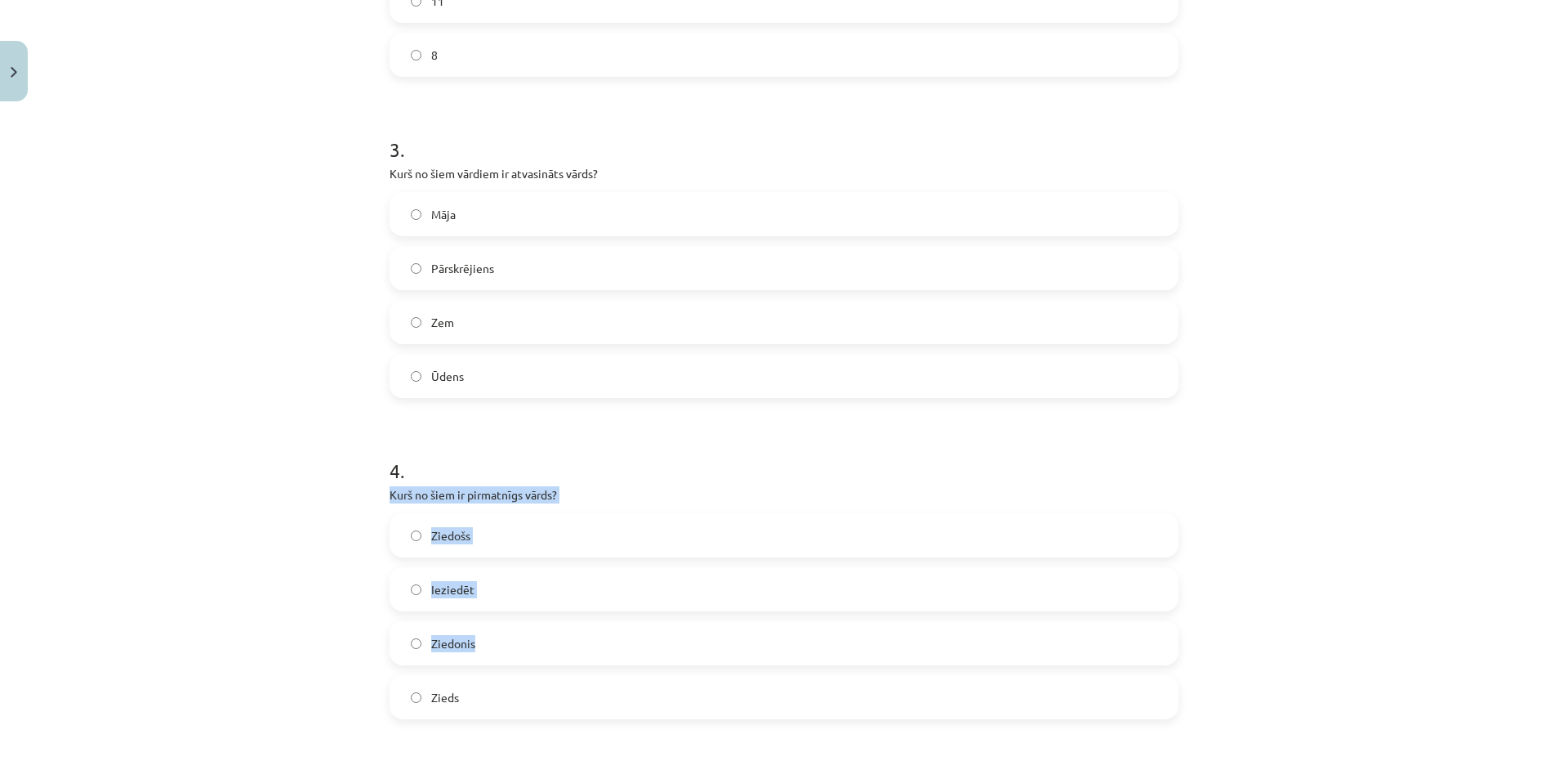
drag, startPoint x: 410, startPoint y: 506, endPoint x: 594, endPoint y: 654, distance: 236.1
click at [595, 656] on div "17 XP Saņemsi Grūts 405 pilda Apraksts Uzdevums Palīdzība 1 . Kurš no šiem nav …" at bounding box center [784, 219] width 808 height 1938
click at [329, 556] on div "Mācību tēma: Latviešu valodas i - 11. klases 1. ieskaites mācību materiāls (a,b…" at bounding box center [784, 390] width 1568 height 779
drag, startPoint x: 370, startPoint y: 483, endPoint x: 582, endPoint y: 693, distance: 298.4
click at [582, 693] on div "Mācību tēma: Latviešu valodas i - 11. klases 1. ieskaites mācību materiāls (a,b…" at bounding box center [784, 390] width 1568 height 779
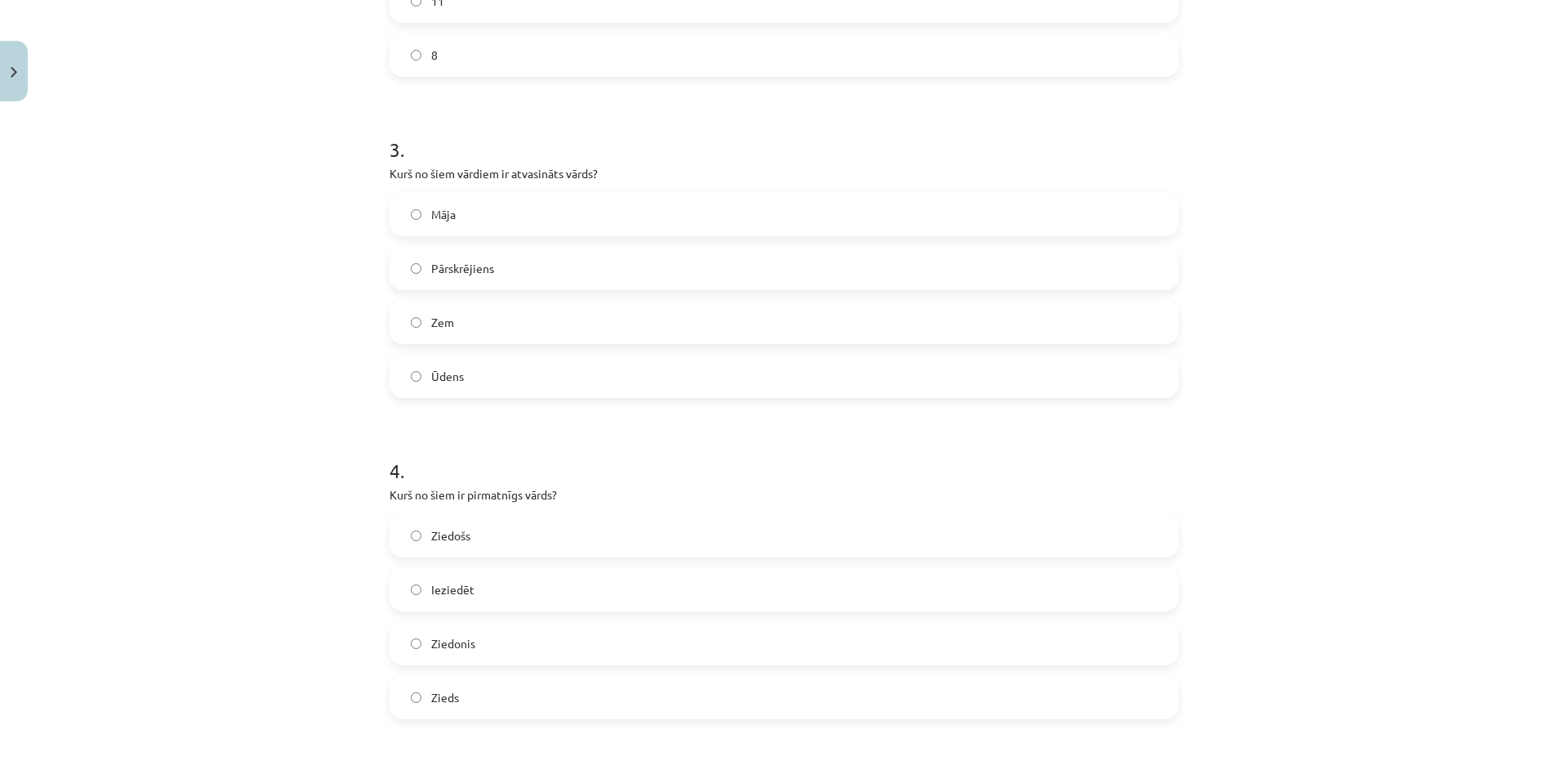
click at [321, 462] on div "Mācību tēma: Latviešu valodas i - 11. klases 1. ieskaites mācību materiāls (a,b…" at bounding box center [784, 390] width 1568 height 779
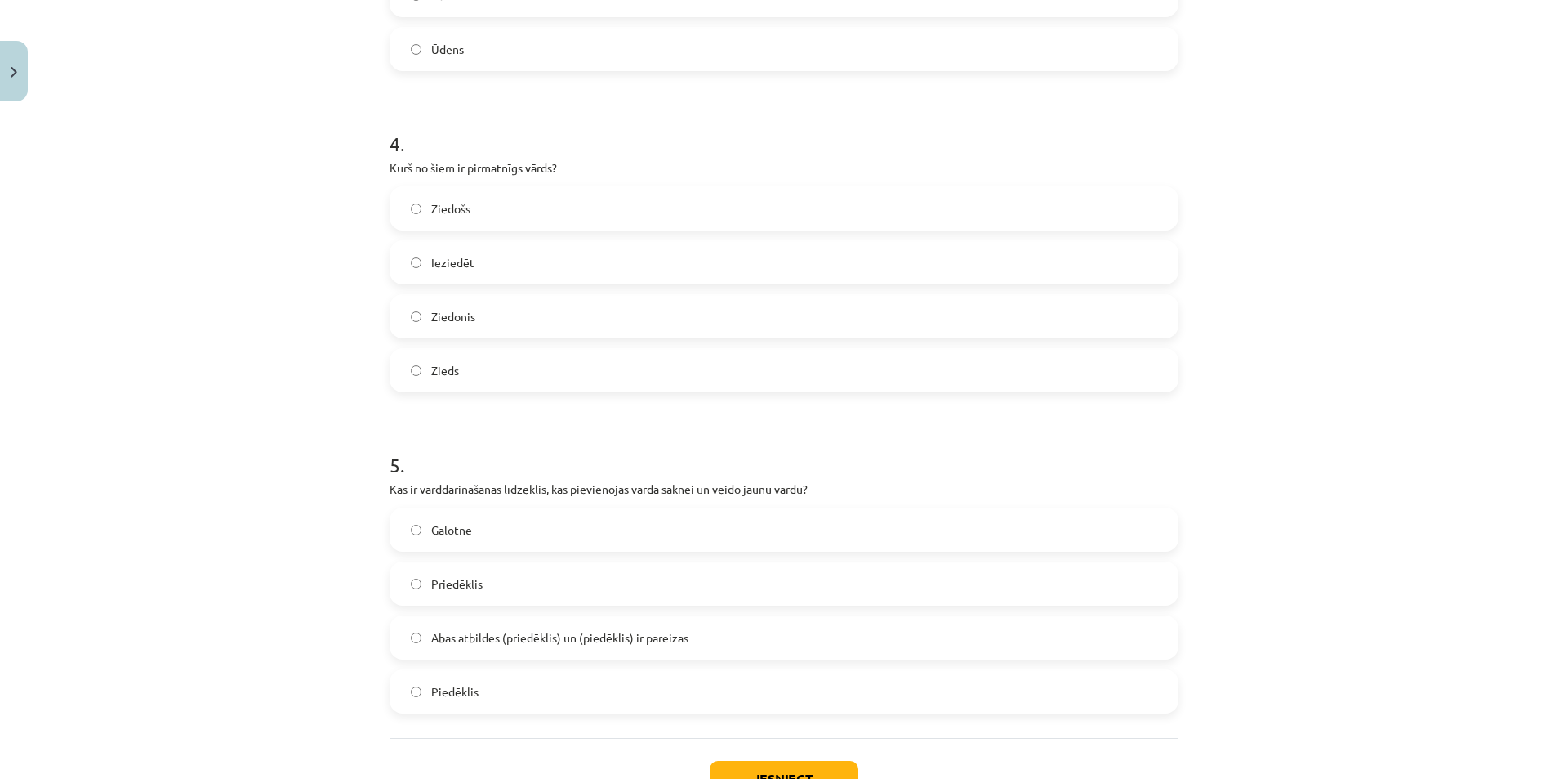
click at [497, 386] on label "Zieds" at bounding box center [784, 370] width 786 height 41
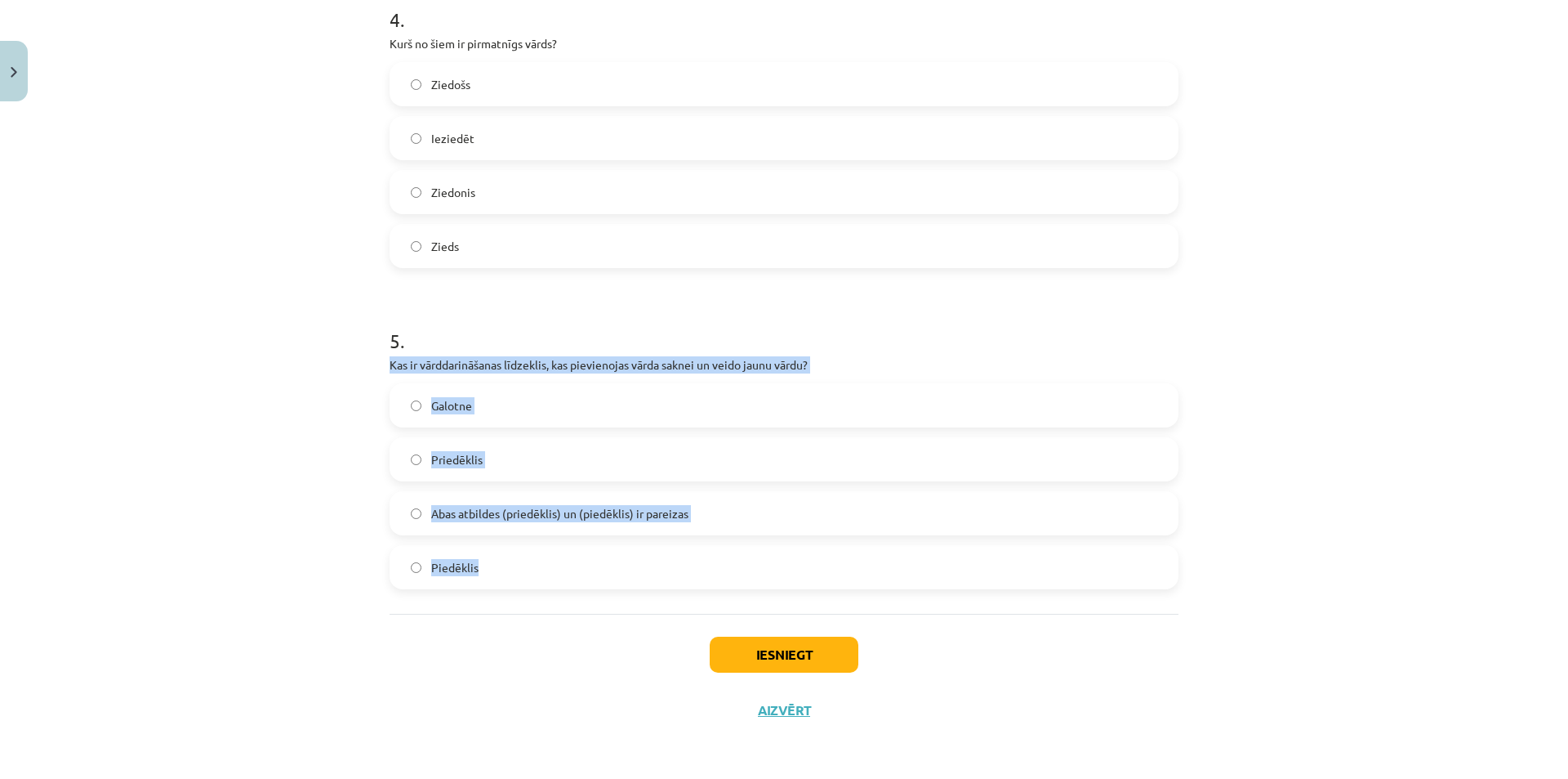
drag, startPoint x: 386, startPoint y: 354, endPoint x: 598, endPoint y: 595, distance: 321.0
click at [243, 458] on div "Mācību tēma: Latviešu valodas i - 11. klases 1. ieskaites mācību materiāls (a,b…" at bounding box center [784, 390] width 1568 height 779
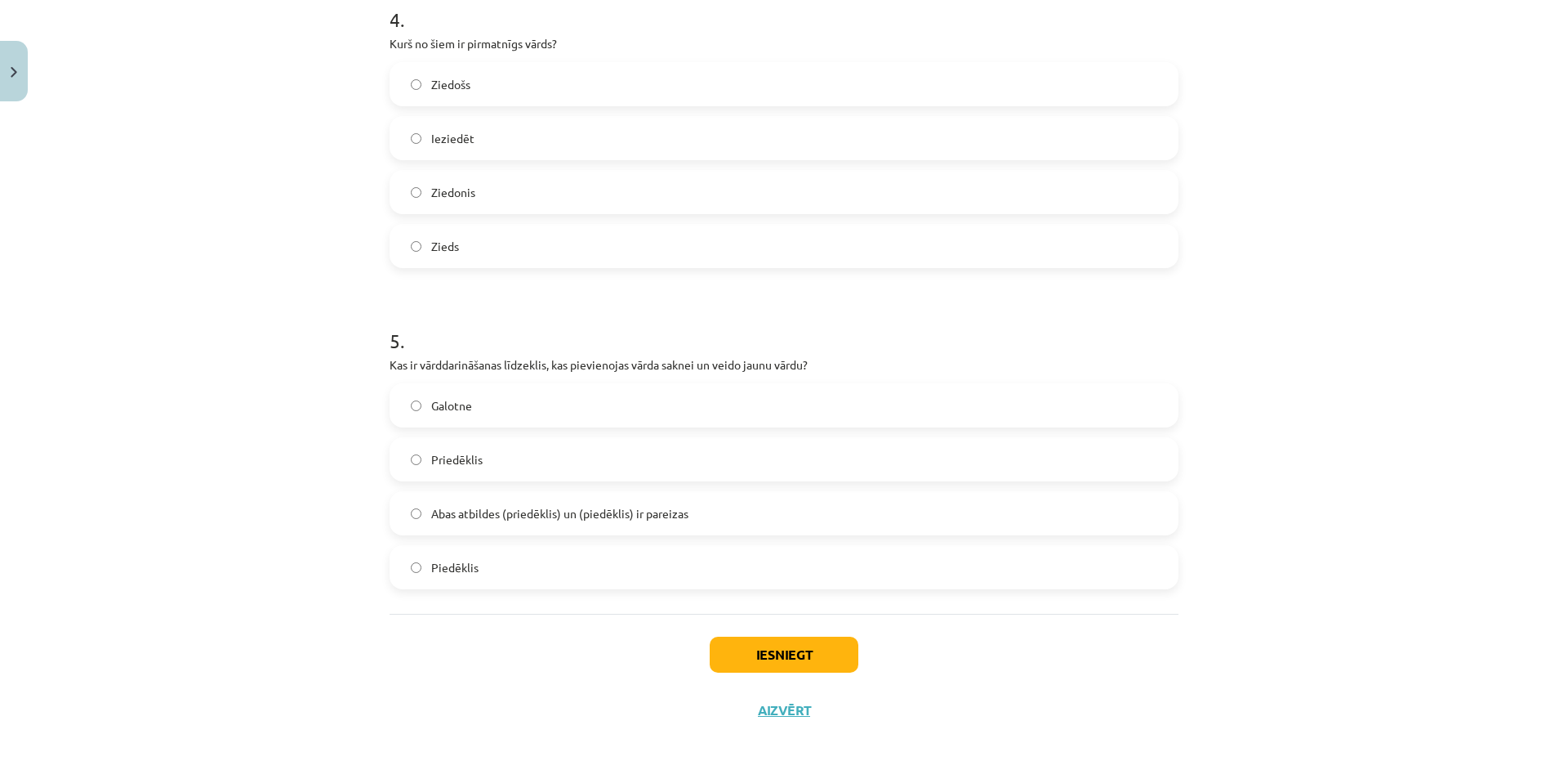
click at [535, 522] on span "Abas atbildes (priedēklis) un (piedēklis) ir pareizas" at bounding box center [560, 514] width 257 height 17
click at [777, 649] on button "Iesniegt" at bounding box center [784, 654] width 149 height 36
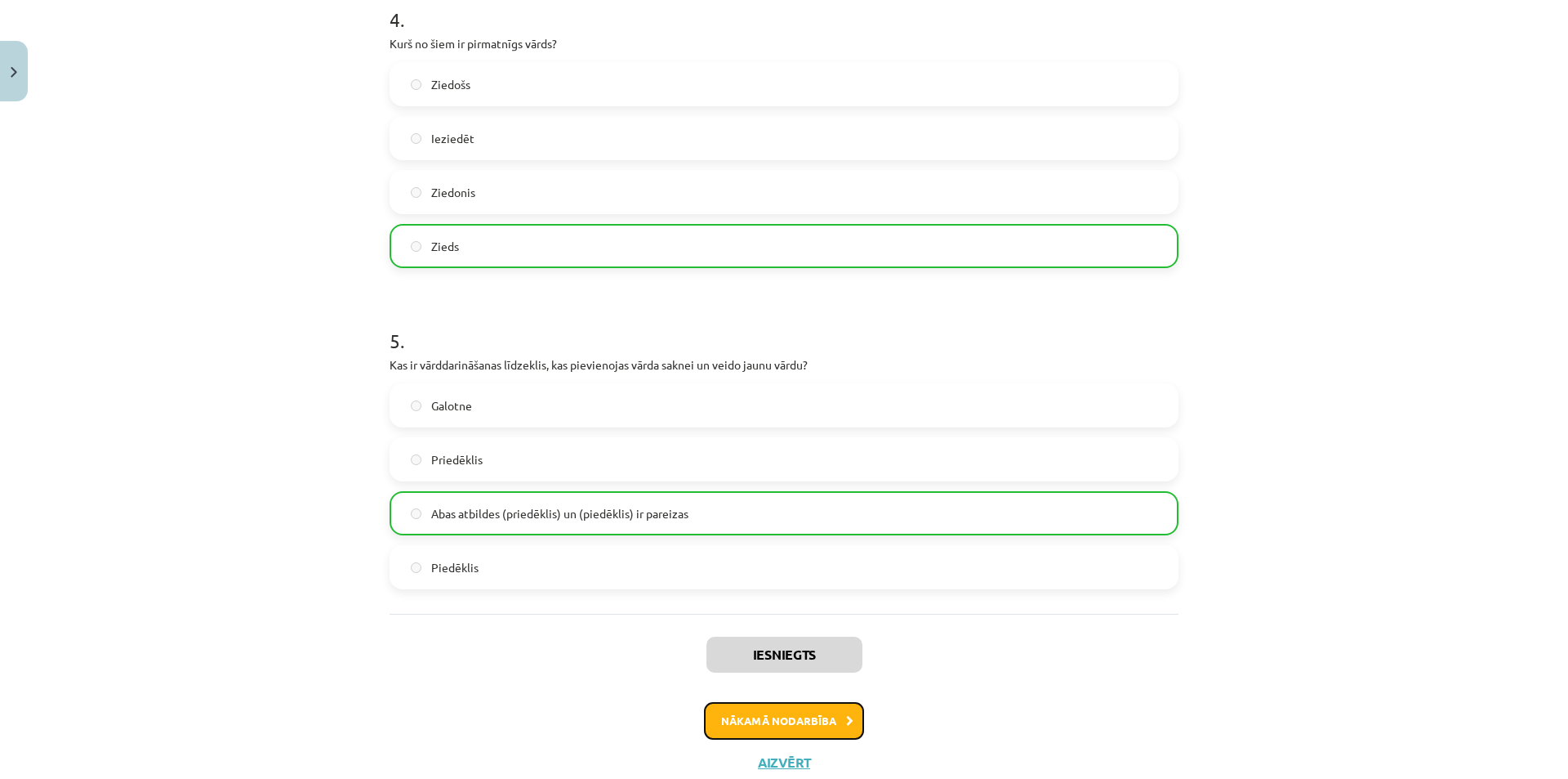
click at [768, 724] on button "Nākamā nodarbība" at bounding box center [784, 720] width 160 height 37
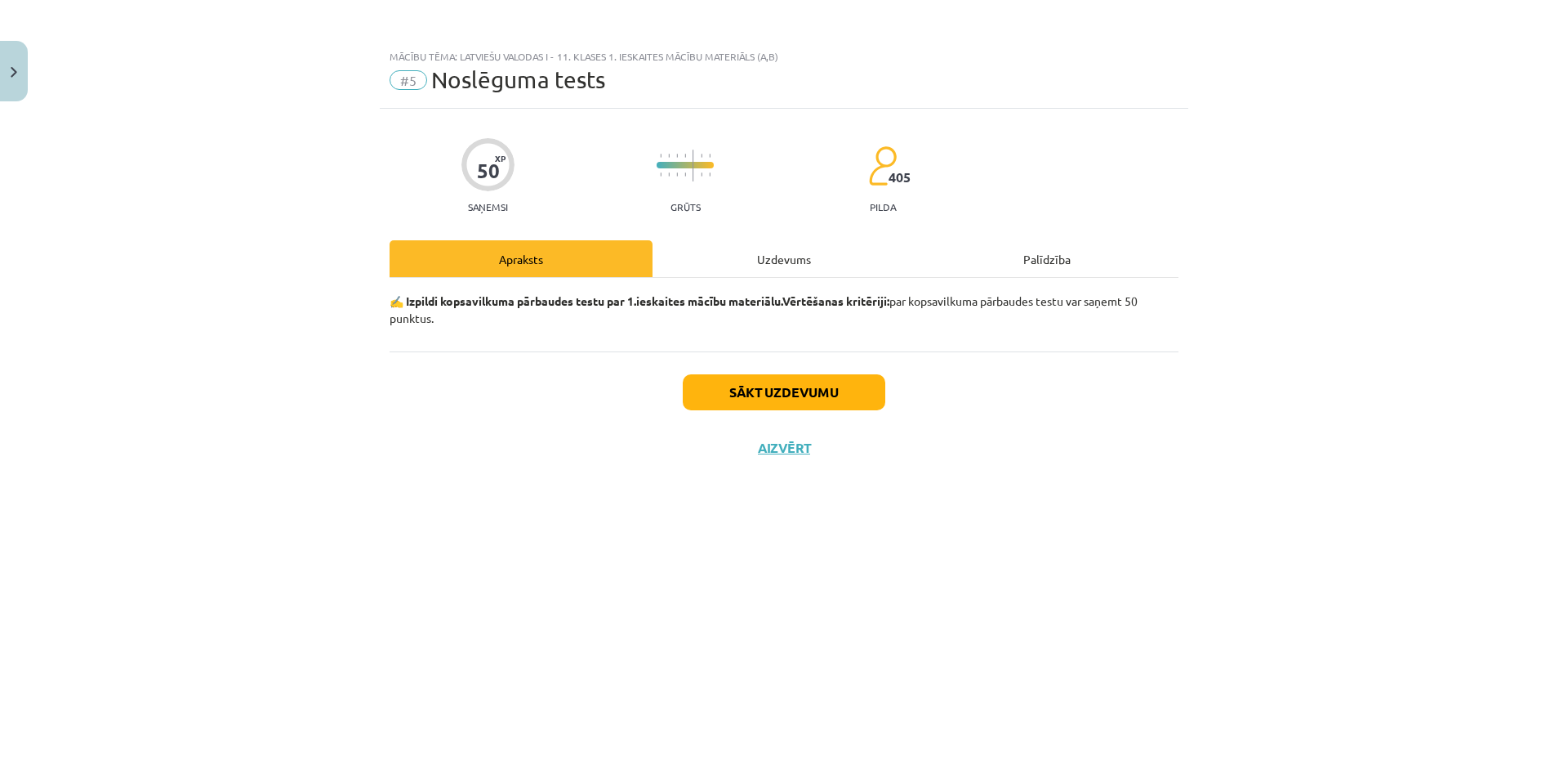
drag, startPoint x: 787, startPoint y: 266, endPoint x: 774, endPoint y: 267, distance: 13.0
click at [786, 266] on div "Uzdevums" at bounding box center [784, 258] width 263 height 37
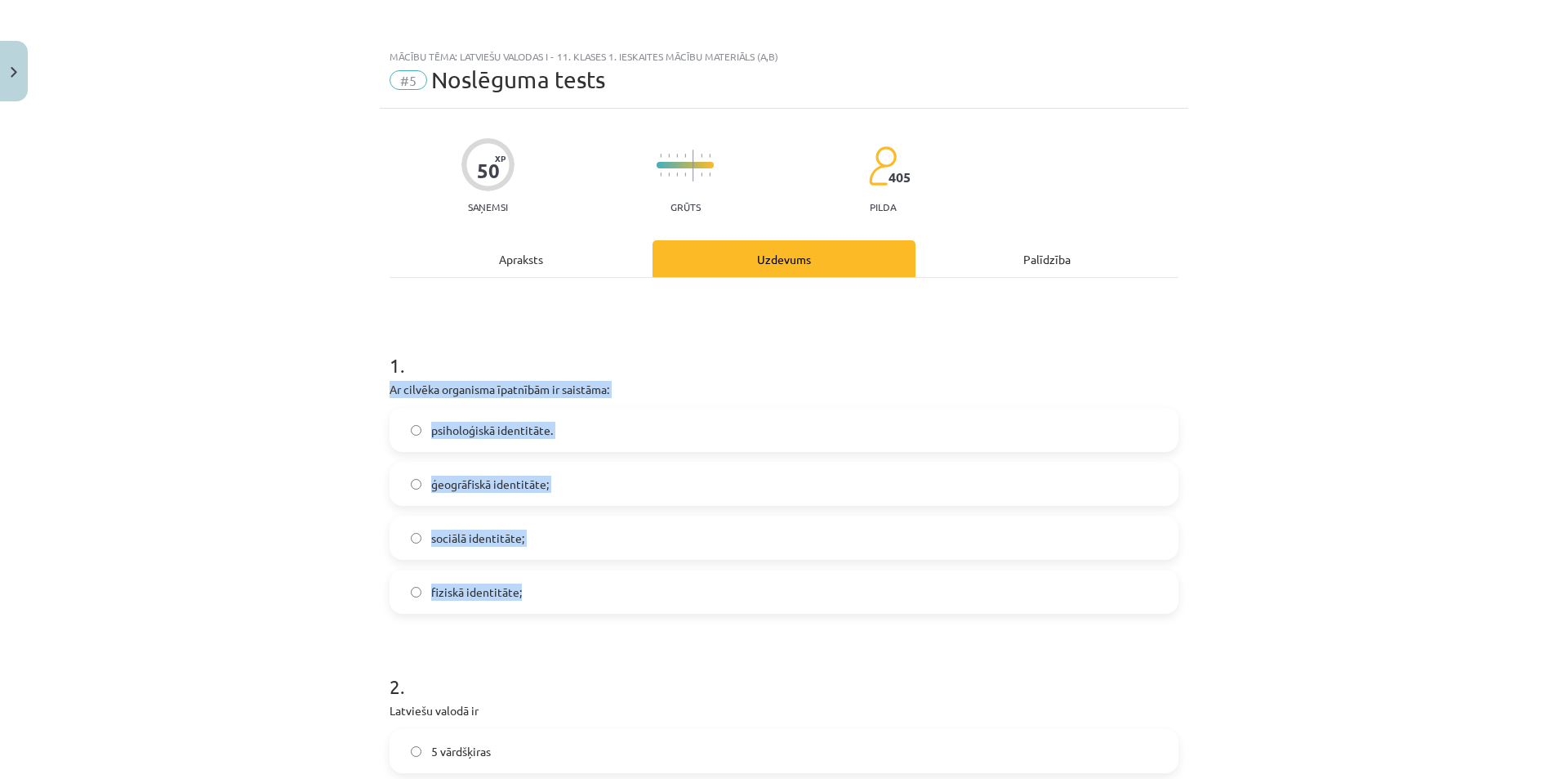
drag, startPoint x: 462, startPoint y: 472, endPoint x: 593, endPoint y: 590, distance: 176.3
click at [593, 590] on div "Mācību tēma: Latviešu valodas i - 11. klases 1. ieskaites mācību materiāls (a,b…" at bounding box center [784, 390] width 1568 height 779
click at [231, 489] on div "Mācību tēma: Latviešu valodas i - 11. klases 1. ieskaites mācību materiāls (a,b…" at bounding box center [784, 390] width 1568 height 779
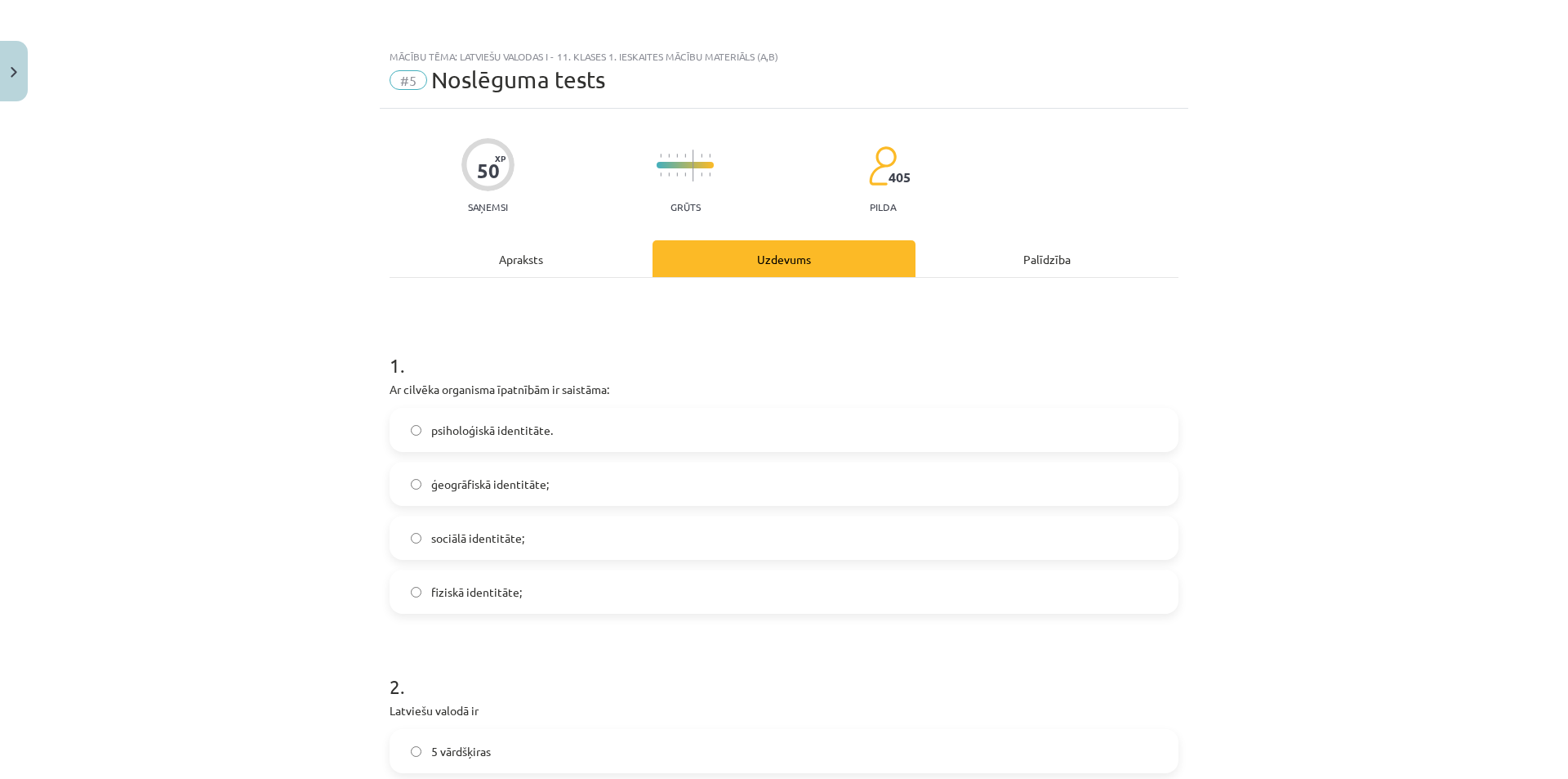
click at [437, 565] on div "psiholoģiskā identitāte. ģeogrāfiskā identitāte; sociālā identitāte; fiziskā id…" at bounding box center [784, 510] width 789 height 206
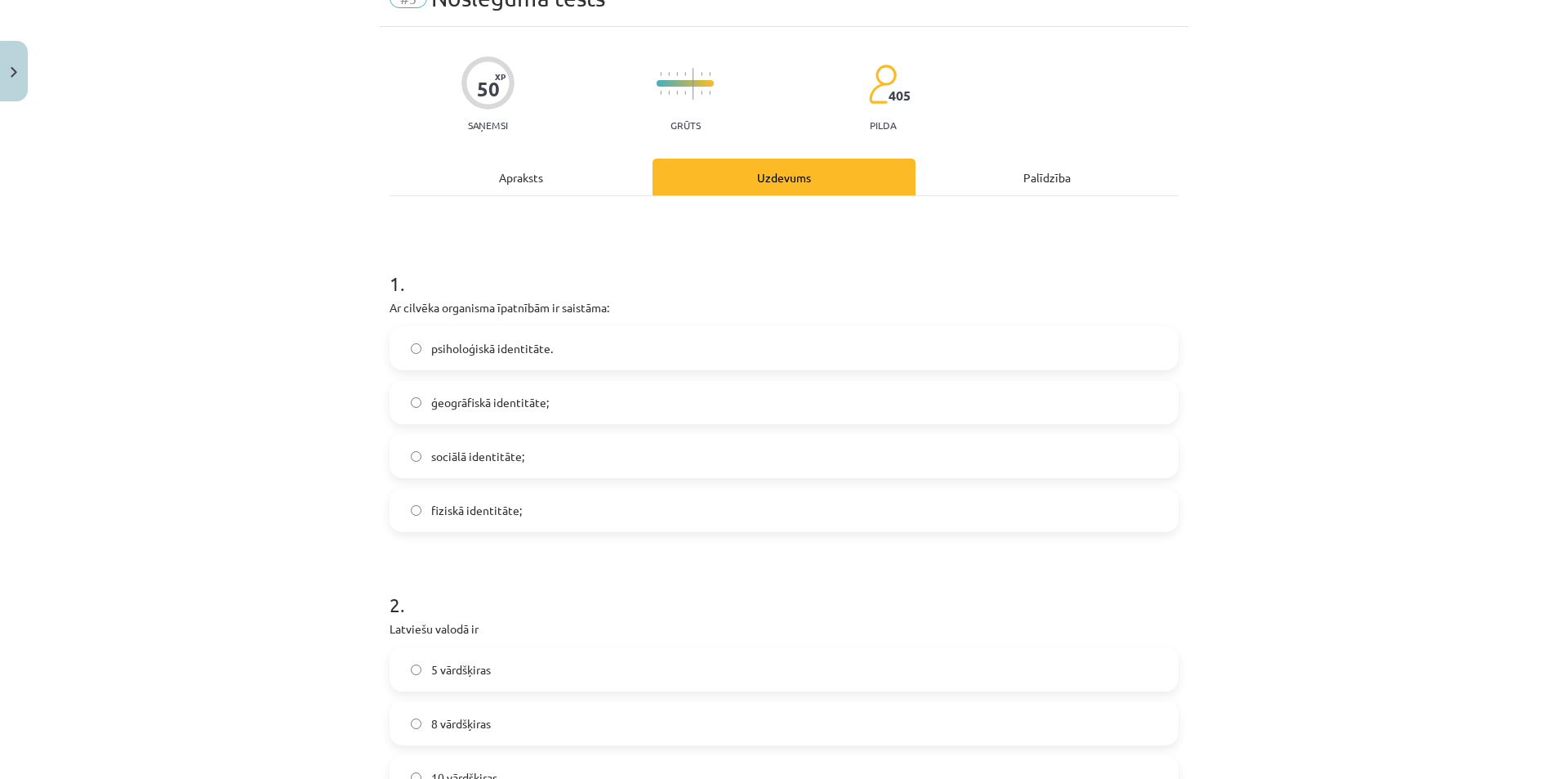
click at [440, 585] on h1 "2 ." at bounding box center [784, 589] width 789 height 50
click at [424, 519] on label "fiziskā identitāte;" at bounding box center [784, 509] width 786 height 41
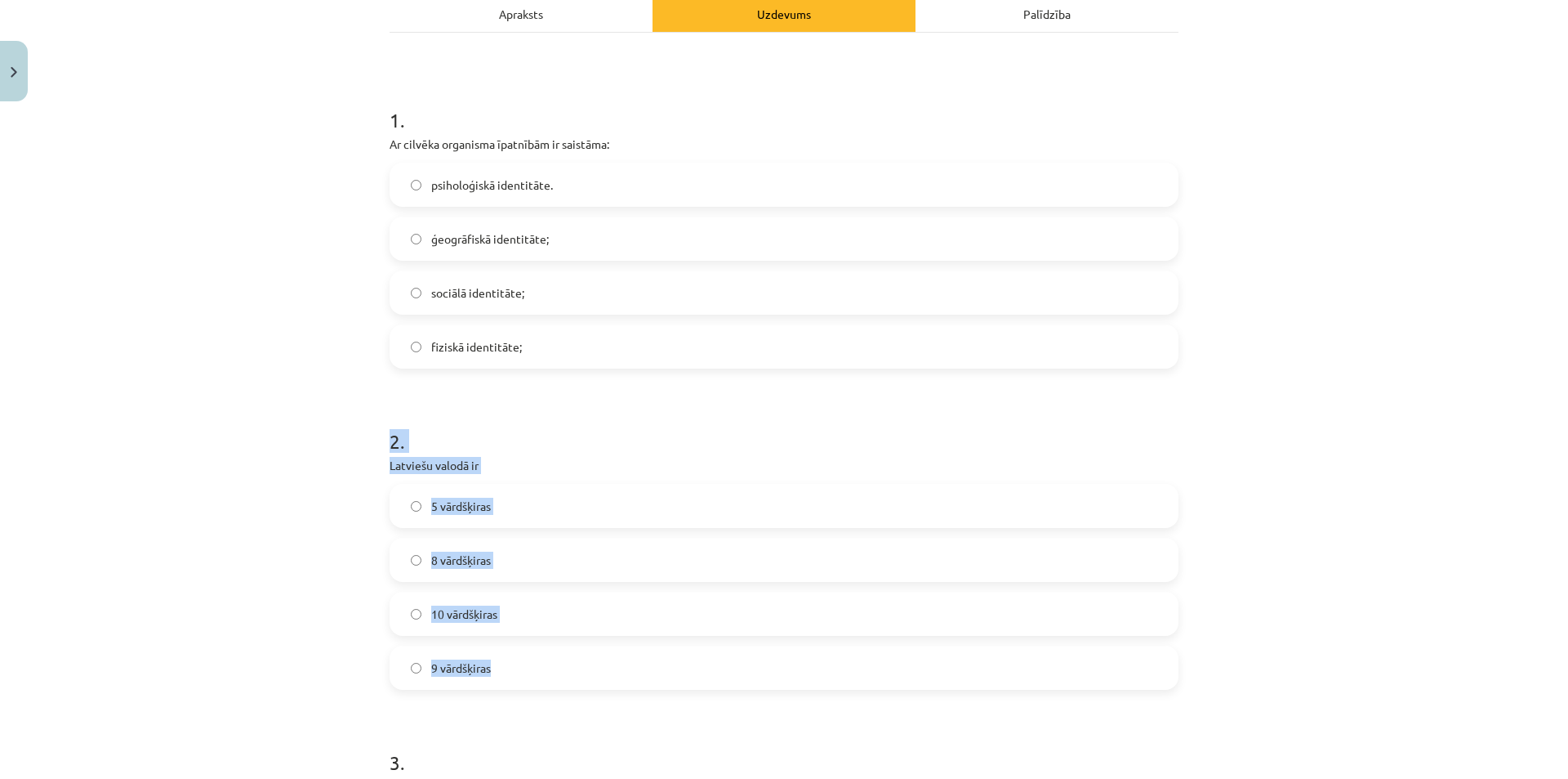
drag, startPoint x: 408, startPoint y: 486, endPoint x: 630, endPoint y: 658, distance: 280.8
click at [629, 658] on div "Mācību tēma: Latviešu valodas i - 11. klases 1. ieskaites mācību materiāls (a,b…" at bounding box center [784, 390] width 1568 height 779
click at [223, 490] on div "Mācību tēma: Latviešu valodas i - 11. klases 1. ieskaites mācību materiāls (a,b…" at bounding box center [784, 390] width 1568 height 779
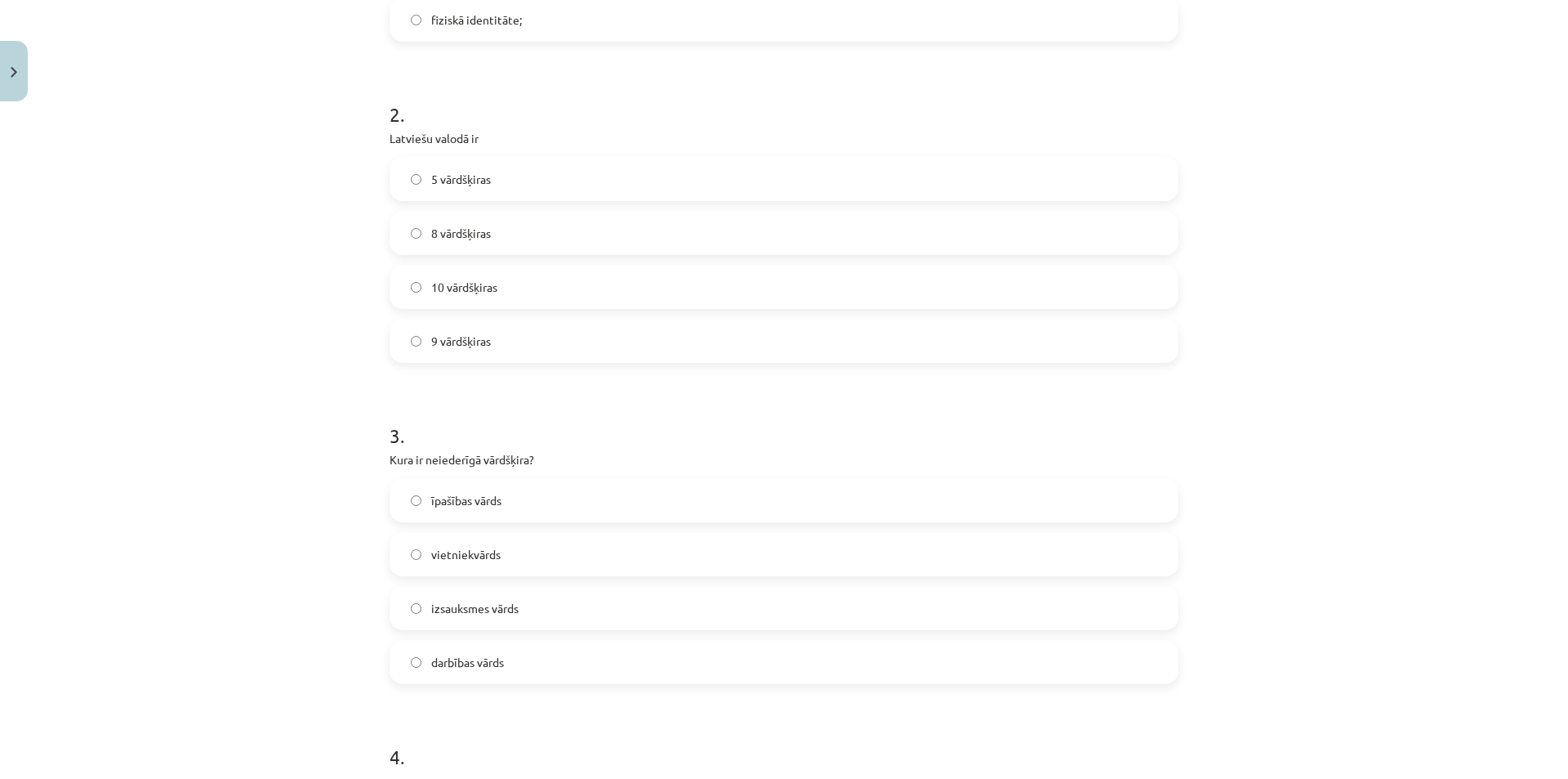
click at [462, 301] on label "10 vārdšķiras" at bounding box center [784, 286] width 786 height 41
click at [454, 323] on label "9 vārdšķiras" at bounding box center [784, 340] width 786 height 41
drag, startPoint x: 433, startPoint y: 480, endPoint x: 625, endPoint y: 629, distance: 243.0
click at [248, 517] on div "Mācību tēma: Latviešu valodas i - 11. klases 1. ieskaites mācību materiāls (a,b…" at bounding box center [784, 390] width 1568 height 779
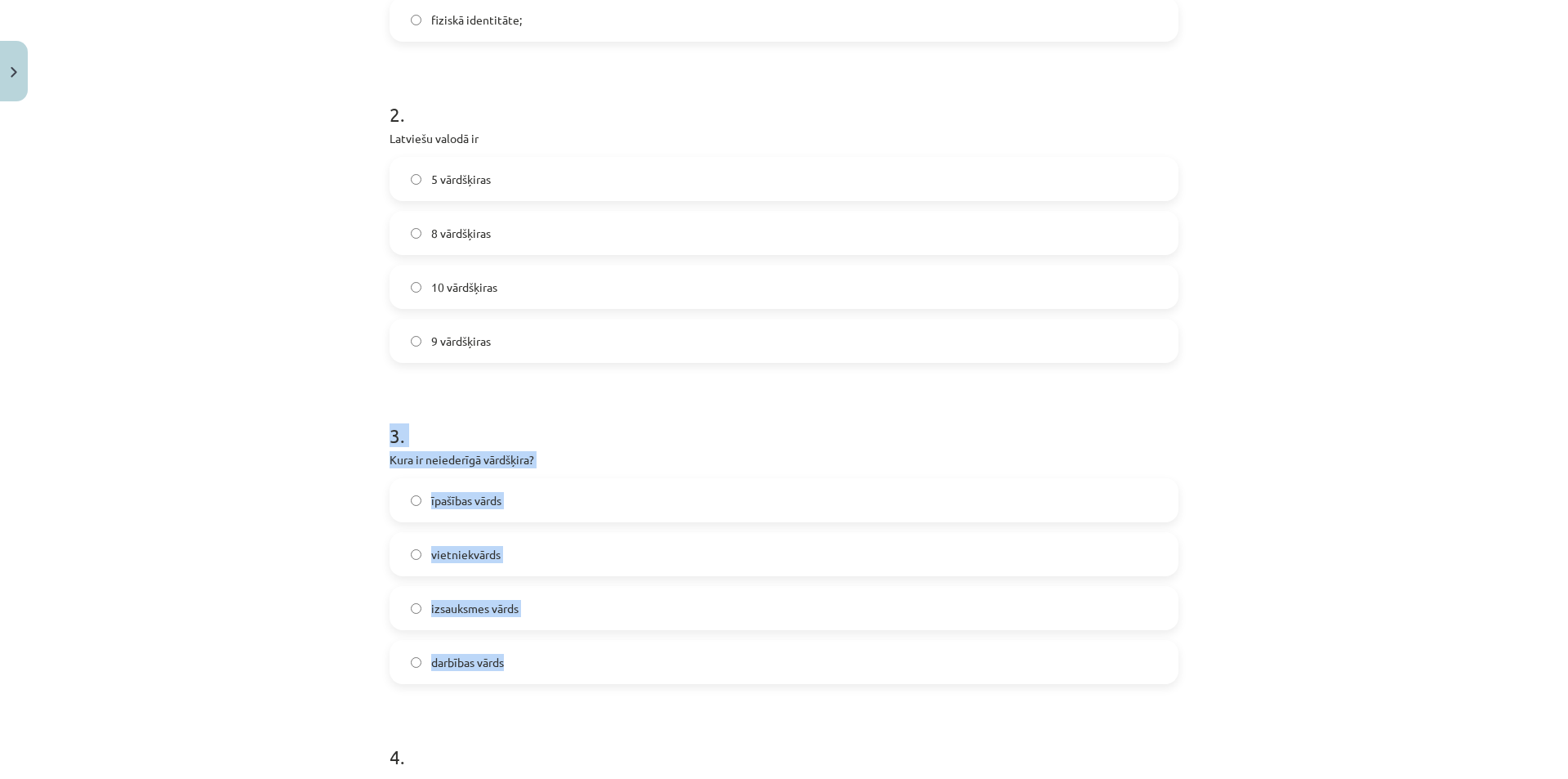
click at [503, 621] on label "izsauksmes vārds" at bounding box center [784, 608] width 786 height 41
drag, startPoint x: 387, startPoint y: 461, endPoint x: 661, endPoint y: 653, distance: 334.6
click at [669, 673] on div "4 . Sieviešu dzimtes lietvārds ir mikrofons acs lācis nags" at bounding box center [784, 536] width 789 height 293
click at [198, 483] on div "Mācību tēma: Latviešu valodas i - 11. klases 1. ieskaites mācību materiāls (a,b…" at bounding box center [784, 390] width 1568 height 779
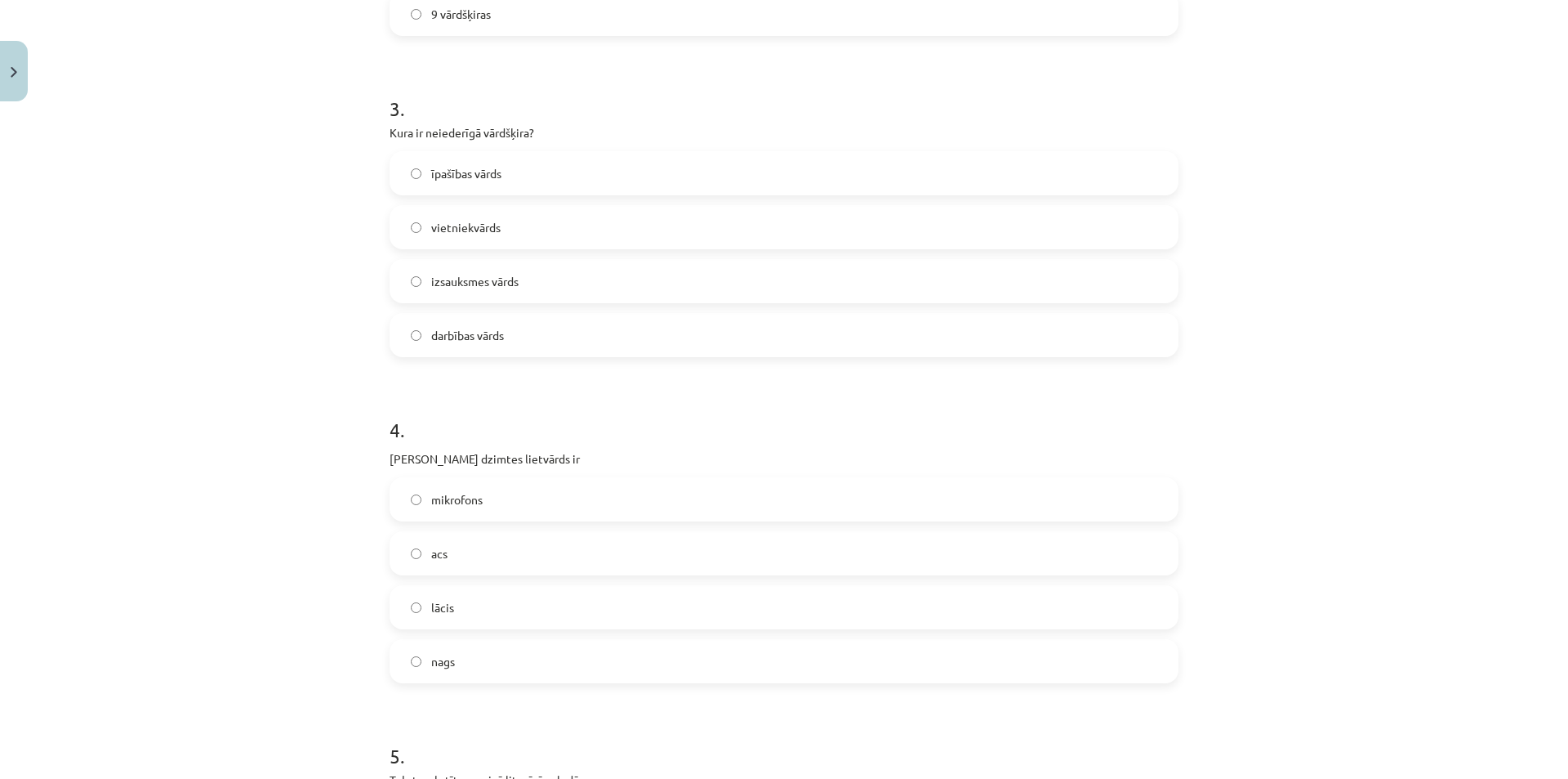
click at [464, 544] on label "acs" at bounding box center [784, 553] width 786 height 41
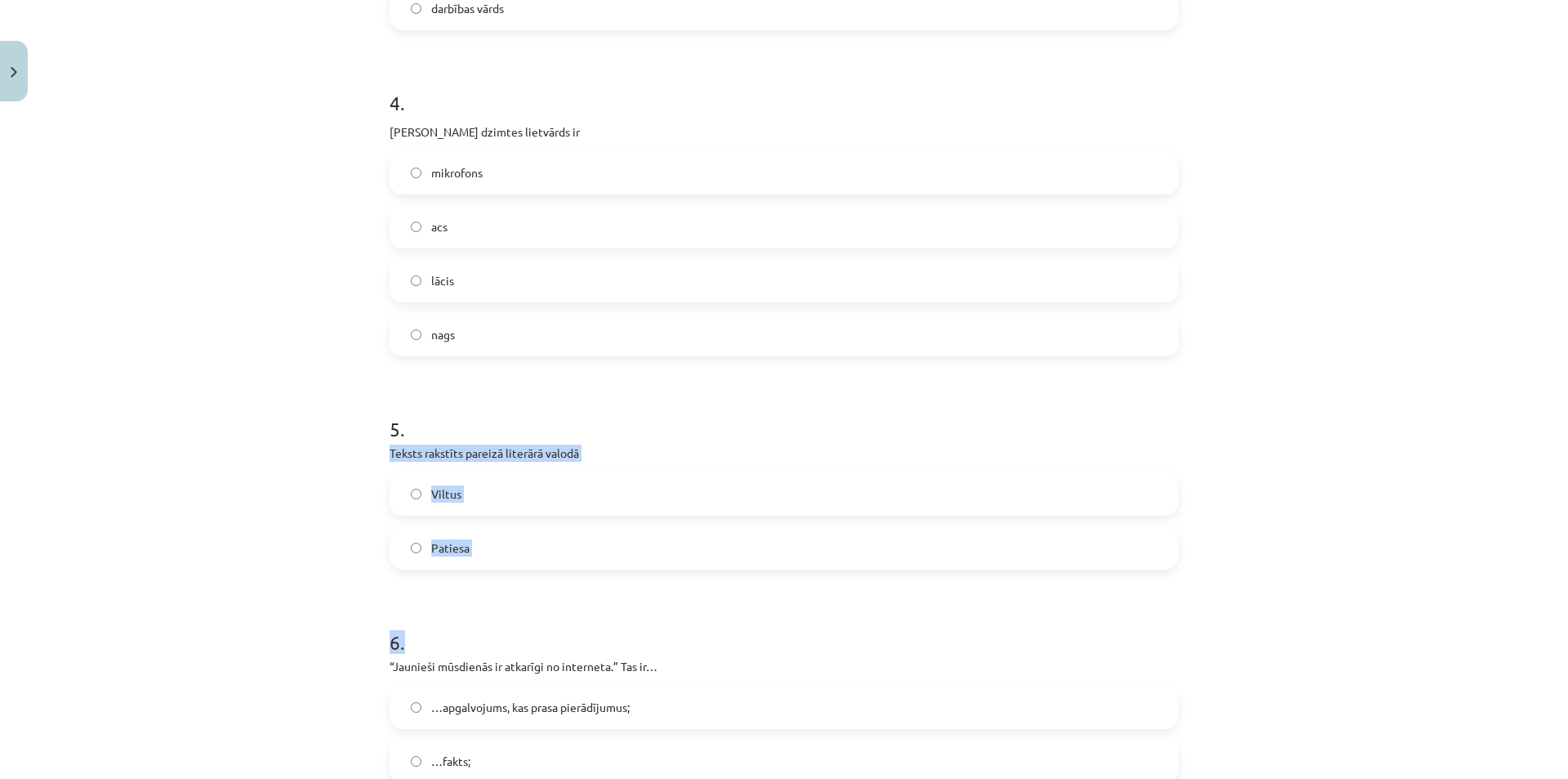
drag, startPoint x: 399, startPoint y: 460, endPoint x: 607, endPoint y: 609, distance: 255.9
click at [607, 609] on form "1 . Ar cilvēka organisma īpatnībām ir saistāma: psiholoģiskā identitāte. ģeogrā…" at bounding box center [784, 561] width 789 height 2923
click at [276, 529] on div "Mācību tēma: Latviešu valodas i - 11. klases 1. ieskaites mācību materiāls (a,b…" at bounding box center [784, 390] width 1568 height 779
click at [380, 460] on div "50 XP Saņemsi Grūts 405 pilda Apraksts Uzdevums Palīdzība 1 . Ar cilvēka organi…" at bounding box center [784, 527] width 808 height 3289
drag, startPoint x: 383, startPoint y: 446, endPoint x: 535, endPoint y: 543, distance: 180.3
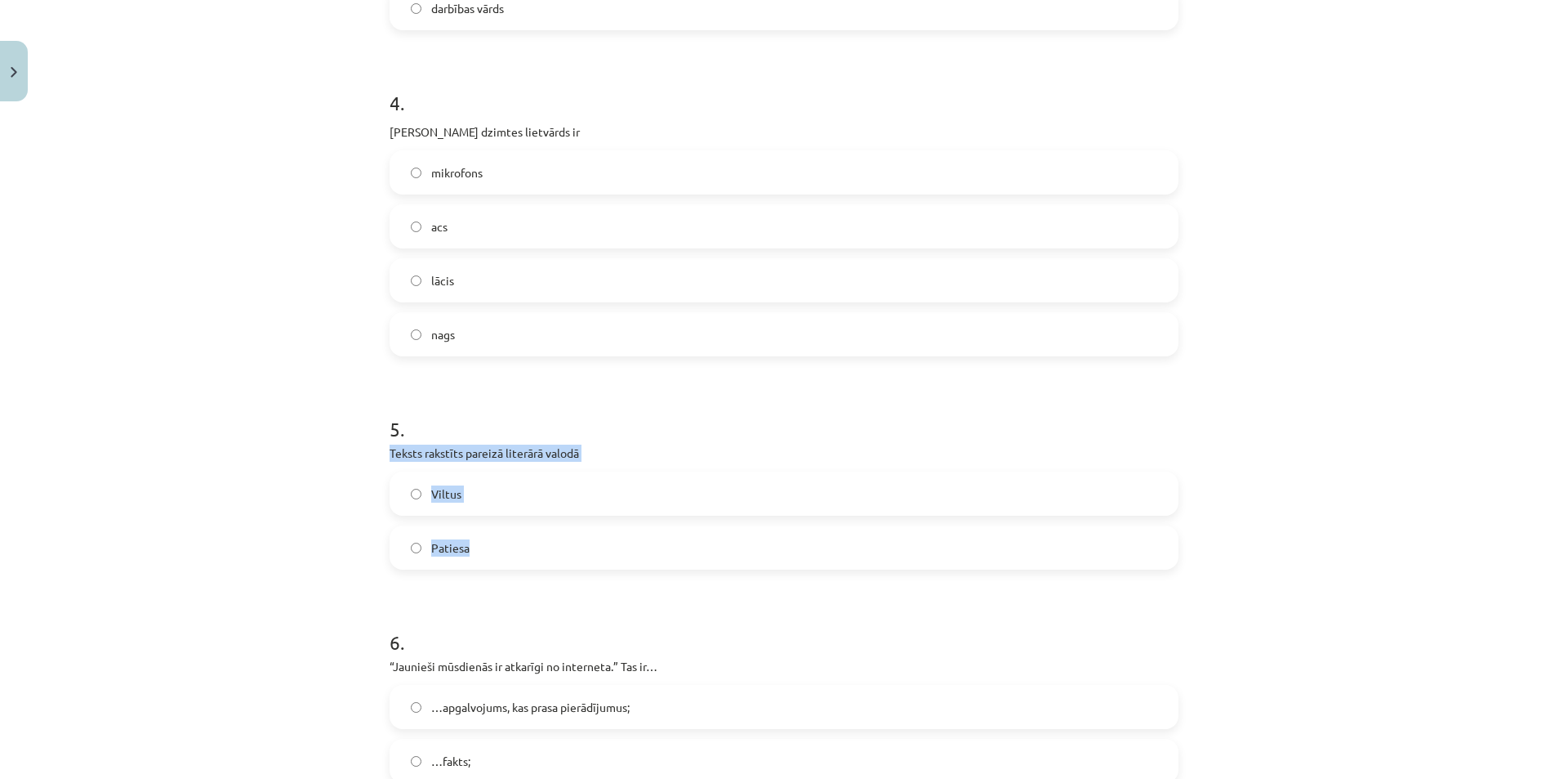
click at [535, 543] on div "5 . Teksts rakstīts pareizā literārā valodā Viltus Patiesa" at bounding box center [784, 479] width 789 height 181
click at [482, 554] on label "Patiesa" at bounding box center [784, 547] width 786 height 41
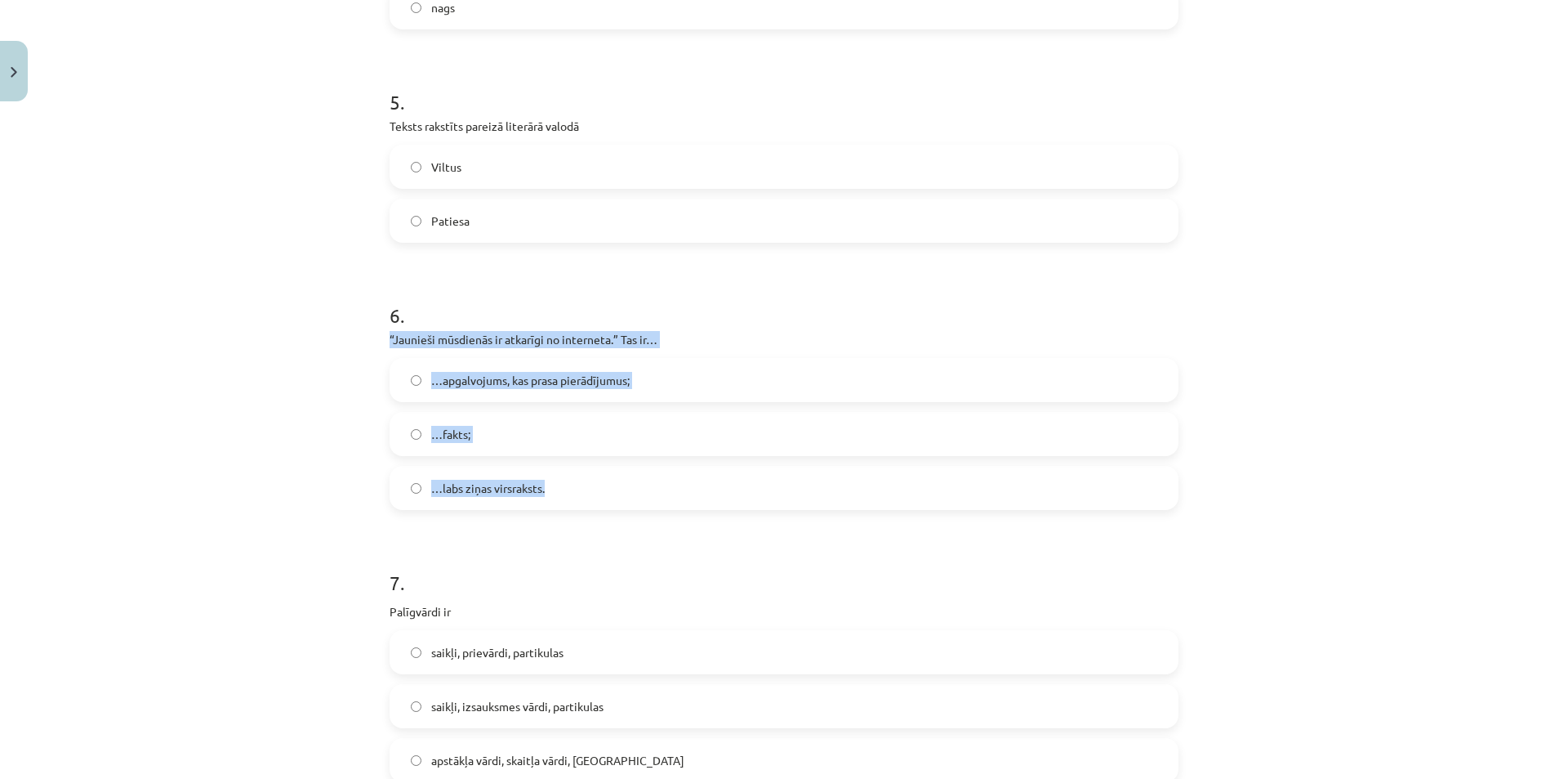
drag, startPoint x: 381, startPoint y: 334, endPoint x: 598, endPoint y: 496, distance: 270.8
click at [598, 496] on div "50 XP Saņemsi Grūts 405 pilda Apraksts Uzdevums Palīdzība 1 . Ar cilvēka organi…" at bounding box center [784, 200] width 808 height 3289
click at [488, 378] on span "…apgalvojums, kas prasa pierādījumus;" at bounding box center [530, 381] width 198 height 17
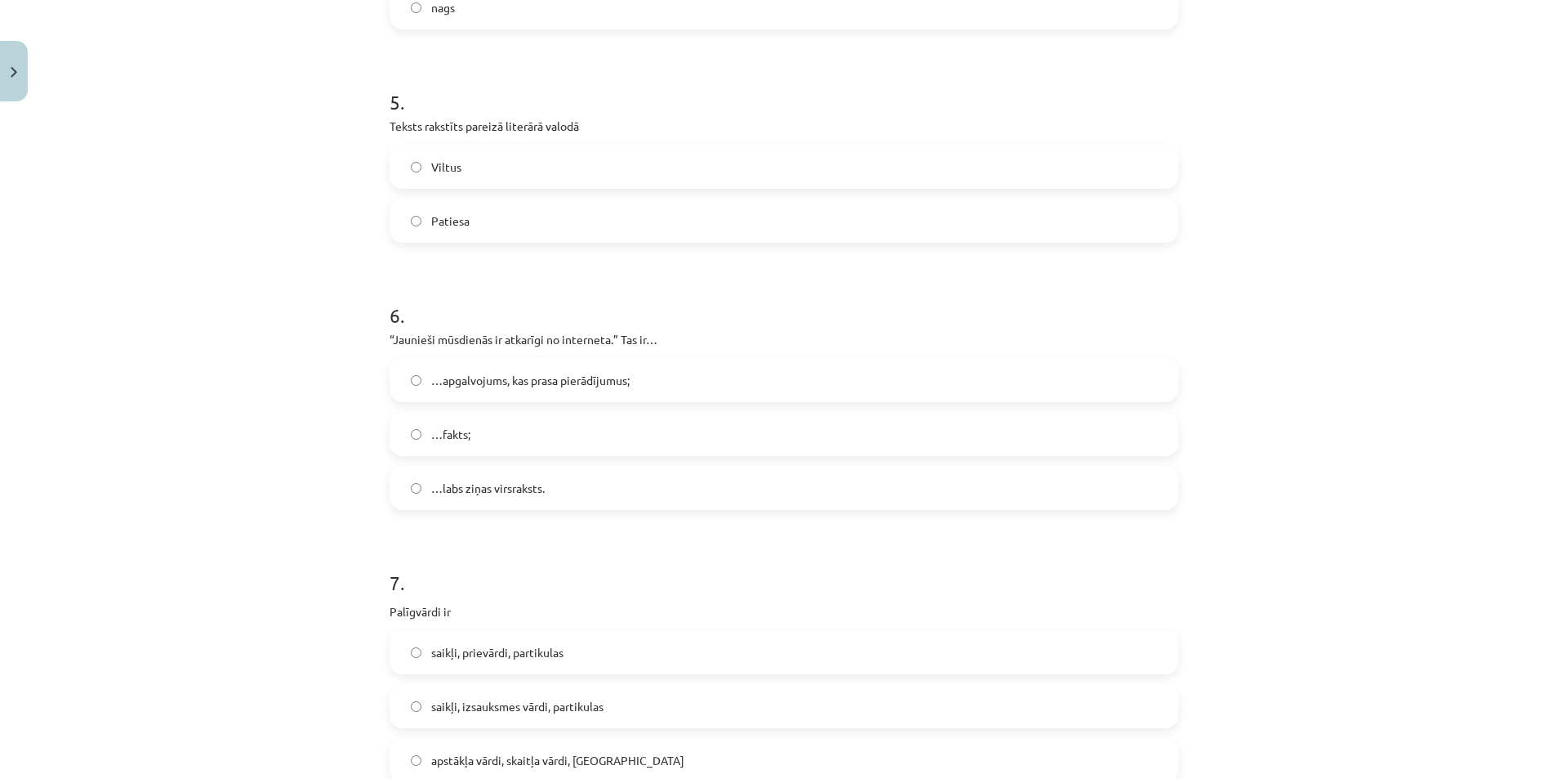
scroll to position [1879, 0]
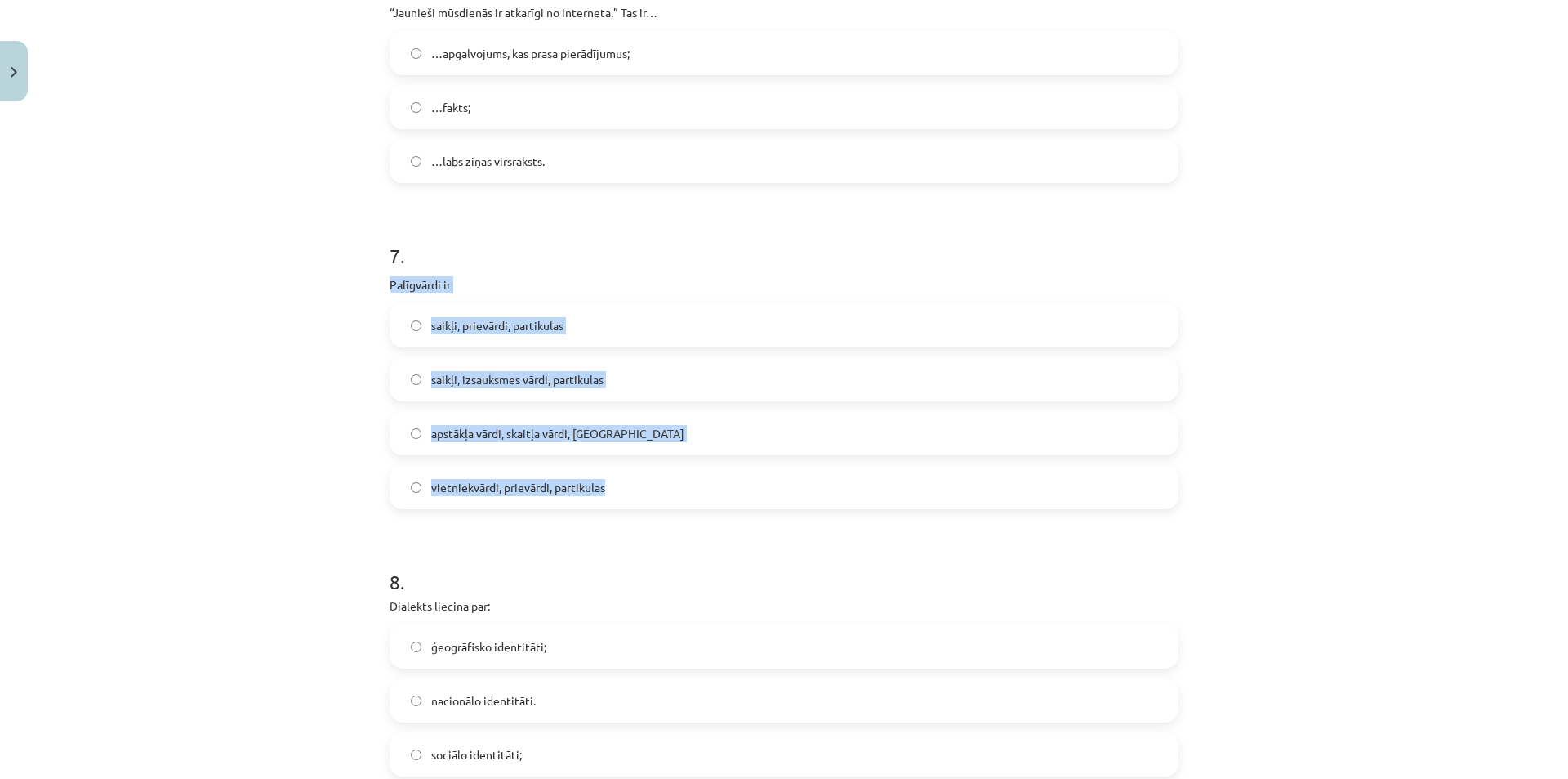
drag, startPoint x: 378, startPoint y: 277, endPoint x: 672, endPoint y: 487, distance: 361.3
click at [306, 441] on div "Mācību tēma: Latviešu valodas i - 11. klases 1. ieskaites mācību materiāls (a,b…" at bounding box center [784, 390] width 1568 height 779
click at [468, 328] on span "saikļi, prievārdi, partikulas" at bounding box center [497, 326] width 132 height 17
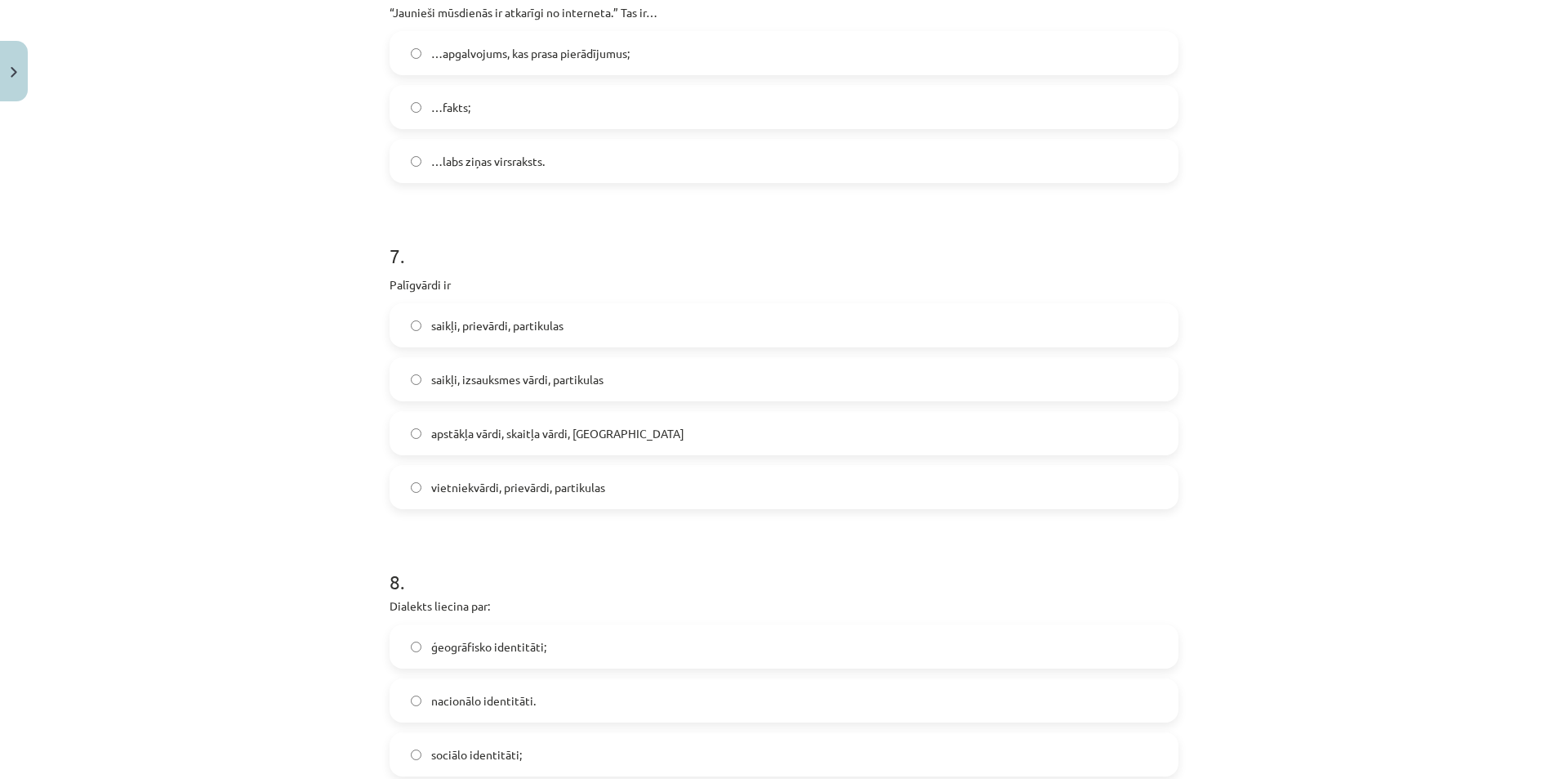
scroll to position [2042, 0]
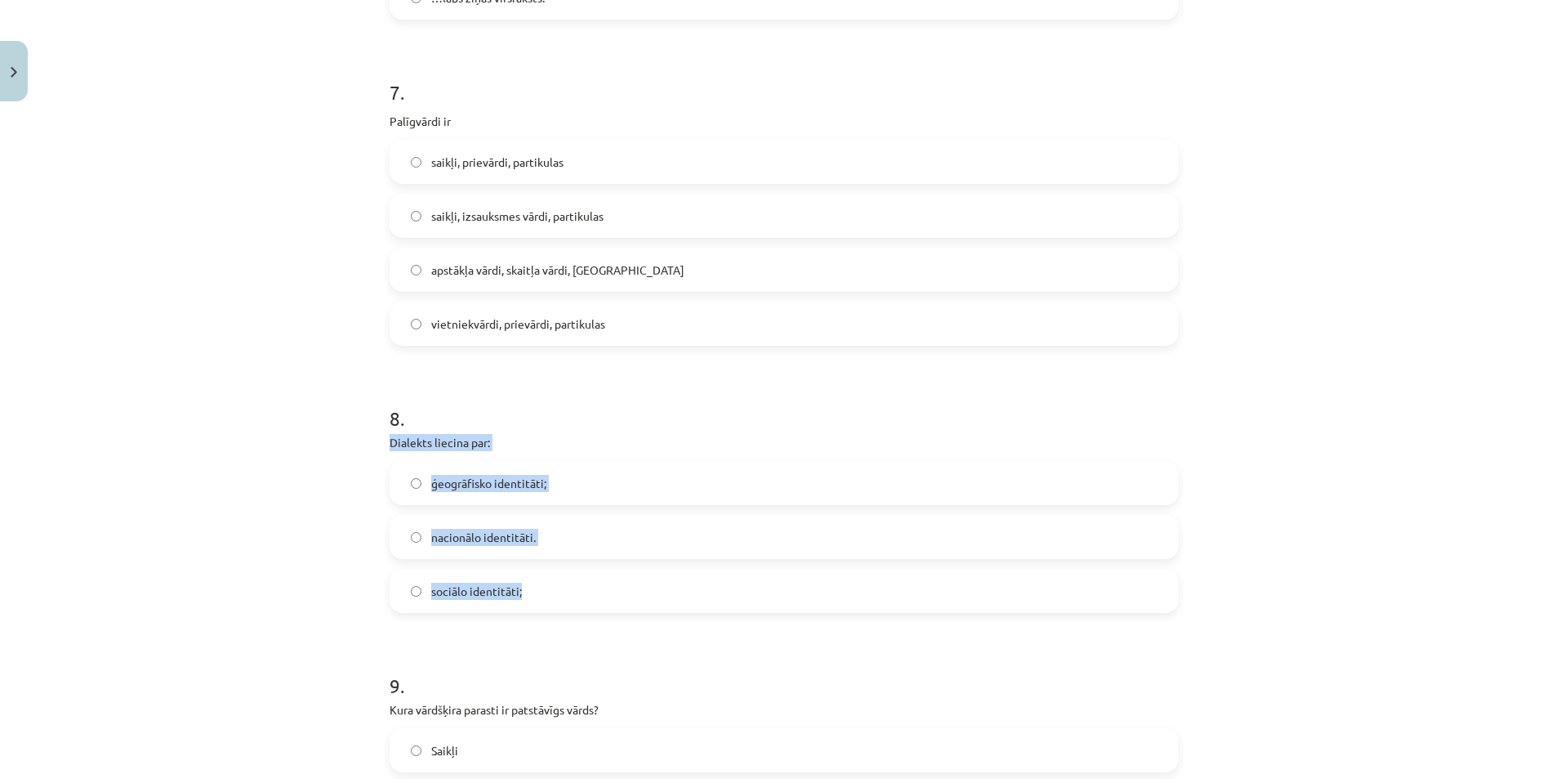
drag, startPoint x: 379, startPoint y: 436, endPoint x: 621, endPoint y: 596, distance: 290.1
click at [486, 464] on label "ģeogrāfisko identitāti;" at bounding box center [784, 483] width 786 height 41
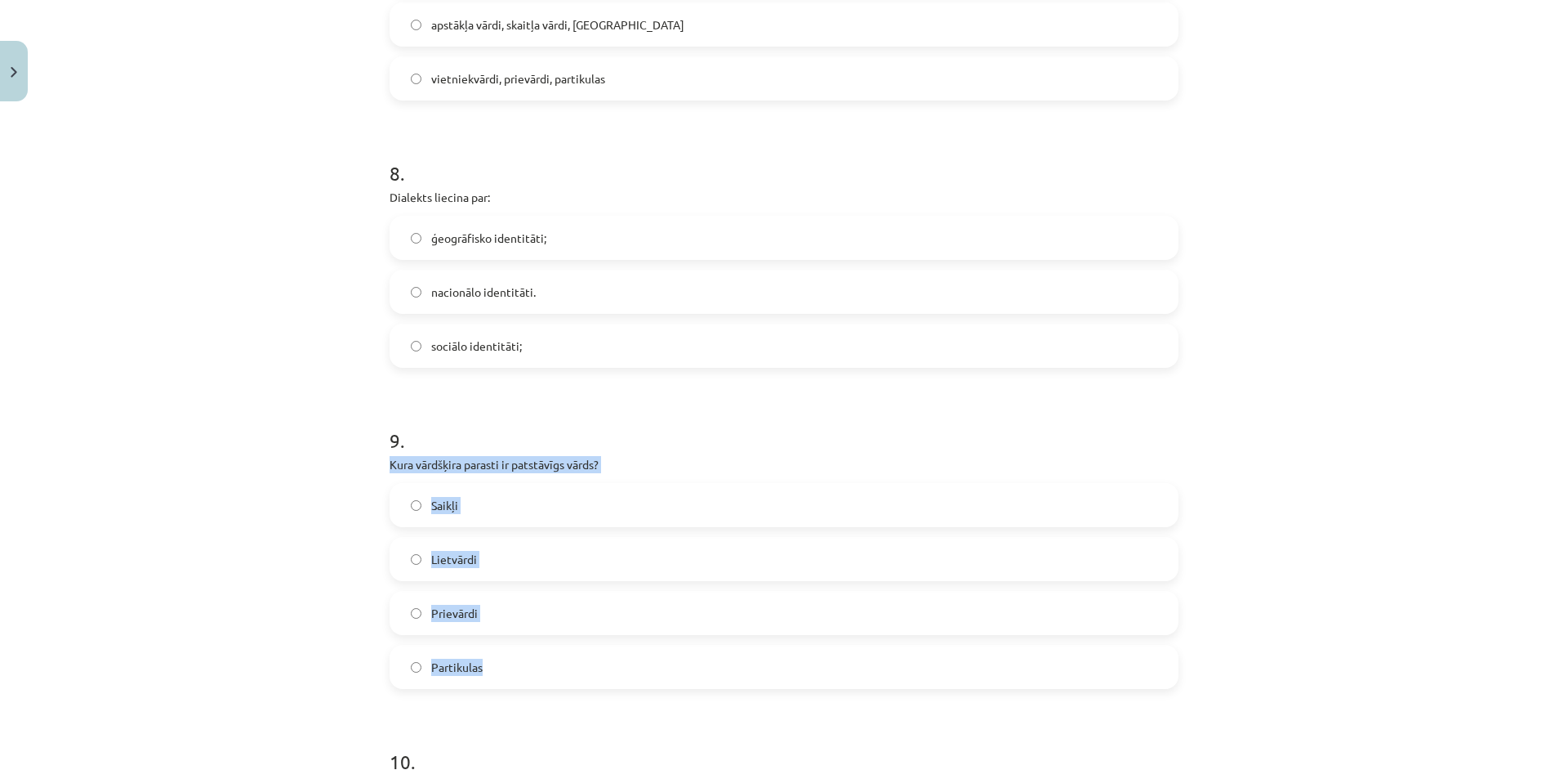
drag, startPoint x: 368, startPoint y: 457, endPoint x: 588, endPoint y: 666, distance: 303.4
click at [588, 666] on div "Mācību tēma: Latviešu valodas i - 11. klases 1. ieskaites mācību materiāls (a,b…" at bounding box center [784, 390] width 1568 height 779
click at [474, 575] on label "Lietvārdi" at bounding box center [784, 558] width 786 height 41
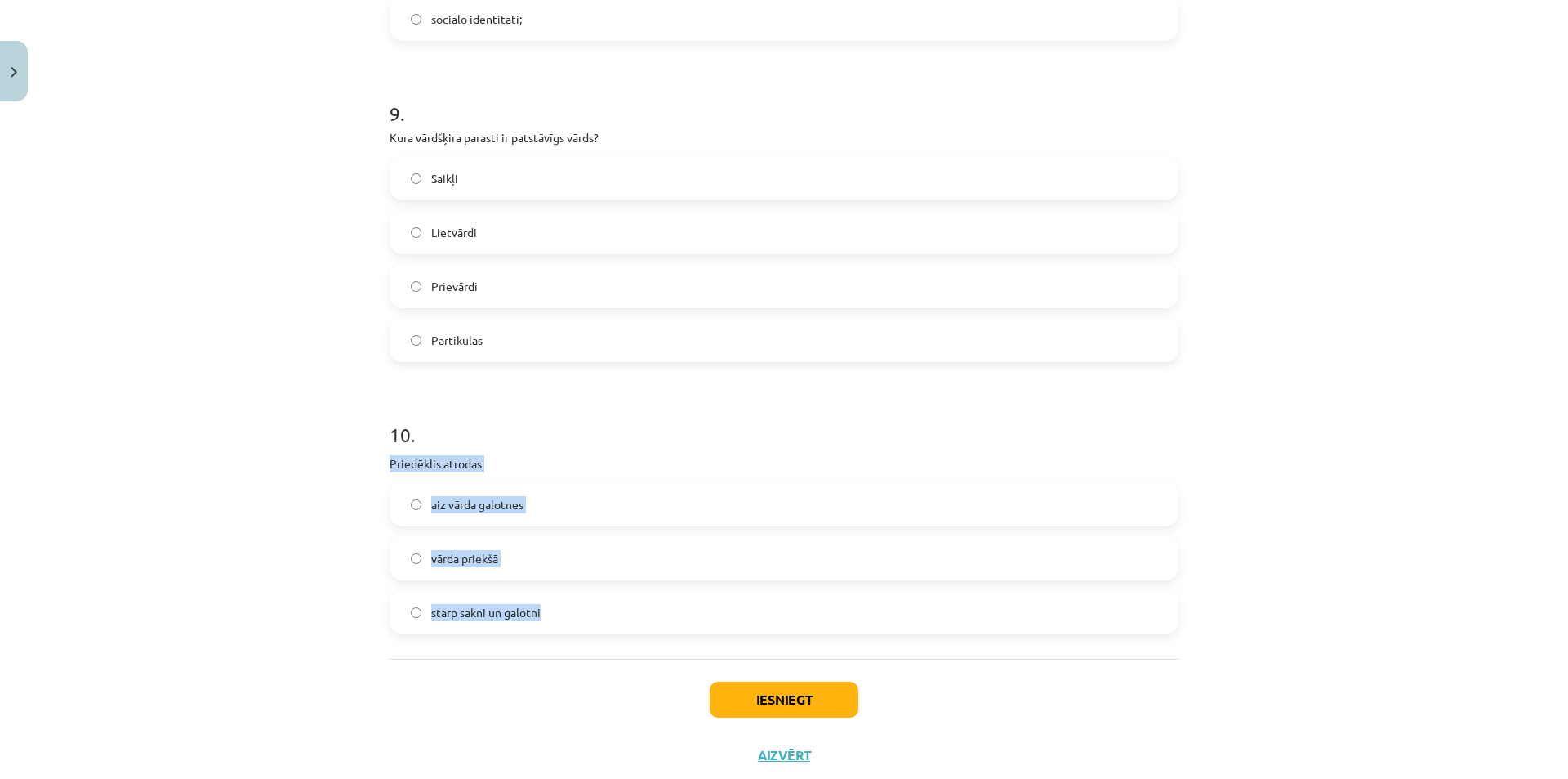
drag, startPoint x: 360, startPoint y: 446, endPoint x: 616, endPoint y: 623, distance: 311.2
click at [616, 623] on div "Mācību tēma: Latviešu valodas i - 11. klases 1. ieskaites mācību materiāls (a,b…" at bounding box center [784, 390] width 1568 height 779
click at [164, 539] on div "Mācību tēma: Latviešu valodas i - 11. klases 1. ieskaites mācību materiāls (a,b…" at bounding box center [784, 390] width 1568 height 779
drag, startPoint x: 449, startPoint y: 592, endPoint x: 459, endPoint y: 559, distance: 34.5
click at [449, 590] on div "starp sakni un galotni" at bounding box center [784, 612] width 789 height 44
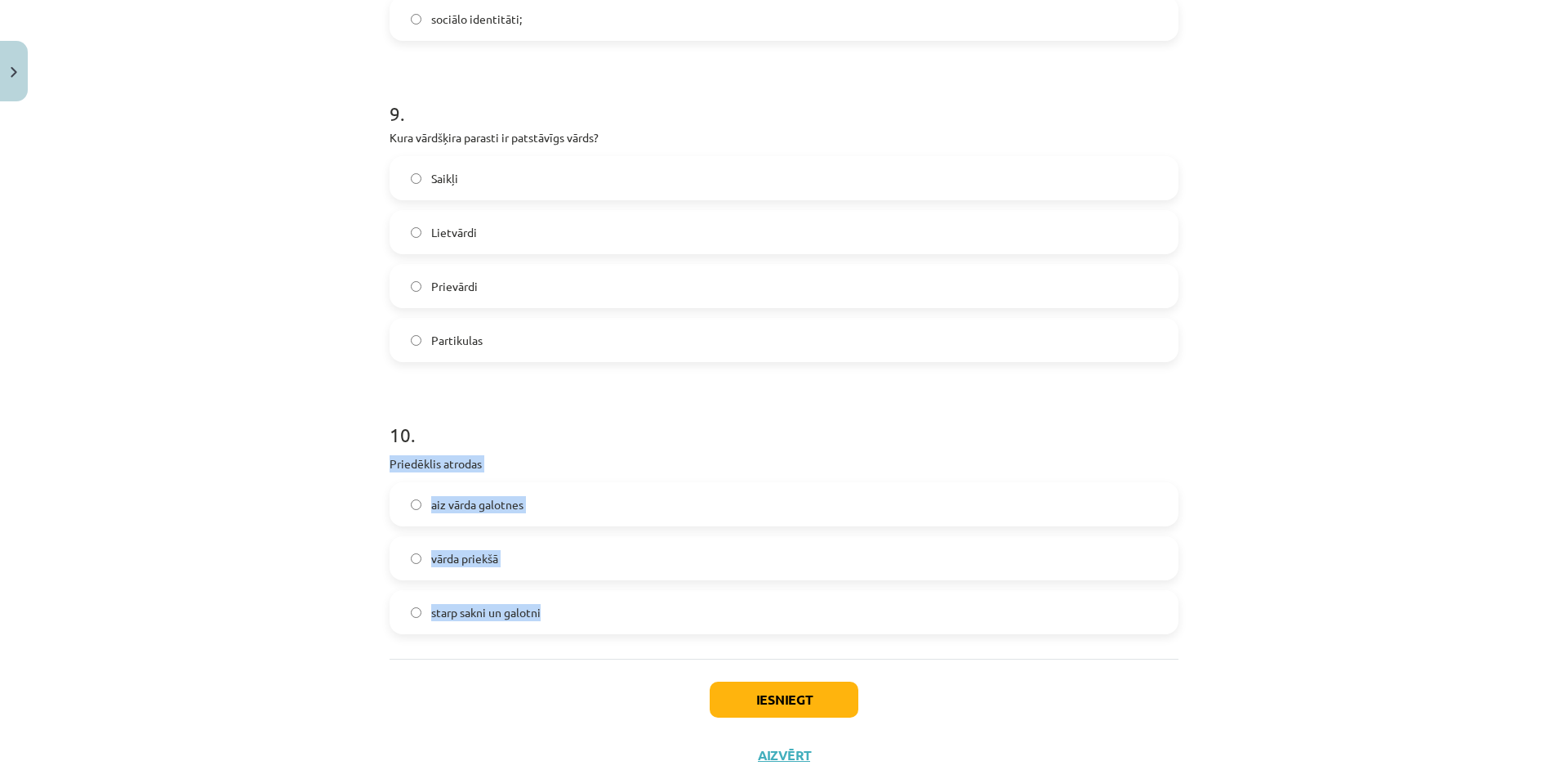
click at [459, 559] on span "vārda priekšā" at bounding box center [464, 558] width 67 height 17
click at [763, 677] on div "Iesniegt Aizvērt" at bounding box center [784, 716] width 789 height 115
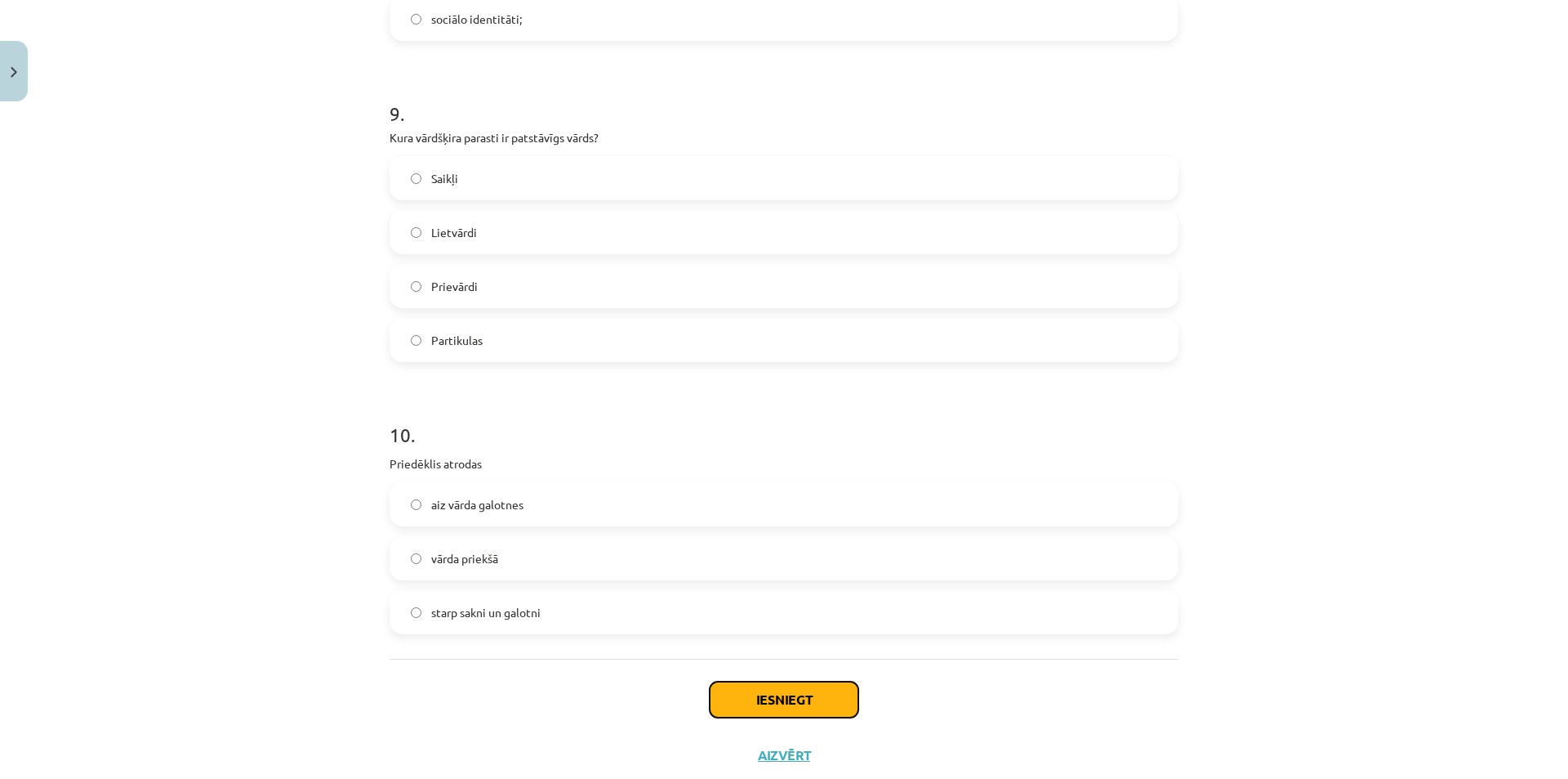
click at [763, 696] on button "Iesniegt" at bounding box center [784, 699] width 149 height 36
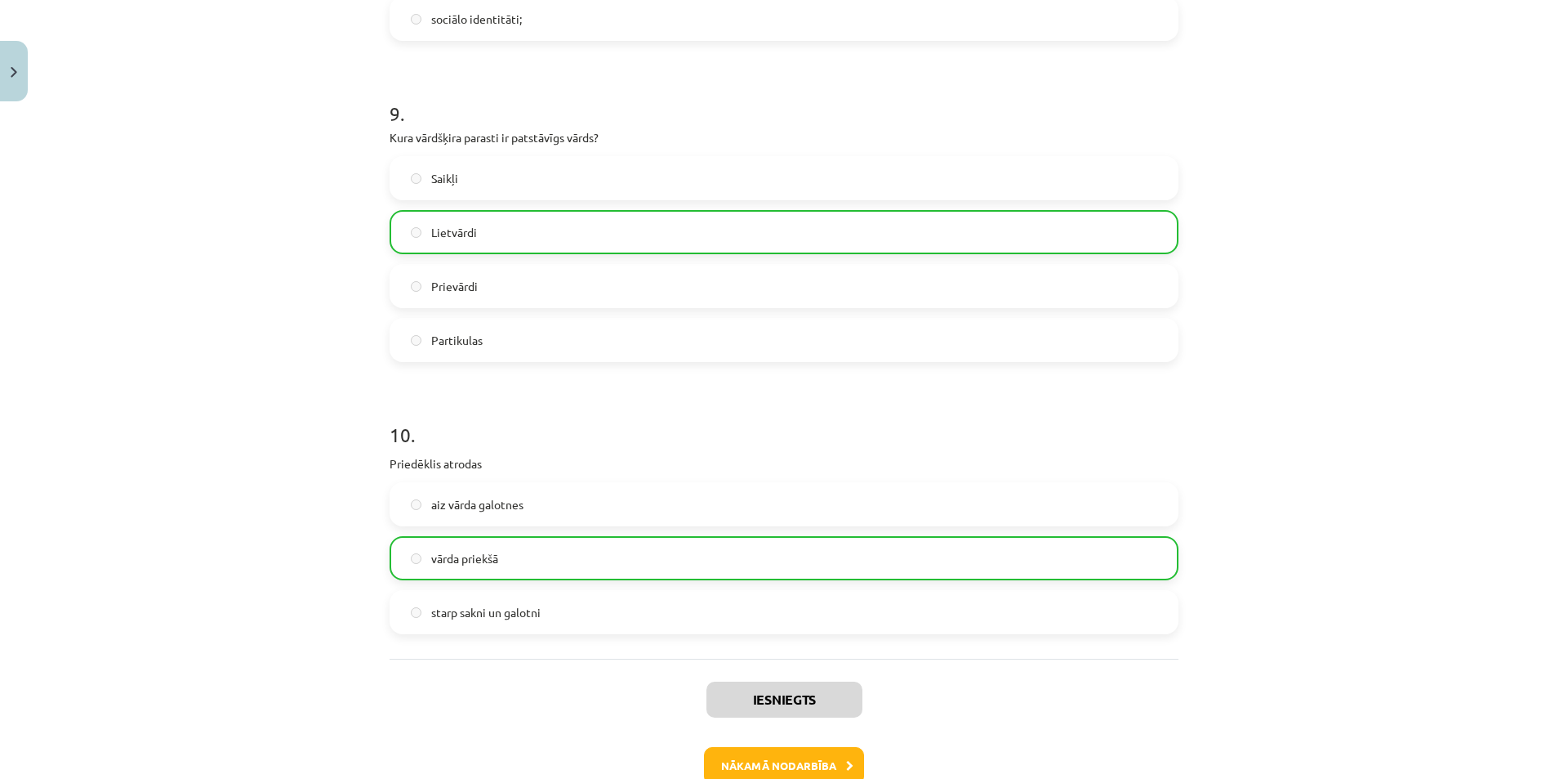
scroll to position [2712, 0]
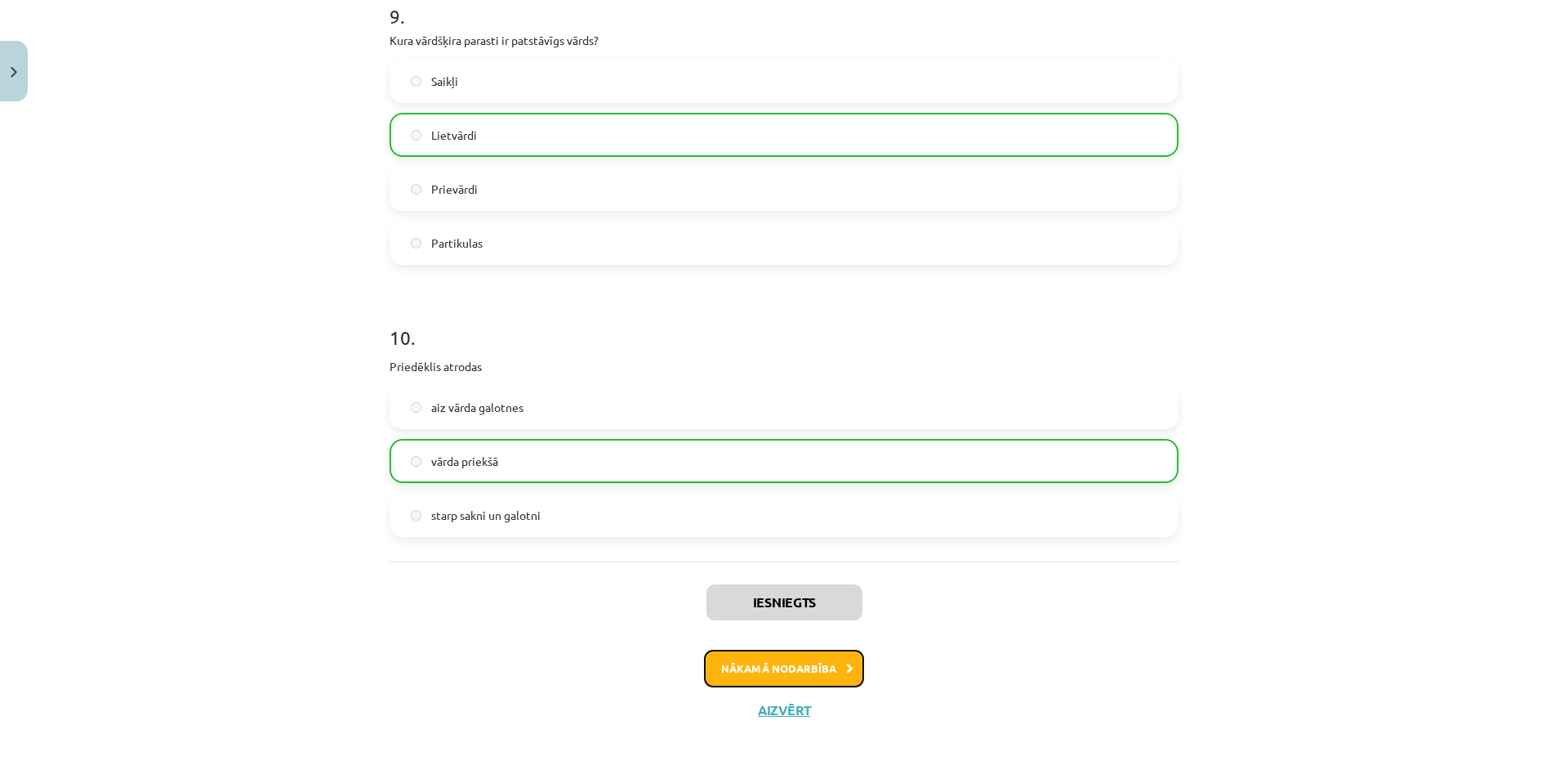
click at [809, 669] on button "Nākamā nodarbība" at bounding box center [784, 668] width 160 height 37
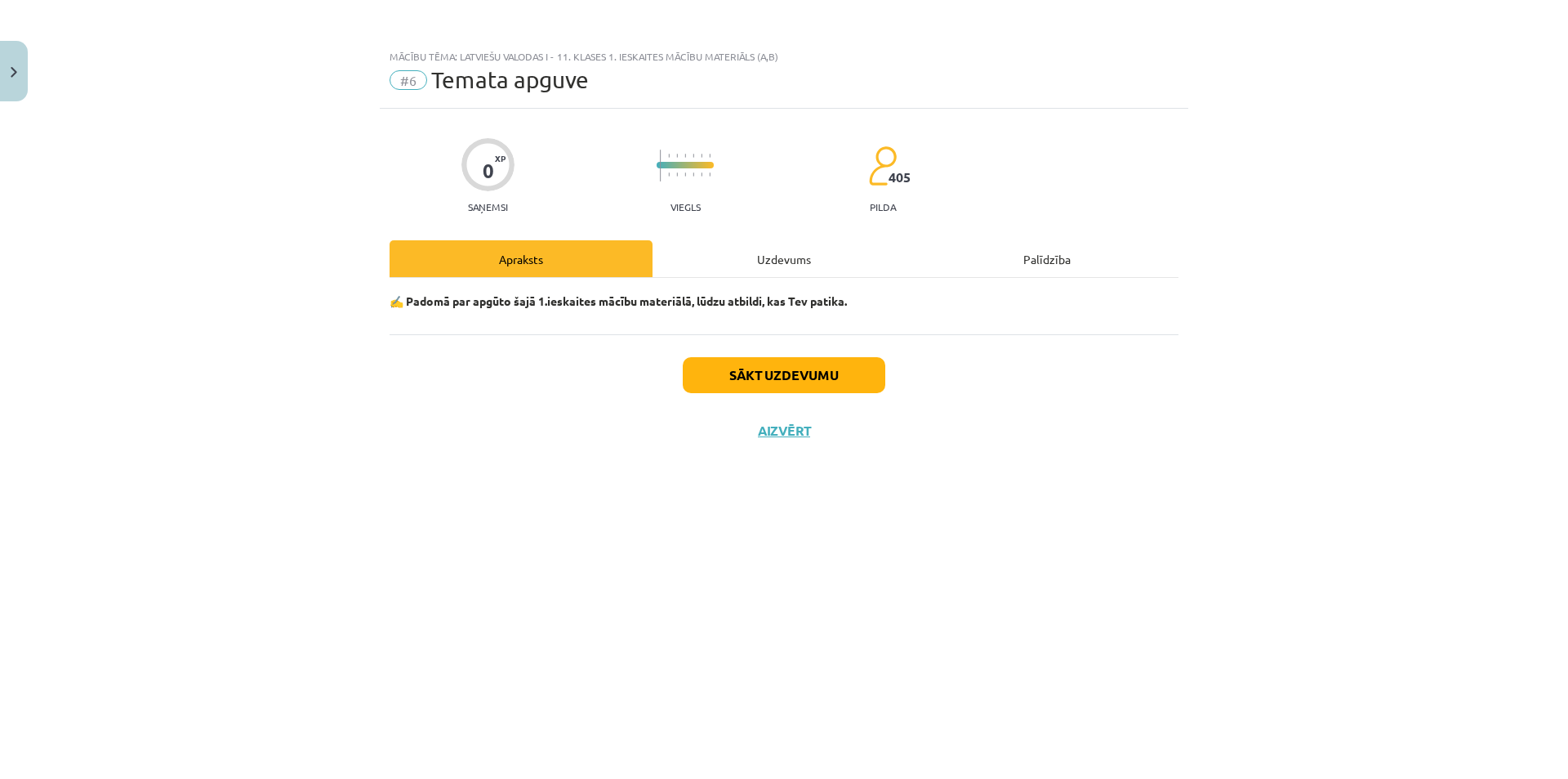
click at [802, 265] on div "Uzdevums" at bounding box center [784, 258] width 263 height 37
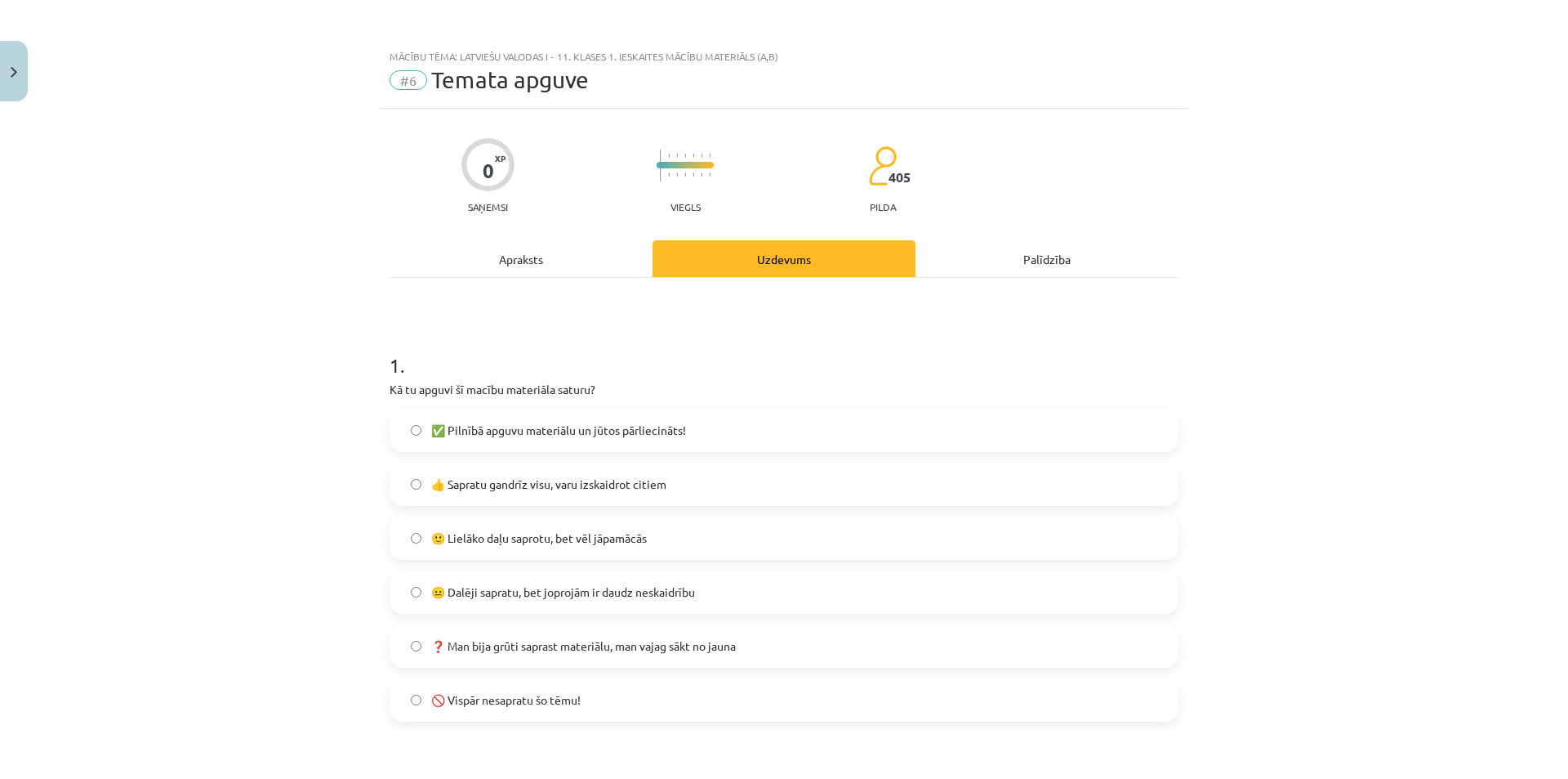
scroll to position [82, 0]
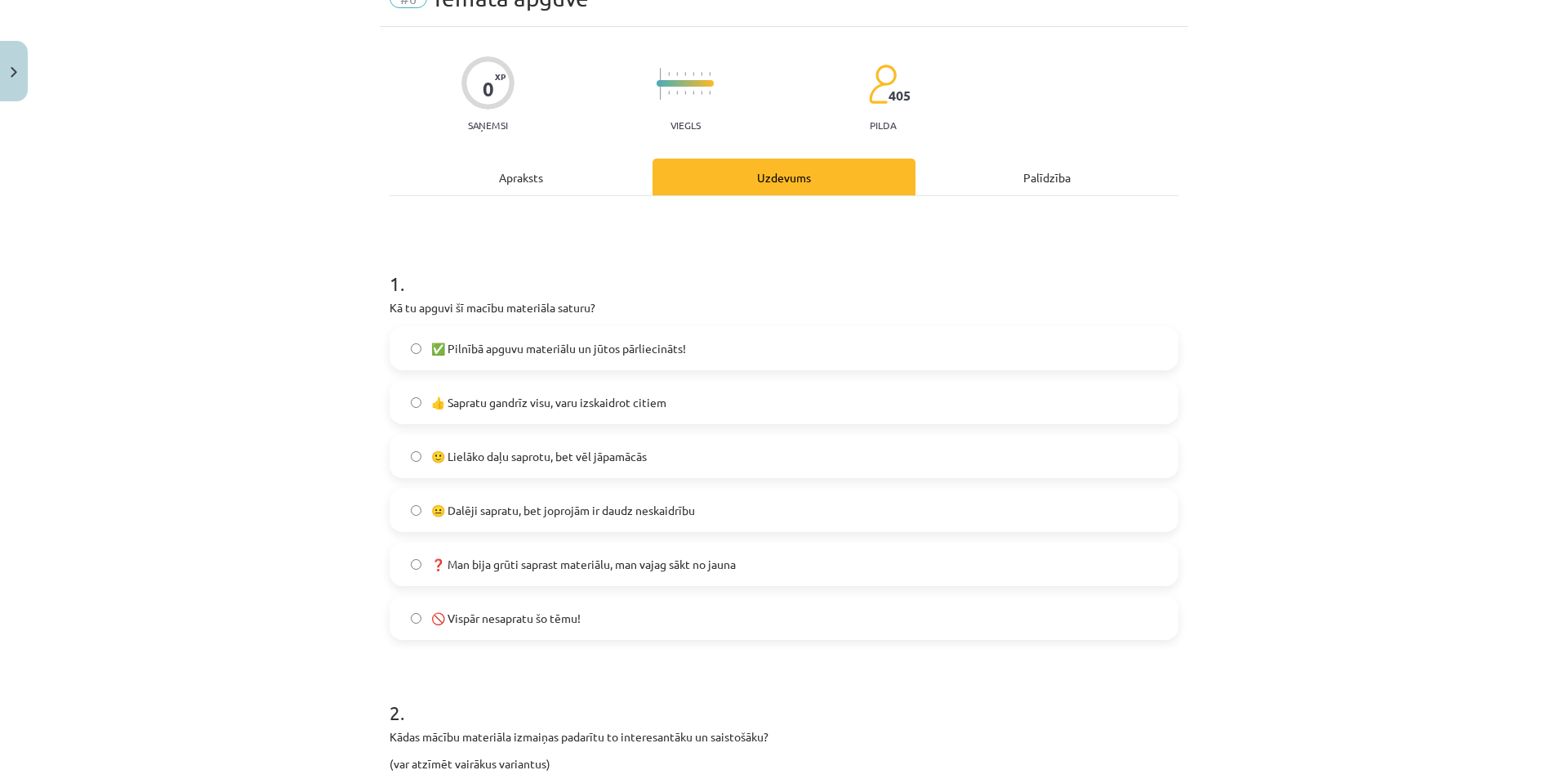
click at [451, 402] on span "👍 Sapratu gandrīz visu, varu izskaidrot citiem" at bounding box center [548, 403] width 236 height 17
click at [432, 453] on span "🙂 Lielāko daļu saprotu, bet vēl jāpamācās" at bounding box center [539, 456] width 216 height 17
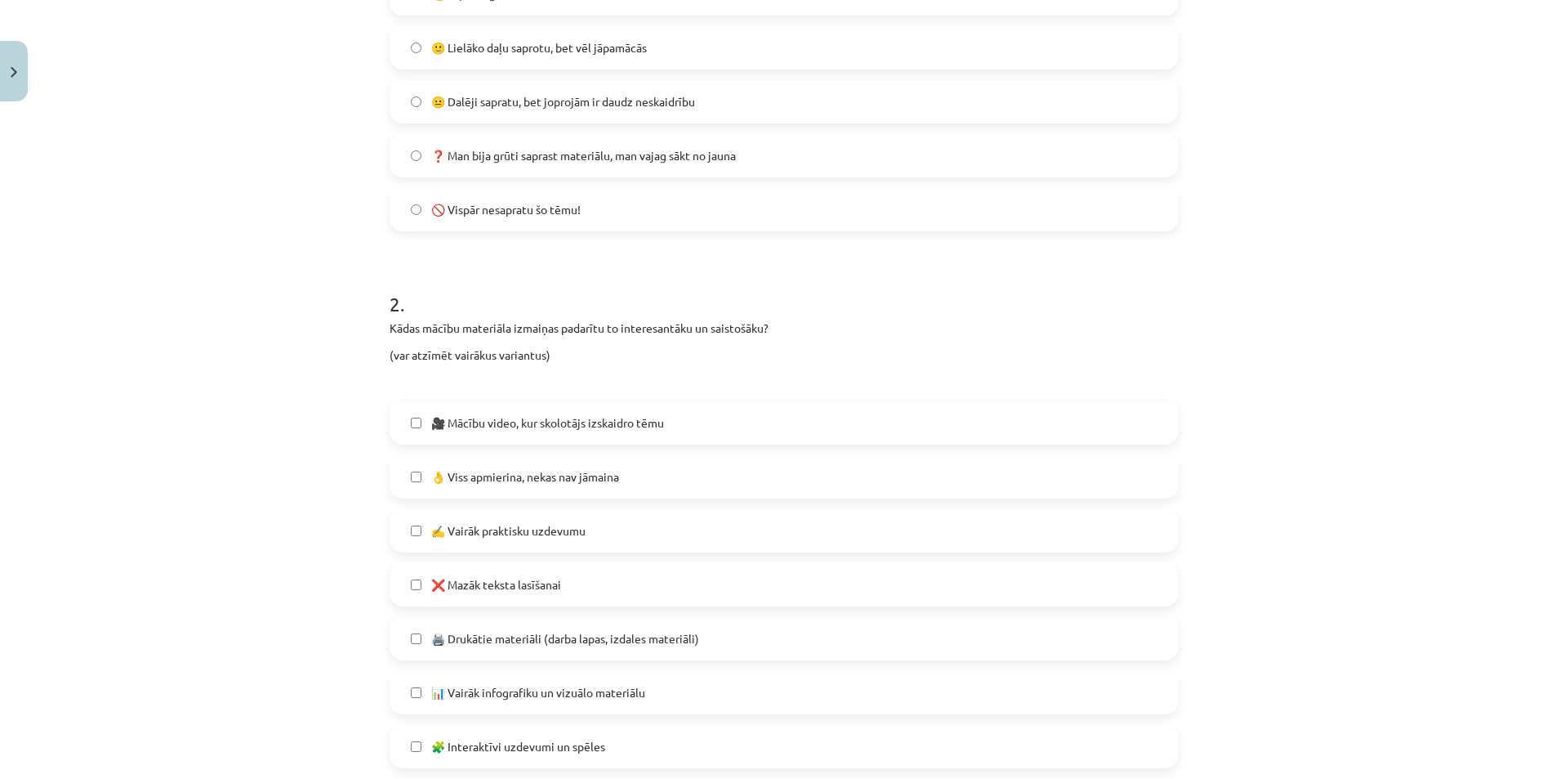
click at [473, 485] on label "👌 Viss apmierina, nekas nav jāmaina" at bounding box center [784, 476] width 786 height 41
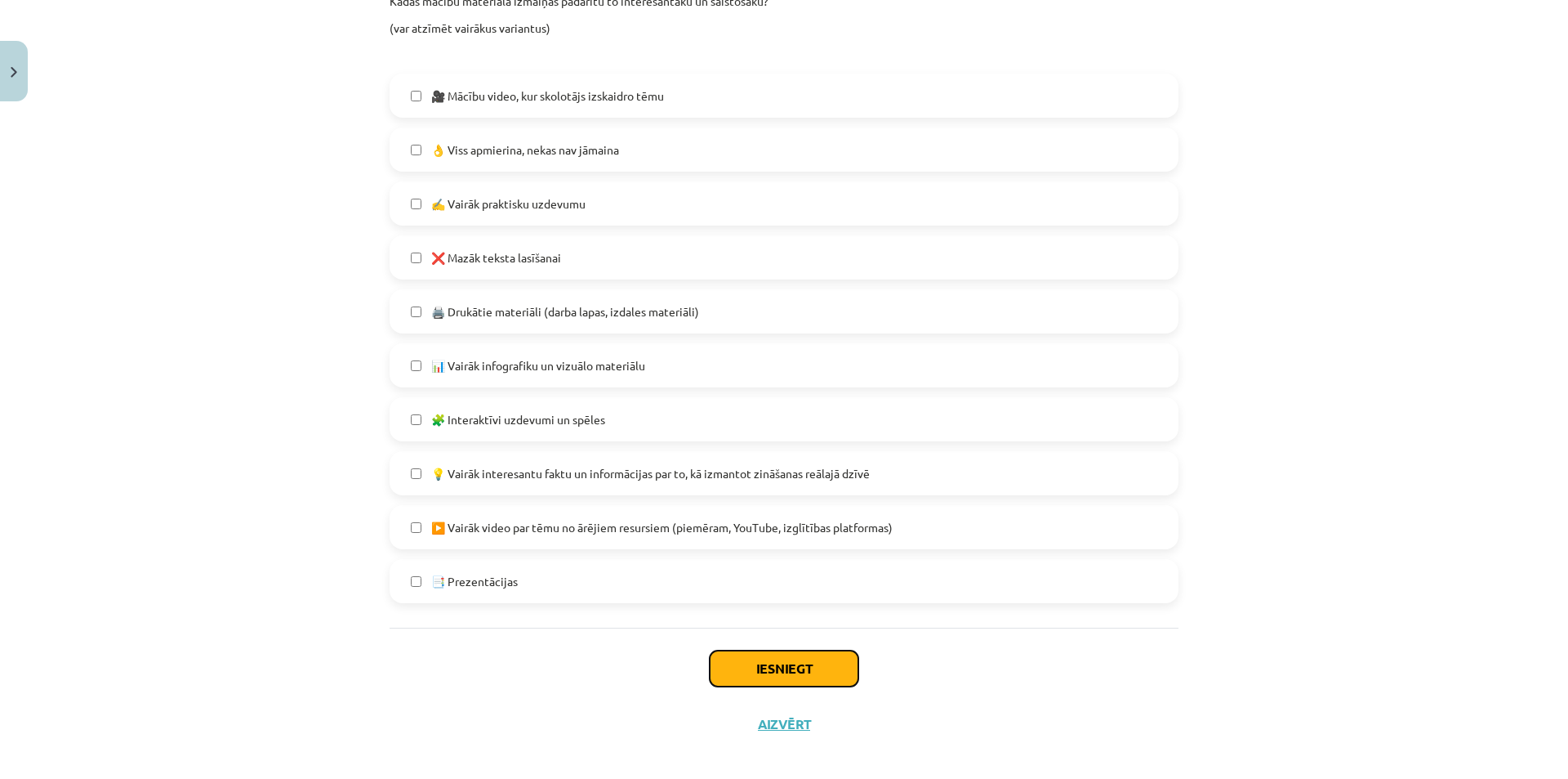
click at [790, 672] on button "Iesniegt" at bounding box center [784, 668] width 149 height 36
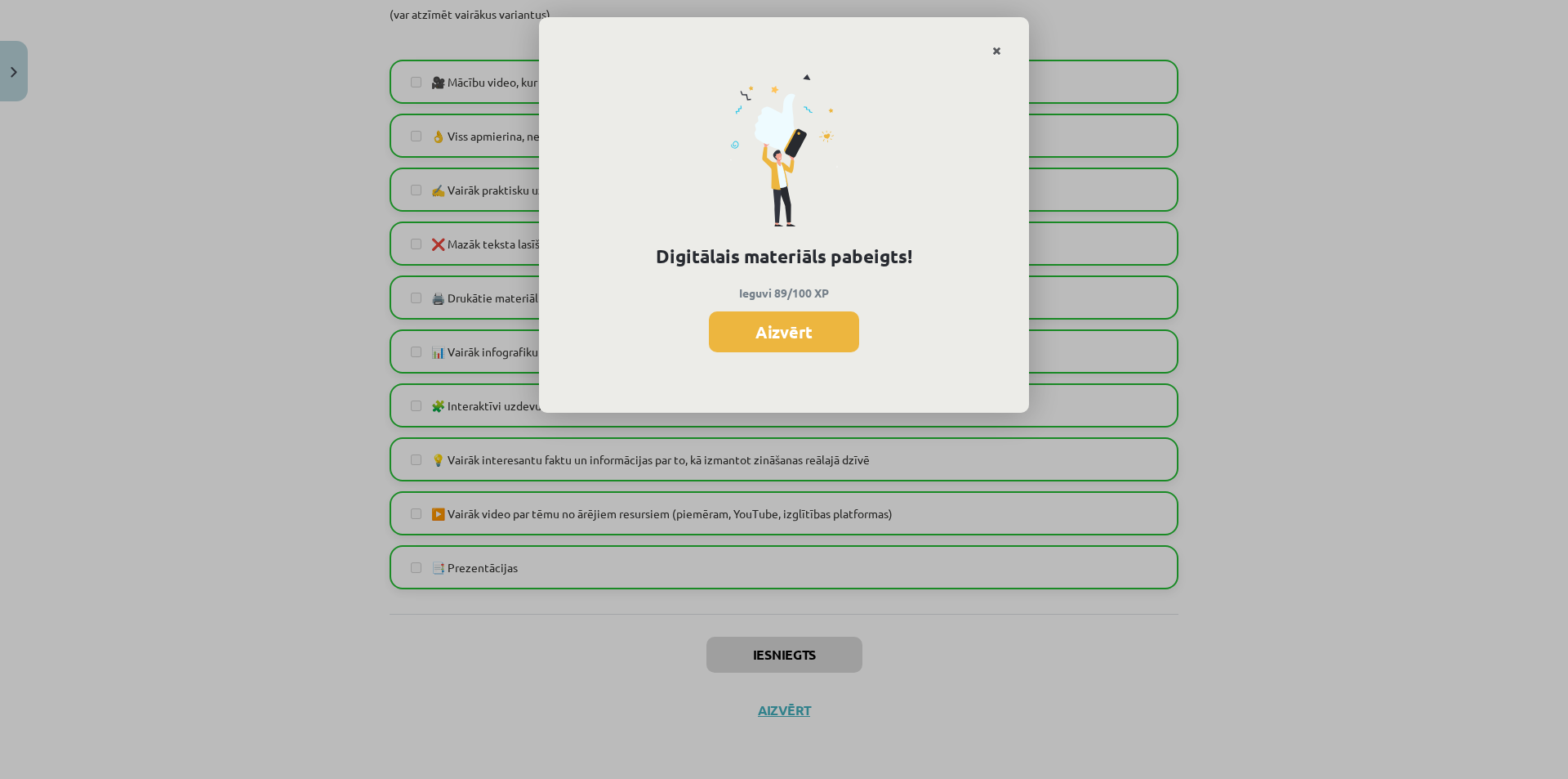
click at [998, 50] on icon "Close" at bounding box center [997, 51] width 9 height 11
